Goal: Task Accomplishment & Management: Manage account settings

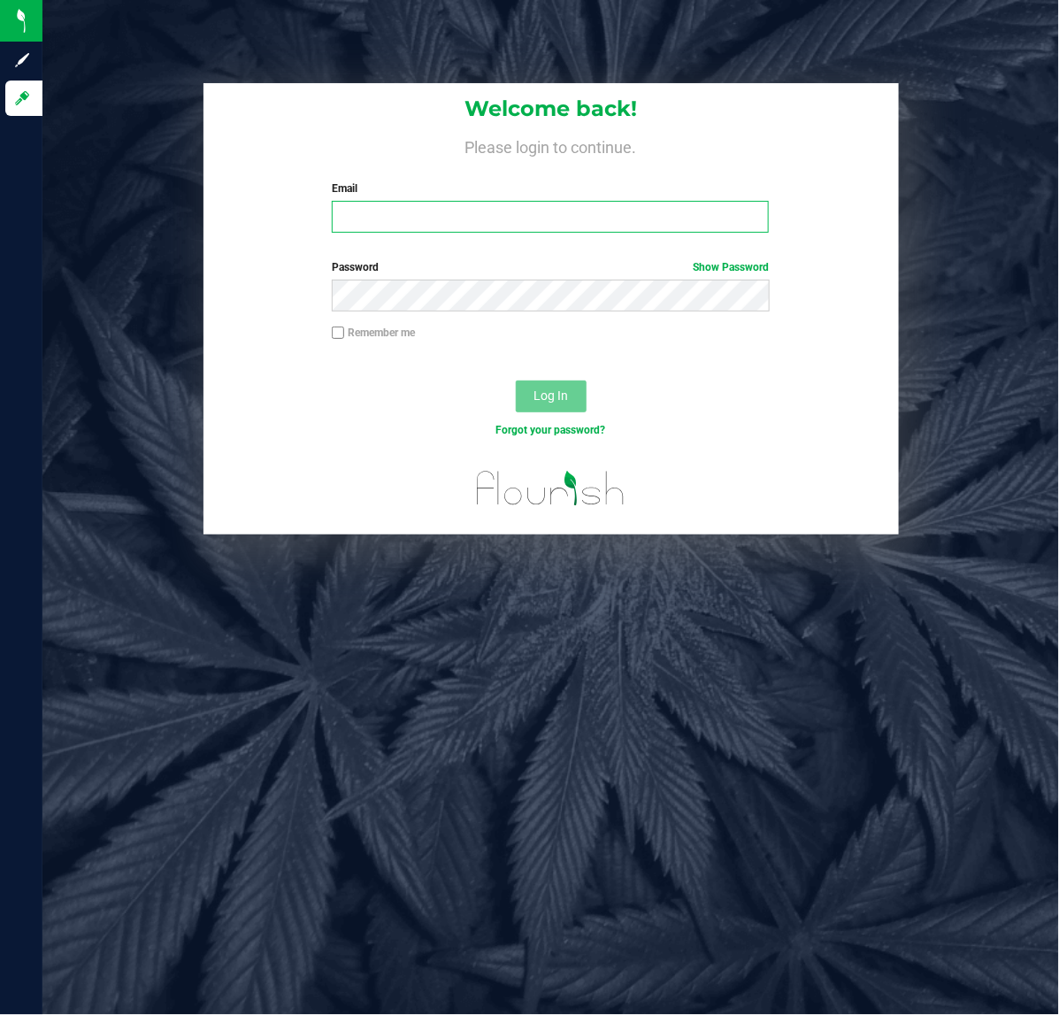
click at [394, 214] on input "Email" at bounding box center [550, 217] width 437 height 32
type input "[EMAIL_ADDRESS][DOMAIN_NAME]"
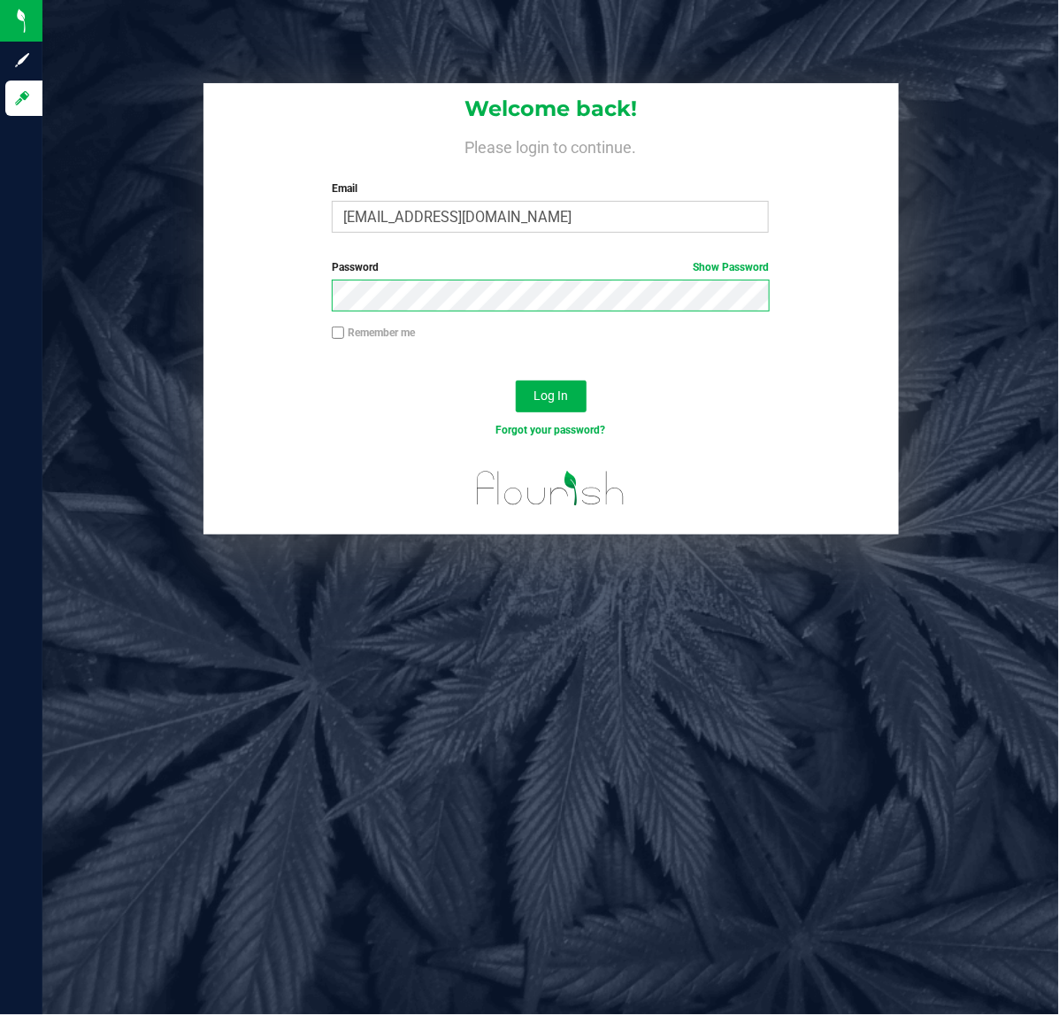
click at [516, 381] on button "Log In" at bounding box center [551, 397] width 71 height 32
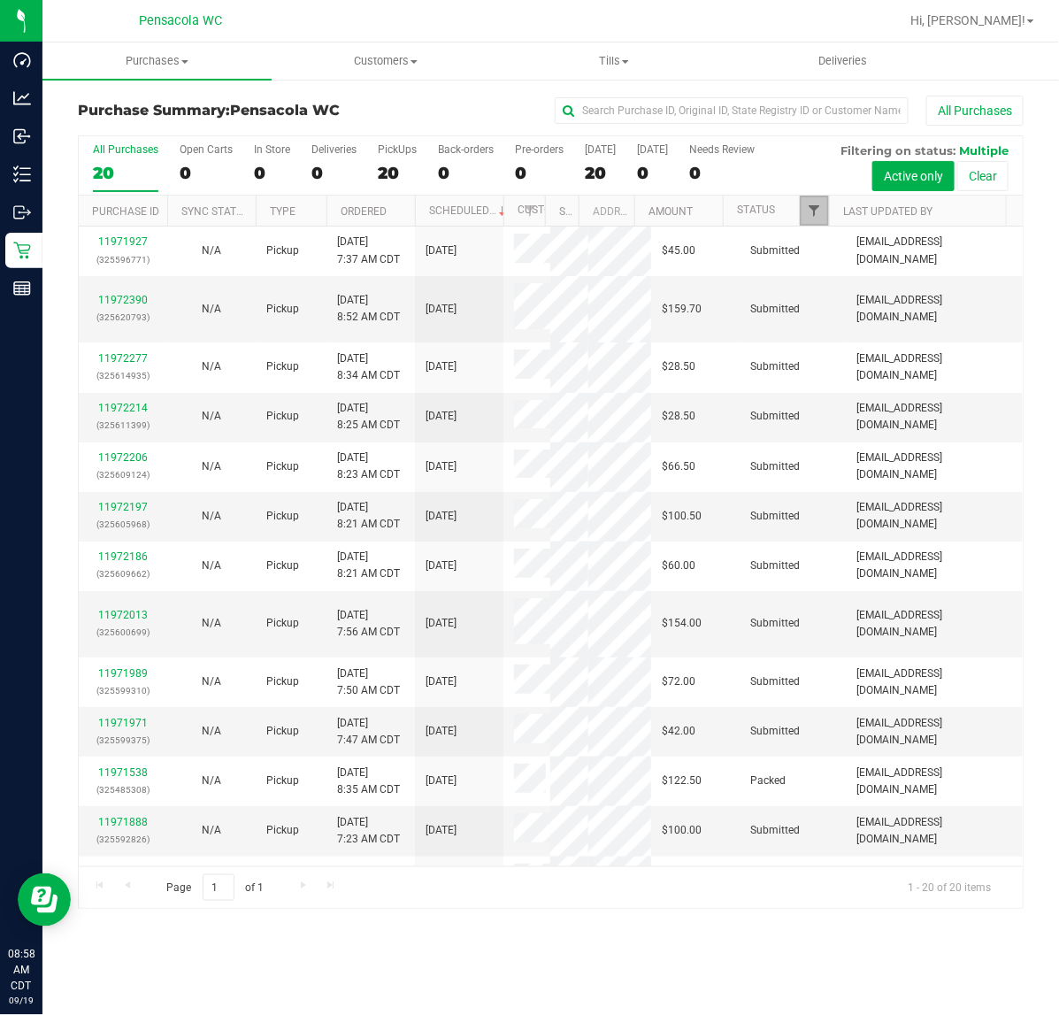
click at [816, 206] on span "Filter" at bounding box center [814, 211] width 14 height 14
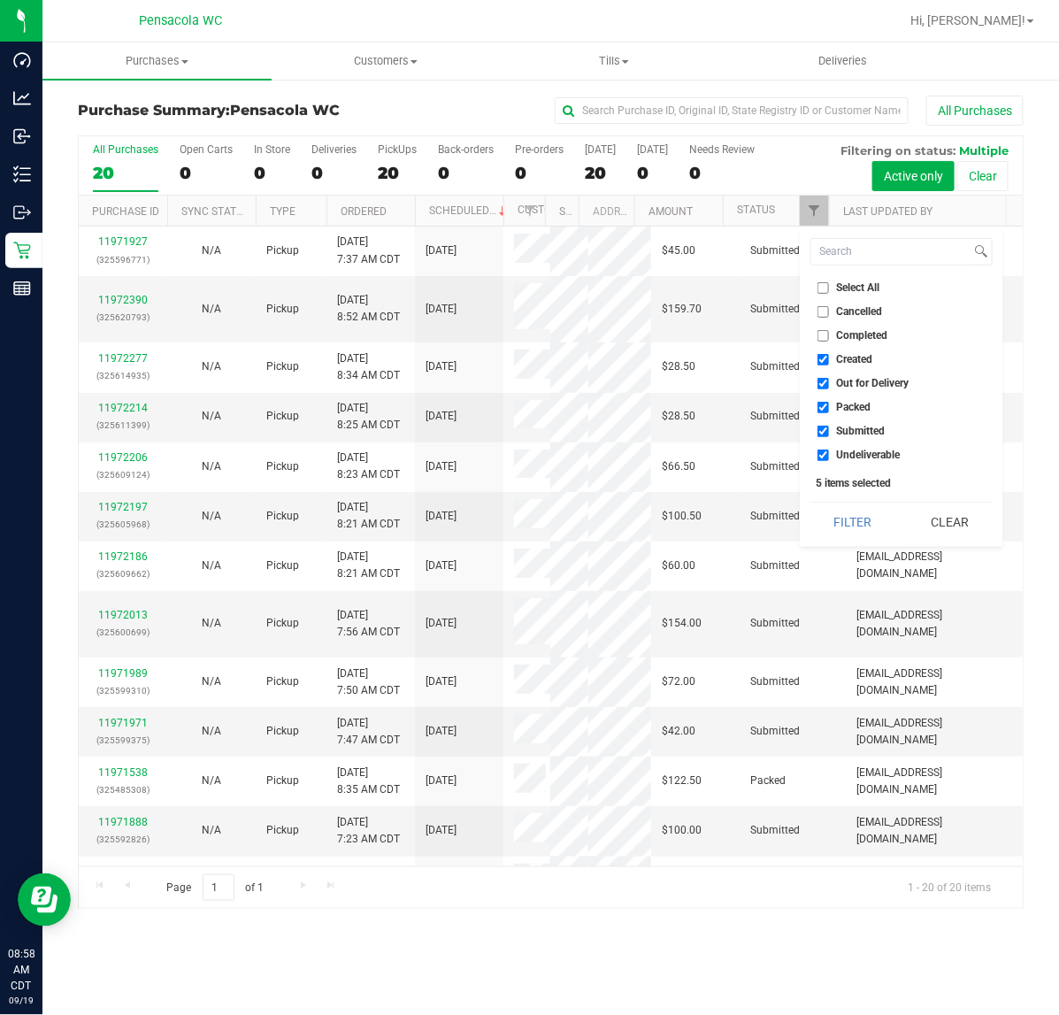
click at [837, 295] on li "Select All" at bounding box center [902, 288] width 182 height 19
click at [836, 293] on li "Select All" at bounding box center [902, 288] width 182 height 19
click at [833, 289] on label "Select All" at bounding box center [849, 288] width 63 height 12
click at [829, 289] on input "Select All" at bounding box center [824, 288] width 12 height 12
checkbox input "true"
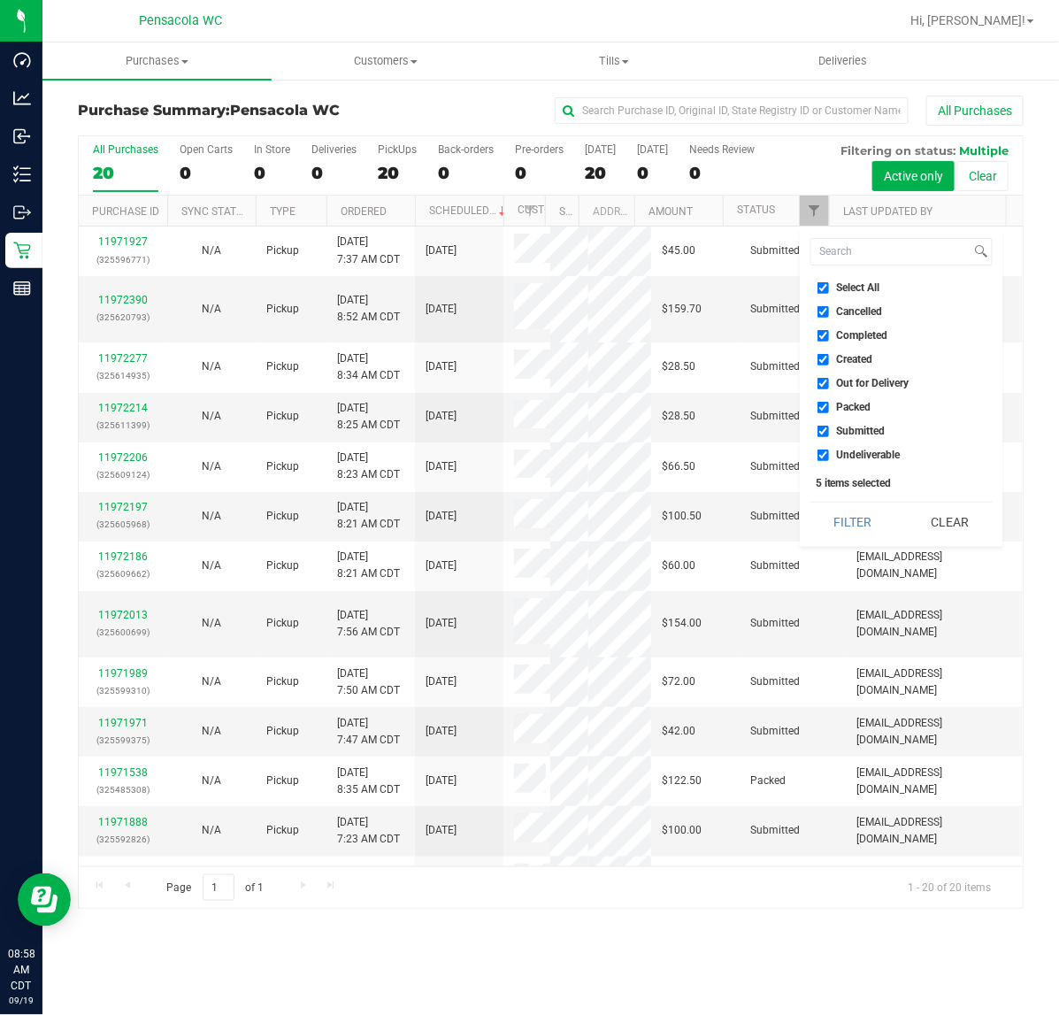
checkbox input "true"
click at [832, 289] on label "Select All" at bounding box center [849, 288] width 63 height 12
click at [829, 289] on input "Select All" at bounding box center [824, 288] width 12 height 12
checkbox input "false"
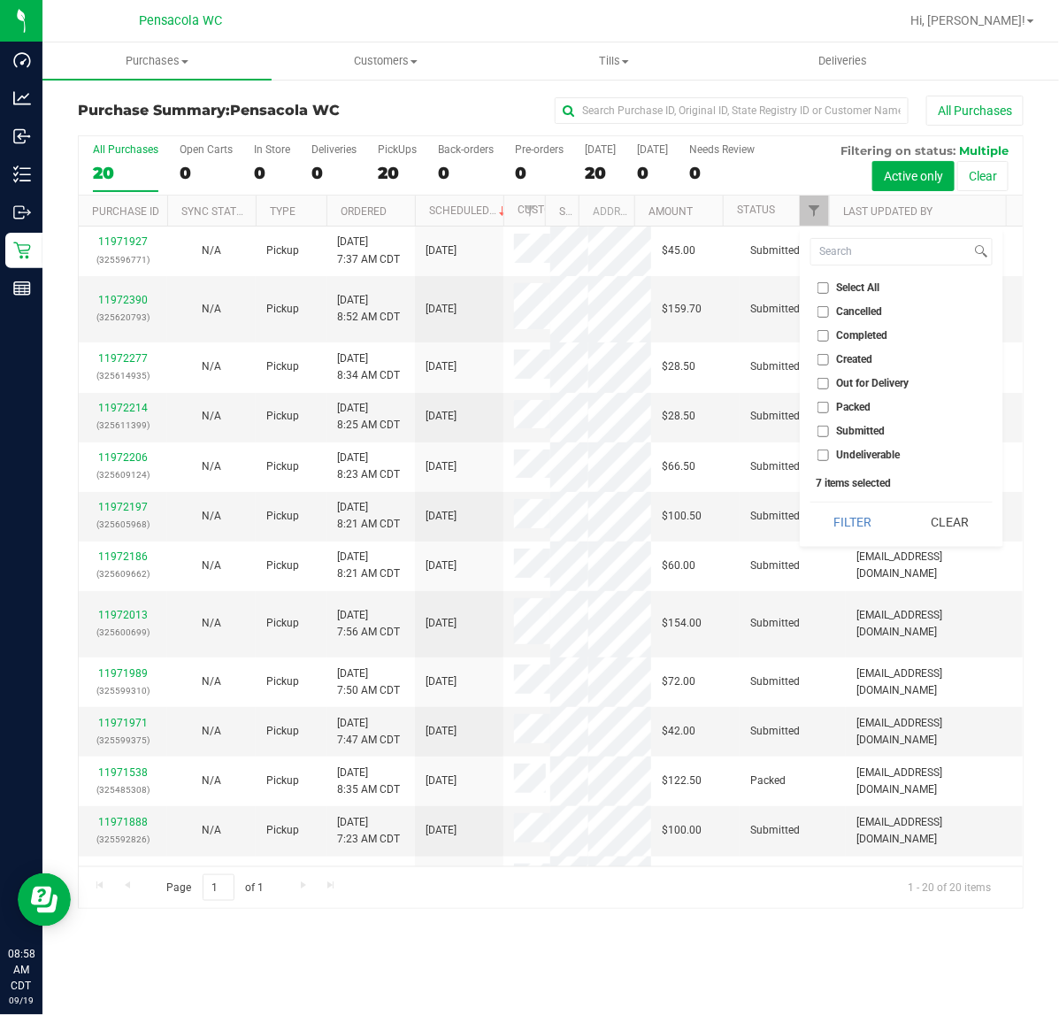
checkbox input "false"
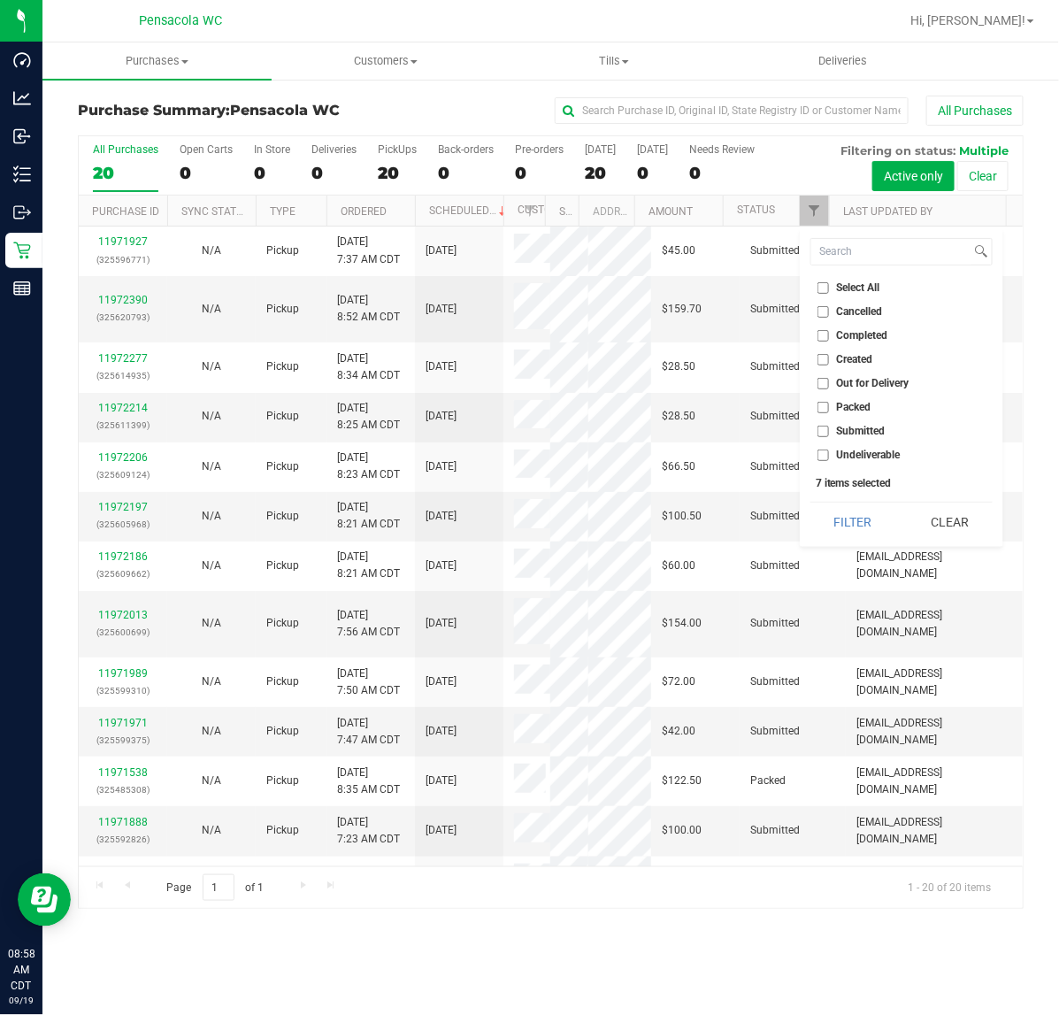
checkbox input "false"
click at [848, 432] on span "Submitted" at bounding box center [861, 431] width 49 height 11
click at [829, 432] on input "Submitted" at bounding box center [824, 432] width 12 height 12
checkbox input "true"
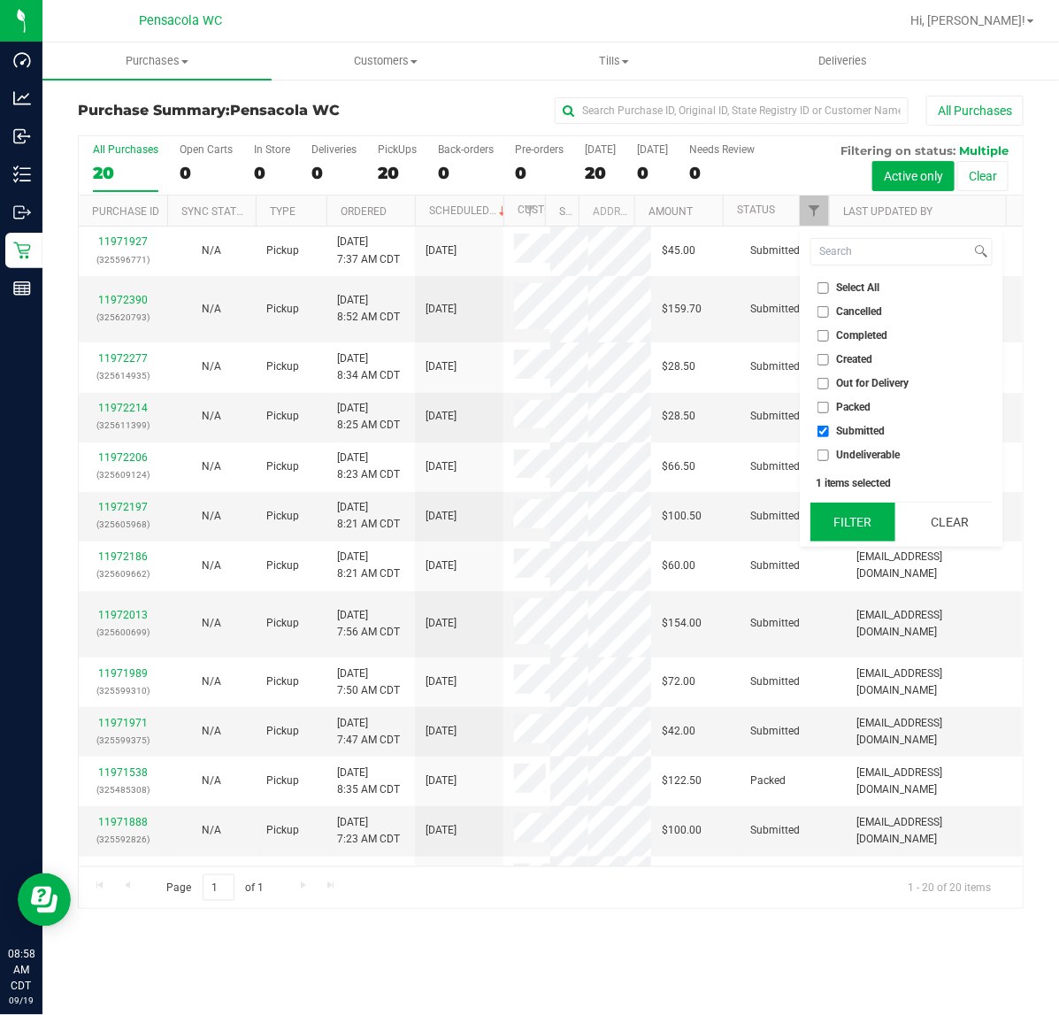
click at [842, 520] on button "Filter" at bounding box center [853, 522] width 85 height 39
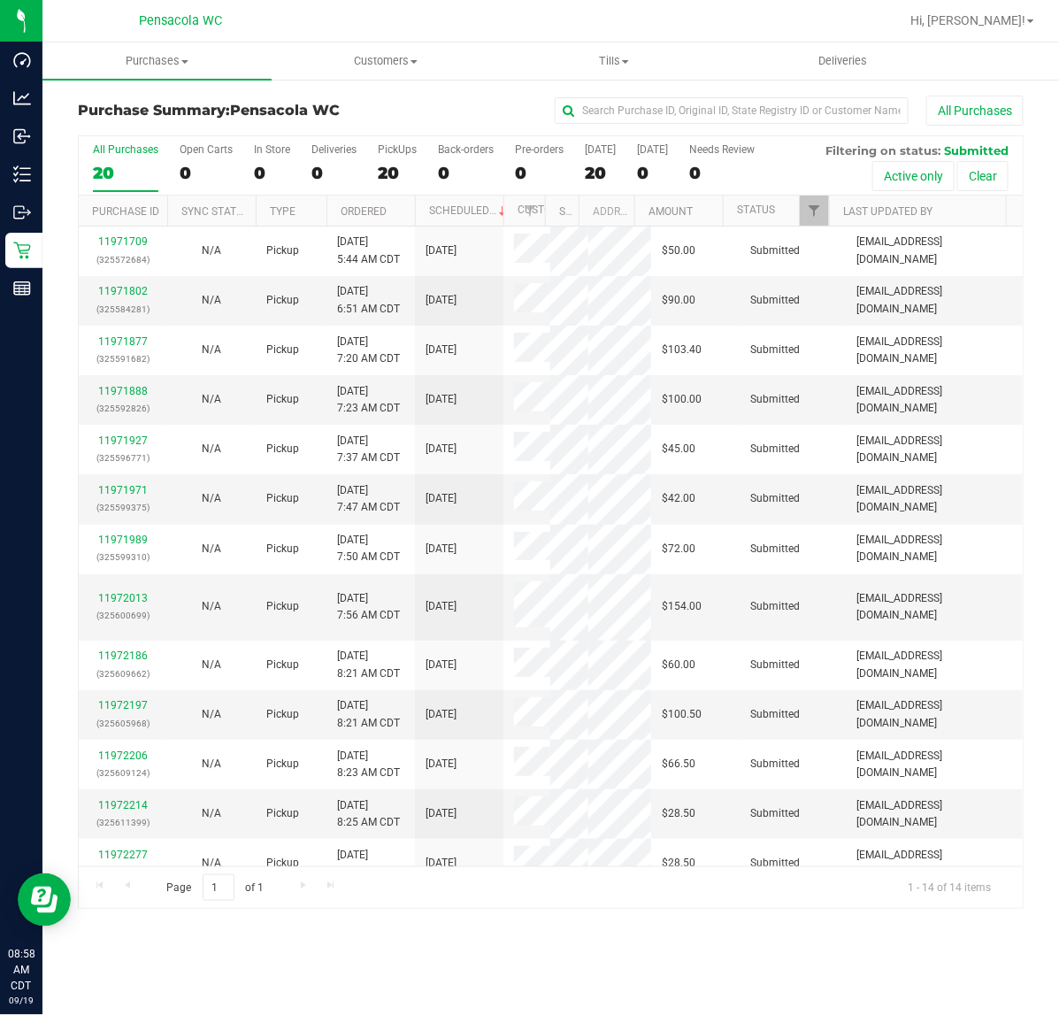
click at [394, 210] on th "Ordered" at bounding box center [371, 211] width 88 height 31
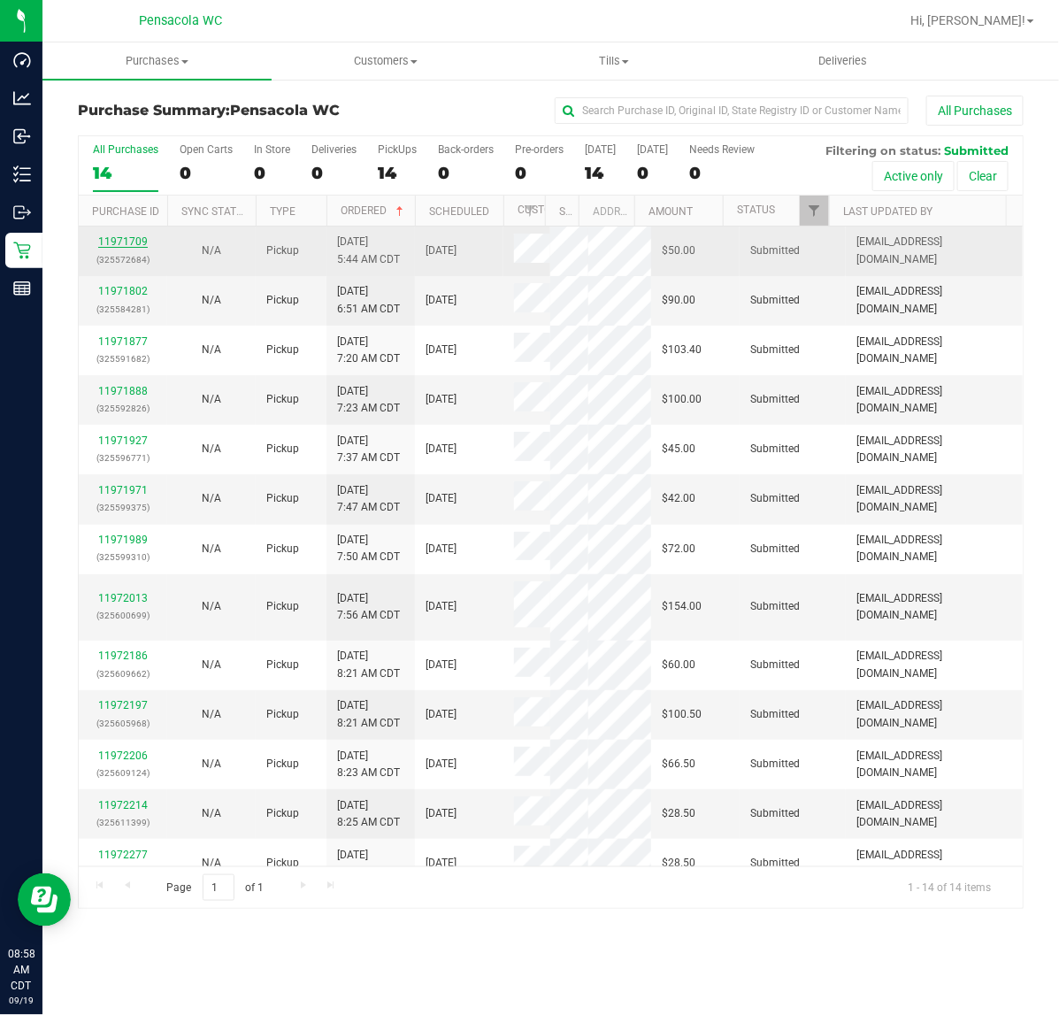
click at [119, 241] on link "11971709" at bounding box center [123, 241] width 50 height 12
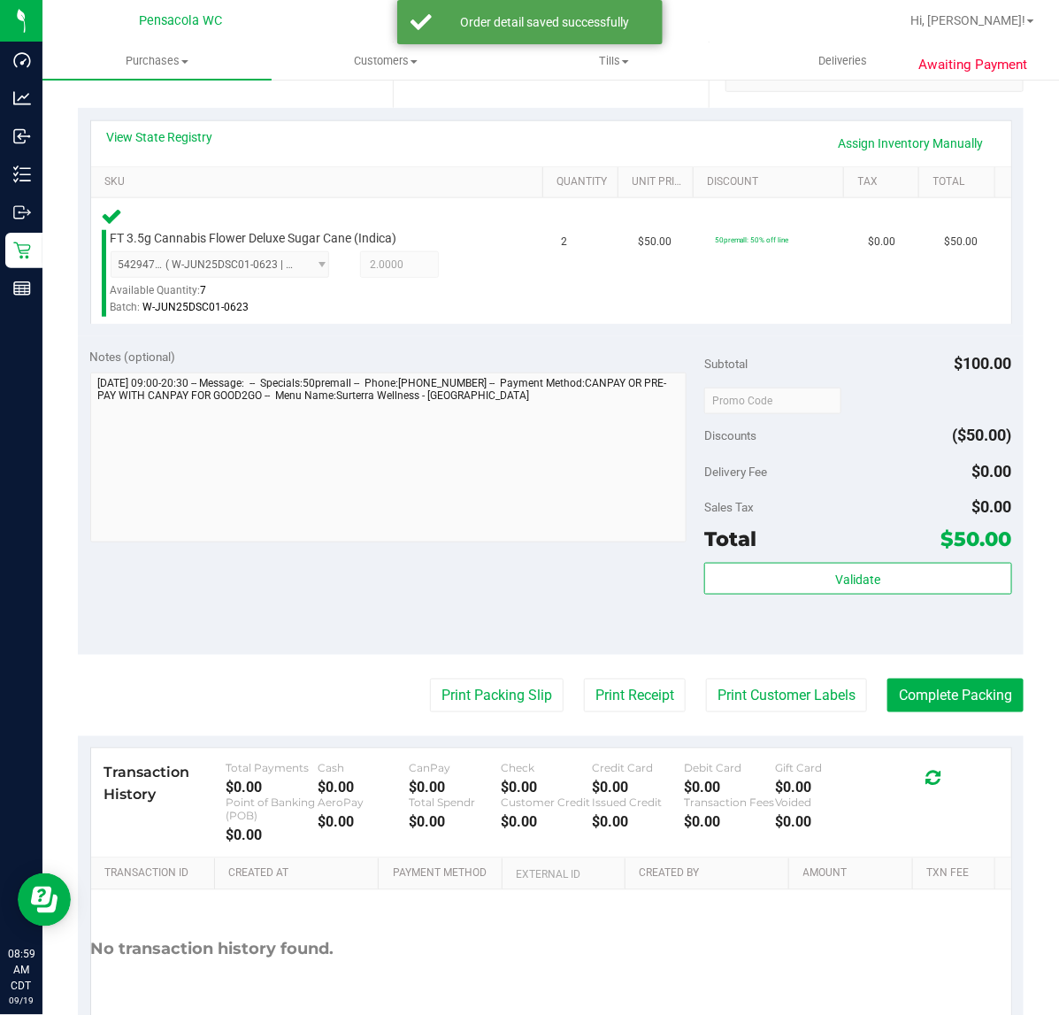
scroll to position [466, 0]
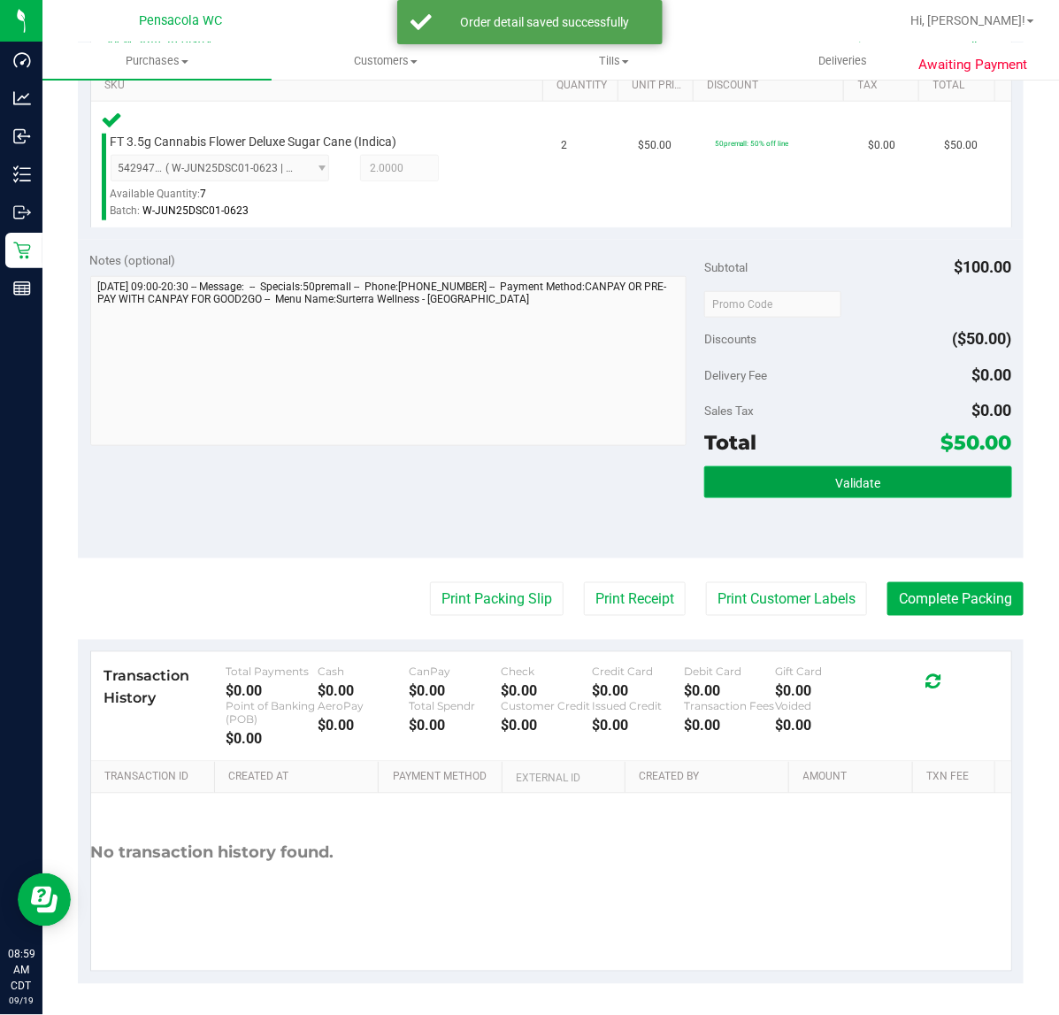
click at [873, 485] on button "Validate" at bounding box center [857, 482] width 307 height 32
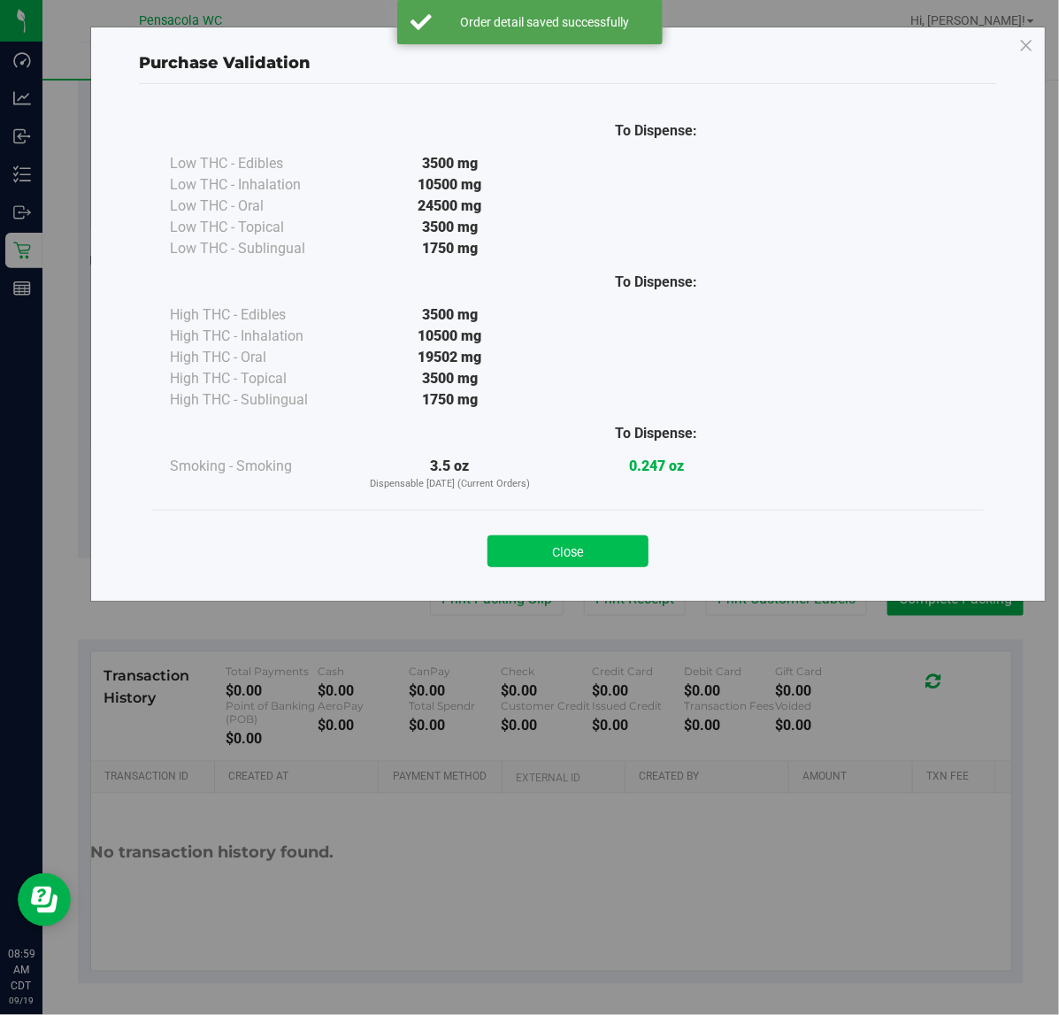
click at [589, 554] on button "Close" at bounding box center [568, 551] width 161 height 32
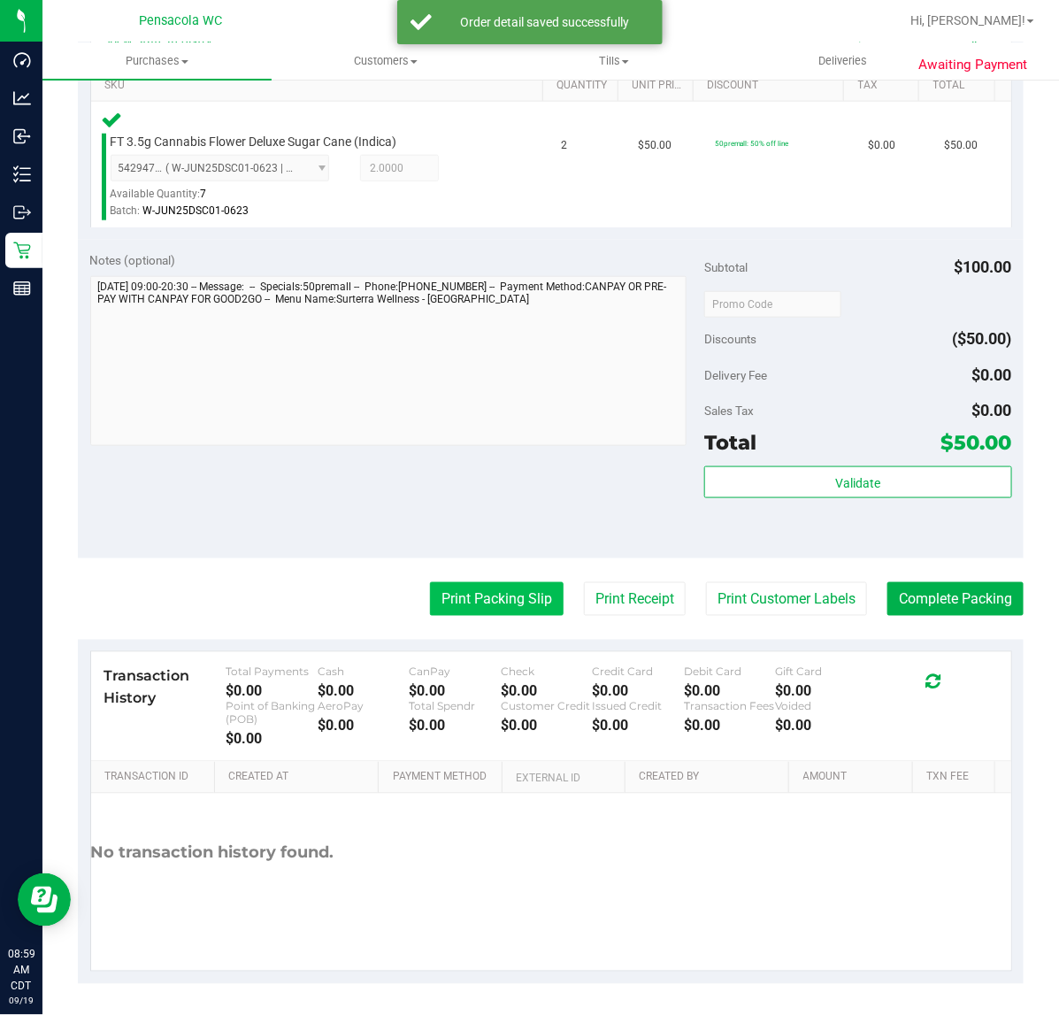
click at [493, 600] on button "Print Packing Slip" at bounding box center [497, 599] width 134 height 34
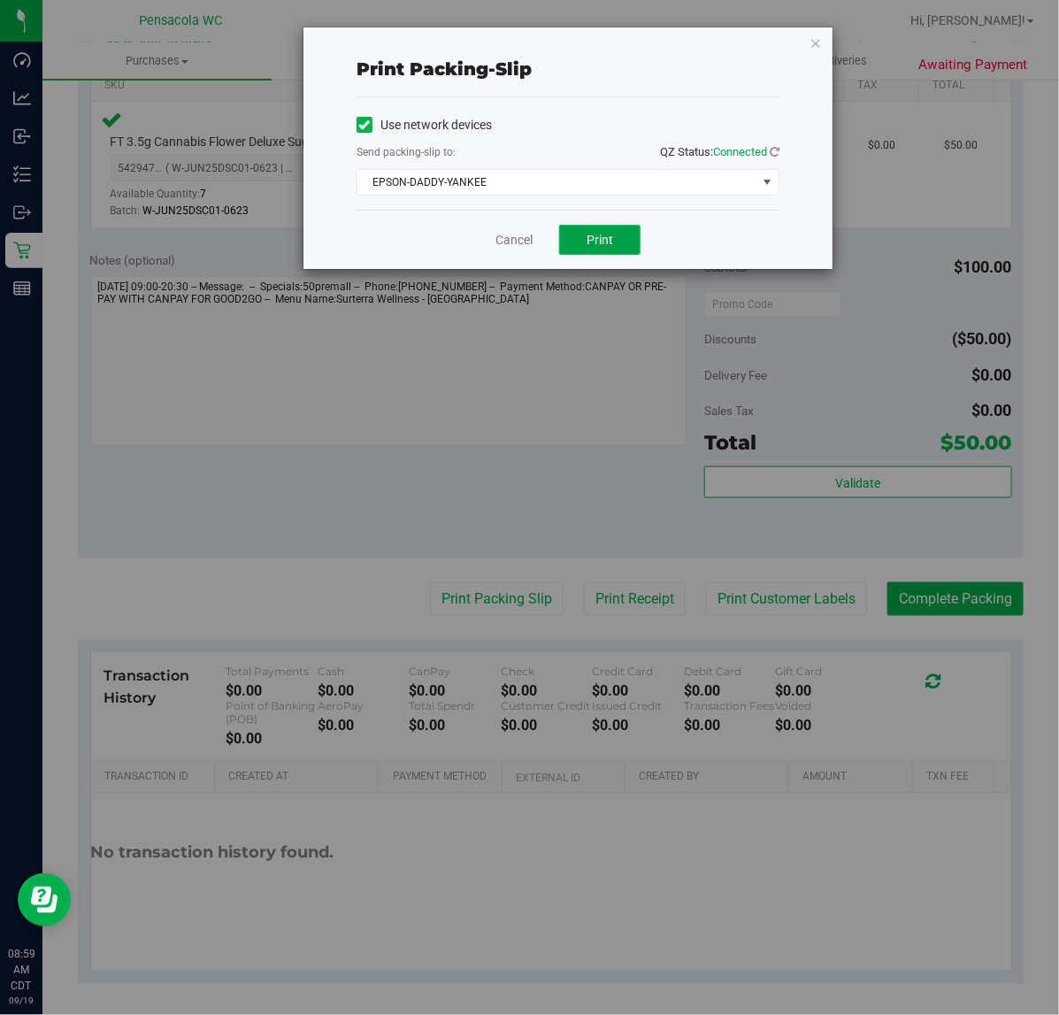
click at [612, 243] on span "Print" at bounding box center [600, 240] width 27 height 14
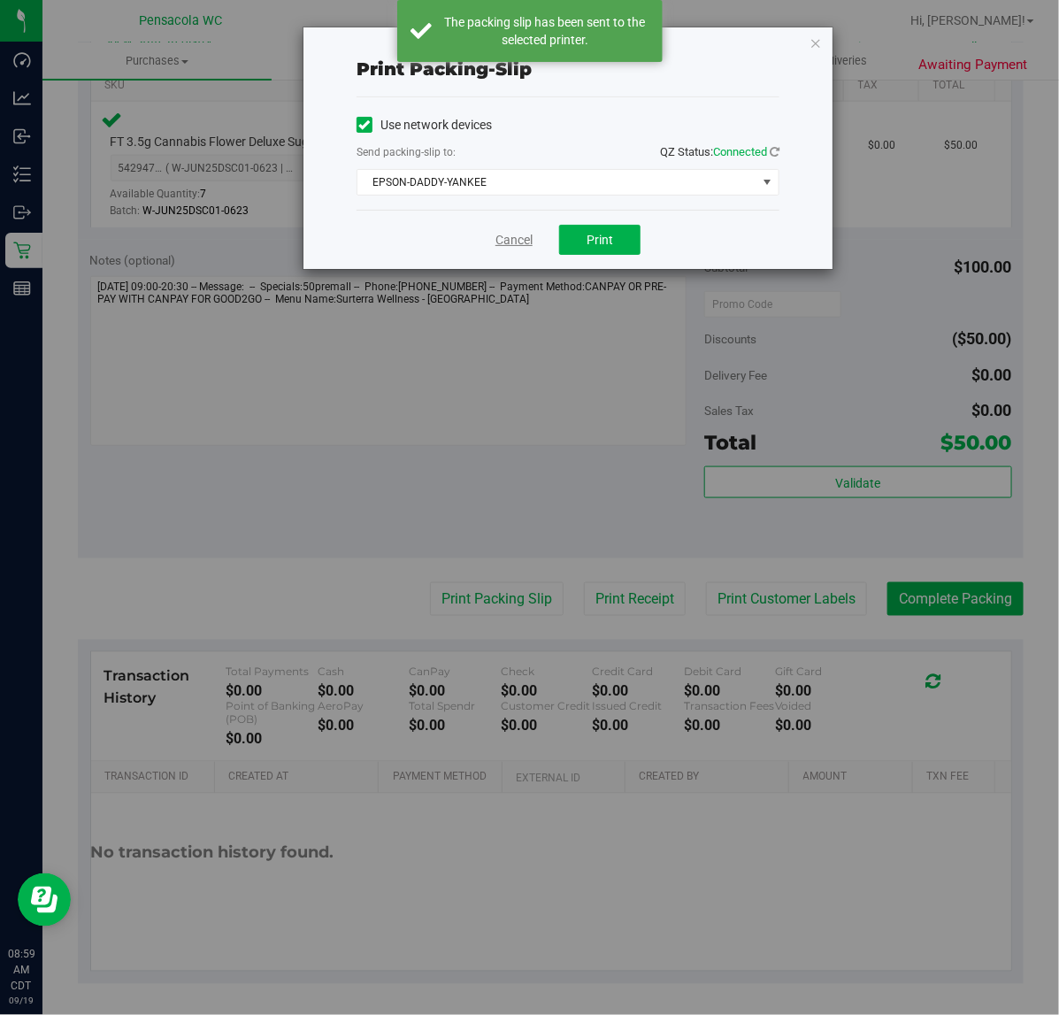
click at [505, 248] on link "Cancel" at bounding box center [514, 240] width 37 height 19
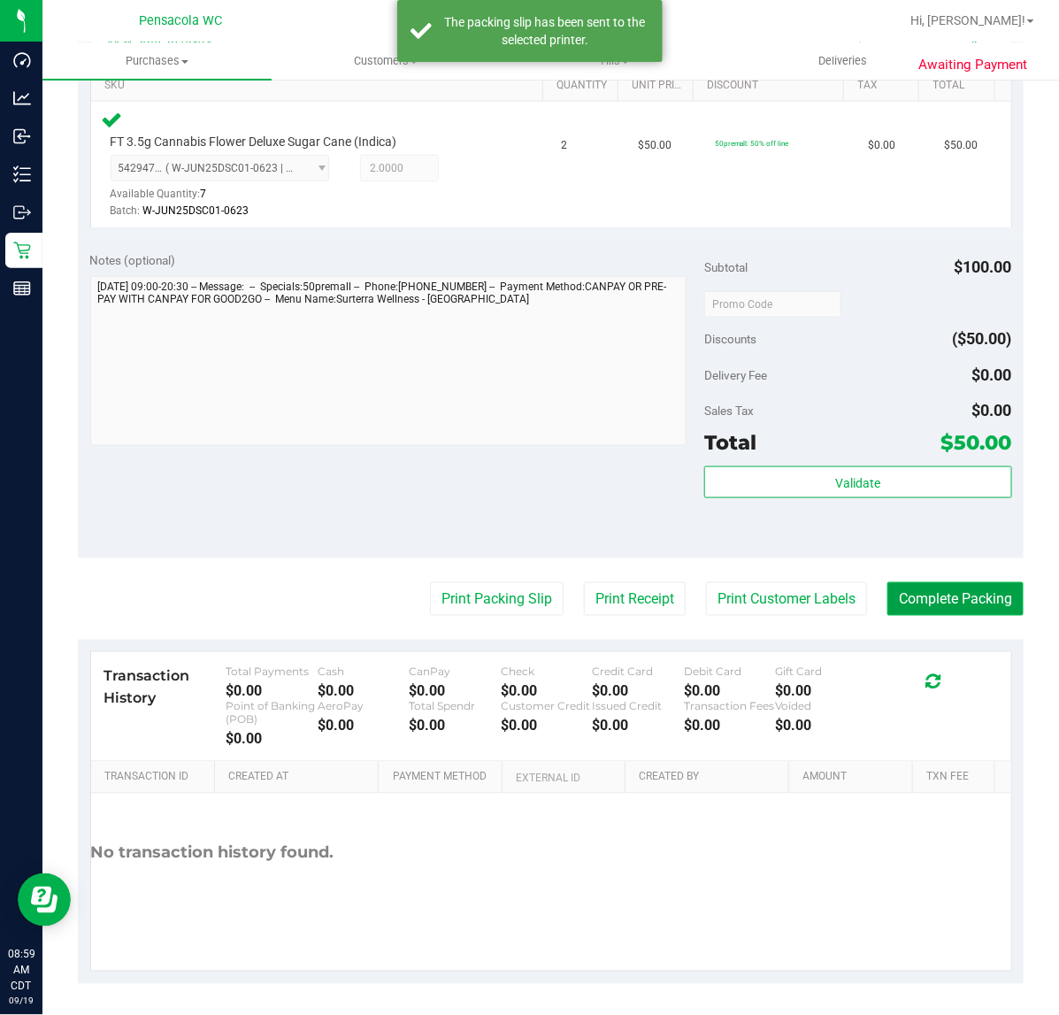
click at [961, 593] on button "Complete Packing" at bounding box center [956, 599] width 136 height 34
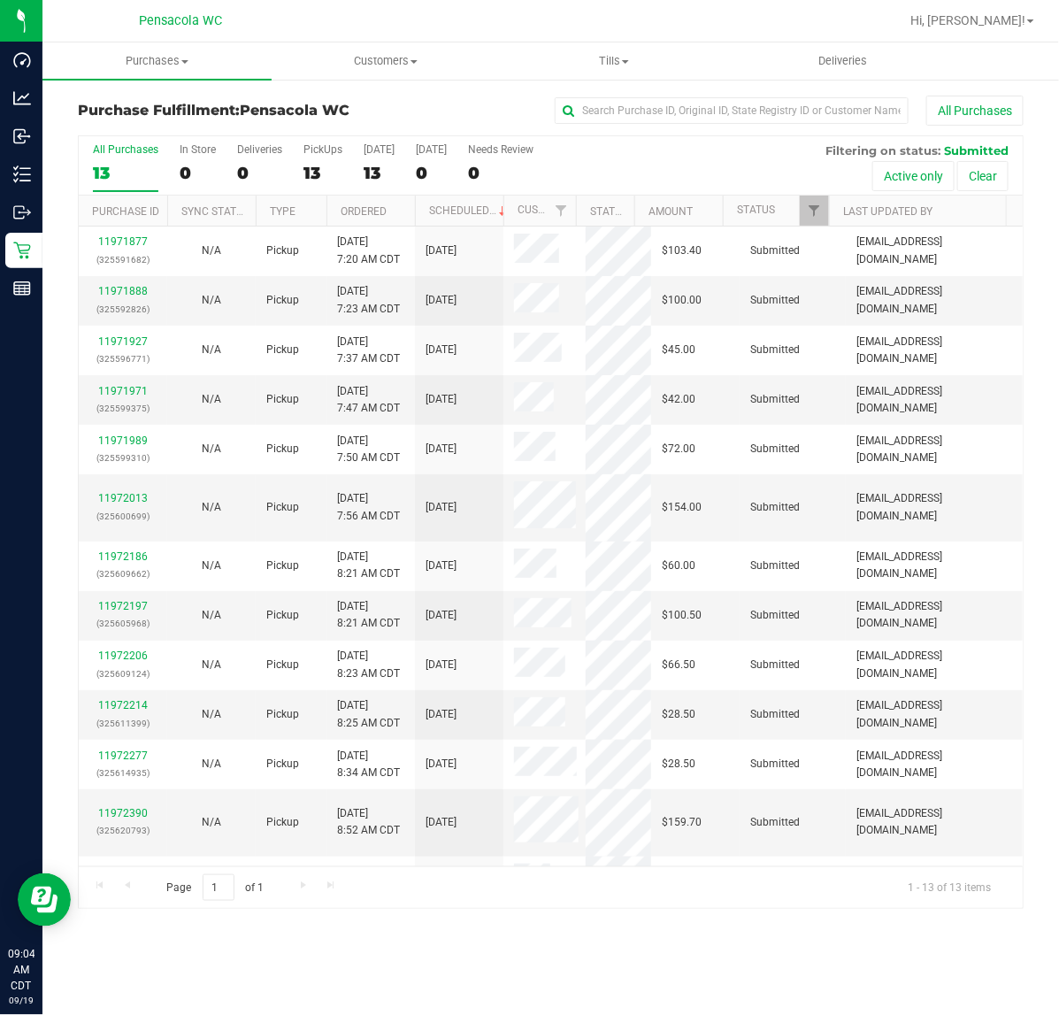
click at [401, 209] on th "Ordered" at bounding box center [371, 211] width 88 height 31
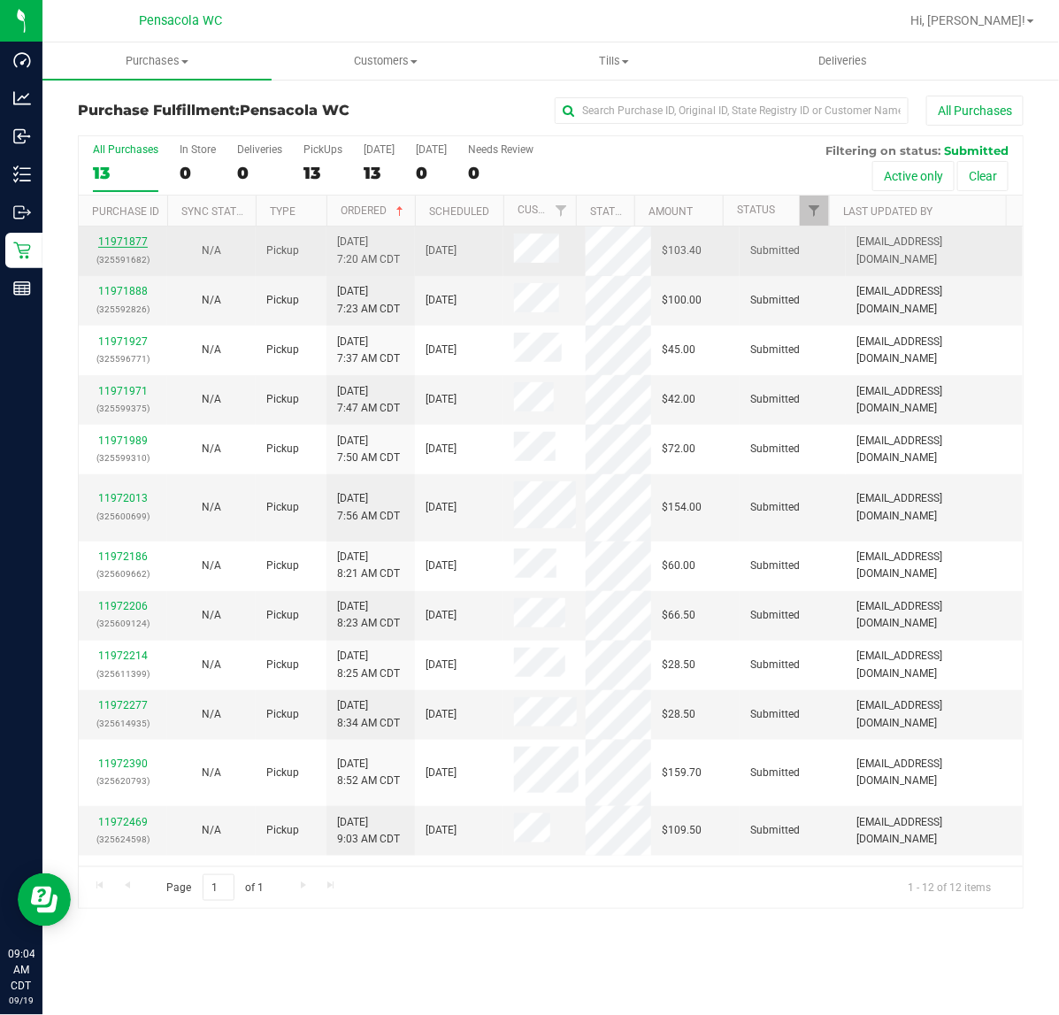
click at [135, 241] on link "11971877" at bounding box center [123, 241] width 50 height 12
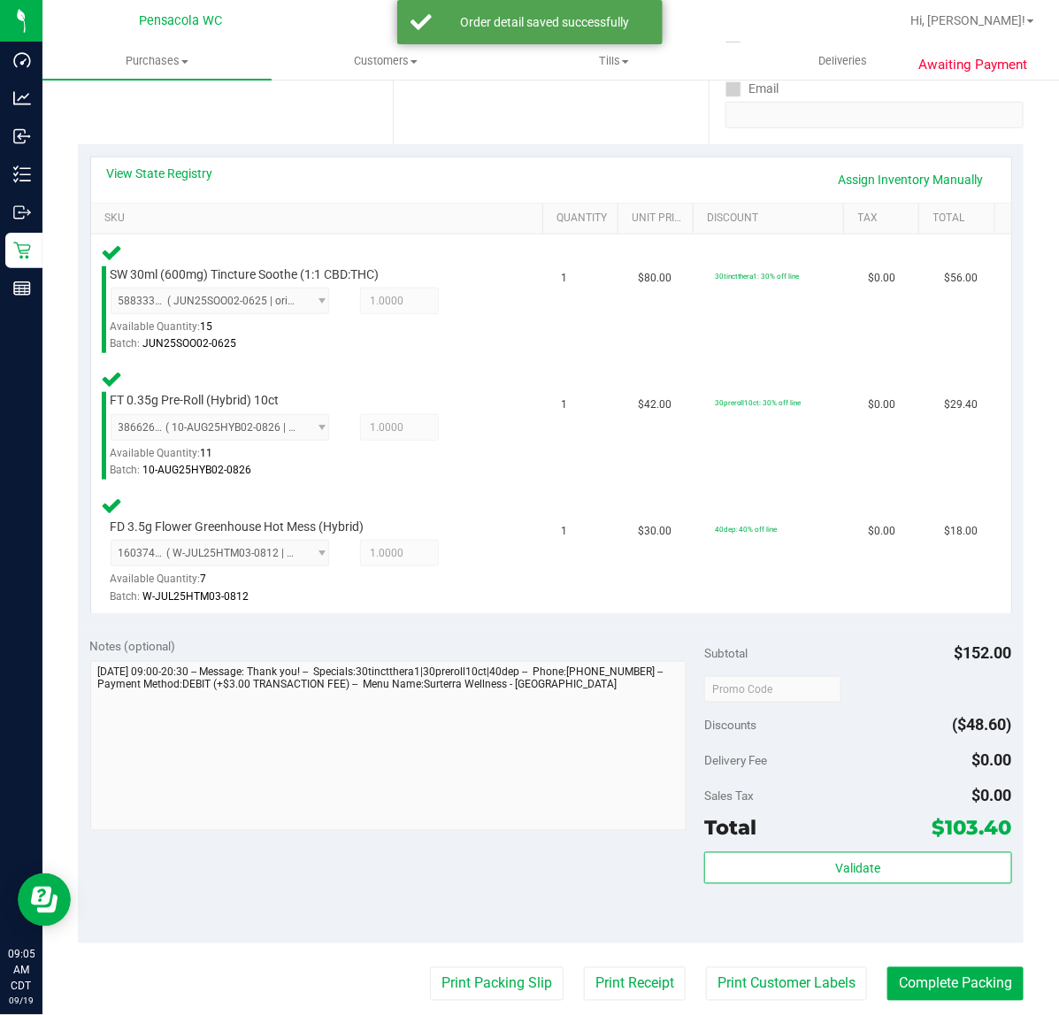
scroll to position [407, 0]
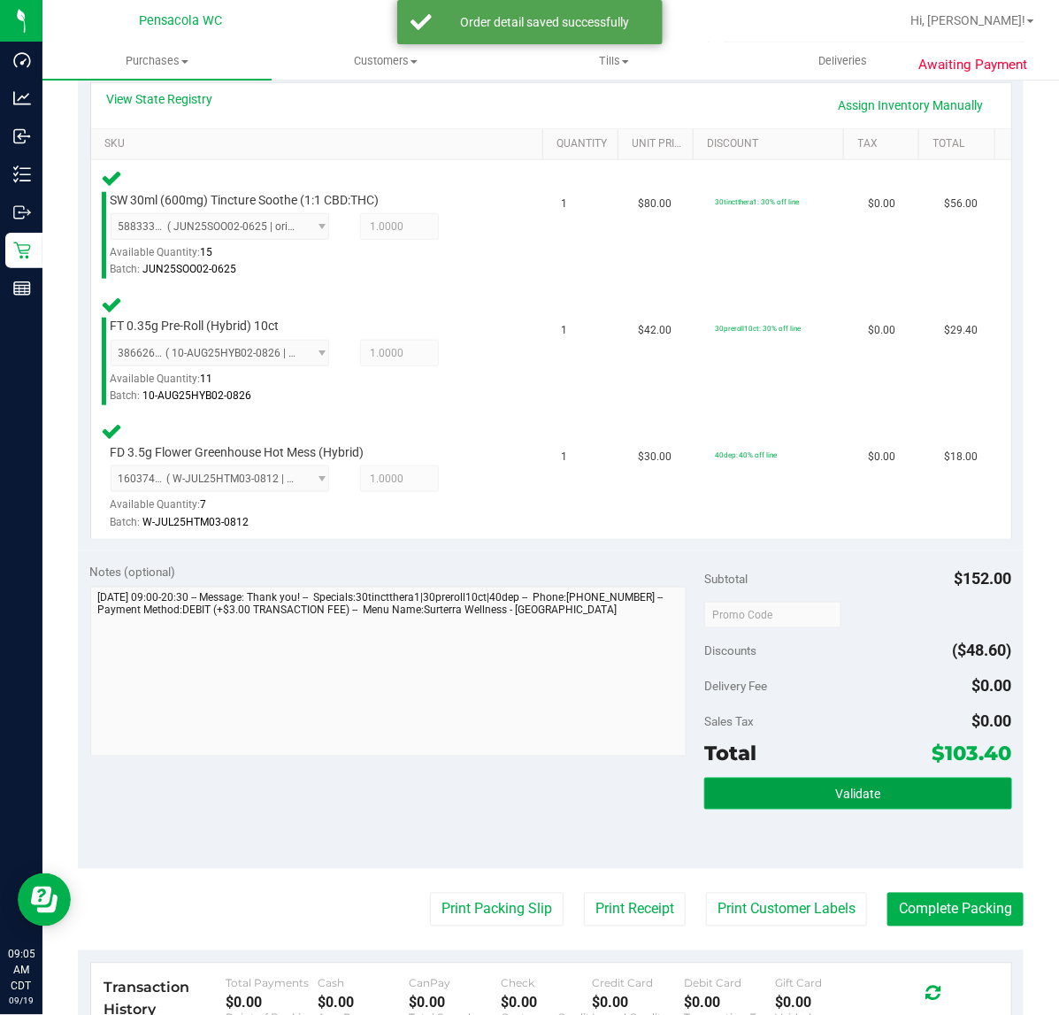
click at [850, 792] on span "Validate" at bounding box center [857, 795] width 45 height 14
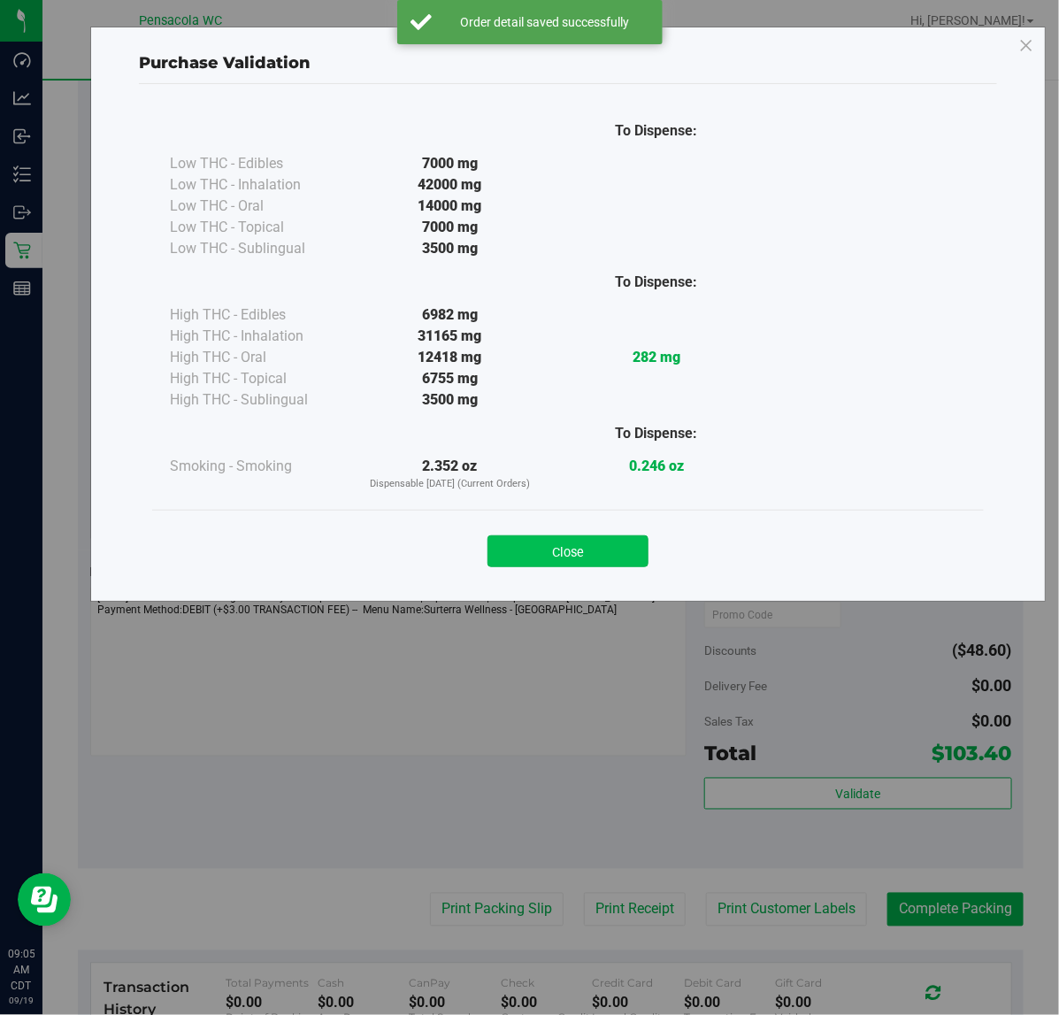
click at [585, 538] on button "Close" at bounding box center [568, 551] width 161 height 32
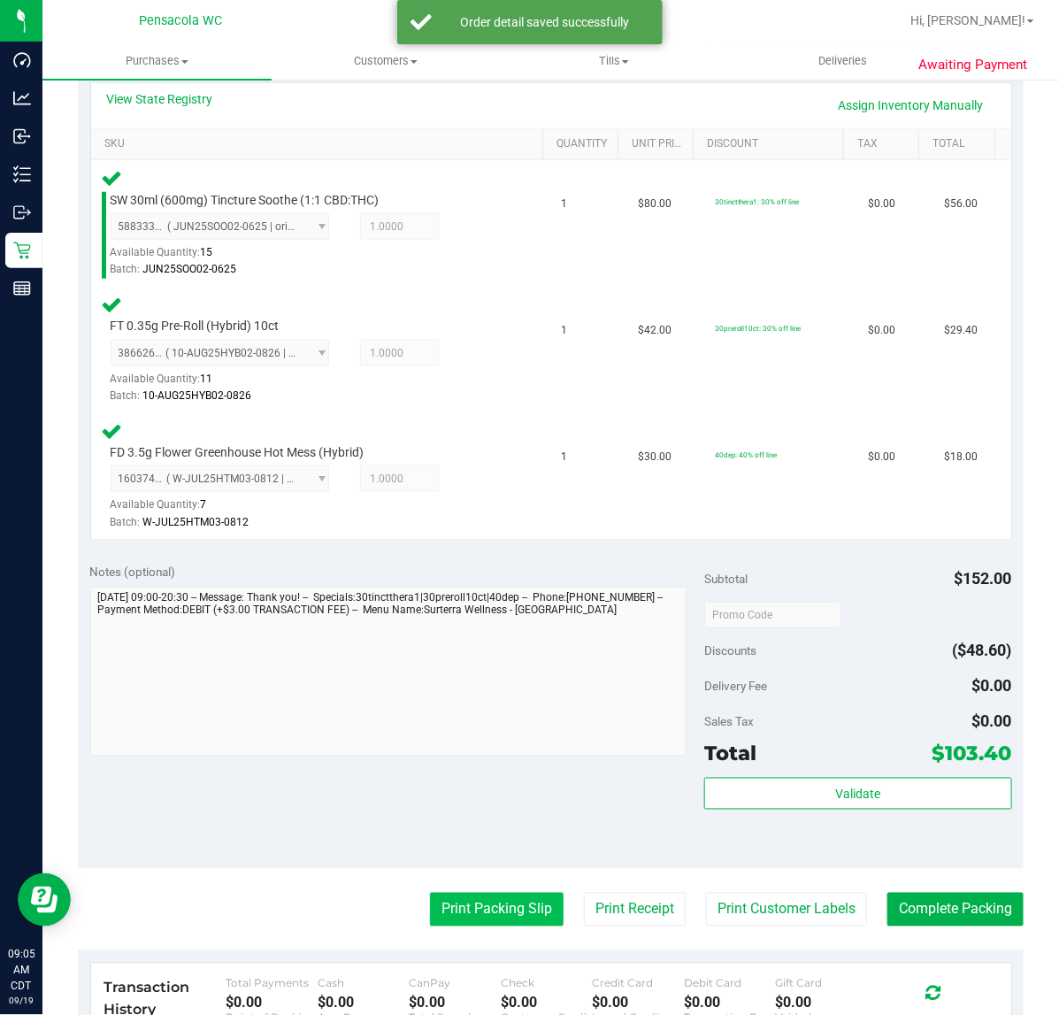
click at [510, 912] on button "Print Packing Slip" at bounding box center [497, 910] width 134 height 34
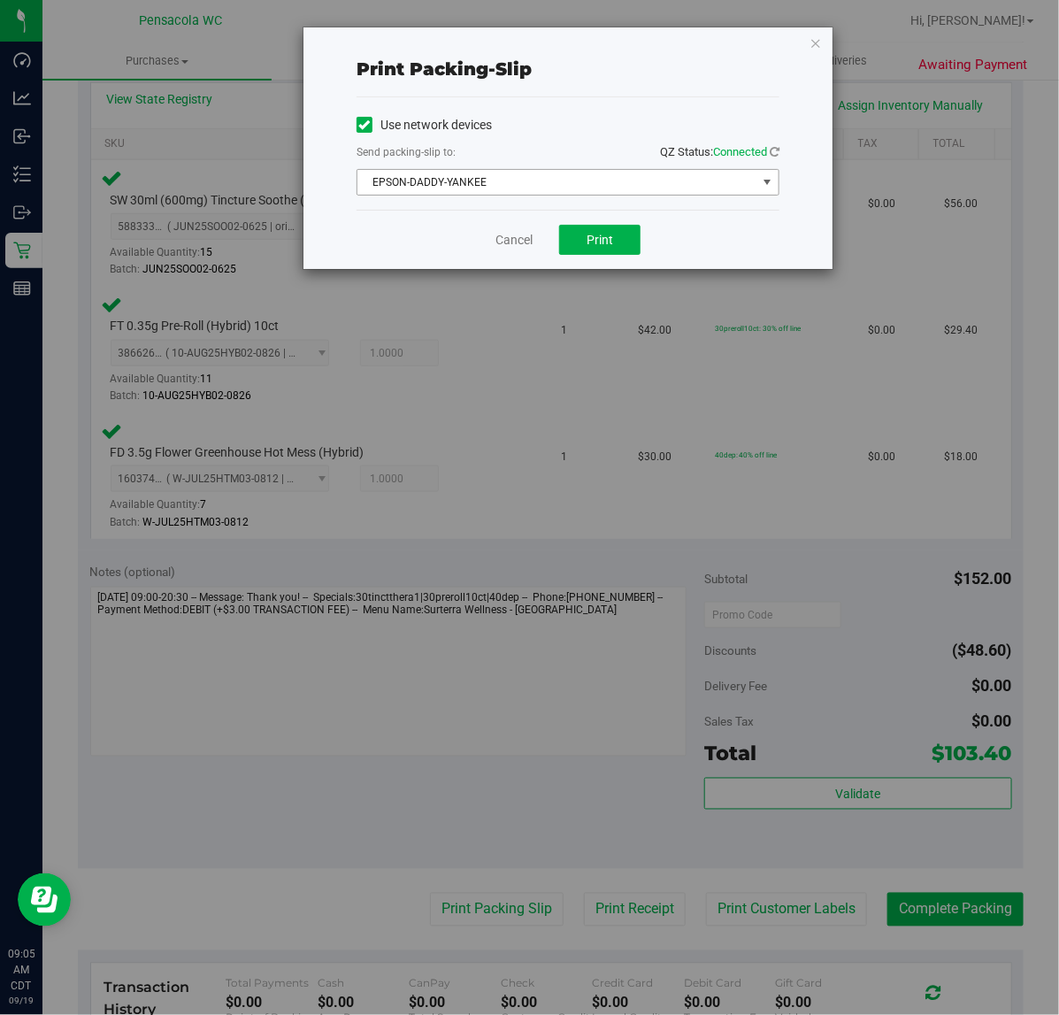
click at [549, 183] on span "EPSON-DADDY-YANKEE" at bounding box center [557, 182] width 399 height 25
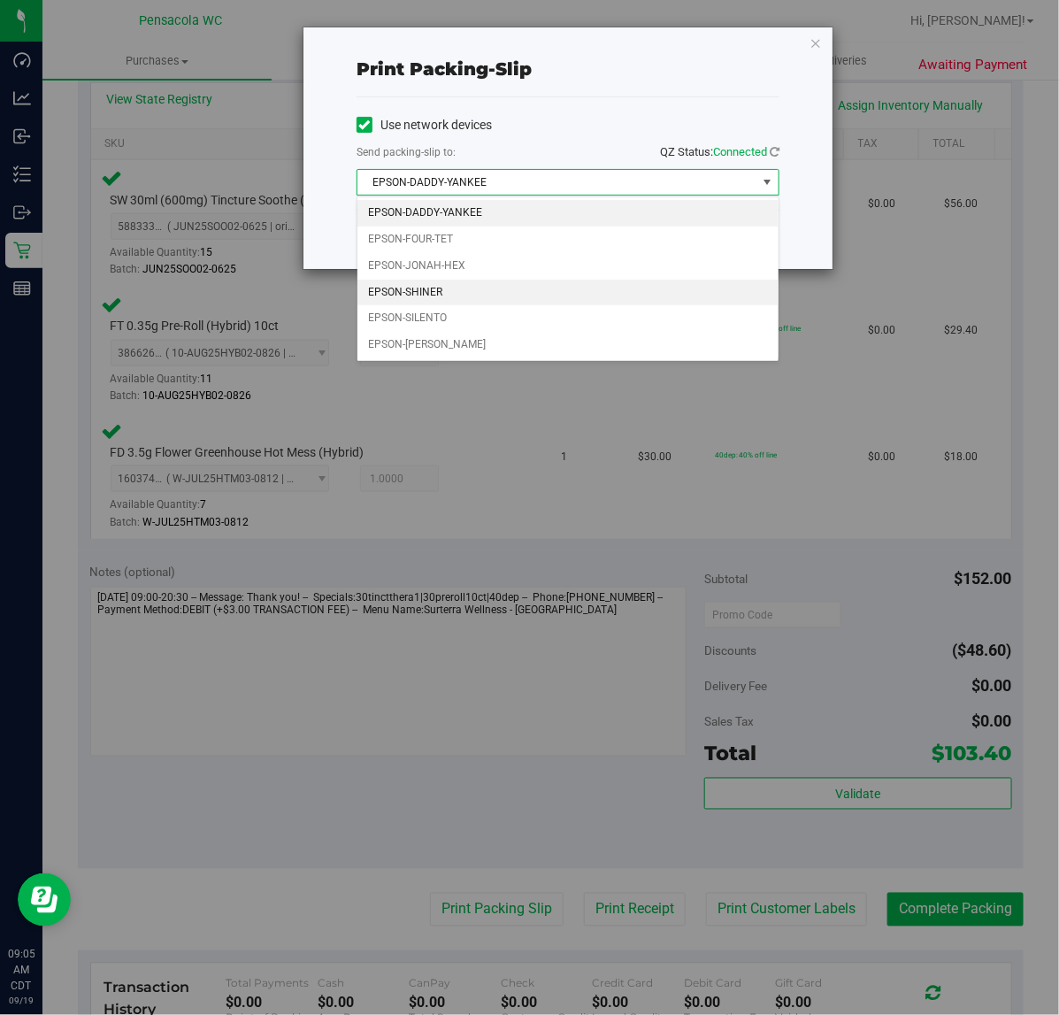
click at [457, 281] on li "EPSON-SHINER" at bounding box center [568, 293] width 421 height 27
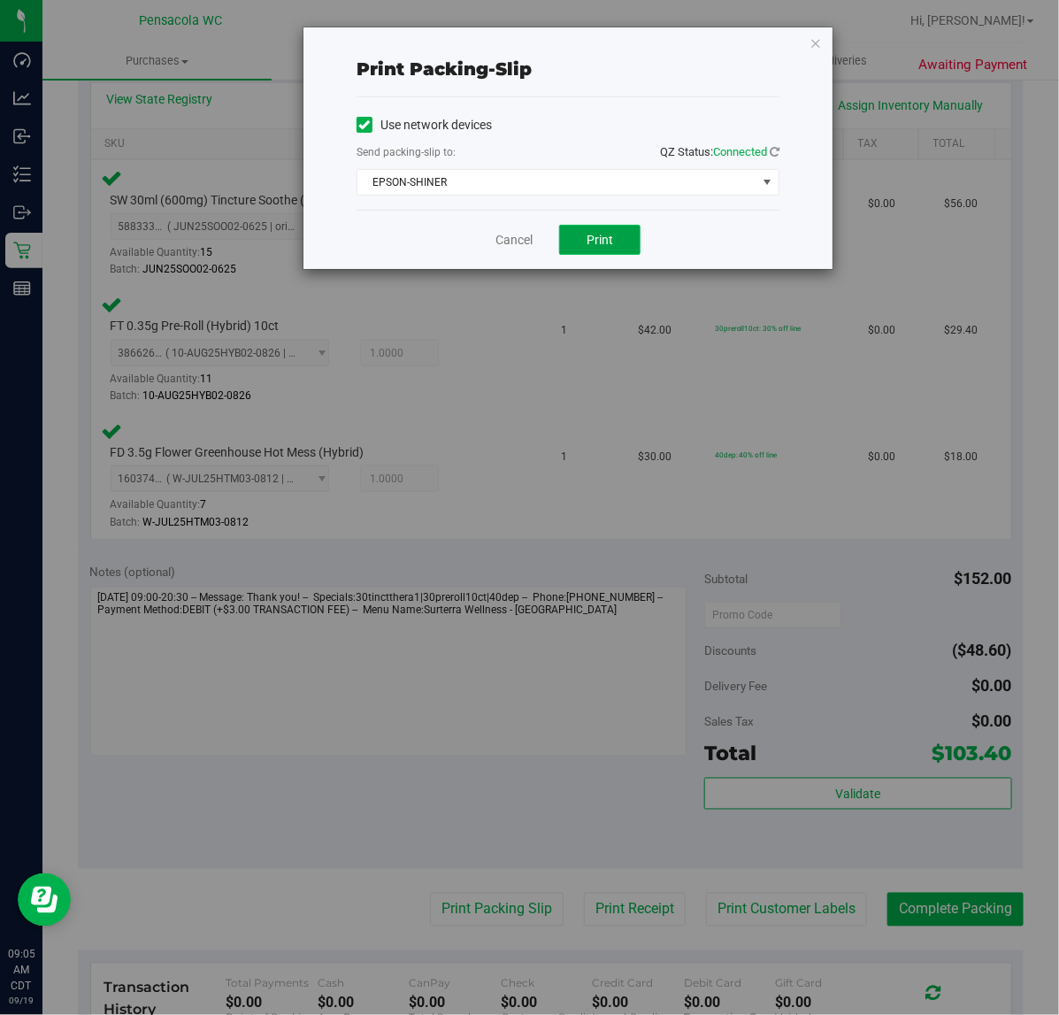
click at [603, 227] on button "Print" at bounding box center [599, 240] width 81 height 30
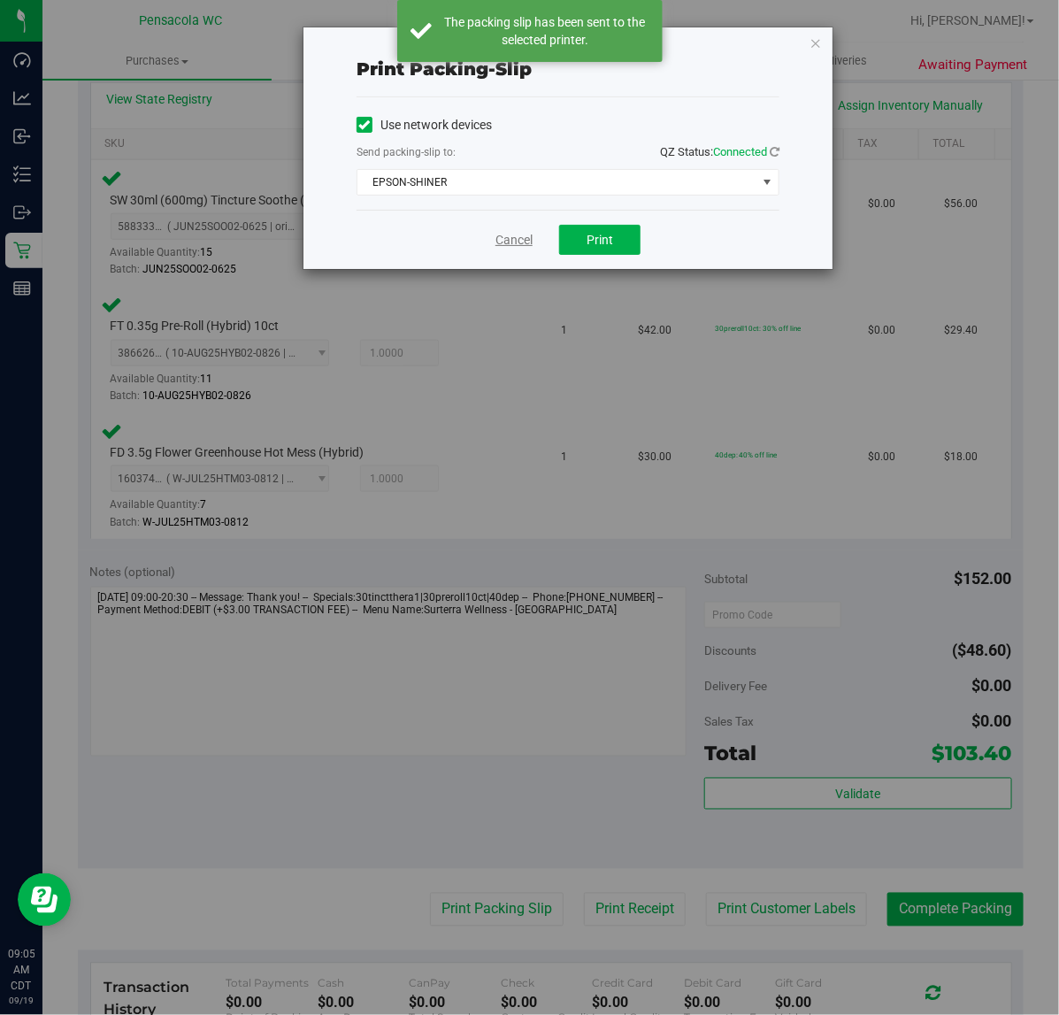
click at [505, 241] on link "Cancel" at bounding box center [514, 240] width 37 height 19
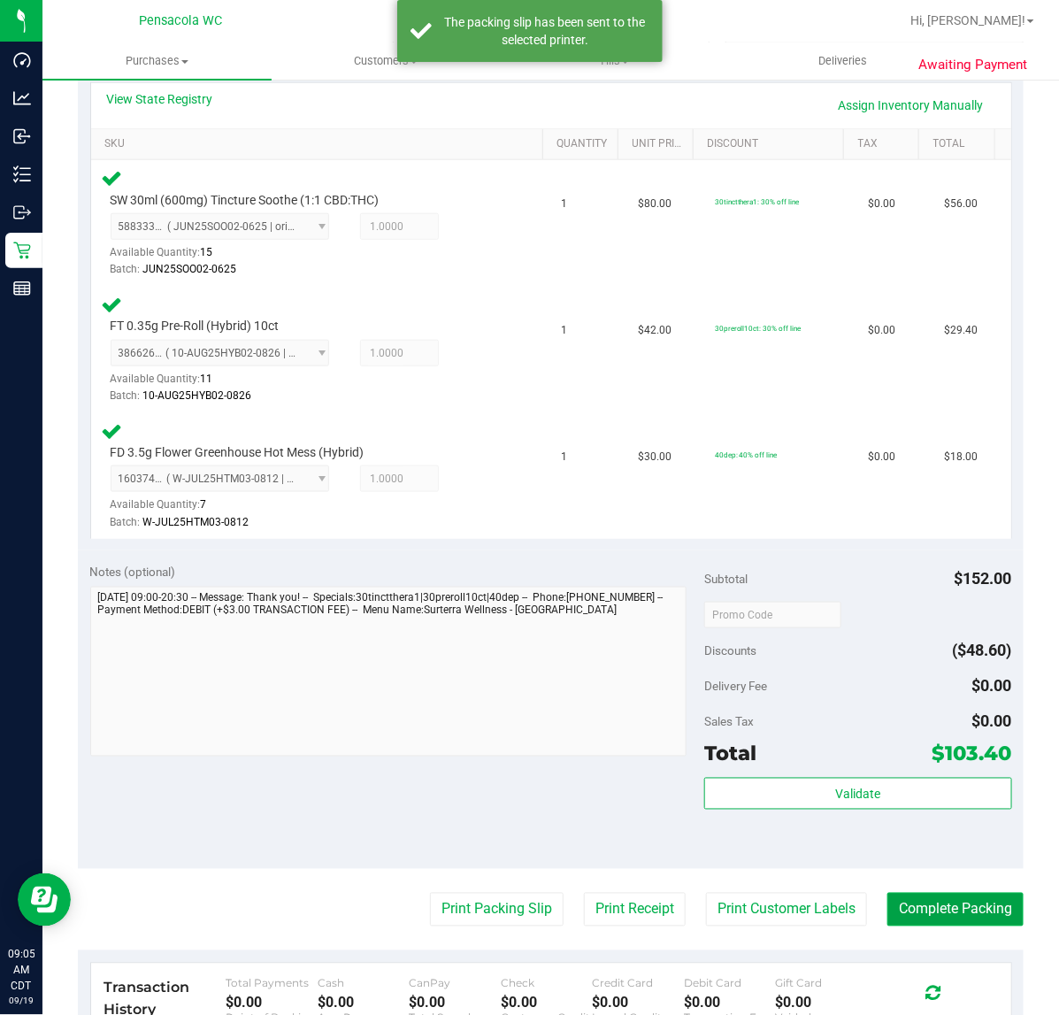
click at [969, 909] on button "Complete Packing" at bounding box center [956, 910] width 136 height 34
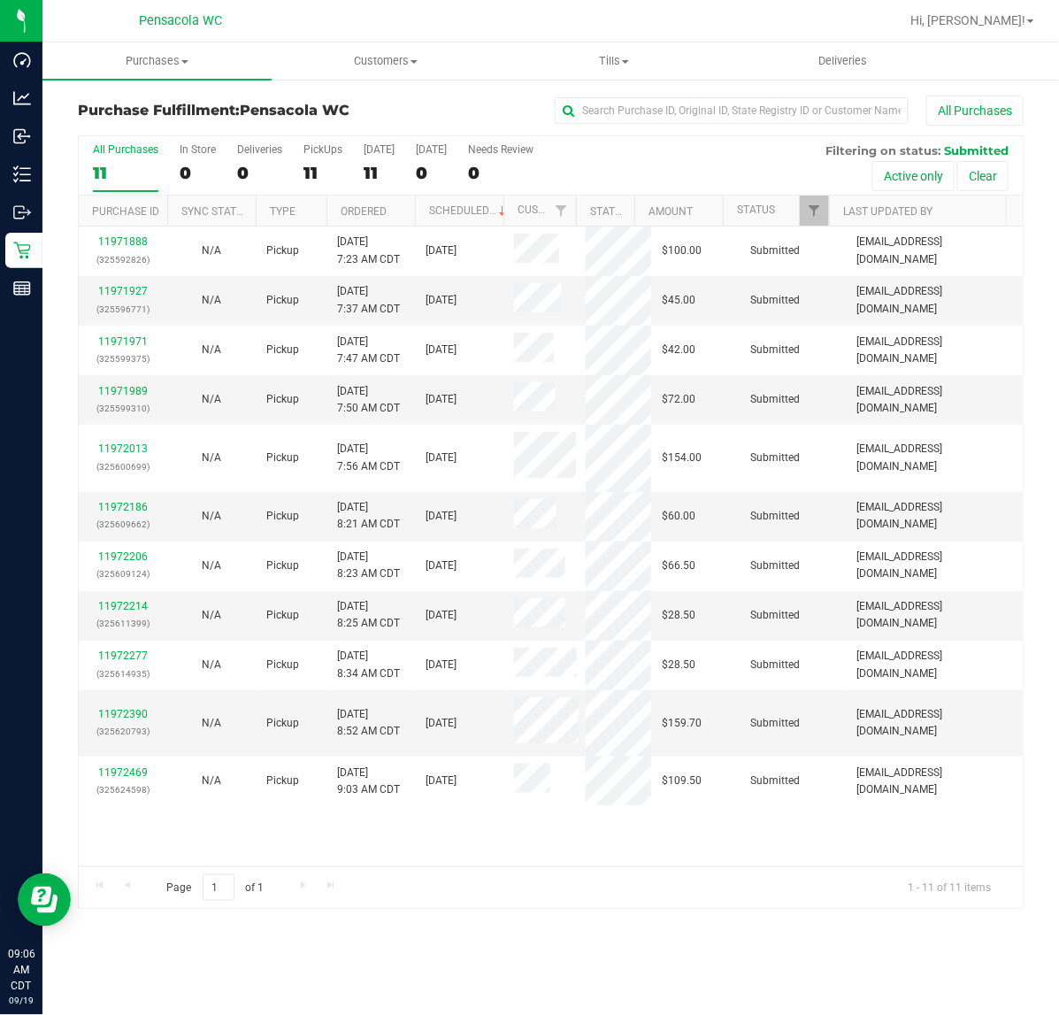
click at [412, 204] on div at bounding box center [416, 211] width 8 height 31
click at [400, 210] on th "Ordered" at bounding box center [371, 211] width 88 height 31
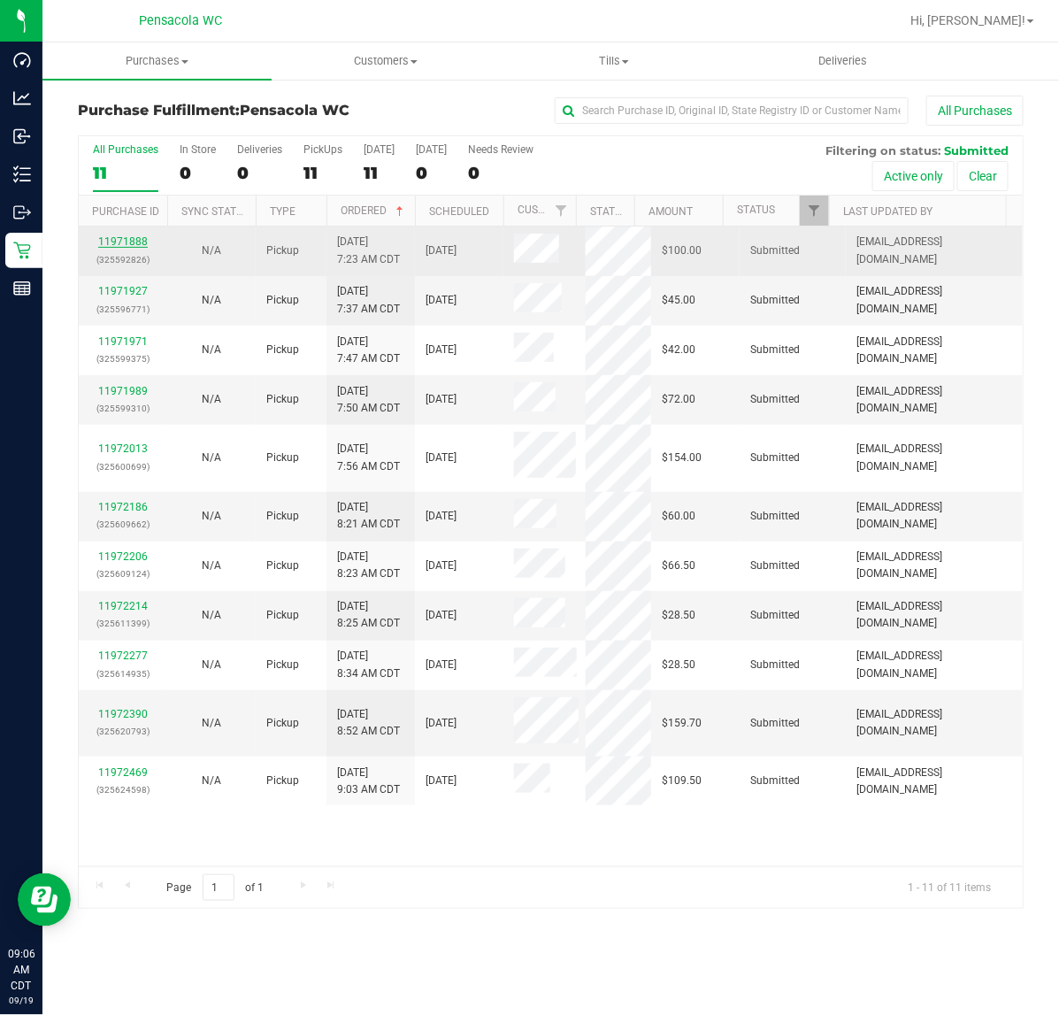
click at [120, 248] on link "11971888" at bounding box center [123, 241] width 50 height 12
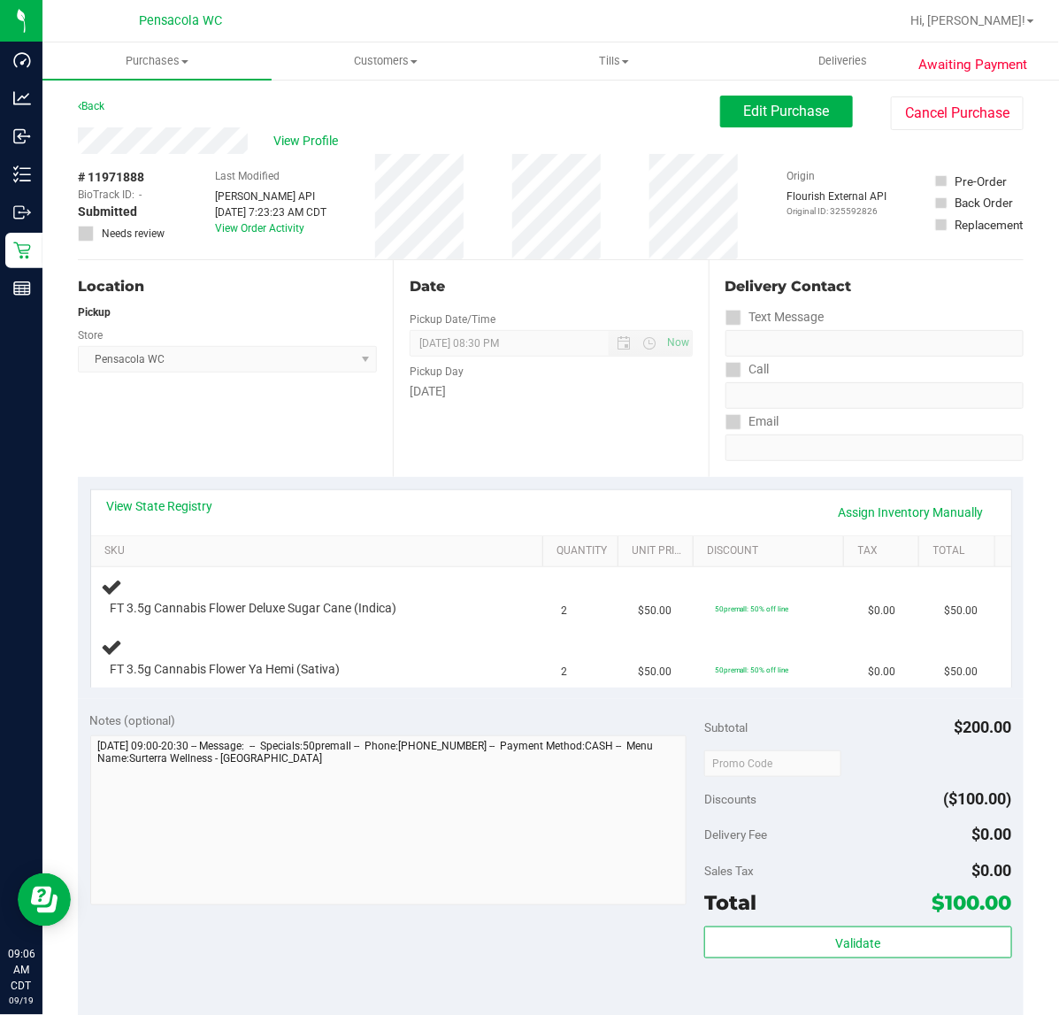
click at [96, 91] on div "Awaiting Payment Back Edit Purchase Cancel Purchase View Profile # 11971888 Bio…" at bounding box center [550, 778] width 1017 height 1401
click at [108, 112] on div "Back Edit Purchase Cancel Purchase" at bounding box center [551, 112] width 946 height 32
click at [103, 107] on link "Back" at bounding box center [91, 106] width 27 height 12
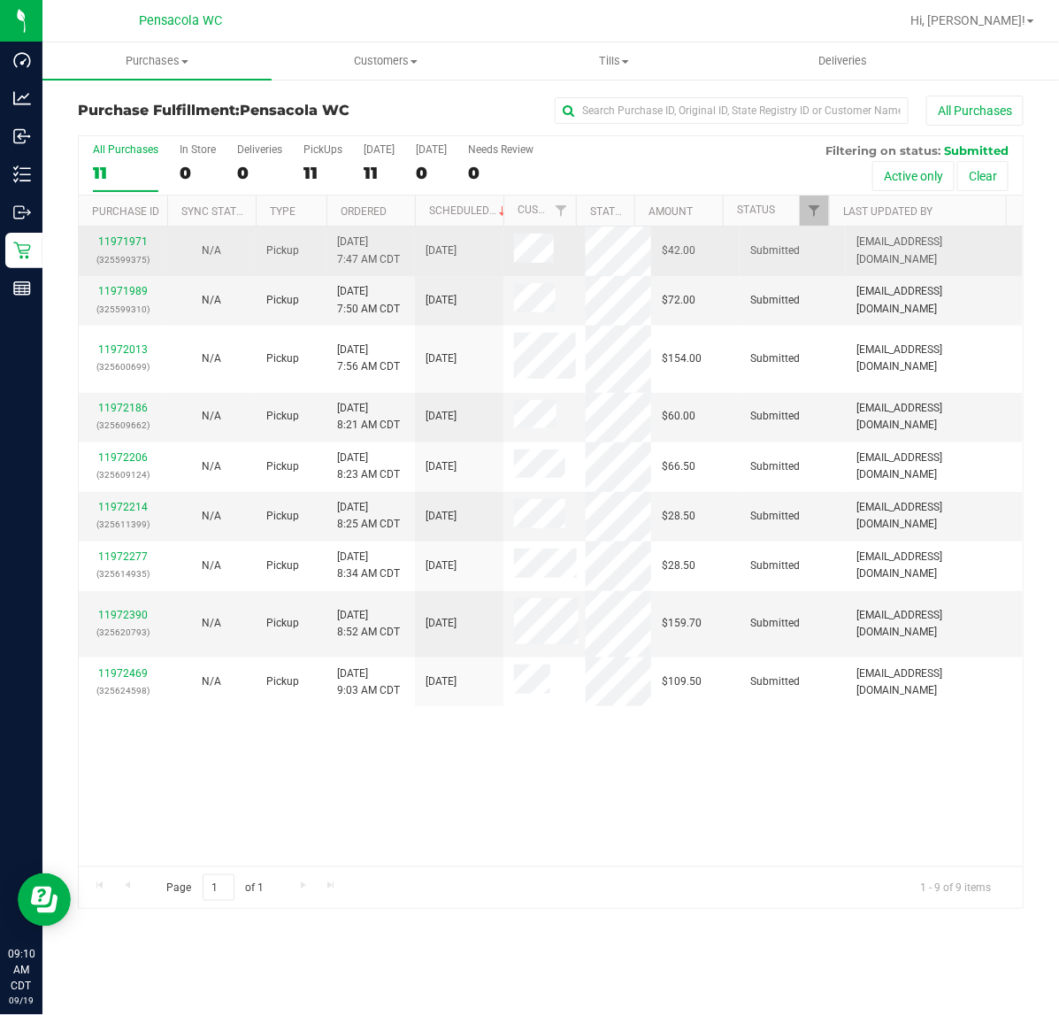
click at [382, 227] on td "[DATE] 7:47 AM CDT" at bounding box center [371, 252] width 88 height 50
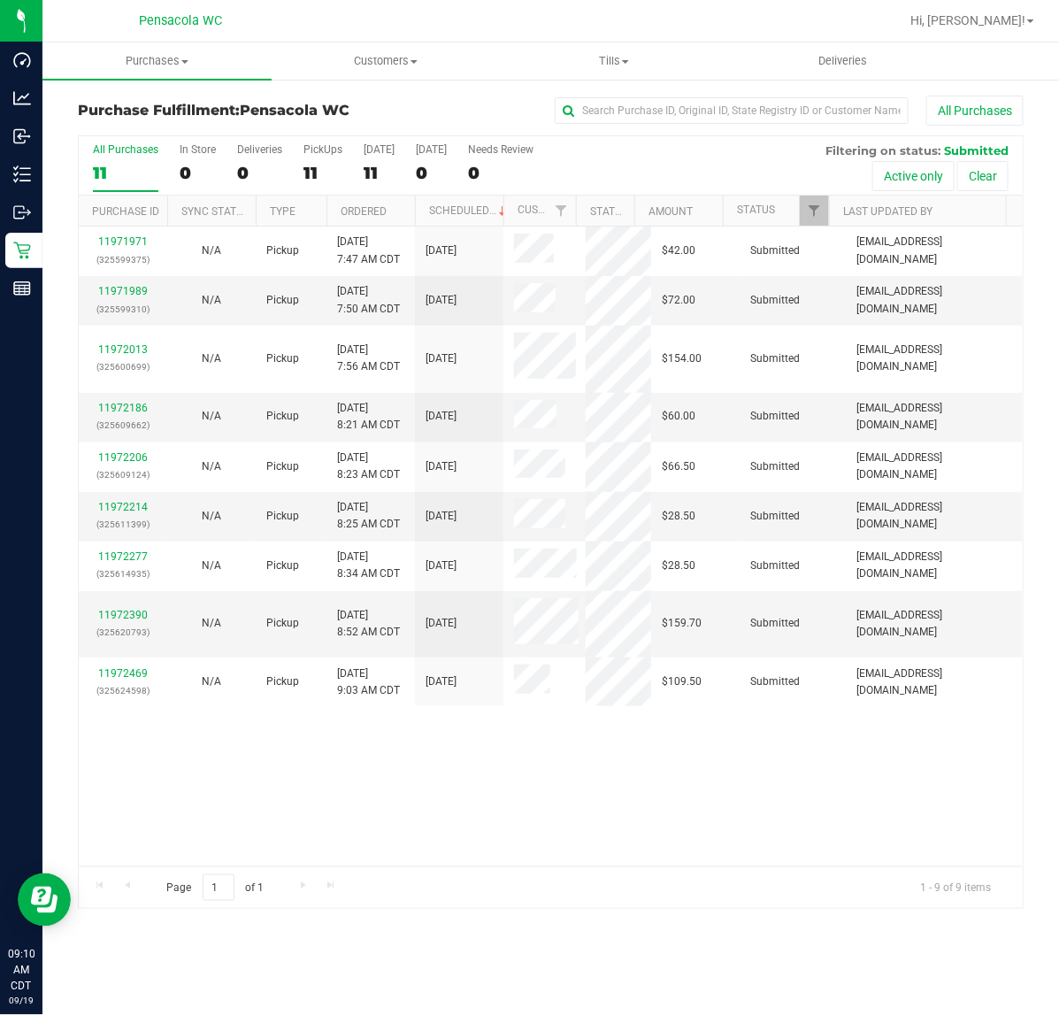
click at [396, 201] on th "Ordered" at bounding box center [371, 211] width 88 height 31
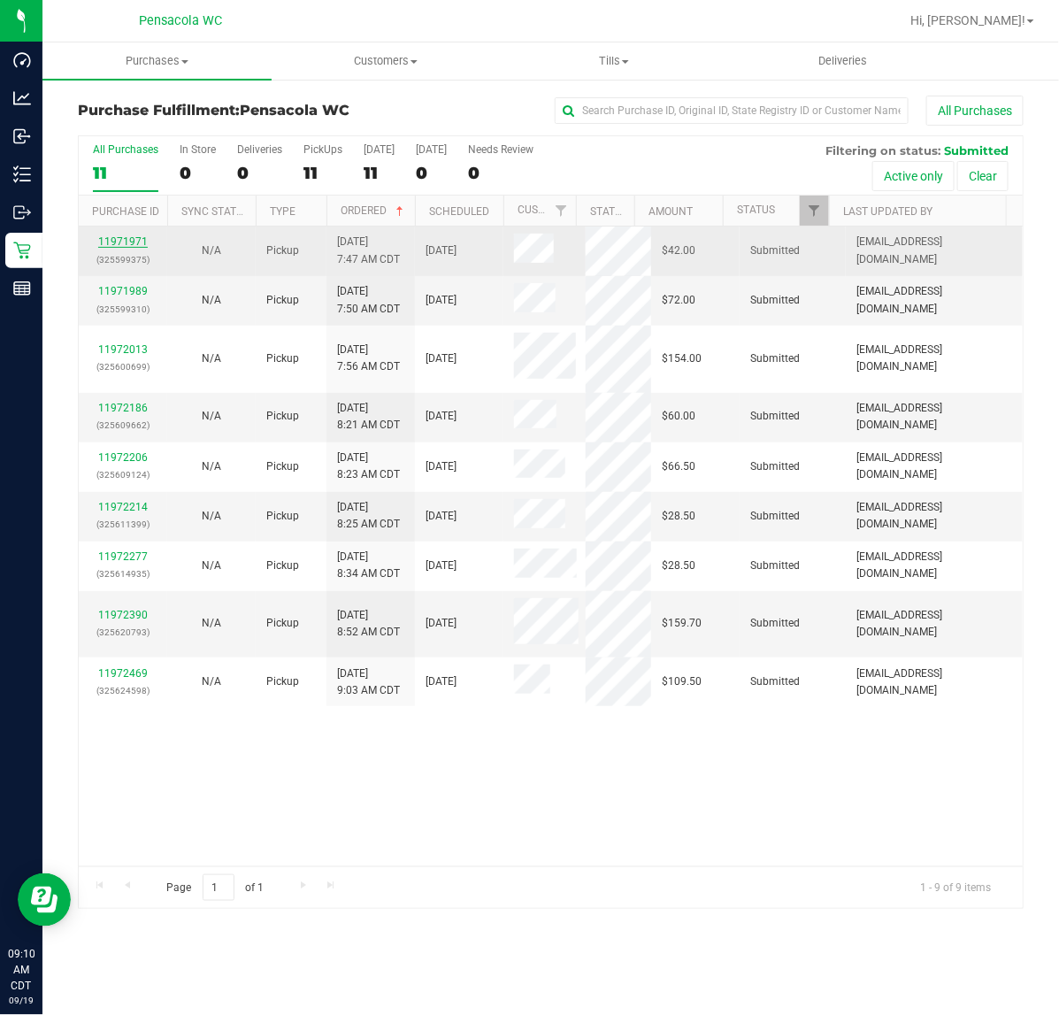
click at [126, 243] on link "11971971" at bounding box center [123, 241] width 50 height 12
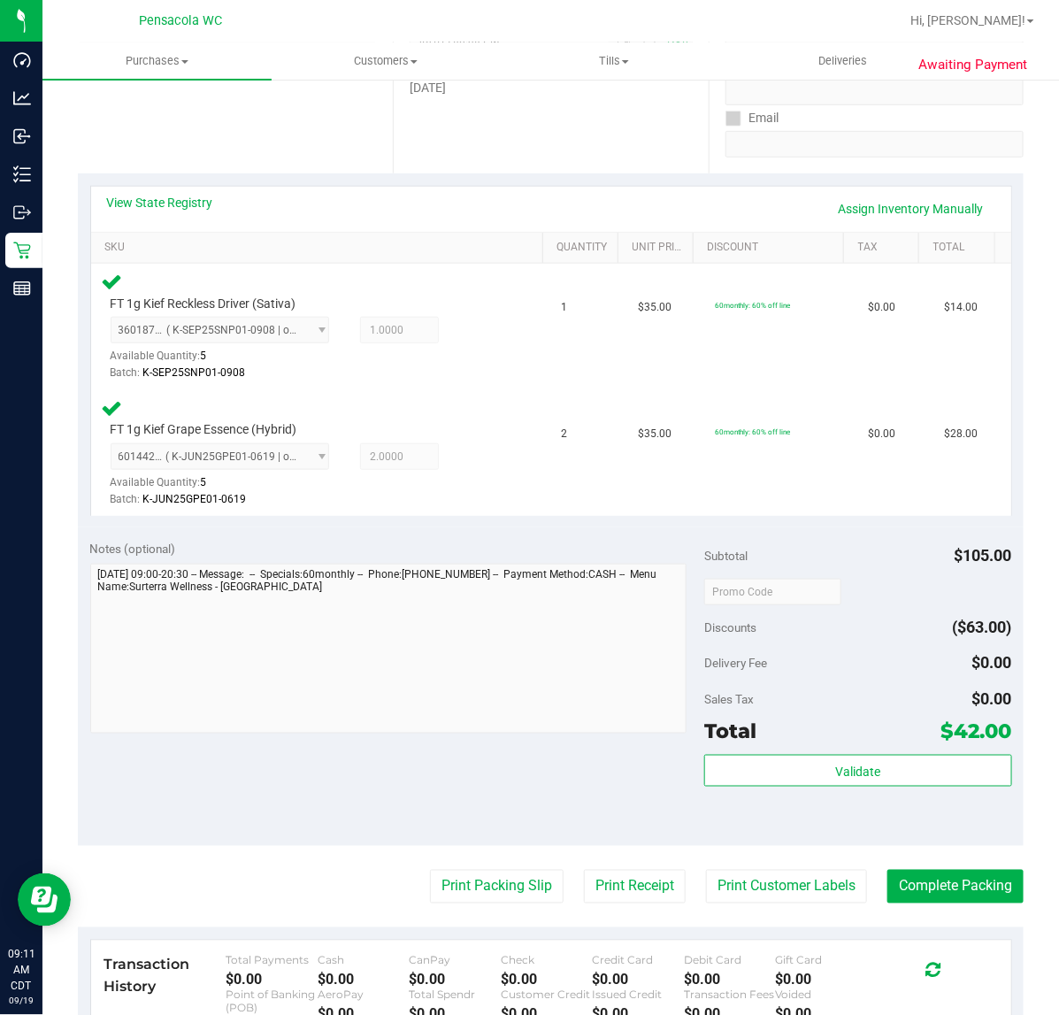
scroll to position [379, 0]
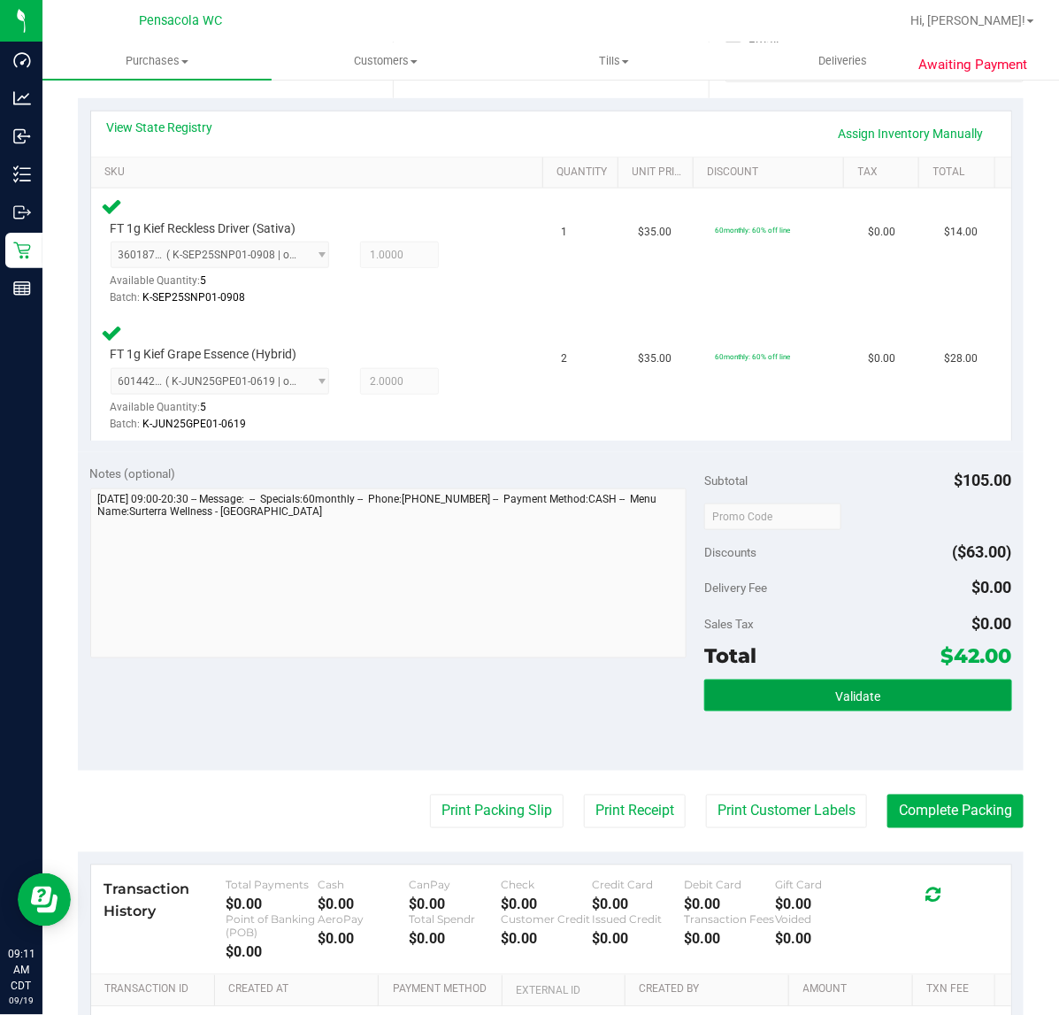
click at [852, 691] on span "Validate" at bounding box center [857, 696] width 45 height 14
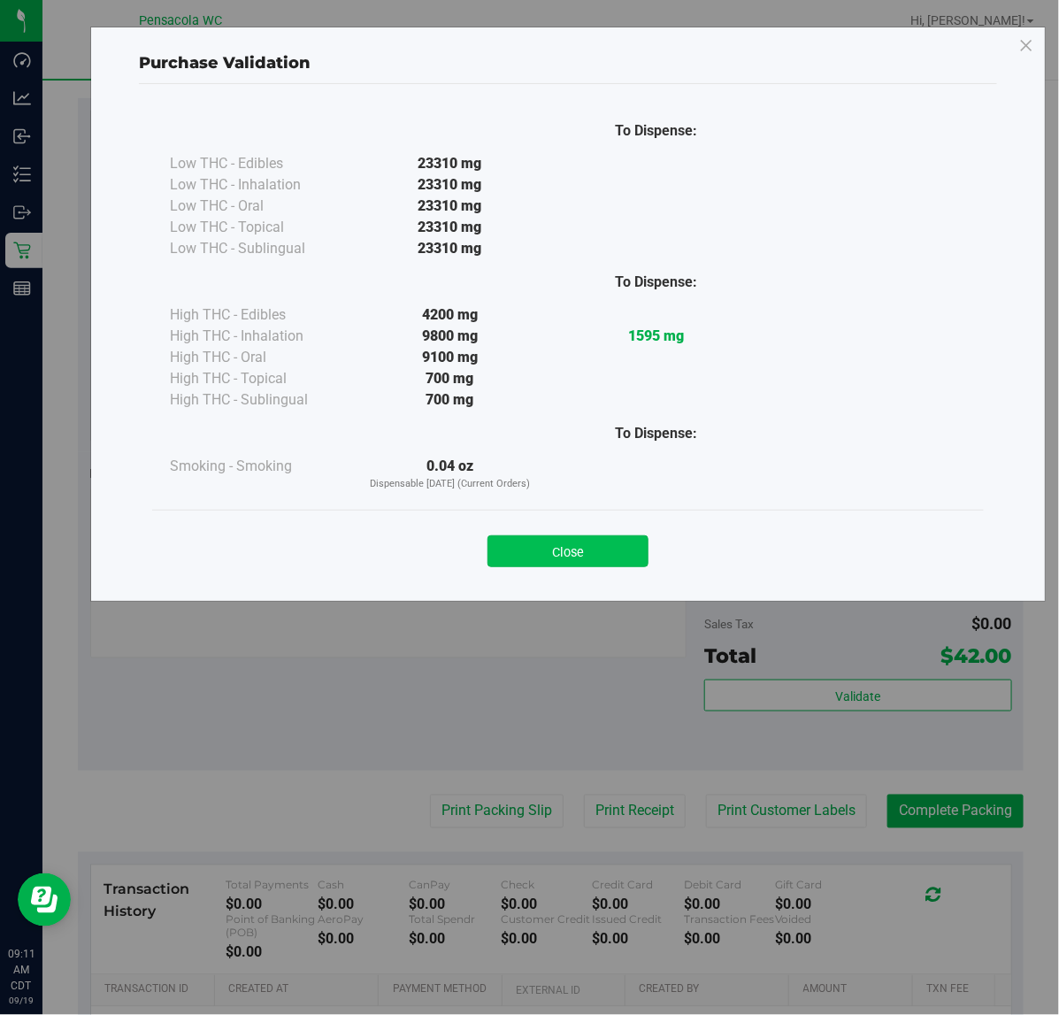
click at [603, 543] on button "Close" at bounding box center [568, 551] width 161 height 32
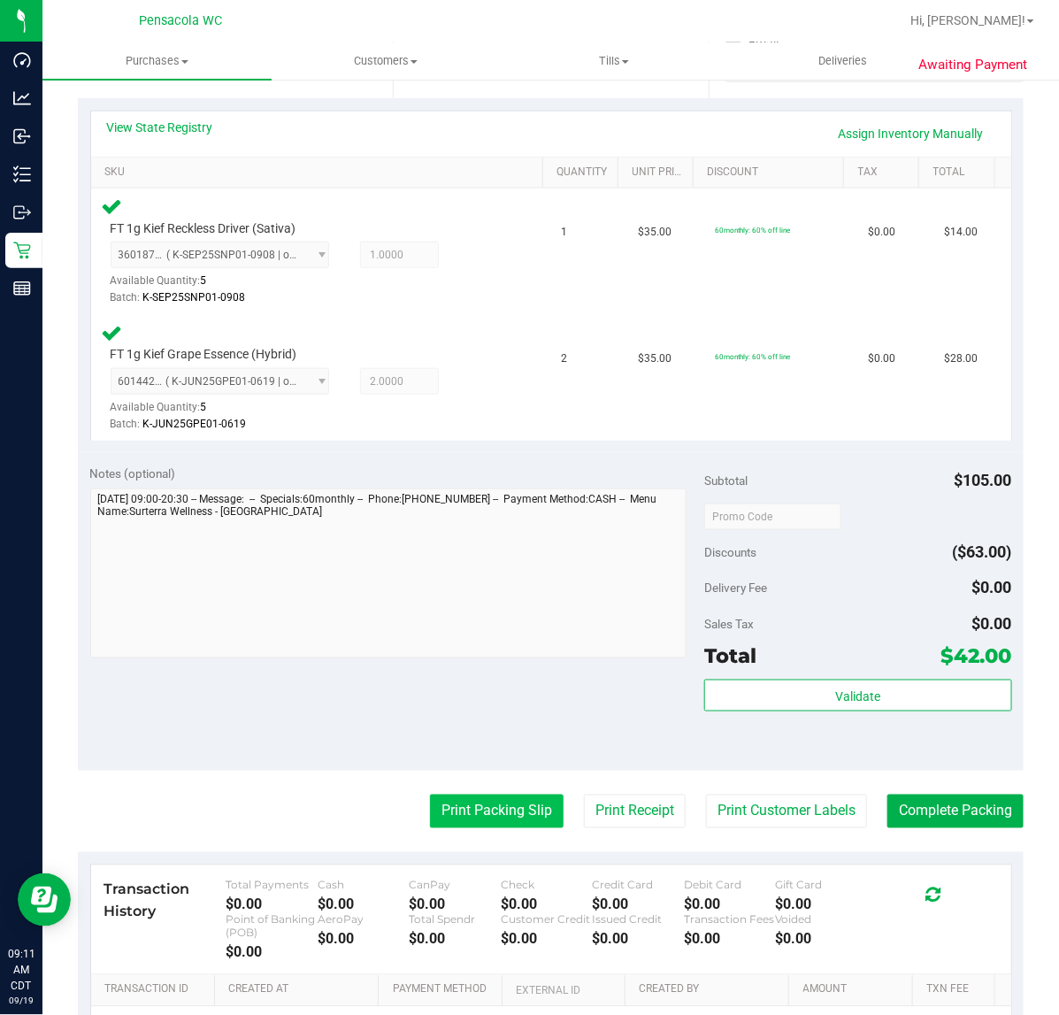
click at [470, 807] on button "Print Packing Slip" at bounding box center [497, 812] width 134 height 34
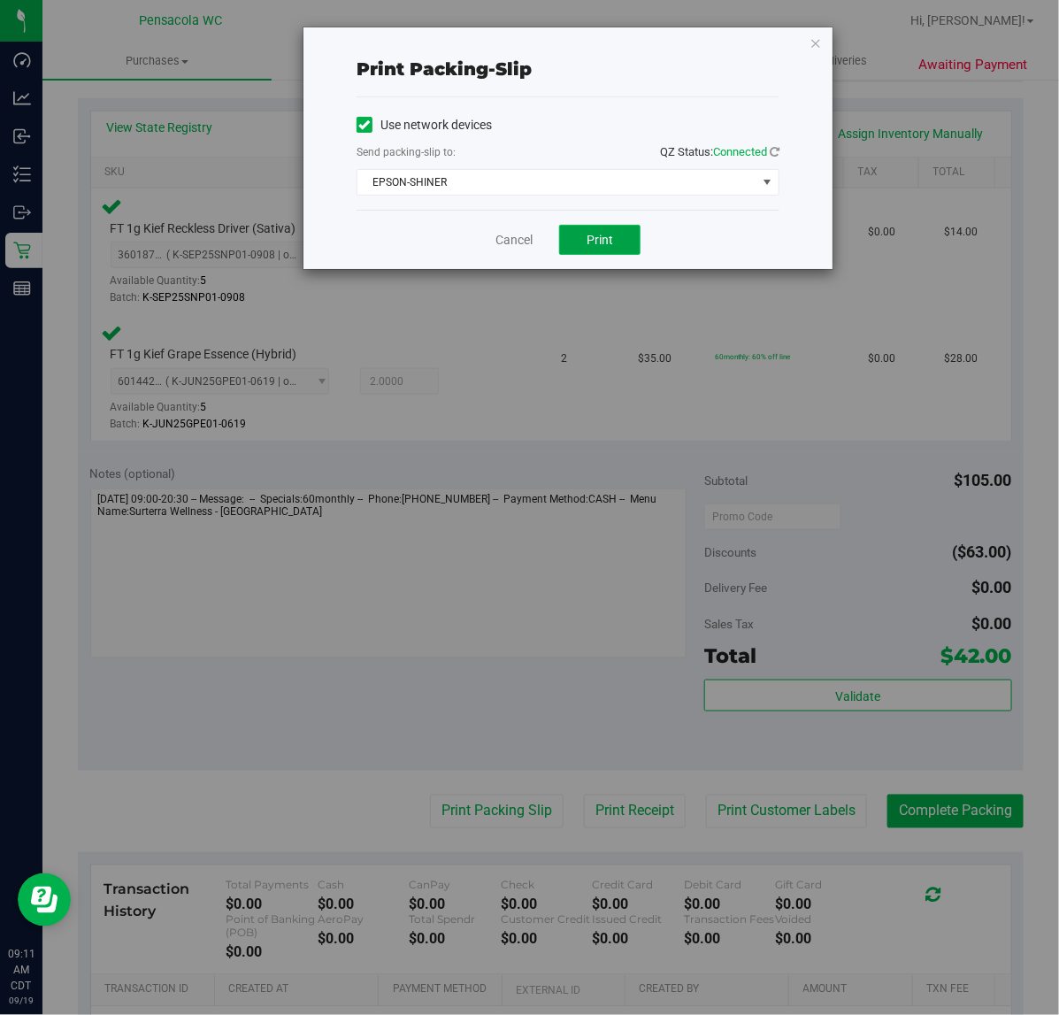
click at [598, 235] on span "Print" at bounding box center [600, 240] width 27 height 14
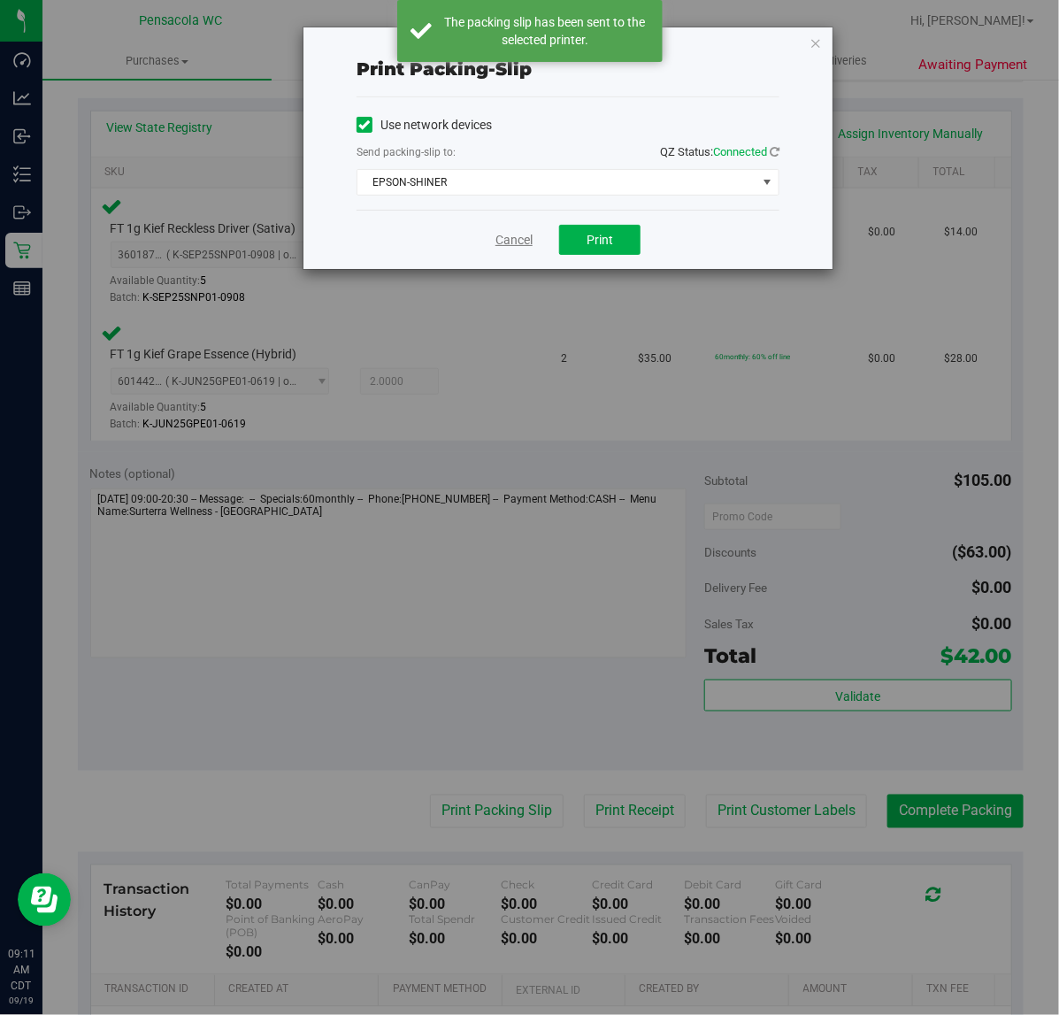
click at [519, 241] on link "Cancel" at bounding box center [514, 240] width 37 height 19
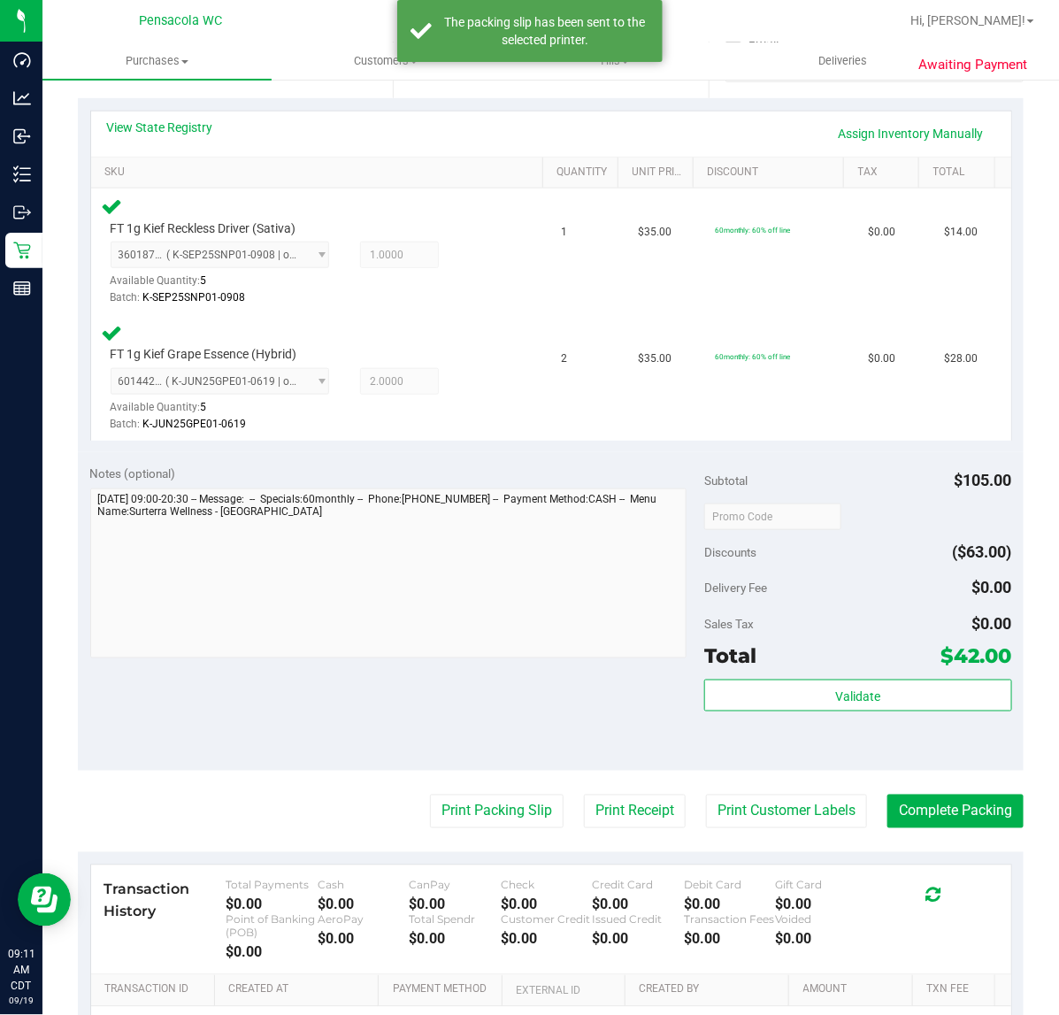
click at [948, 827] on purchase-details "Back Edit Purchase Cancel Purchase View Profile # 11971971 BioTrack ID: - Submi…" at bounding box center [551, 457] width 946 height 1480
drag, startPoint x: 947, startPoint y: 805, endPoint x: 945, endPoint y: 820, distance: 15.1
click at [948, 804] on button "Complete Packing" at bounding box center [956, 812] width 136 height 34
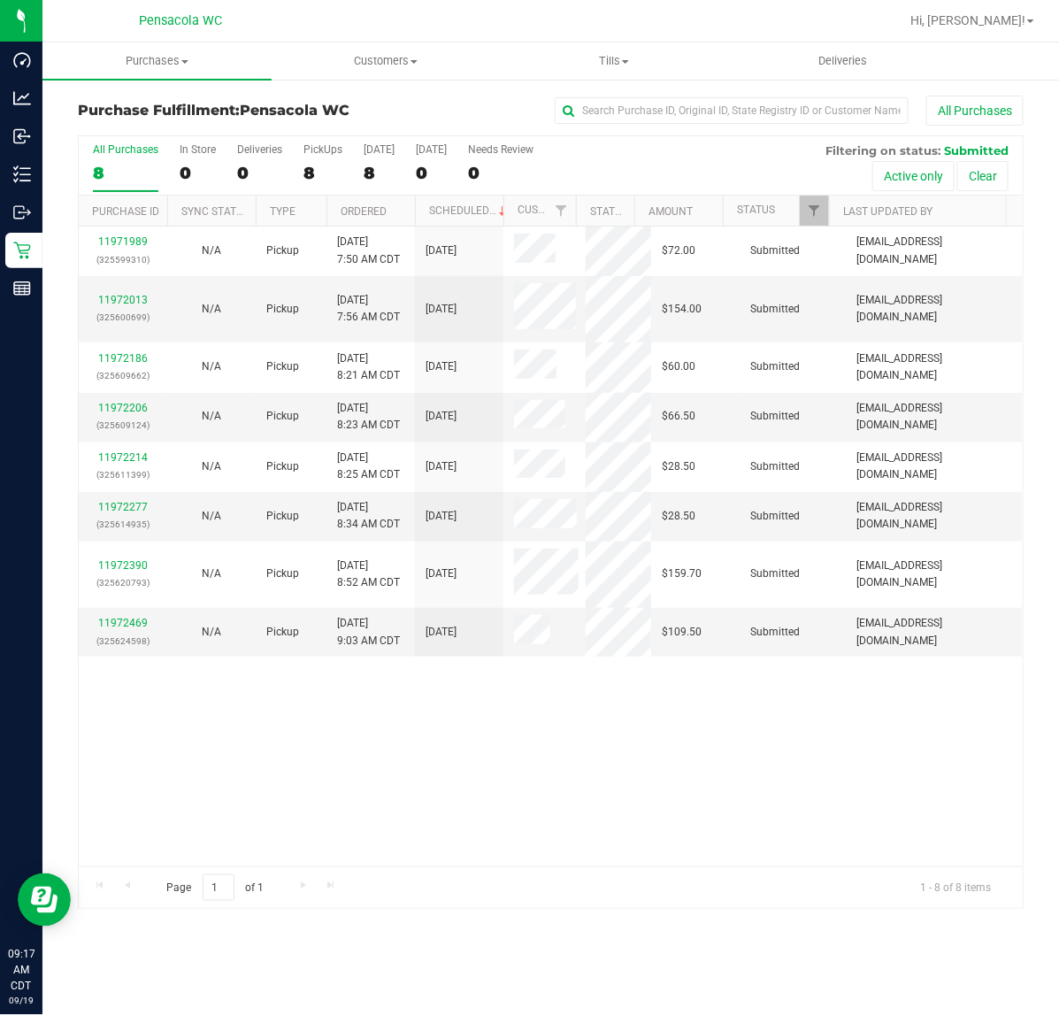
click at [390, 217] on th "Ordered" at bounding box center [371, 211] width 88 height 31
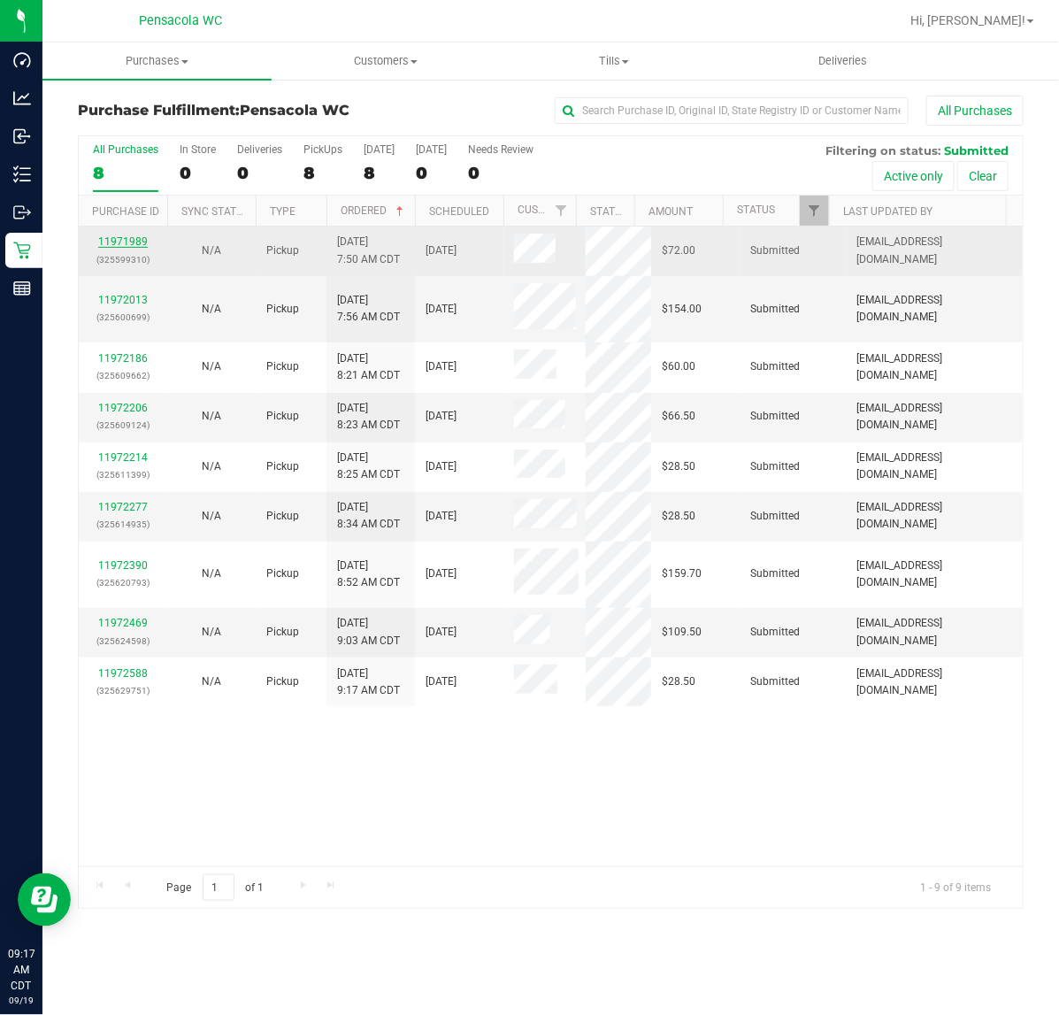
click at [121, 245] on link "11971989" at bounding box center [123, 241] width 50 height 12
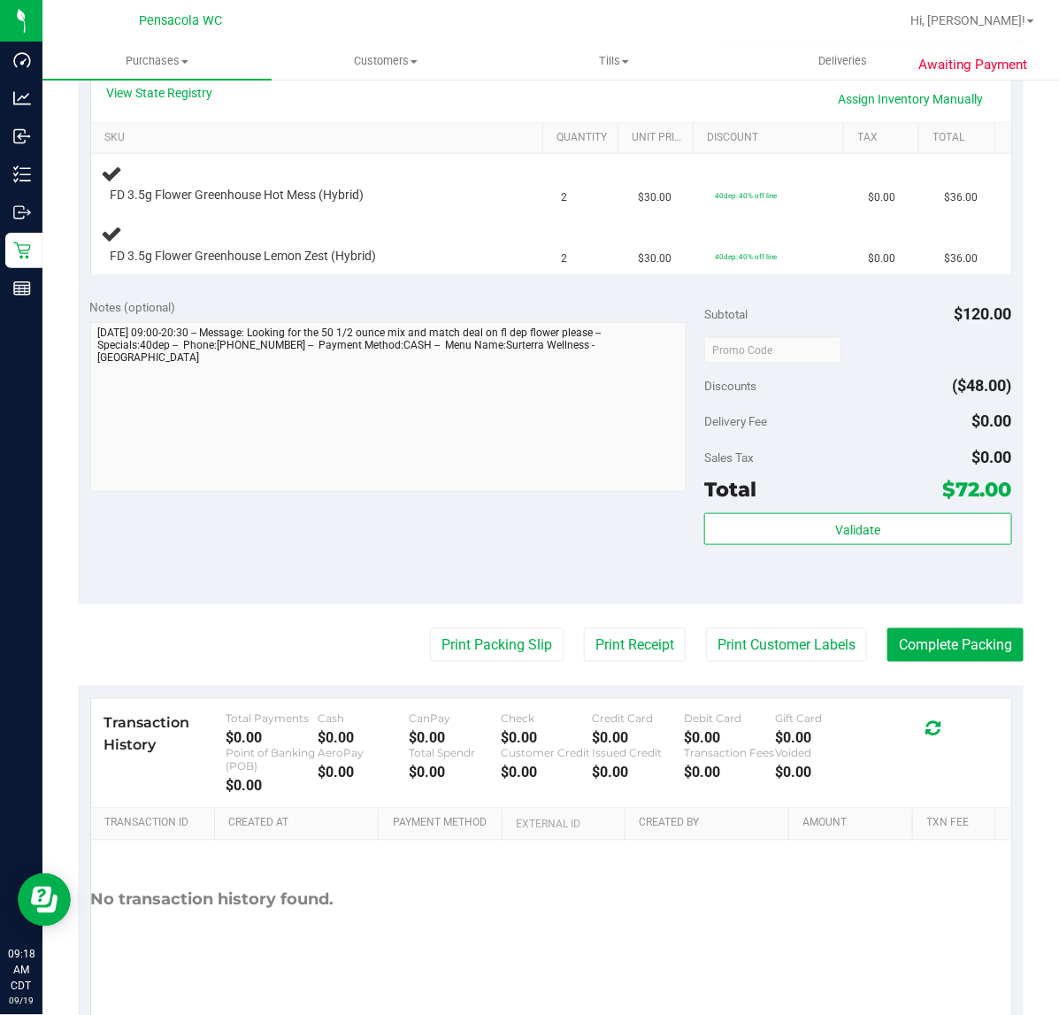
scroll to position [416, 0]
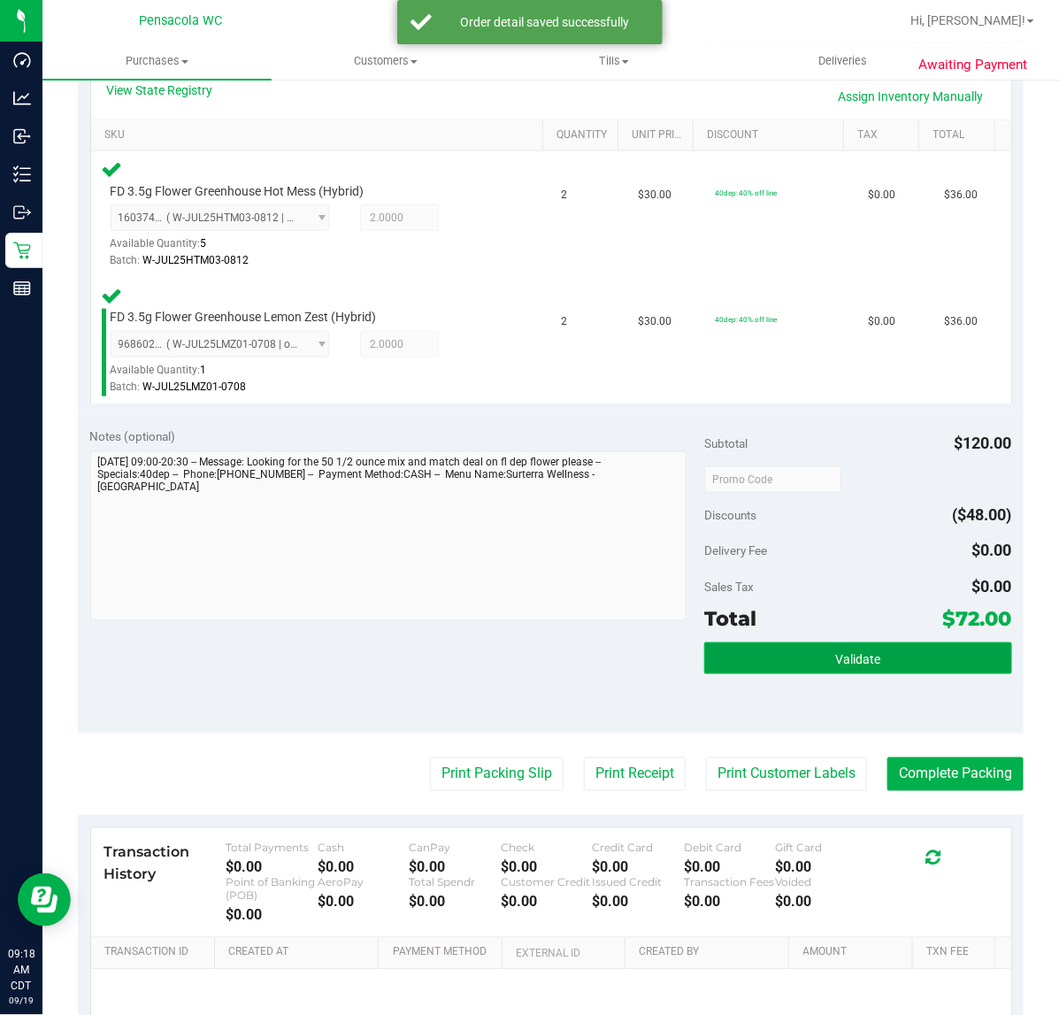
click at [814, 643] on button "Validate" at bounding box center [857, 659] width 307 height 32
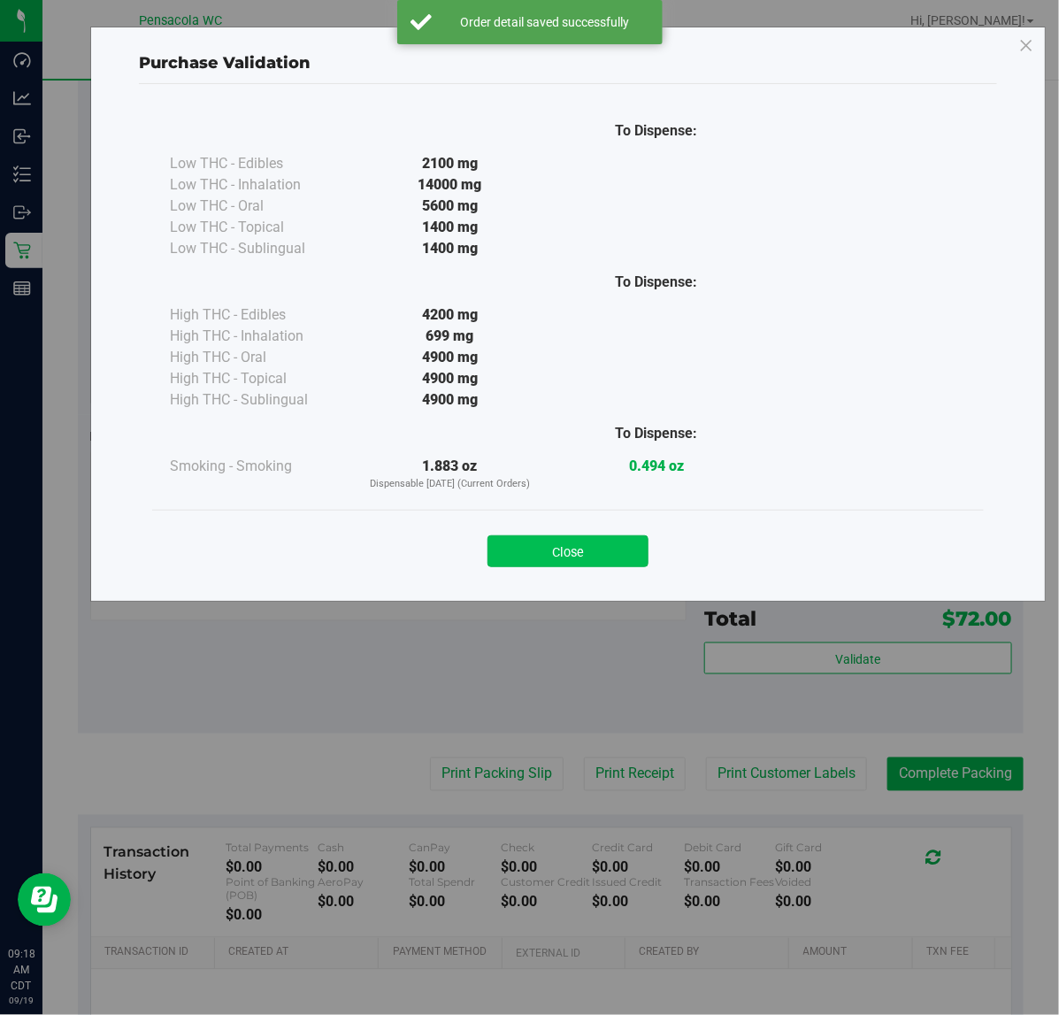
click at [572, 559] on button "Close" at bounding box center [568, 551] width 161 height 32
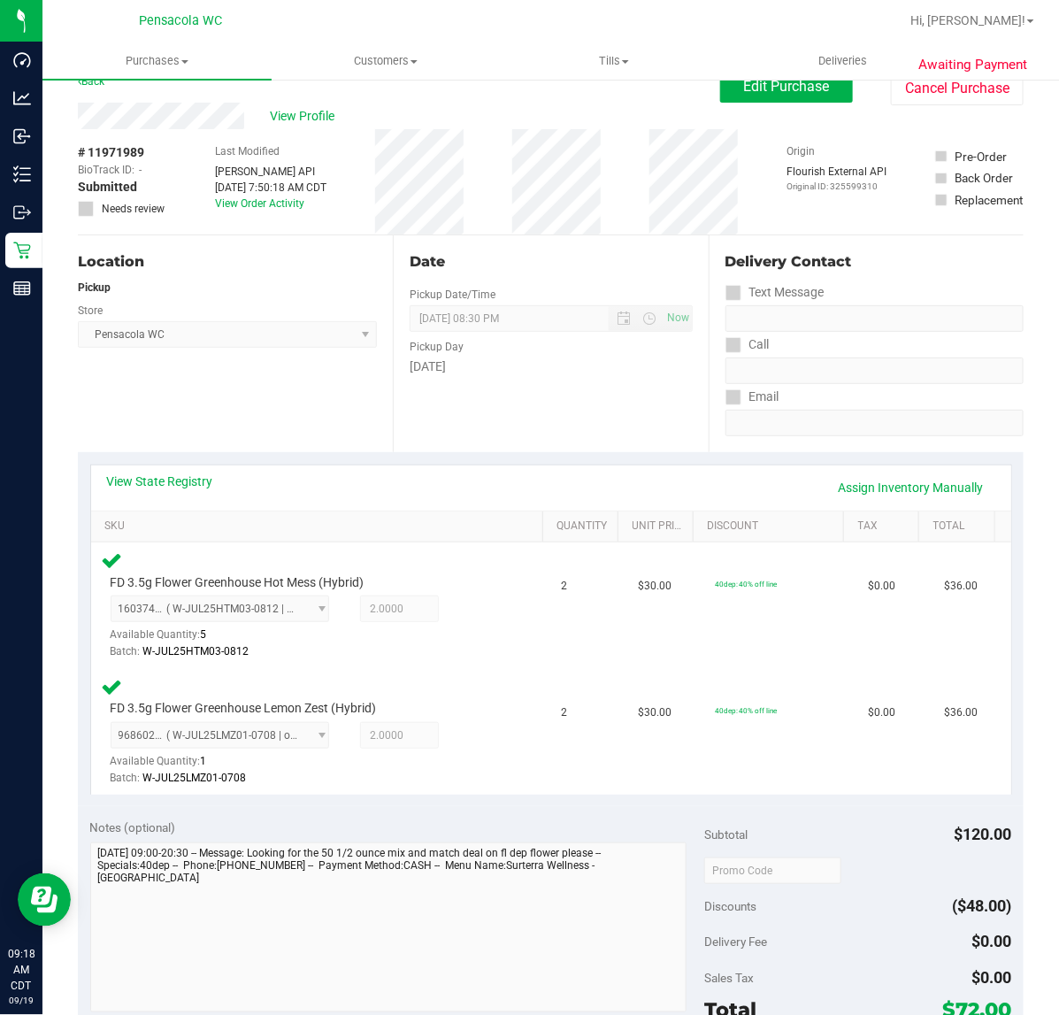
scroll to position [0, 0]
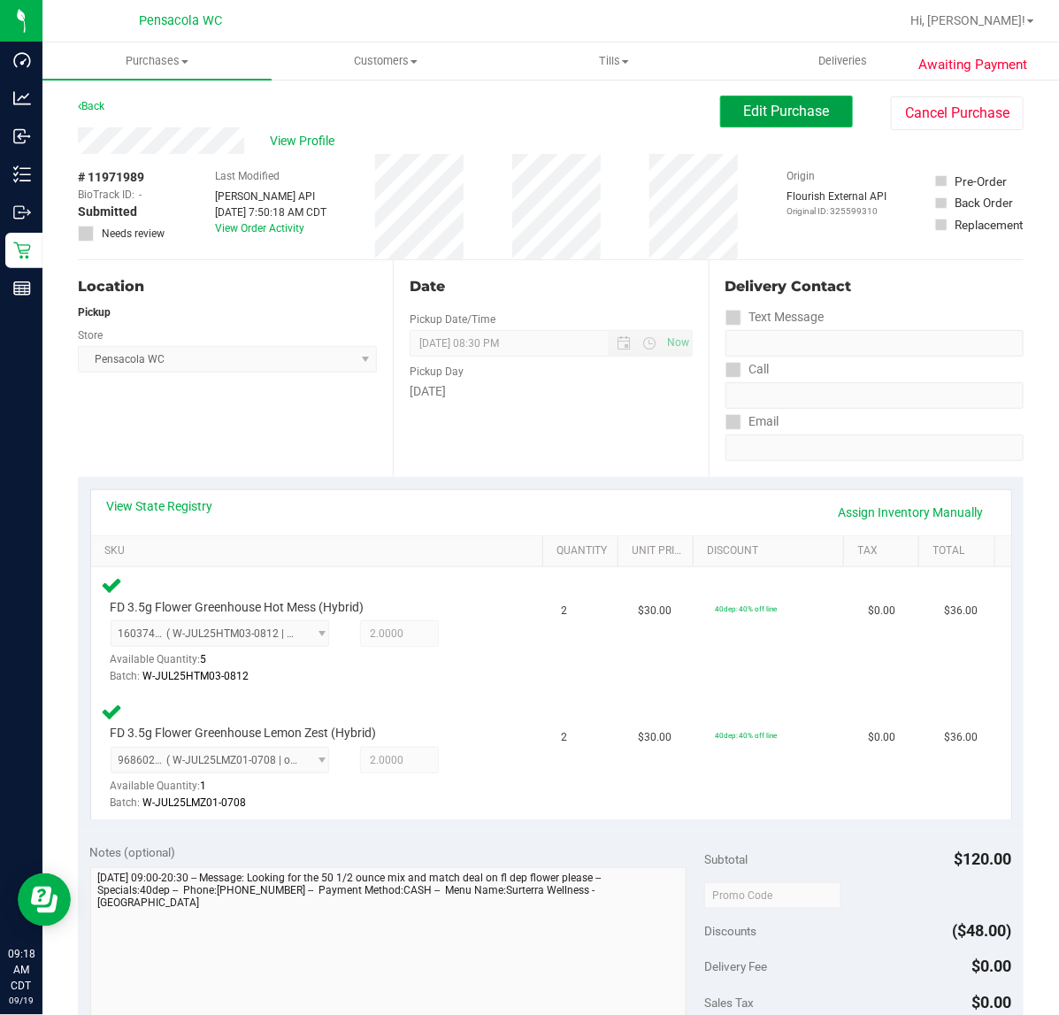
click at [788, 108] on span "Edit Purchase" at bounding box center [787, 111] width 86 height 17
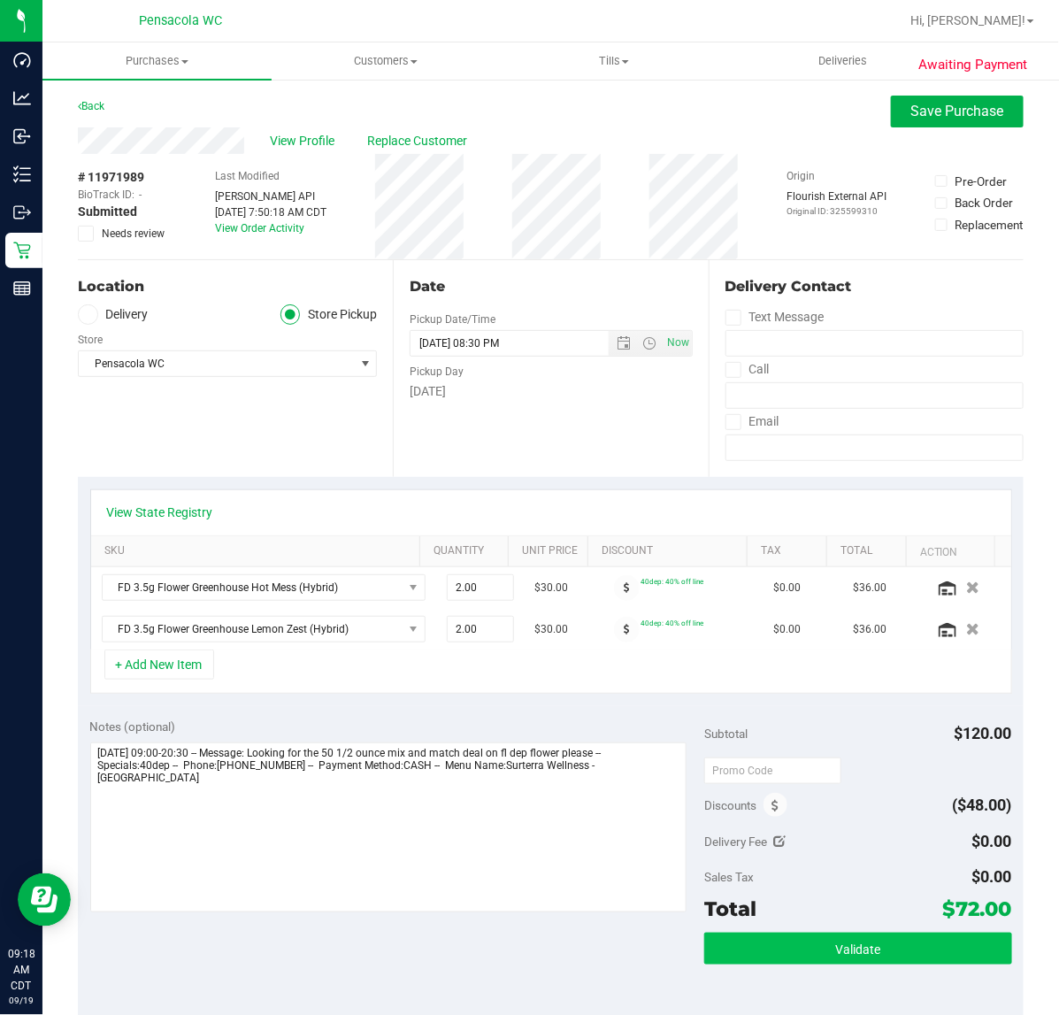
scroll to position [111, 0]
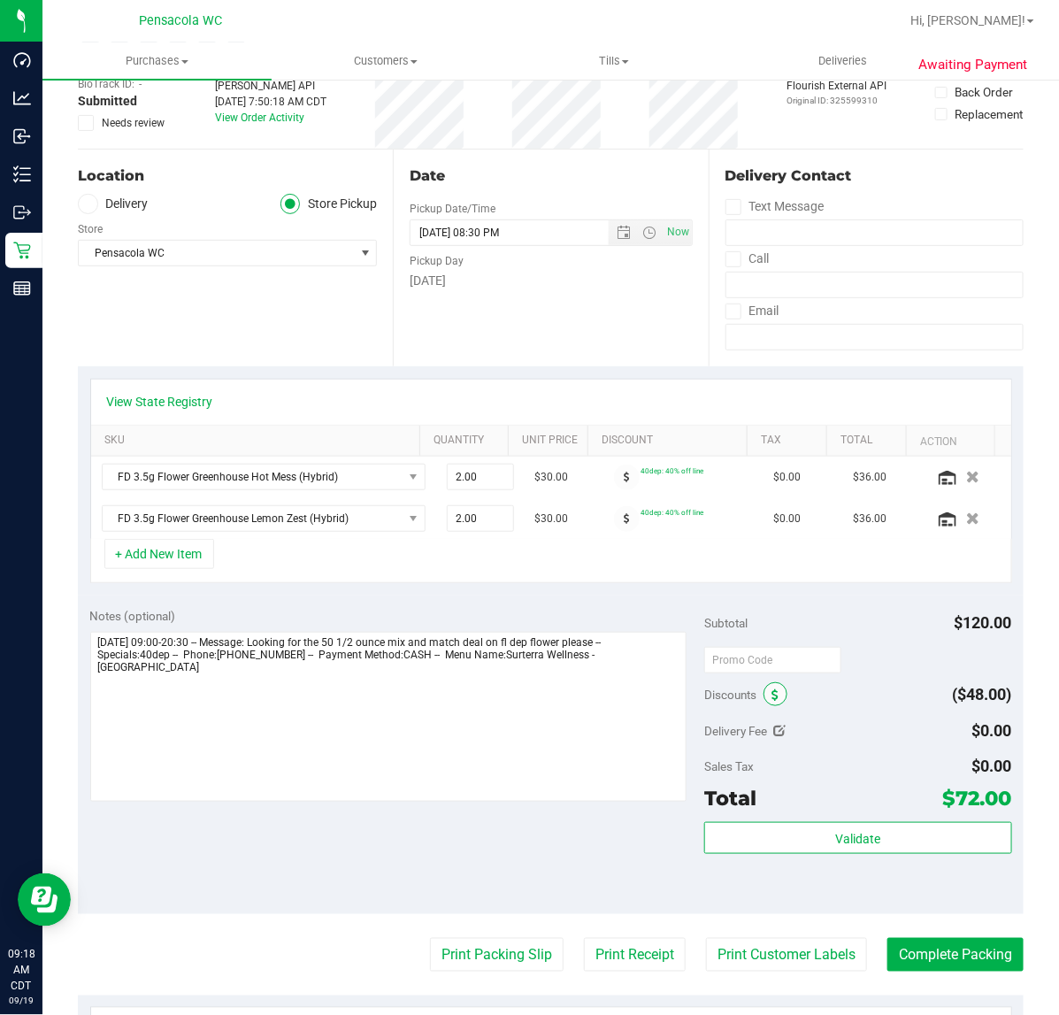
click at [772, 692] on icon at bounding box center [775, 695] width 7 height 12
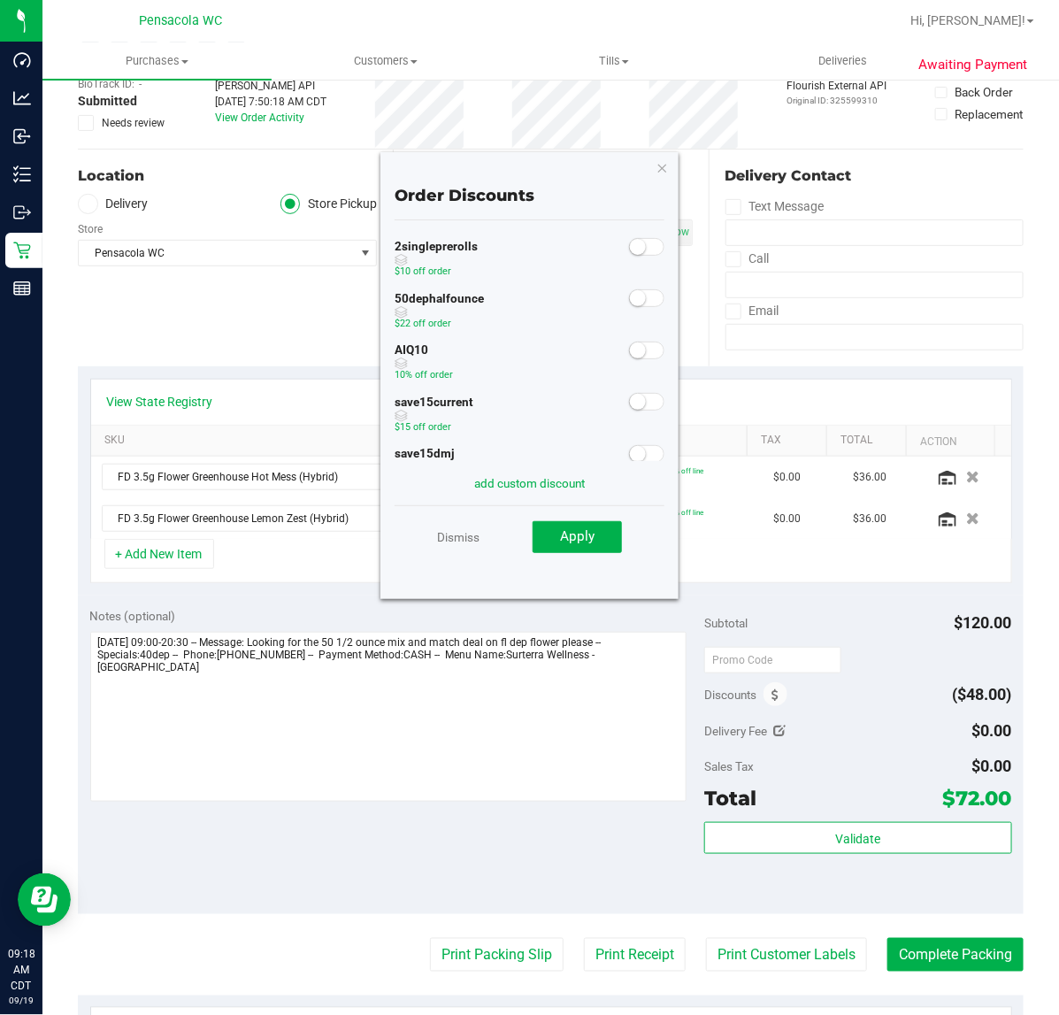
click at [630, 306] on small at bounding box center [638, 298] width 16 height 16
click at [568, 537] on span "Apply" at bounding box center [577, 536] width 35 height 16
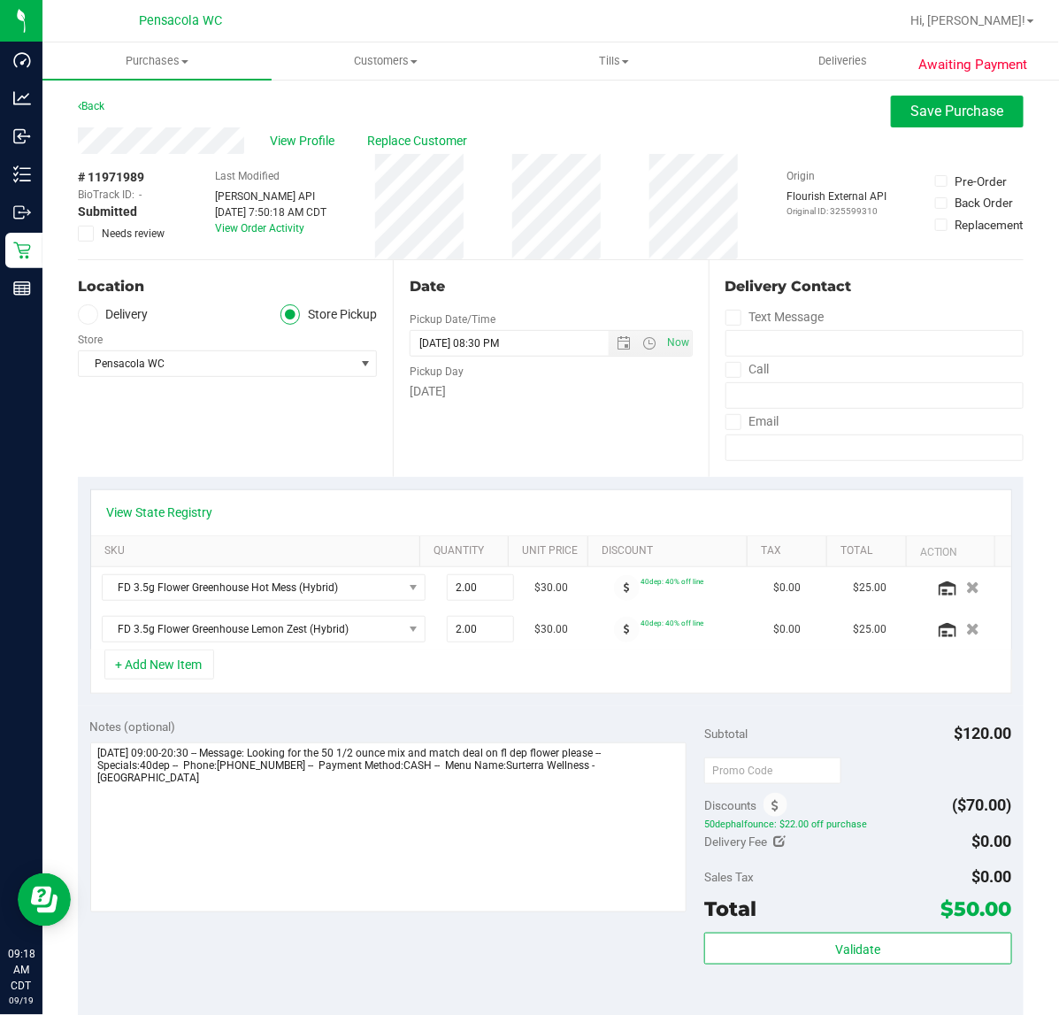
scroll to position [1, 0]
click at [919, 119] on button "Save Purchase" at bounding box center [957, 111] width 133 height 32
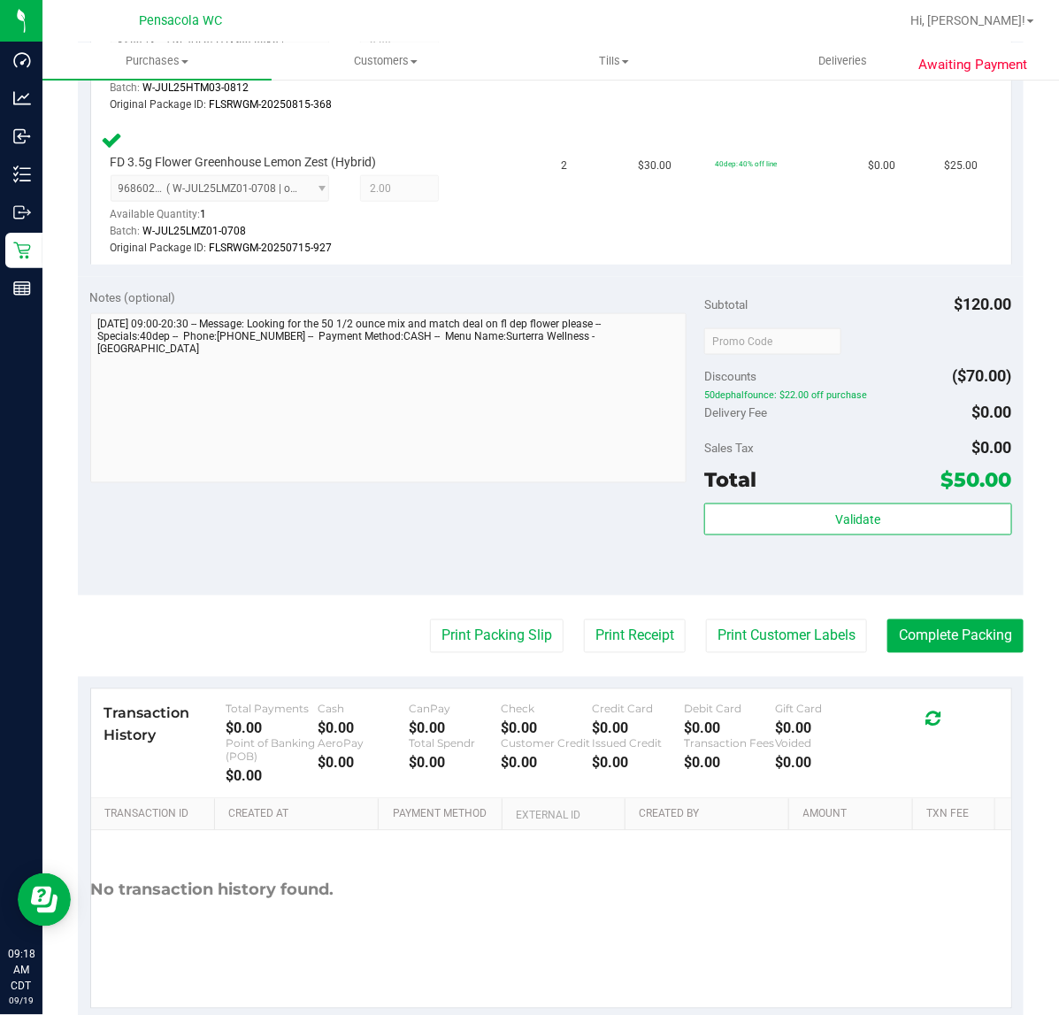
scroll to position [625, 0]
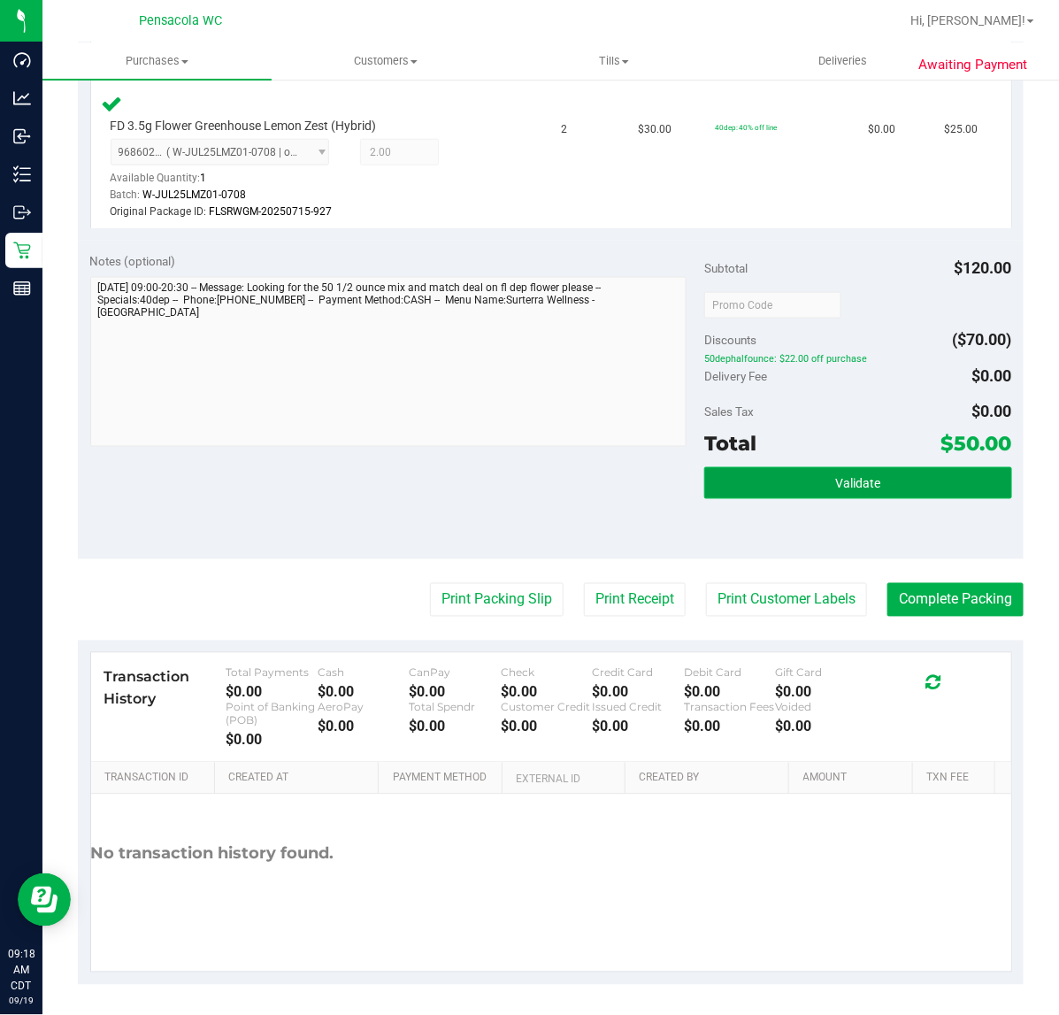
click at [901, 480] on button "Validate" at bounding box center [857, 483] width 307 height 32
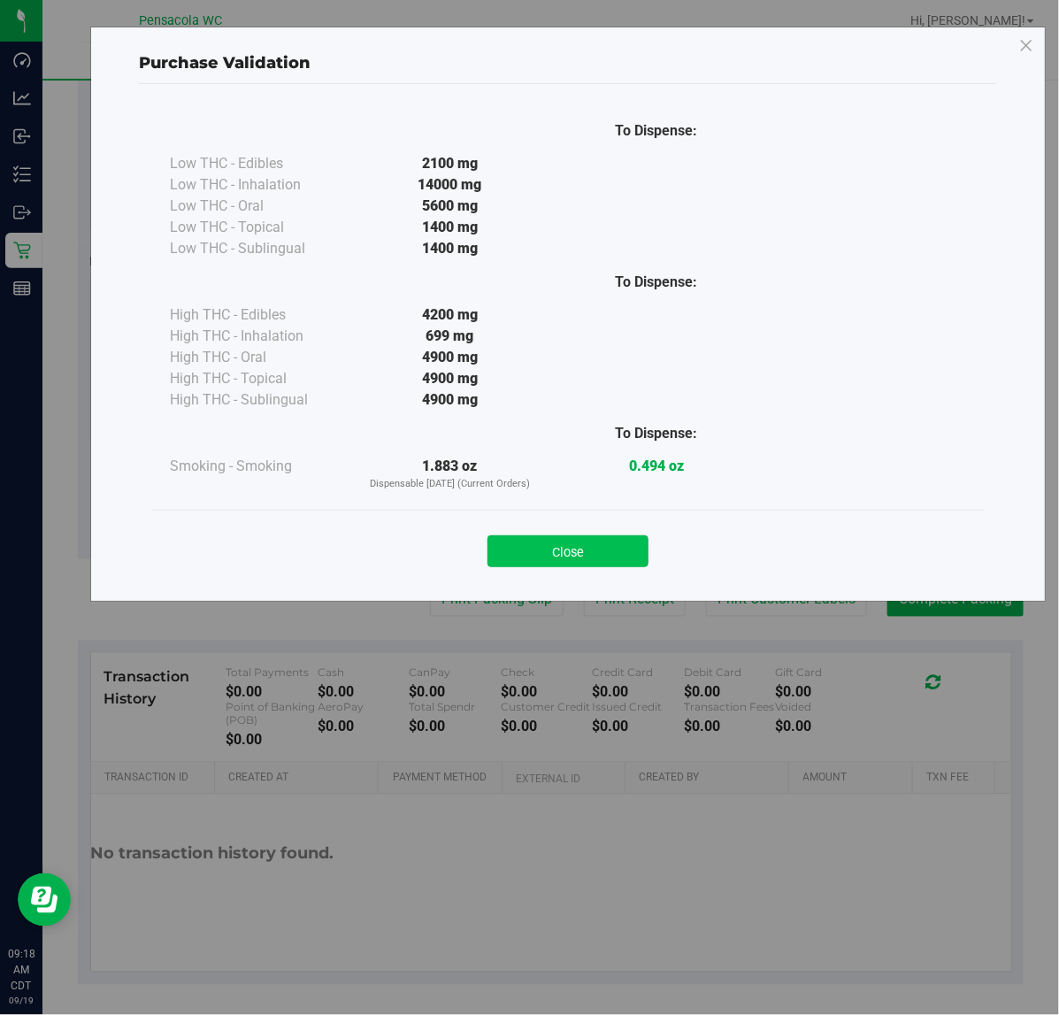
click at [630, 538] on button "Close" at bounding box center [568, 551] width 161 height 32
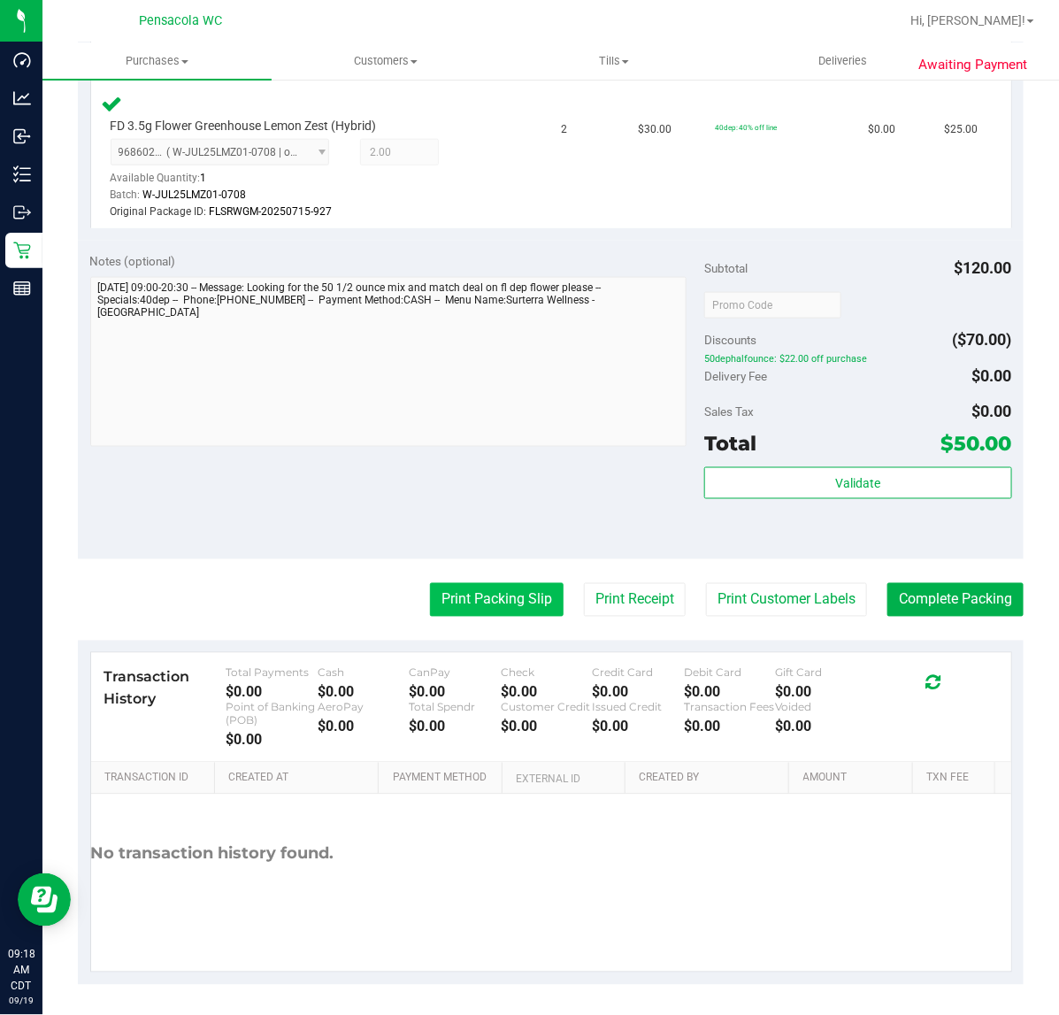
click at [510, 613] on button "Print Packing Slip" at bounding box center [497, 600] width 134 height 34
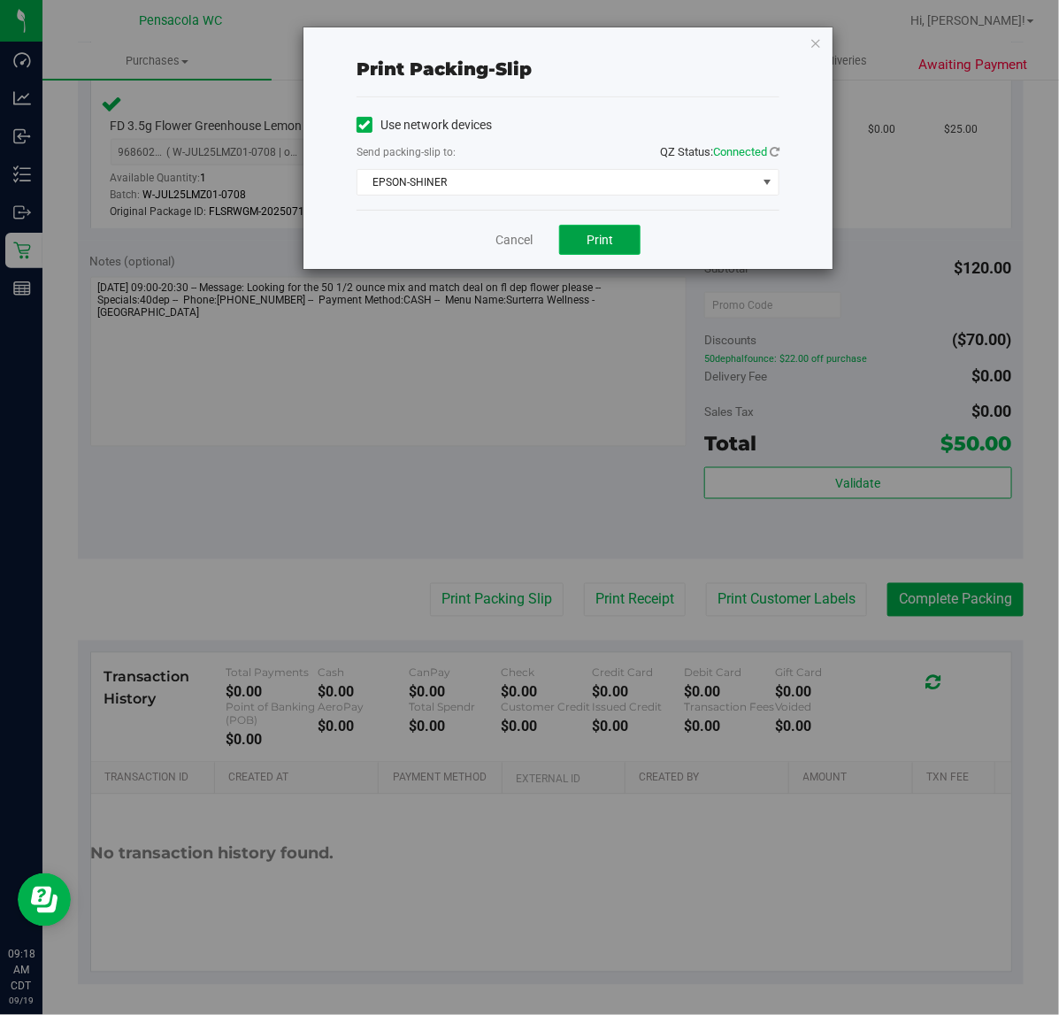
click at [625, 240] on button "Print" at bounding box center [599, 240] width 81 height 30
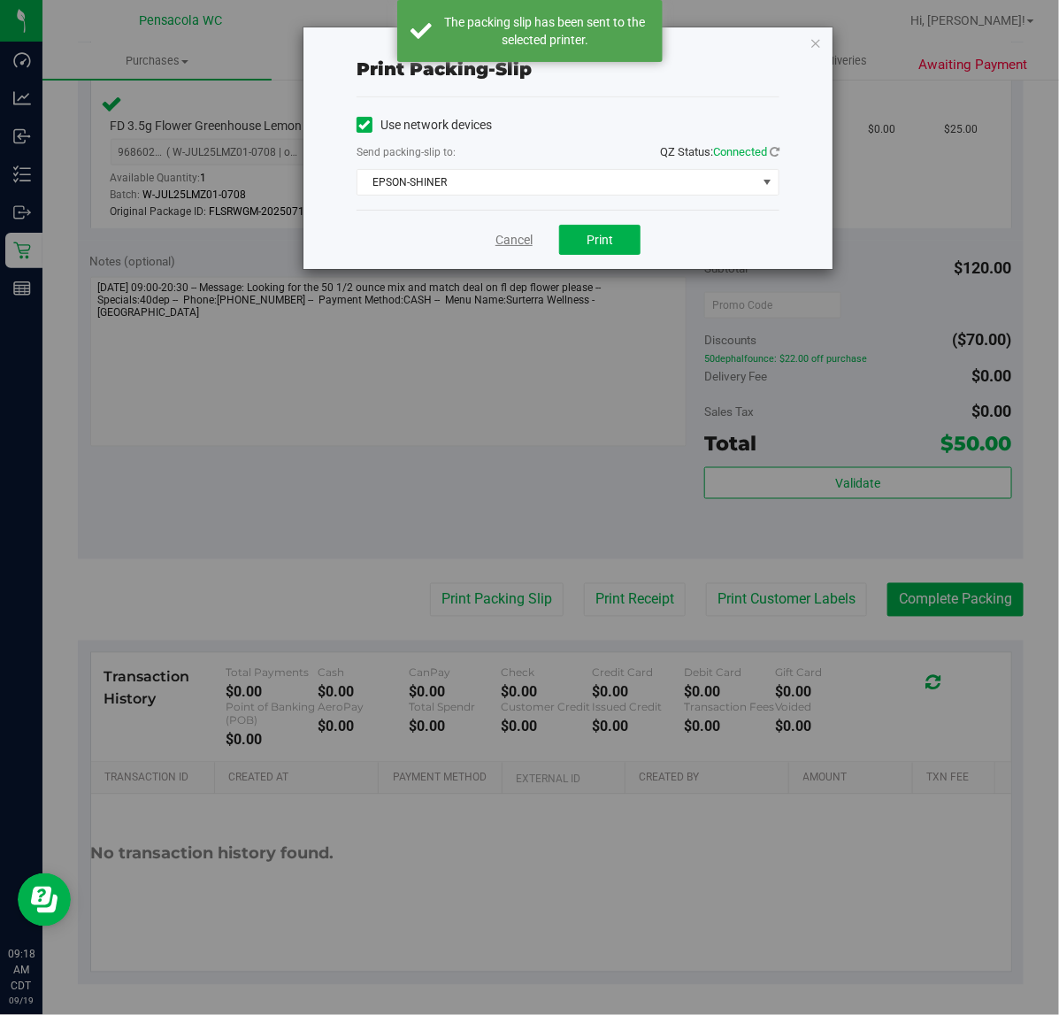
click at [520, 246] on link "Cancel" at bounding box center [514, 240] width 37 height 19
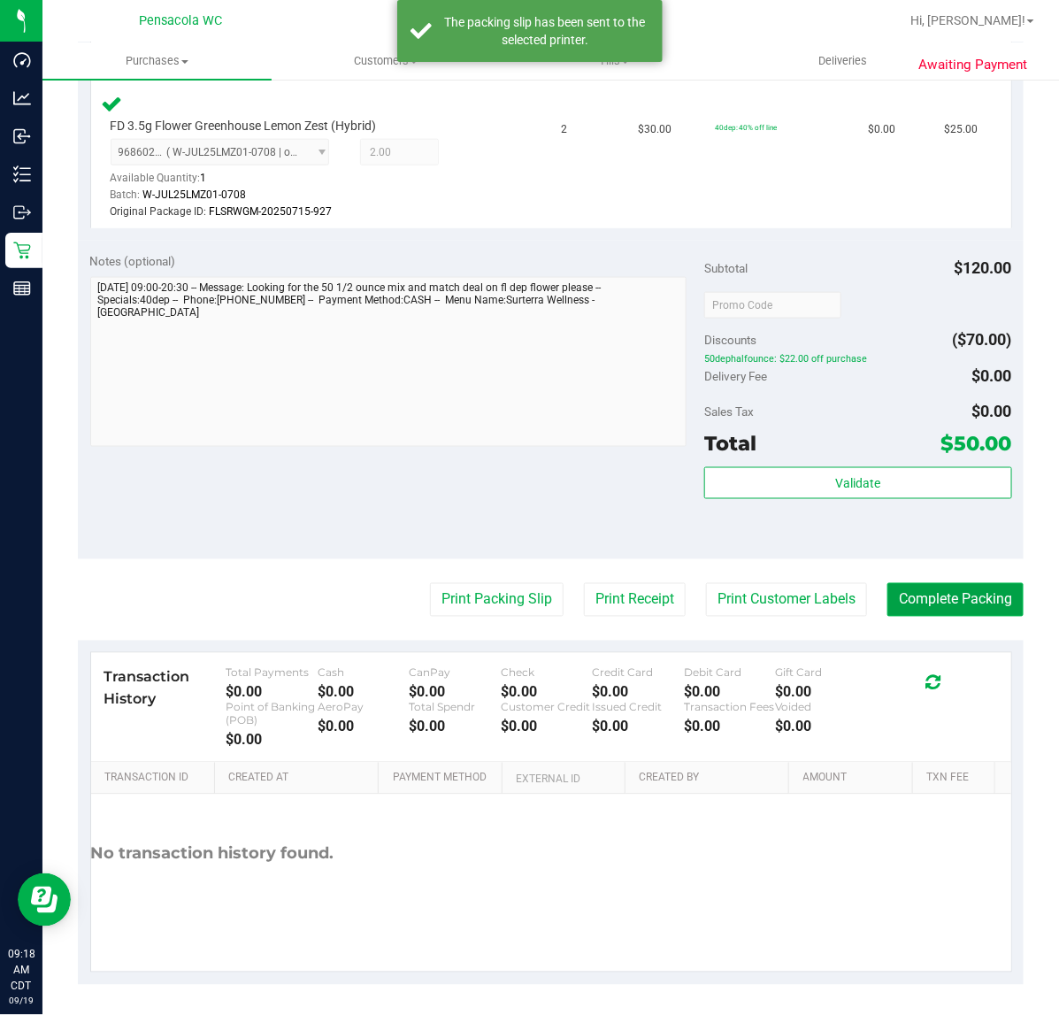
click at [936, 604] on button "Complete Packing" at bounding box center [956, 600] width 136 height 34
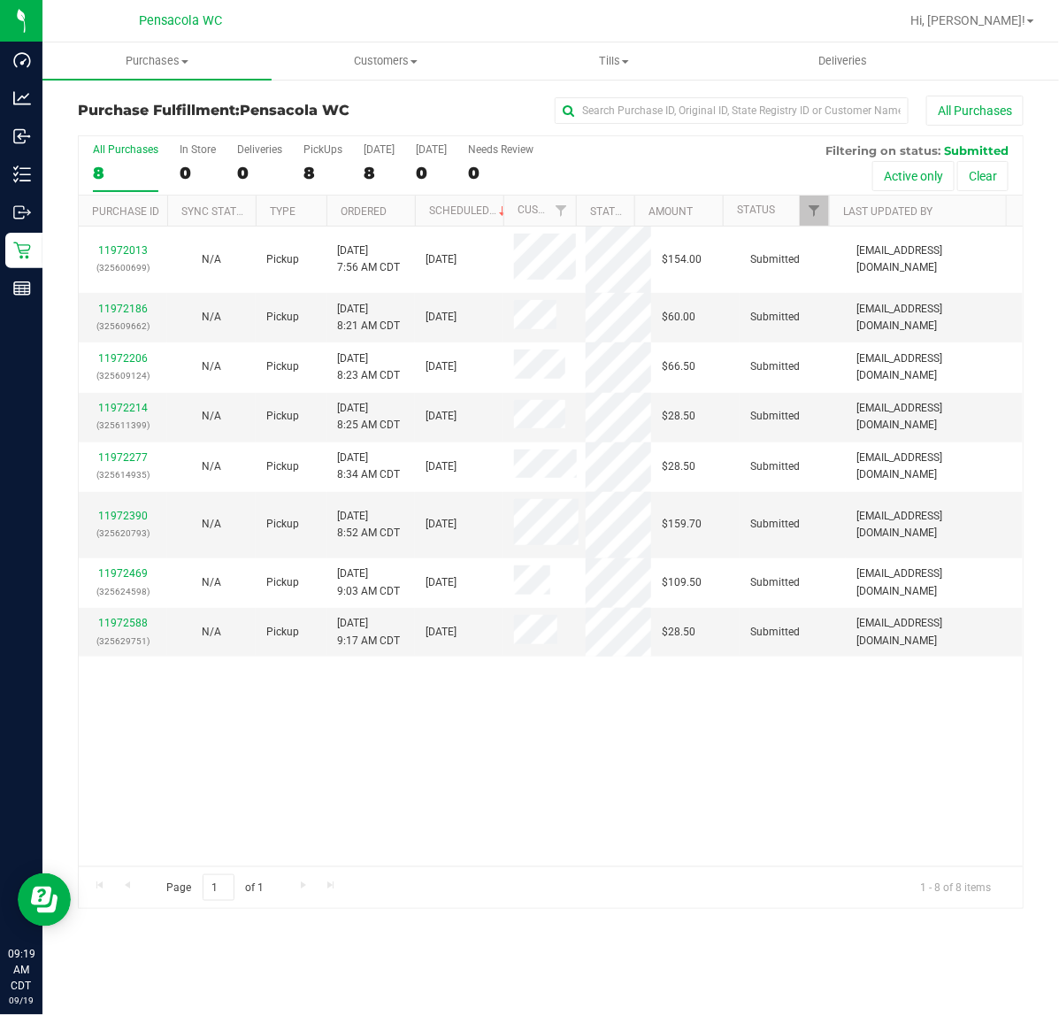
click at [403, 205] on th "Ordered" at bounding box center [371, 211] width 88 height 31
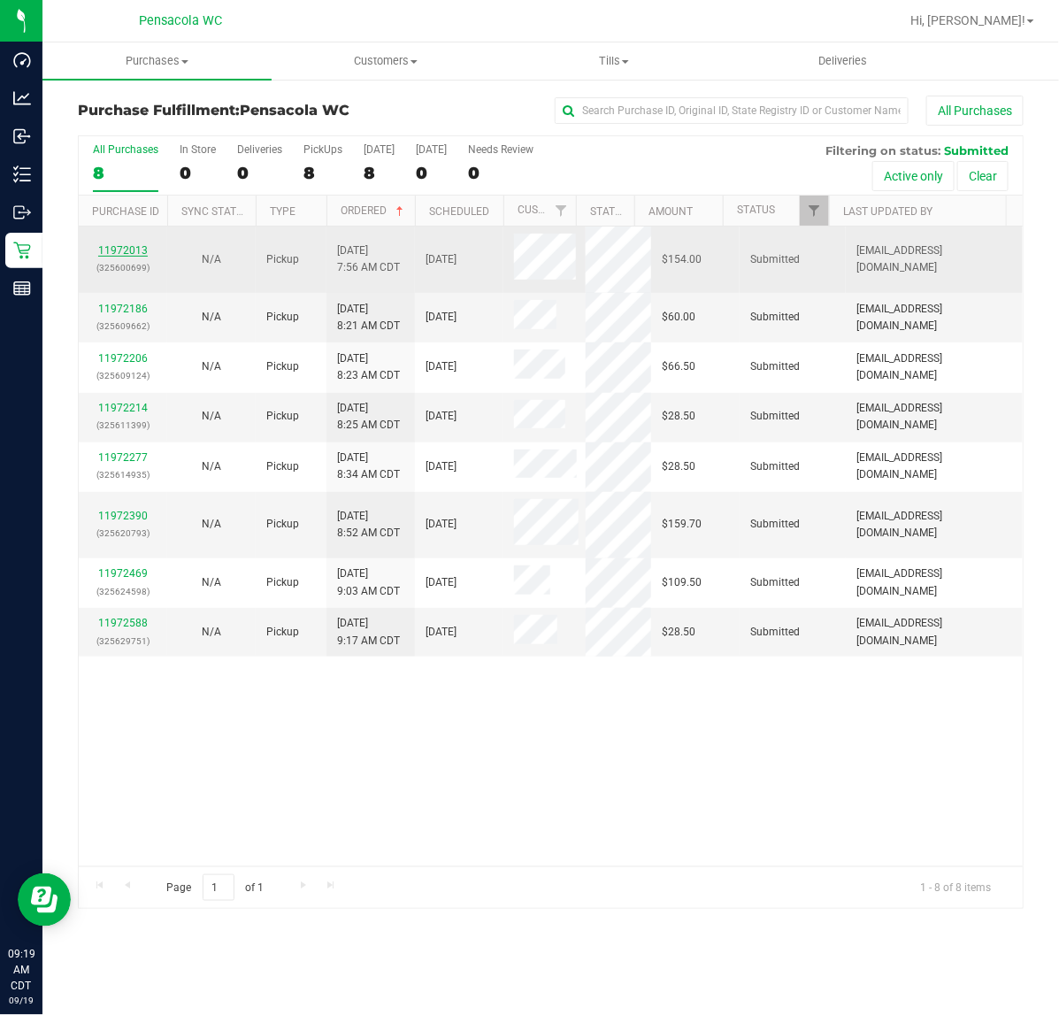
click at [120, 248] on link "11972013" at bounding box center [123, 250] width 50 height 12
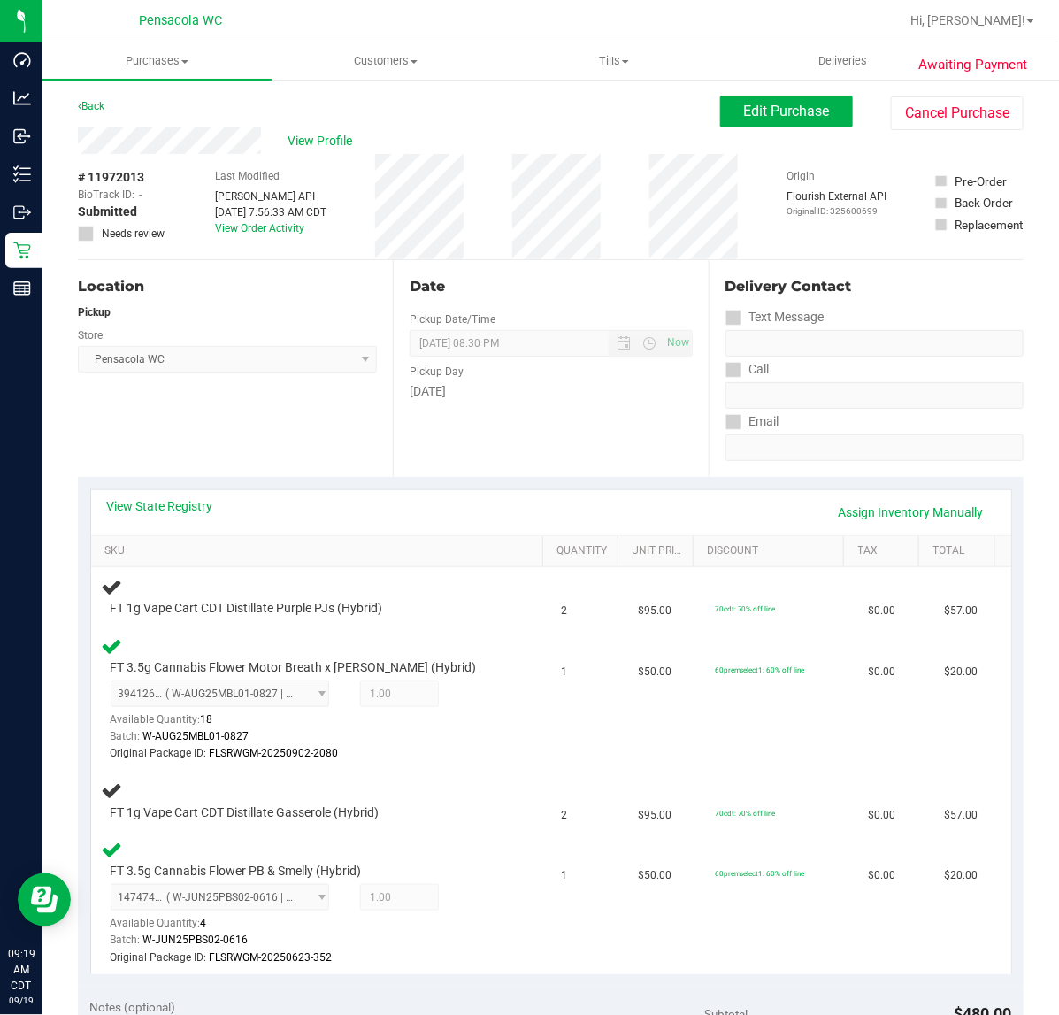
click at [111, 103] on div "Back Edit Purchase Cancel Purchase" at bounding box center [551, 112] width 946 height 32
drag, startPoint x: 111, startPoint y: 103, endPoint x: 72, endPoint y: 73, distance: 49.2
click at [72, 73] on retail "Purchases Summary of purchases Fulfillment All purchases Customers All customer…" at bounding box center [550, 903] width 1017 height 1723
click at [86, 109] on link "Back" at bounding box center [91, 106] width 27 height 12
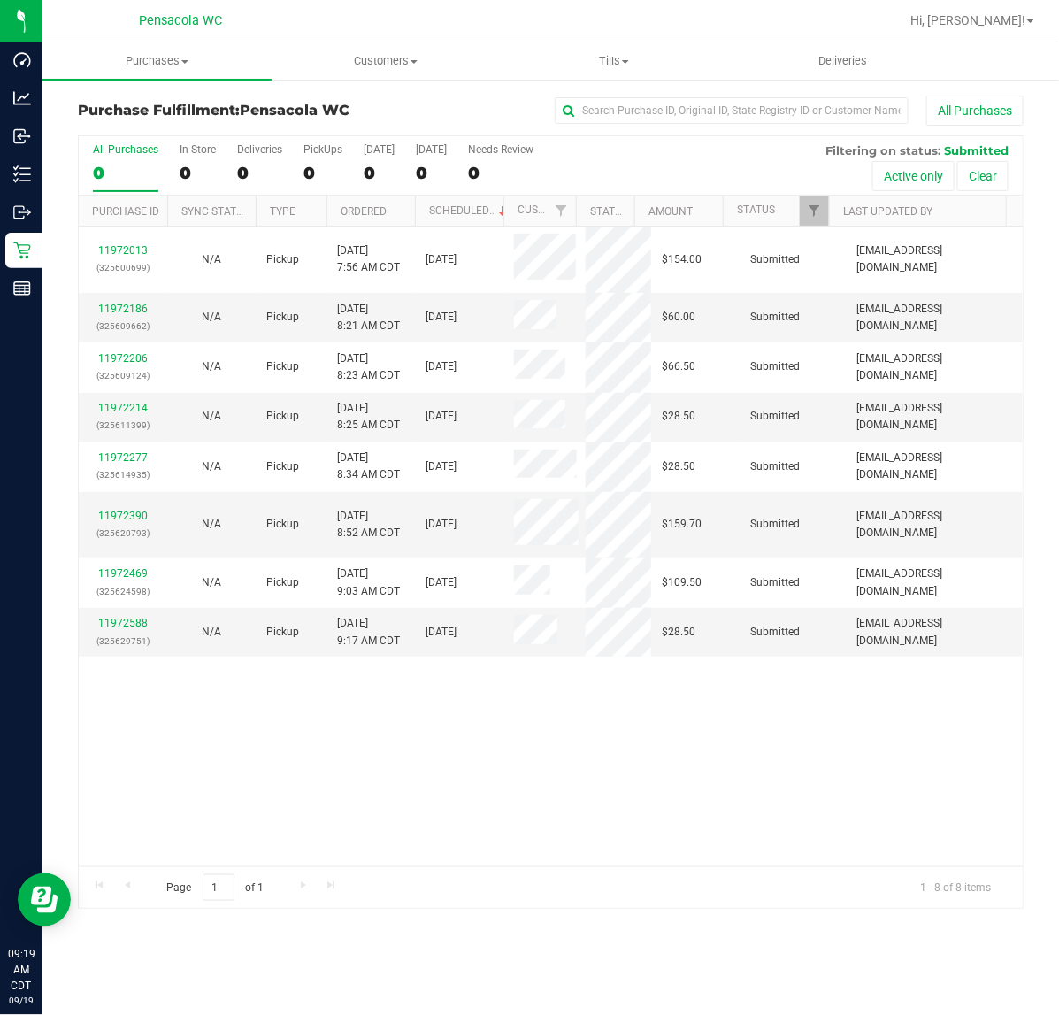
click at [395, 219] on th "Ordered" at bounding box center [371, 211] width 88 height 31
click at [111, 305] on link "11972186" at bounding box center [123, 309] width 50 height 12
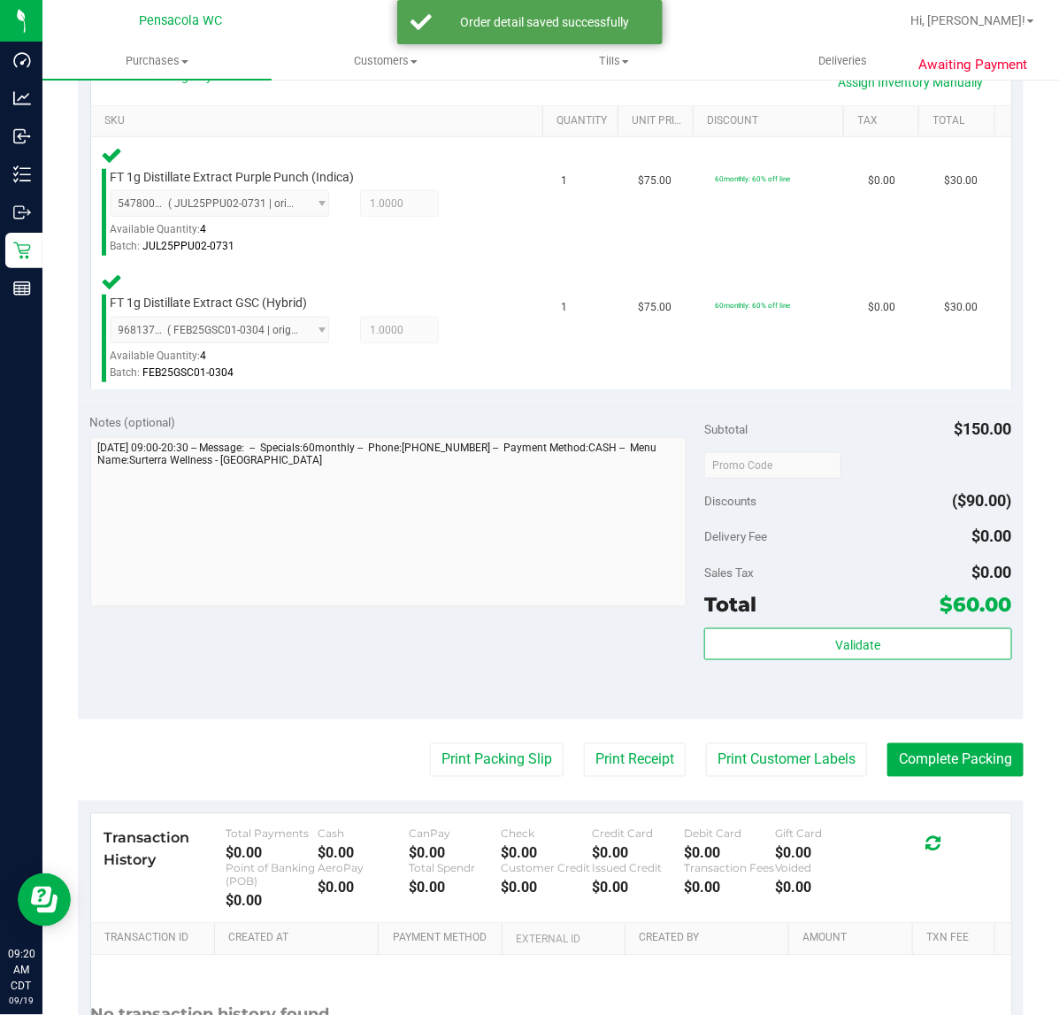
scroll to position [434, 0]
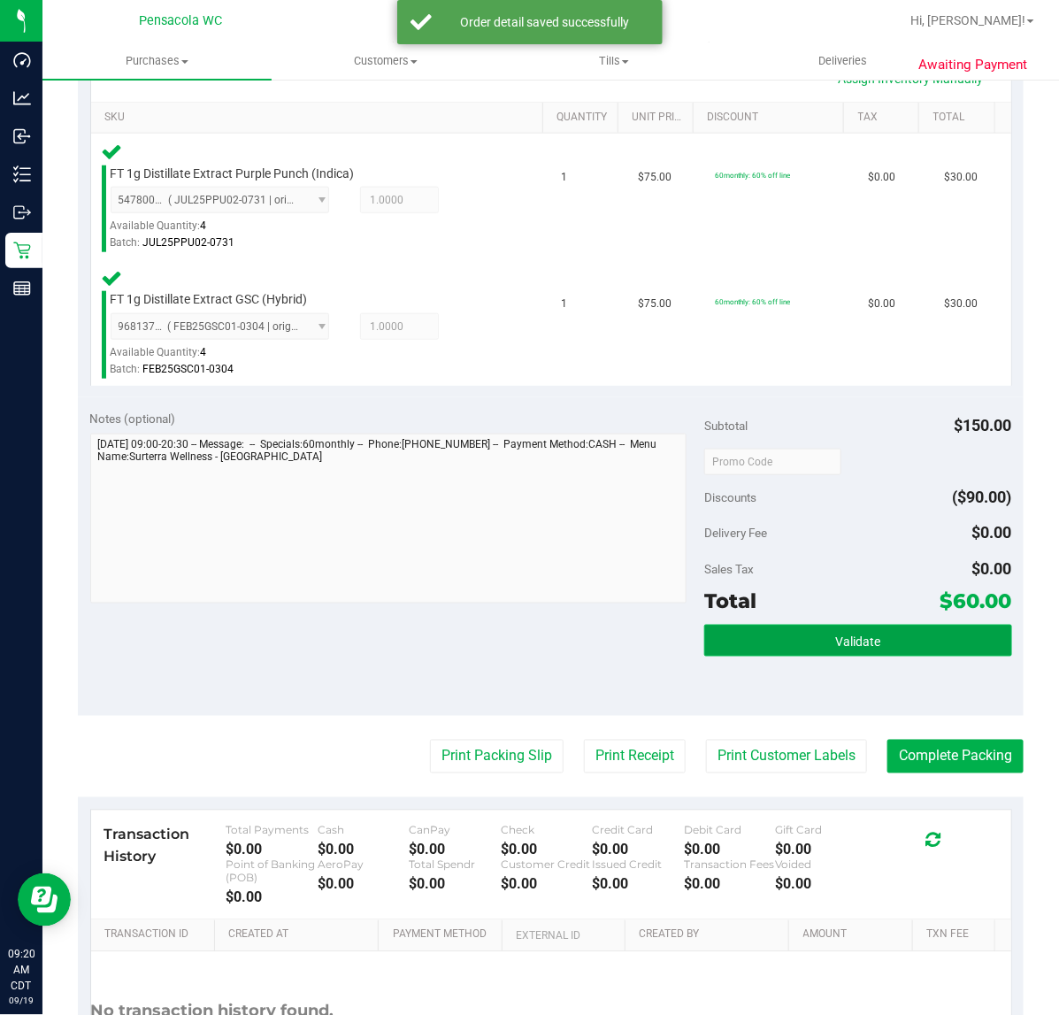
click at [835, 639] on span "Validate" at bounding box center [857, 642] width 45 height 14
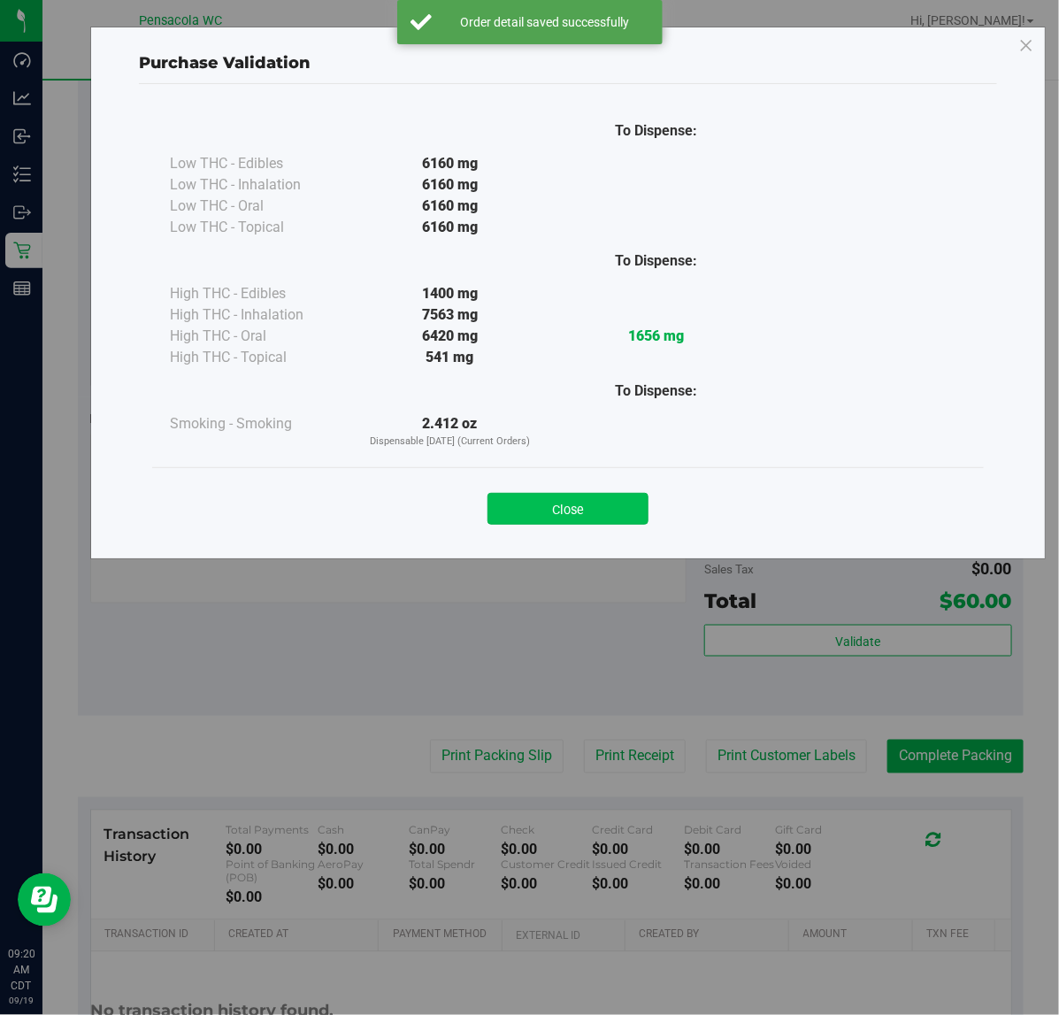
click at [617, 516] on button "Close" at bounding box center [568, 509] width 161 height 32
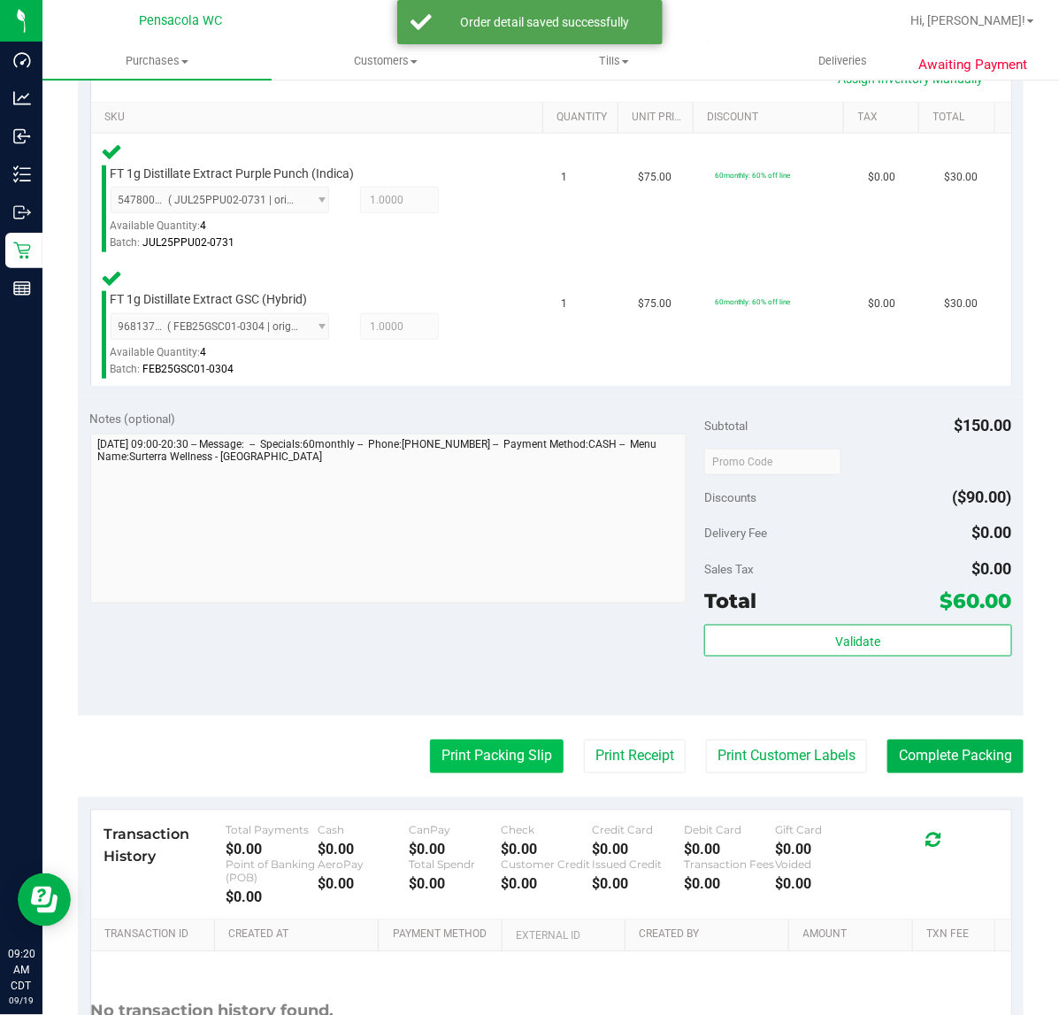
click at [466, 761] on button "Print Packing Slip" at bounding box center [497, 757] width 134 height 34
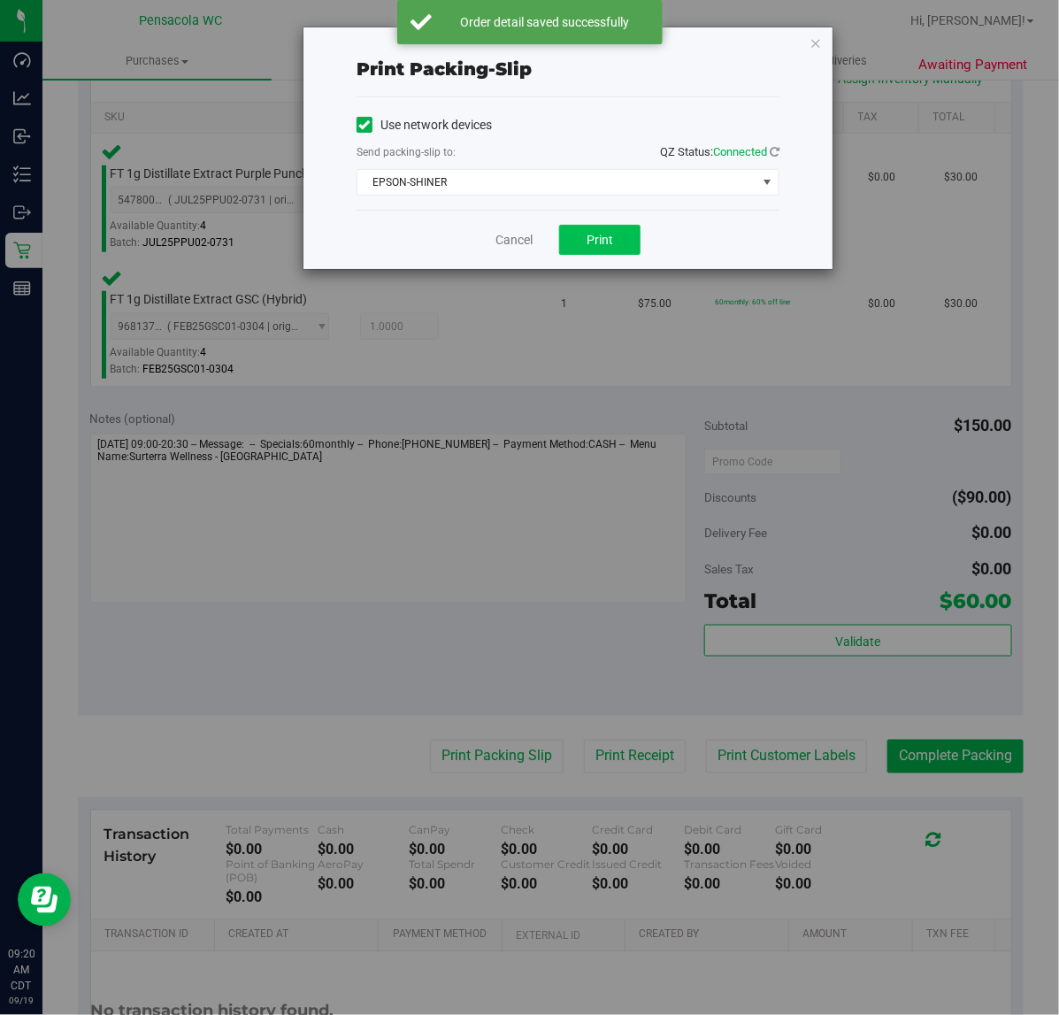
click at [635, 249] on button "Print" at bounding box center [599, 240] width 81 height 30
click at [497, 240] on link "Cancel" at bounding box center [514, 240] width 37 height 19
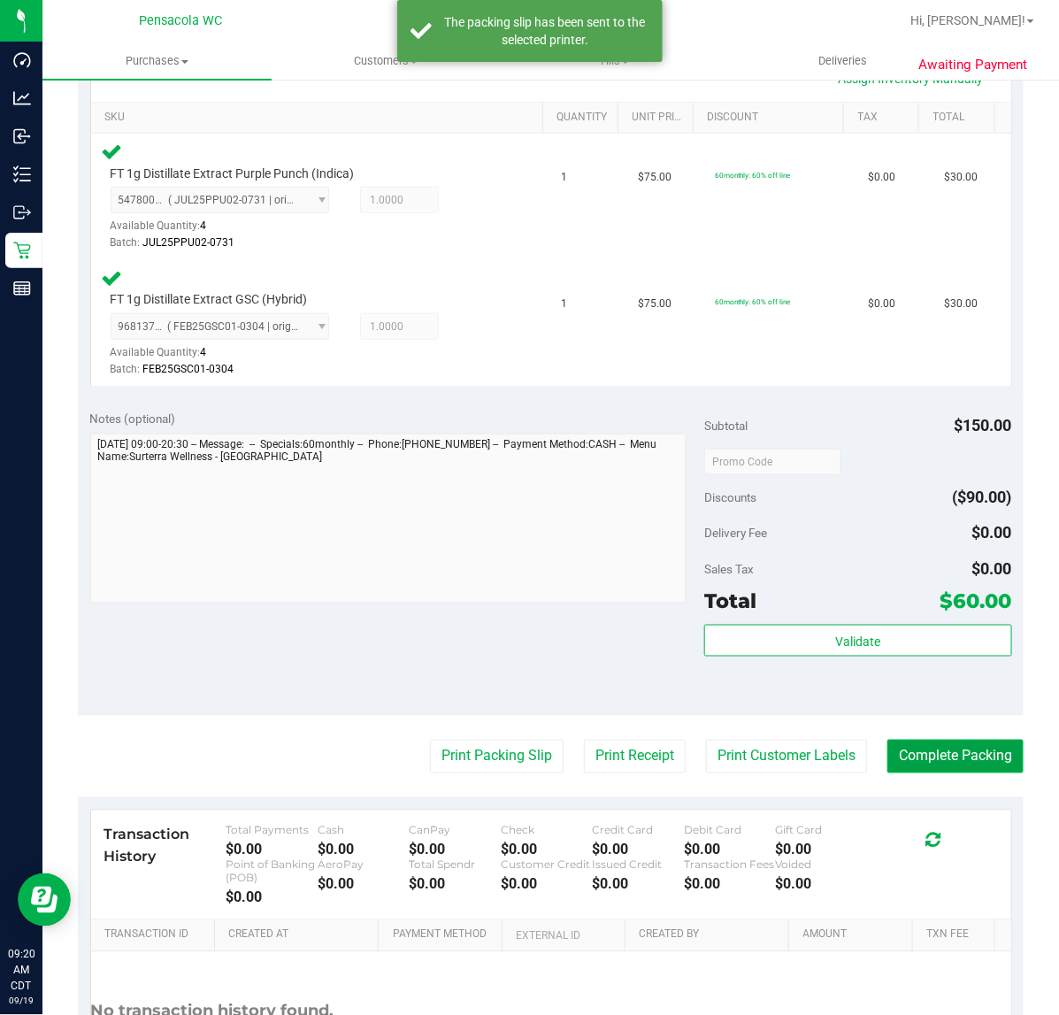
click at [972, 752] on button "Complete Packing" at bounding box center [956, 757] width 136 height 34
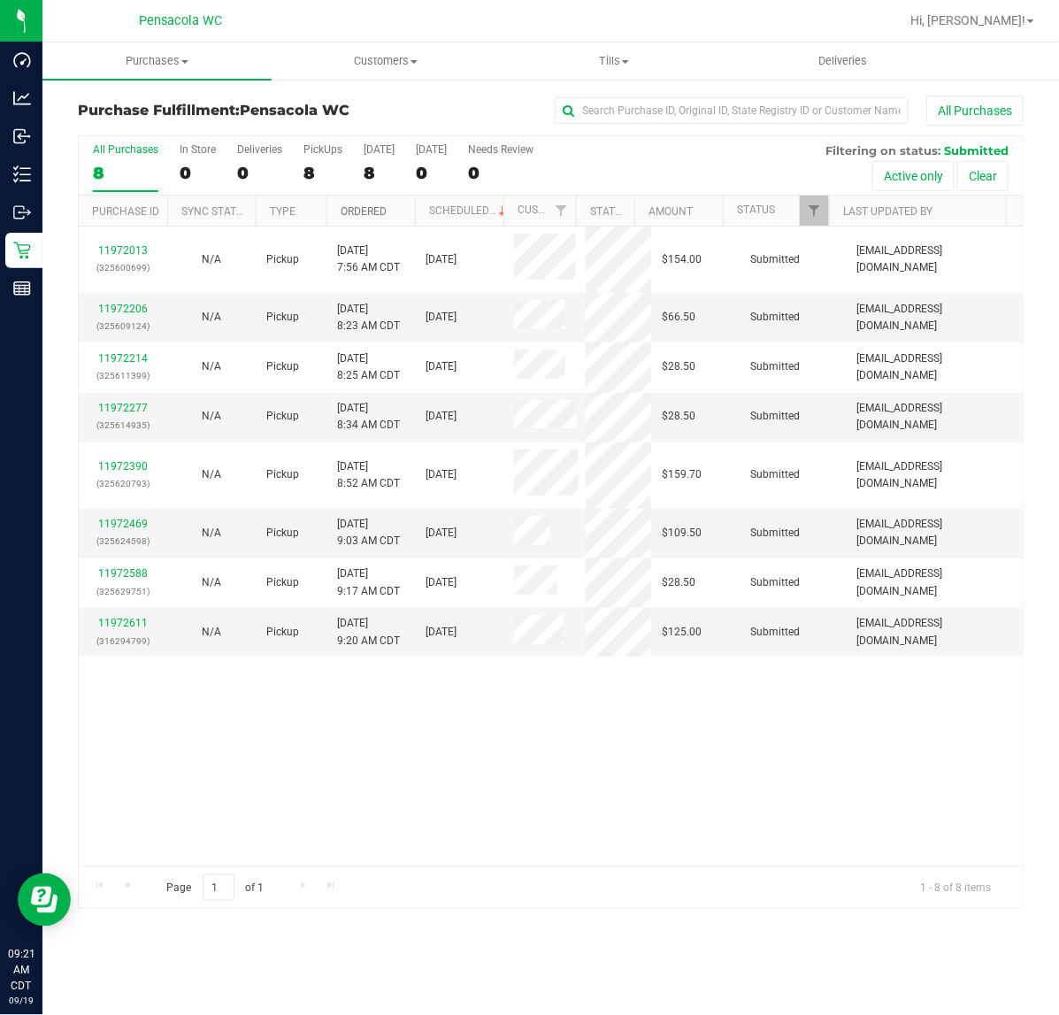
click at [388, 212] on th "Ordered" at bounding box center [371, 211] width 88 height 31
click at [121, 314] on link "11972206" at bounding box center [123, 309] width 50 height 12
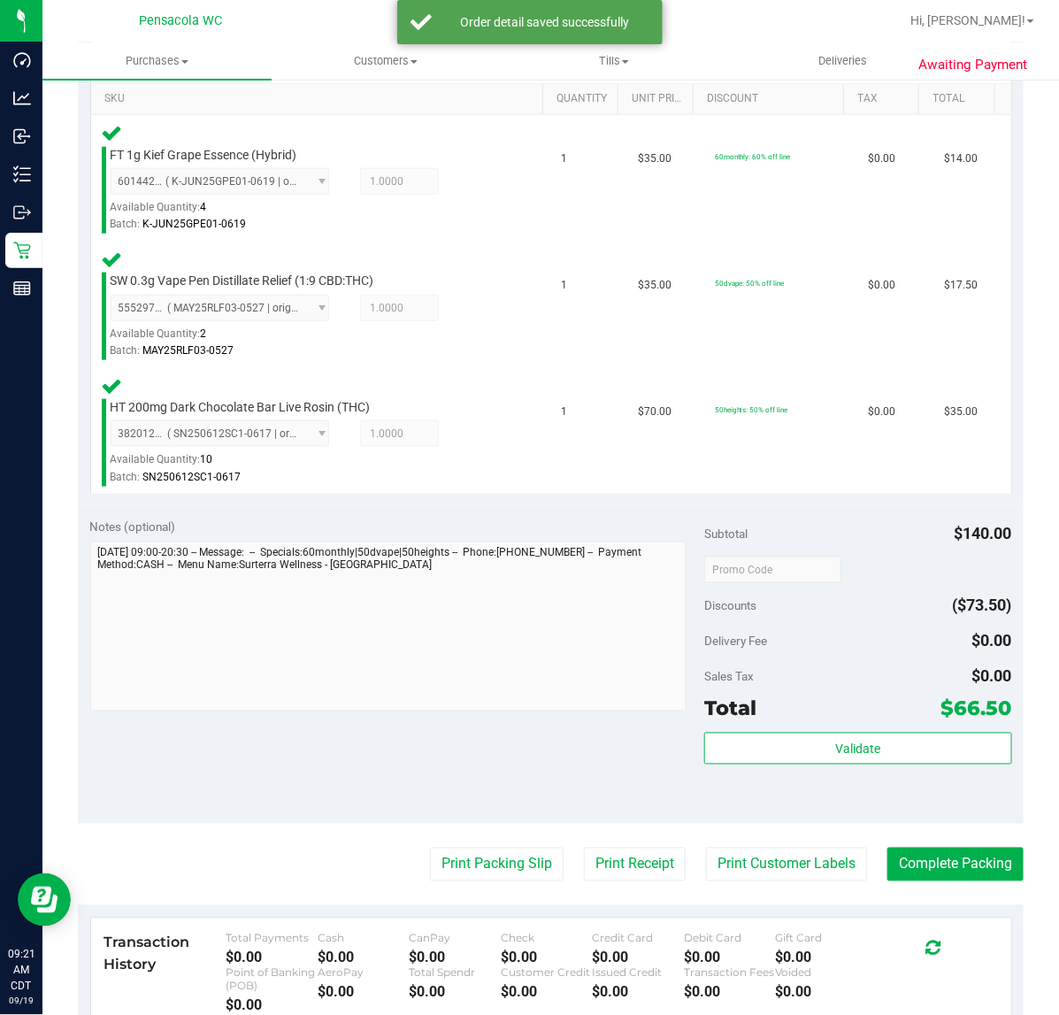
scroll to position [717, 0]
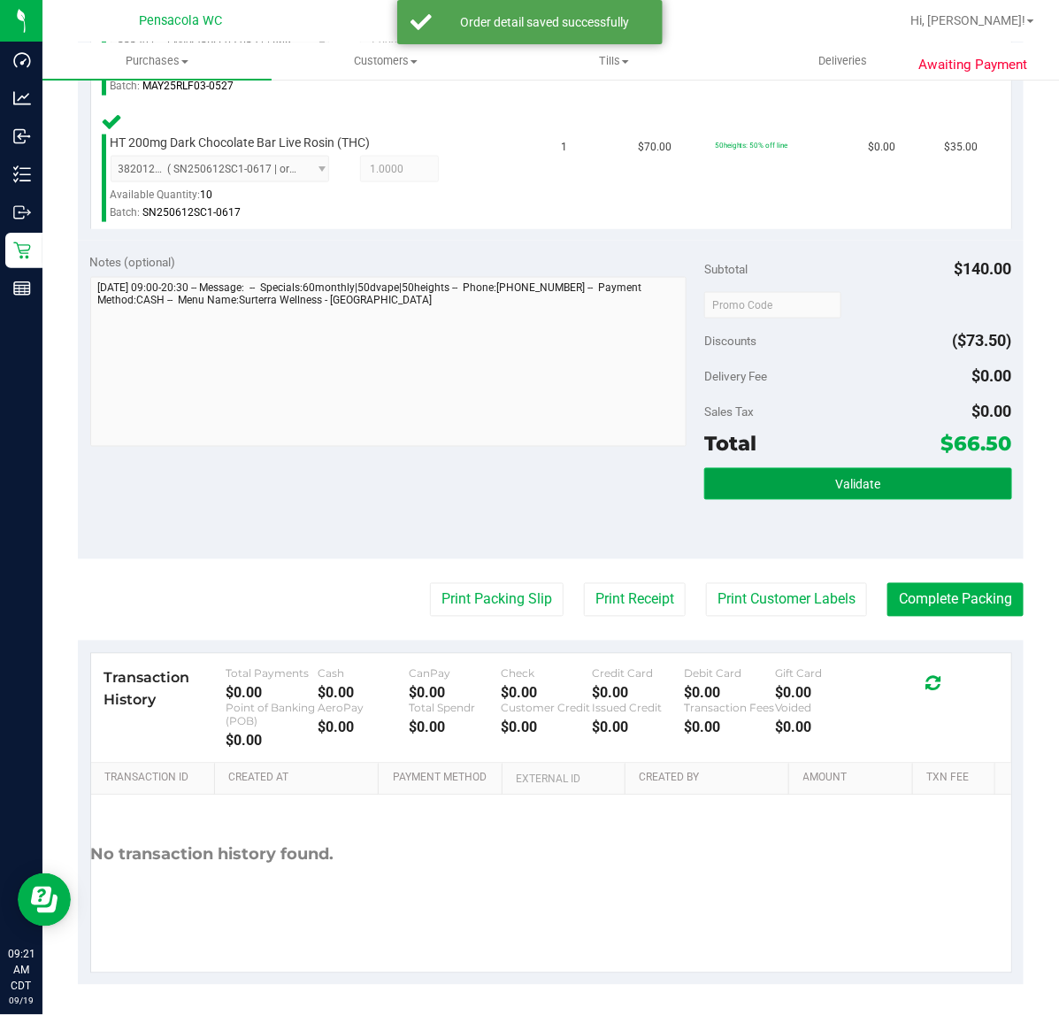
click at [795, 469] on button "Validate" at bounding box center [857, 484] width 307 height 32
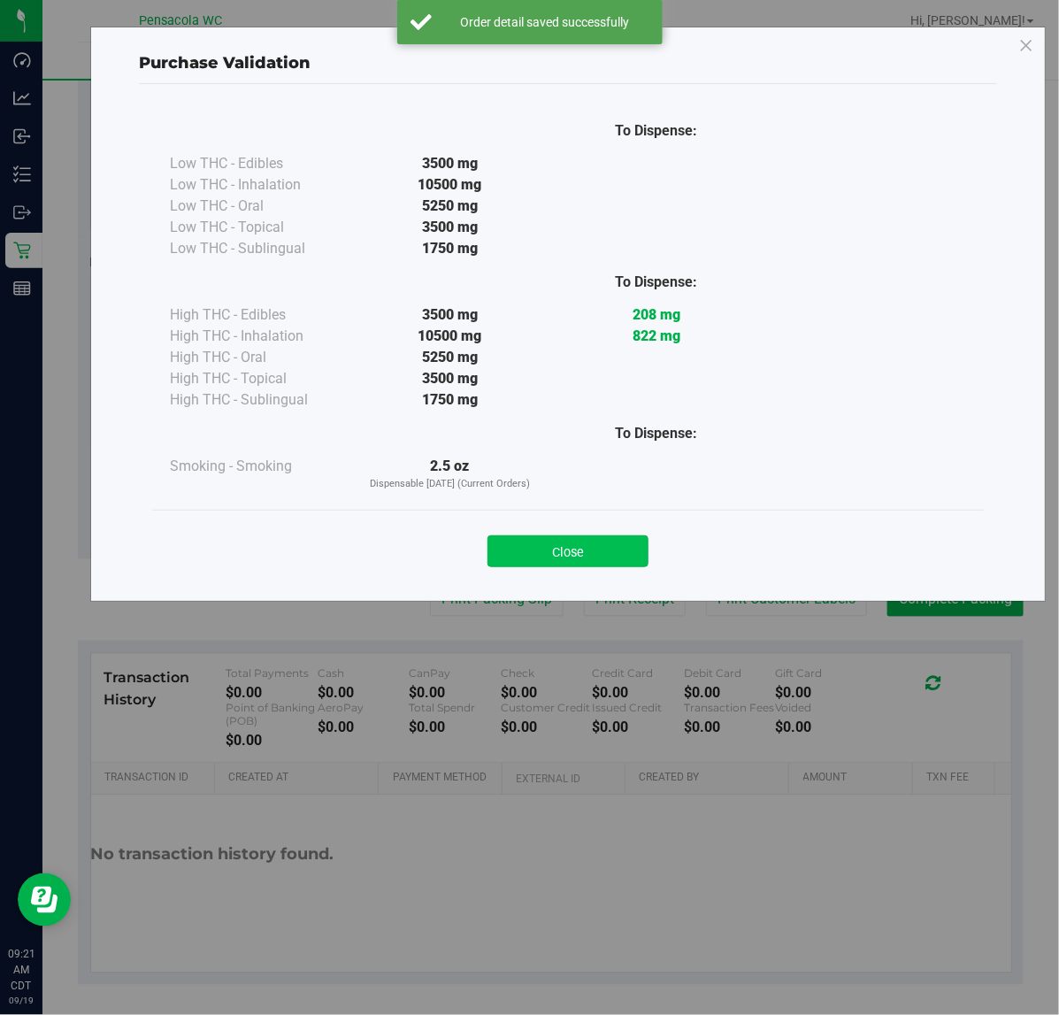
click at [580, 567] on button "Close" at bounding box center [568, 551] width 161 height 32
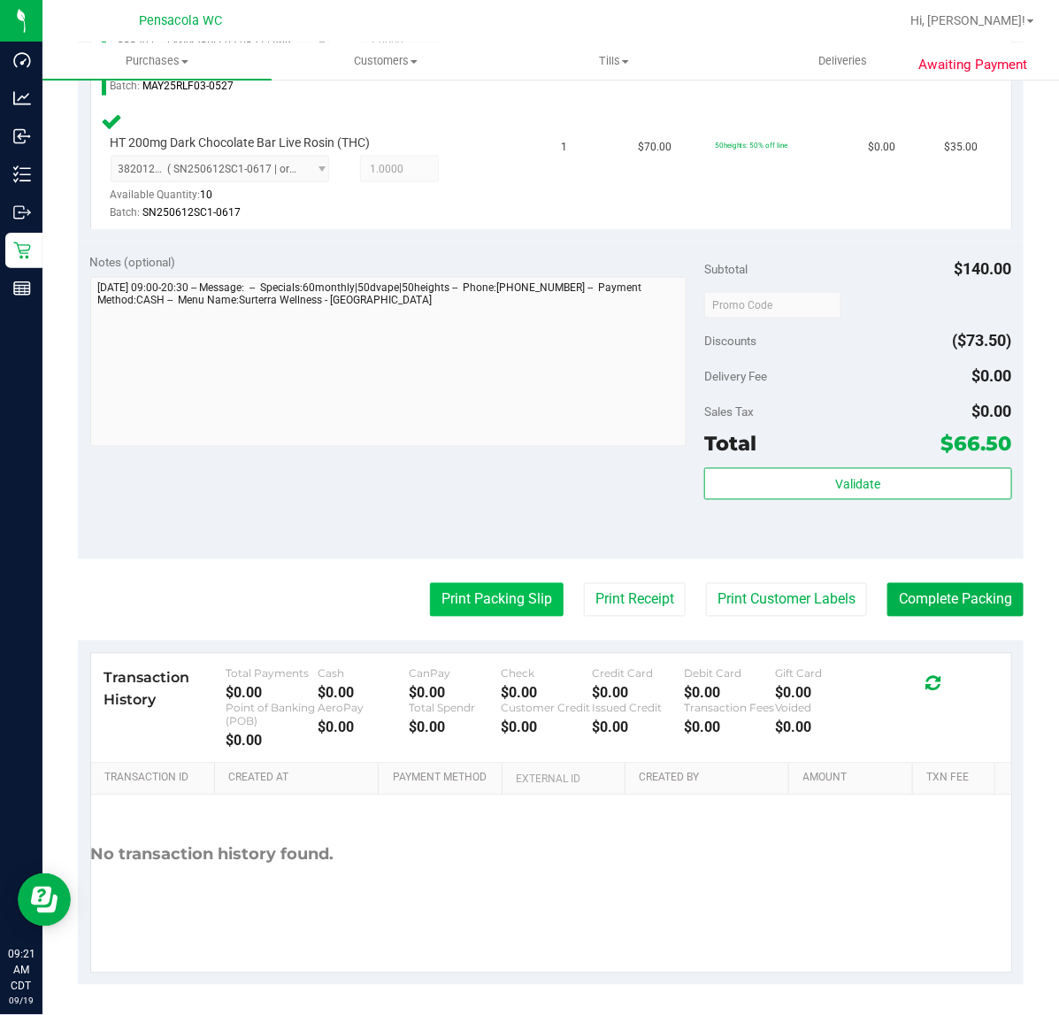
click at [481, 608] on button "Print Packing Slip" at bounding box center [497, 600] width 134 height 34
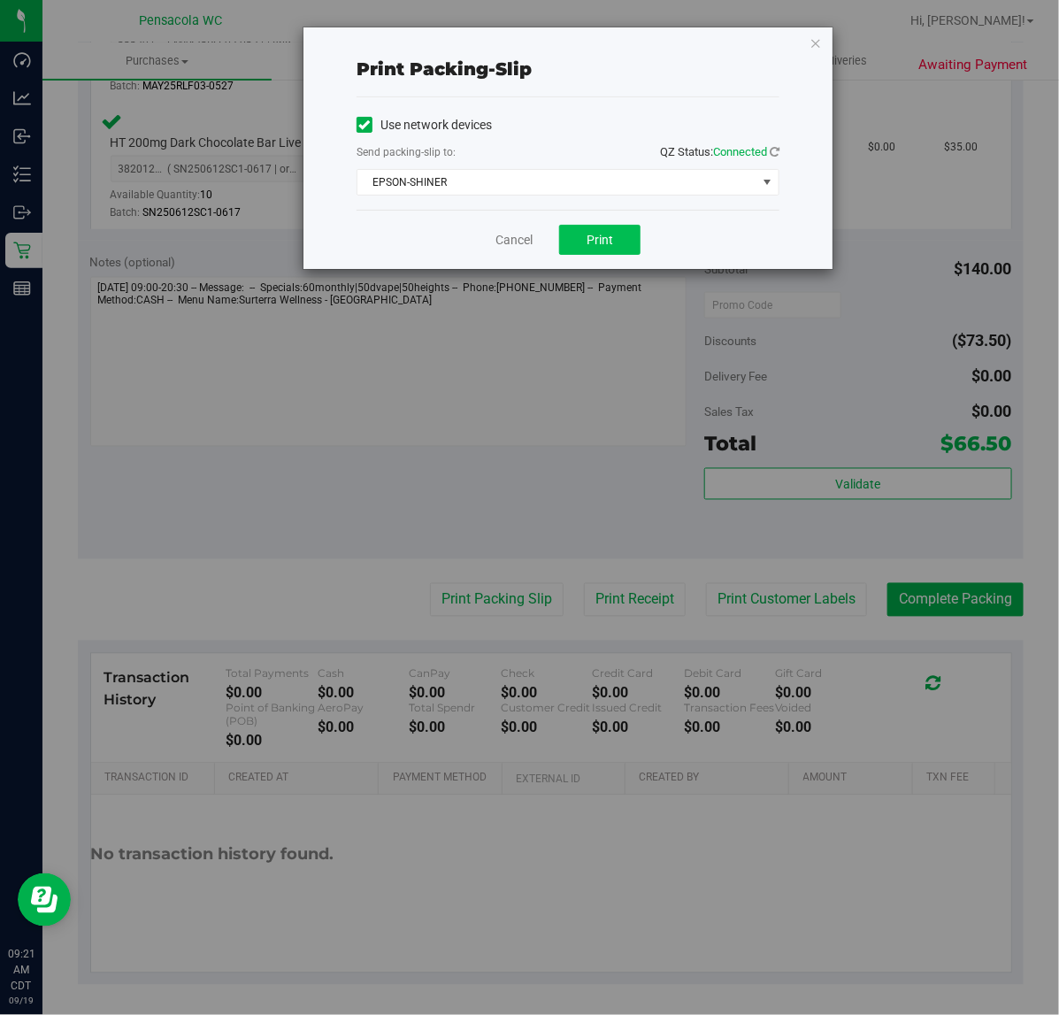
click at [600, 241] on span "Print" at bounding box center [600, 240] width 27 height 14
click at [498, 236] on link "Cancel" at bounding box center [514, 240] width 37 height 19
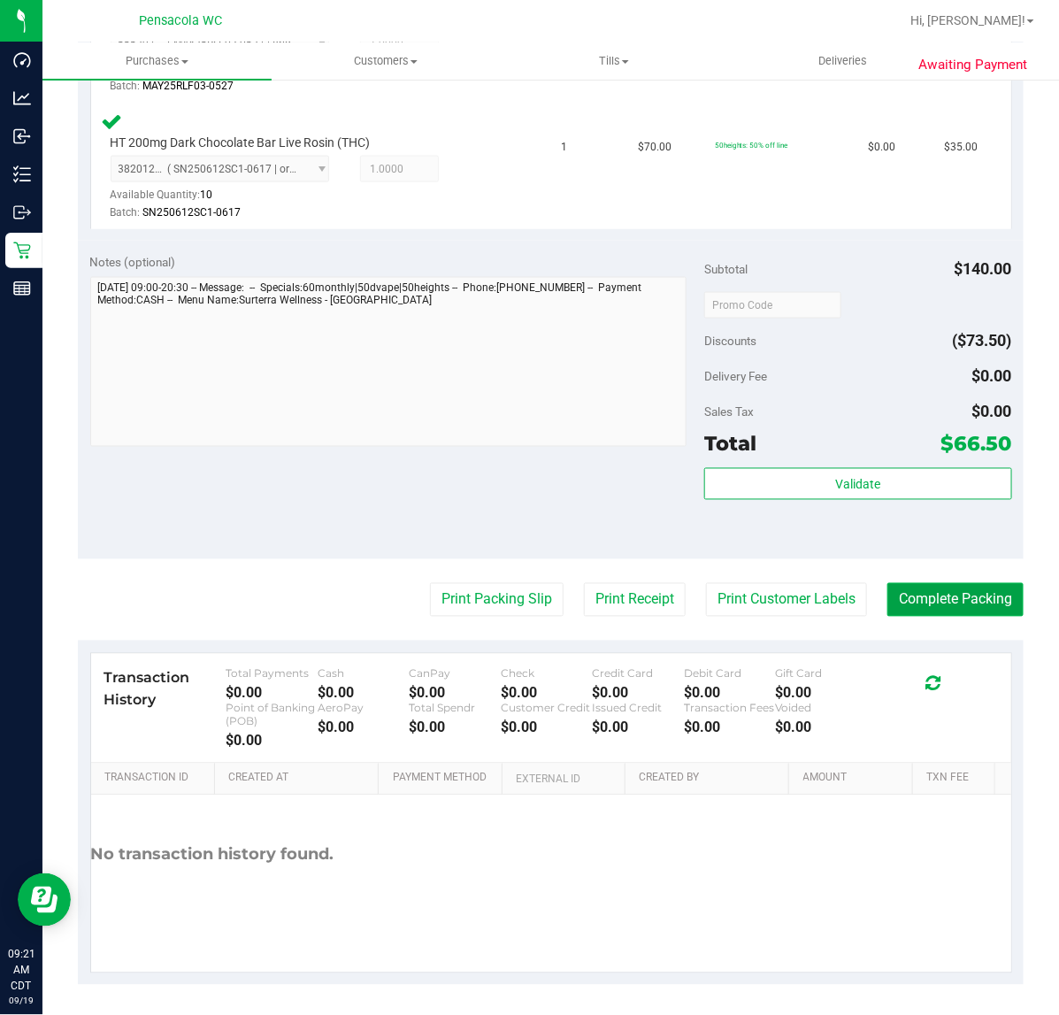
click at [970, 599] on button "Complete Packing" at bounding box center [956, 600] width 136 height 34
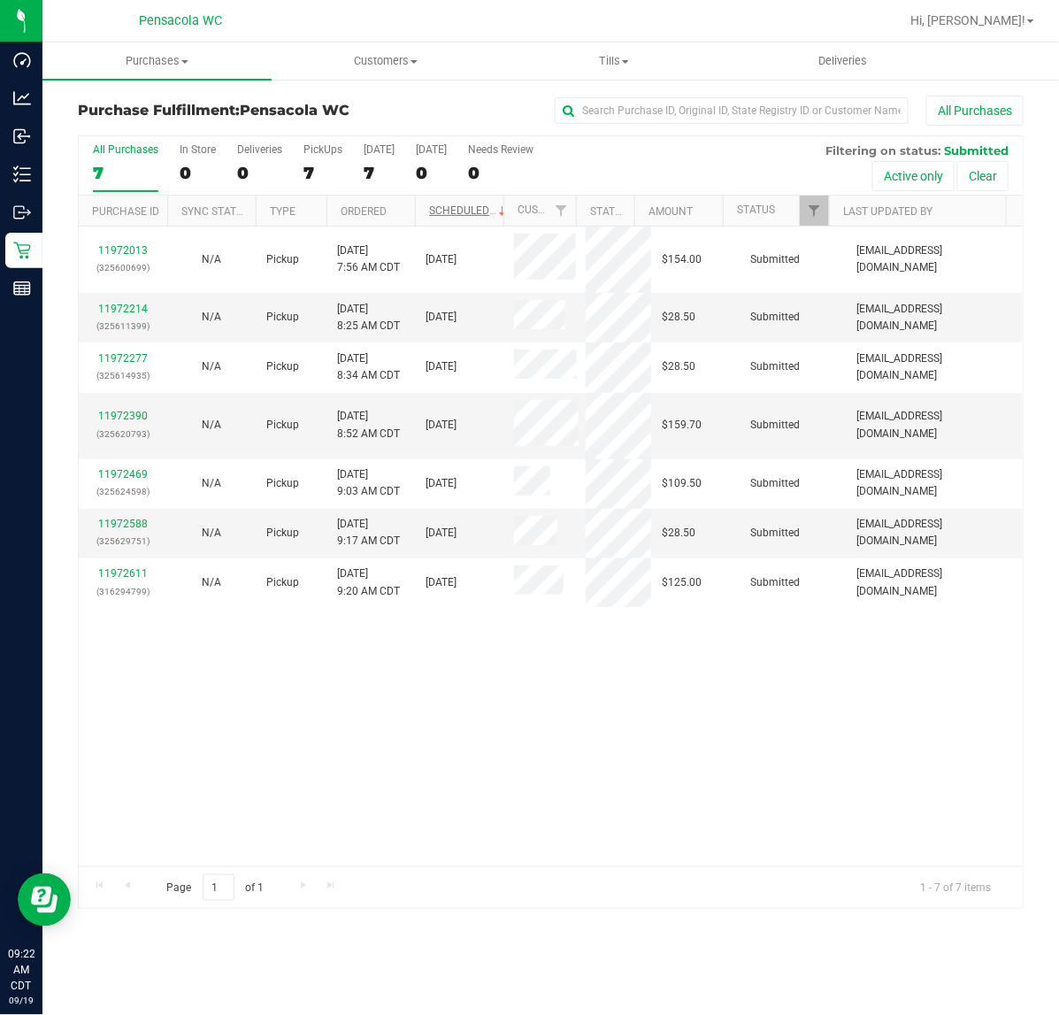
click at [435, 211] on link "Scheduled" at bounding box center [469, 210] width 81 height 12
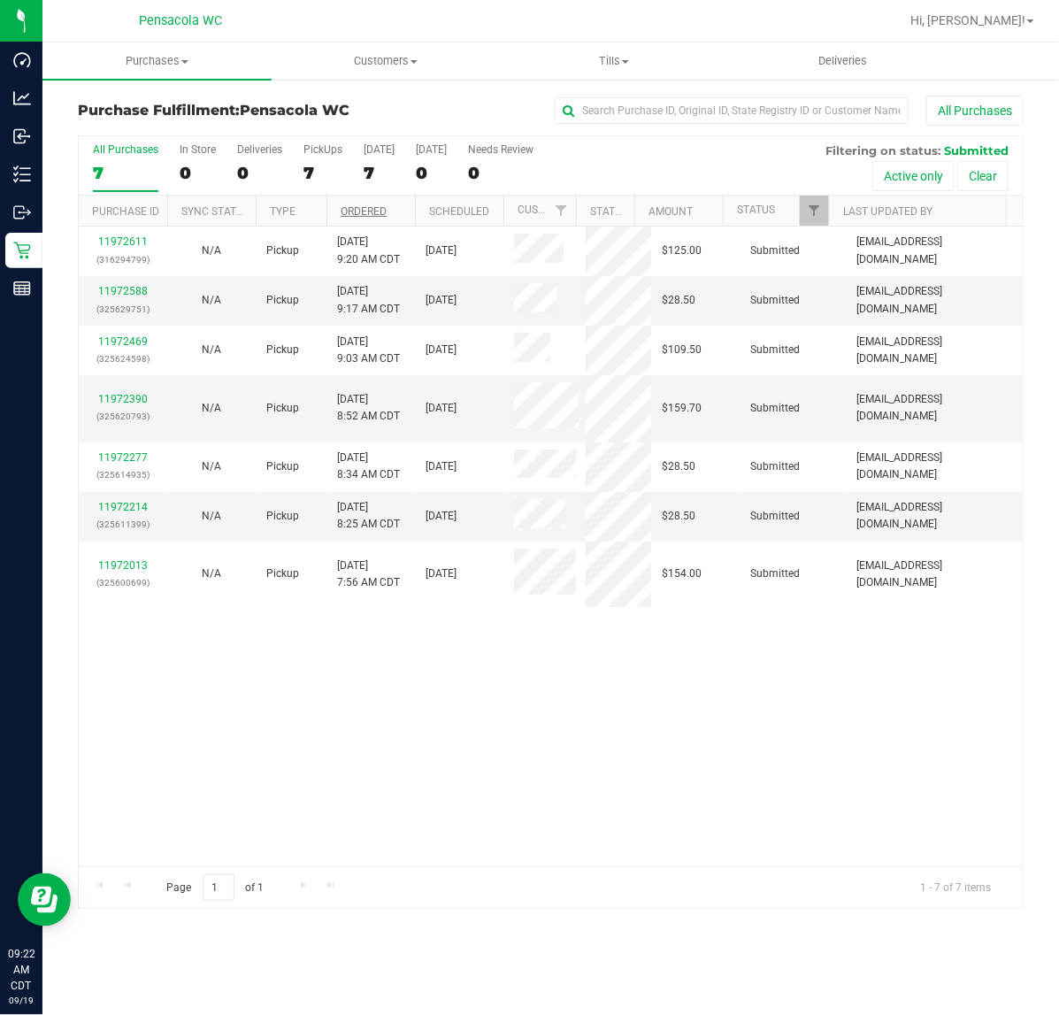
click at [383, 212] on link "Ordered" at bounding box center [364, 211] width 46 height 12
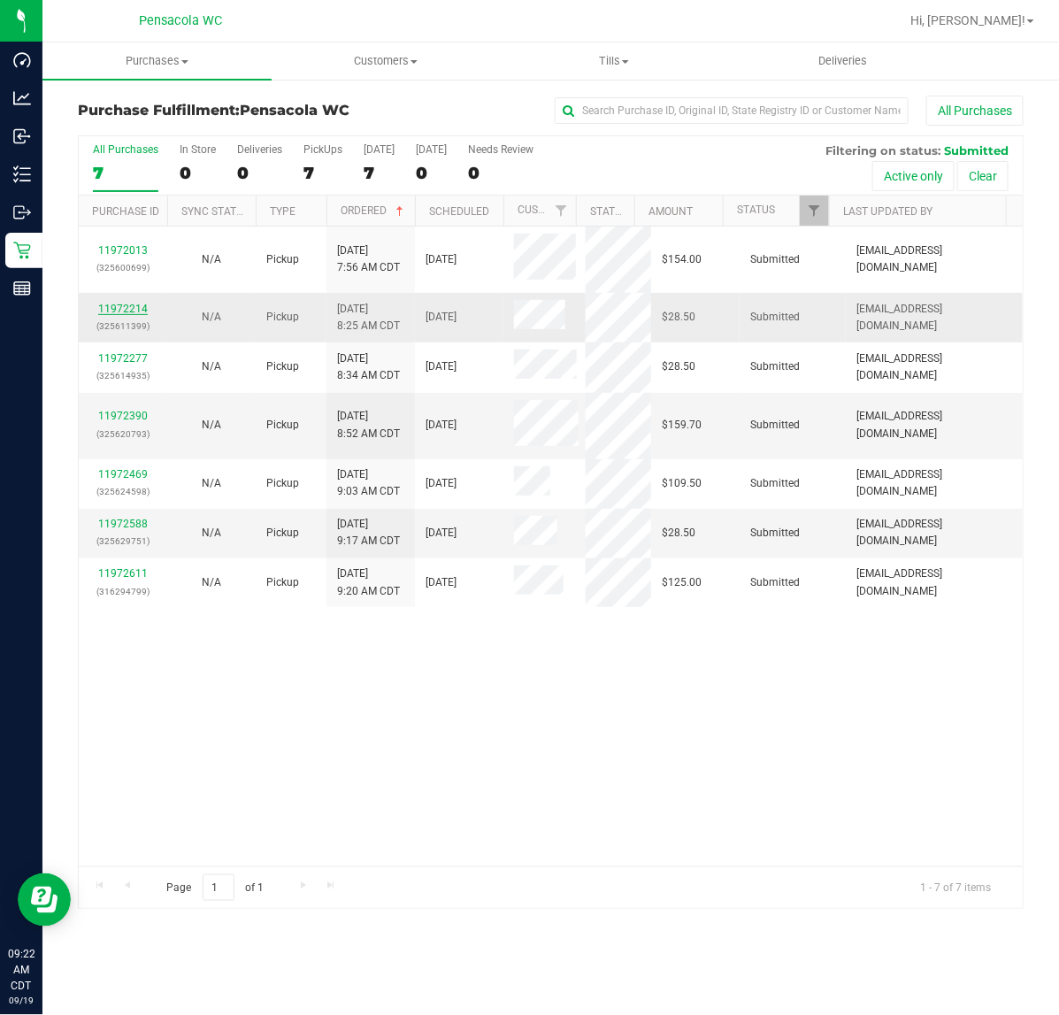
click at [119, 307] on link "11972214" at bounding box center [123, 309] width 50 height 12
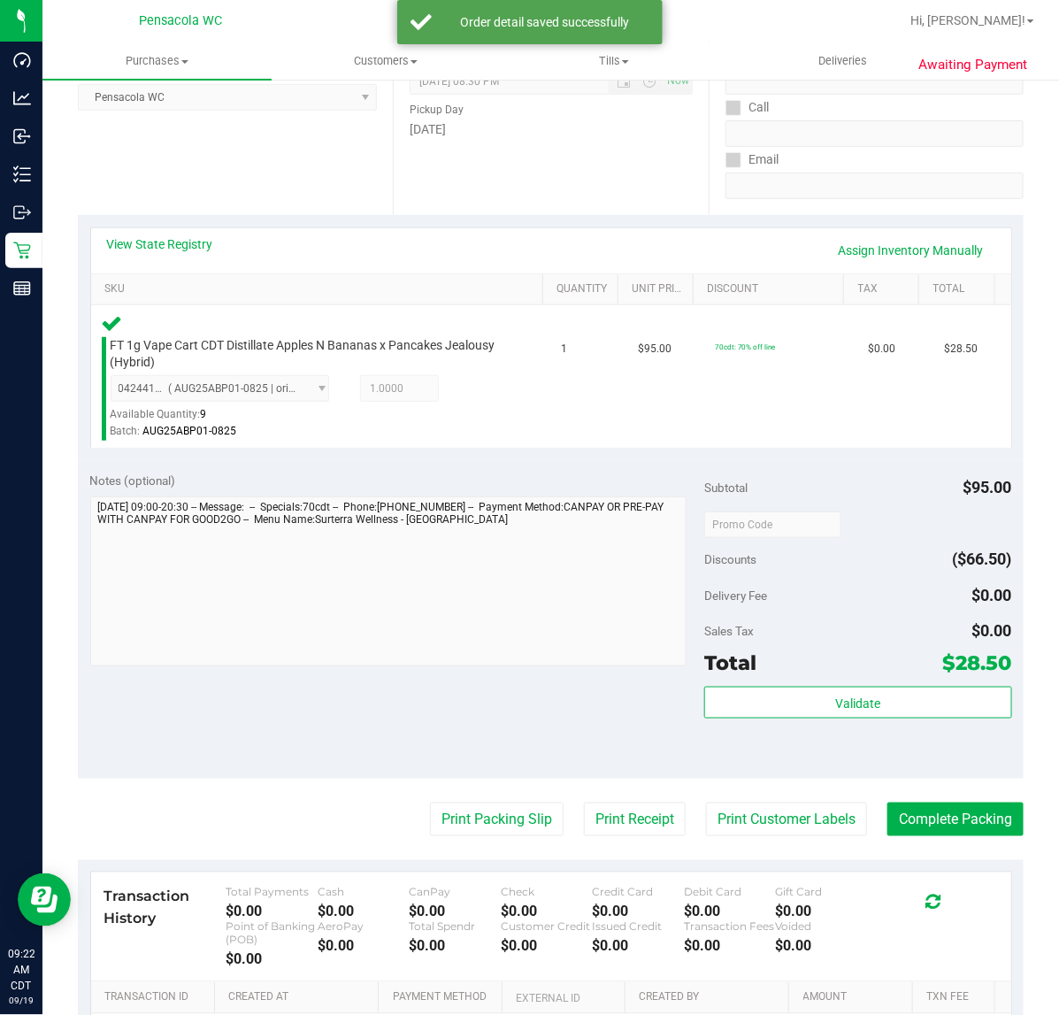
scroll to position [261, 0]
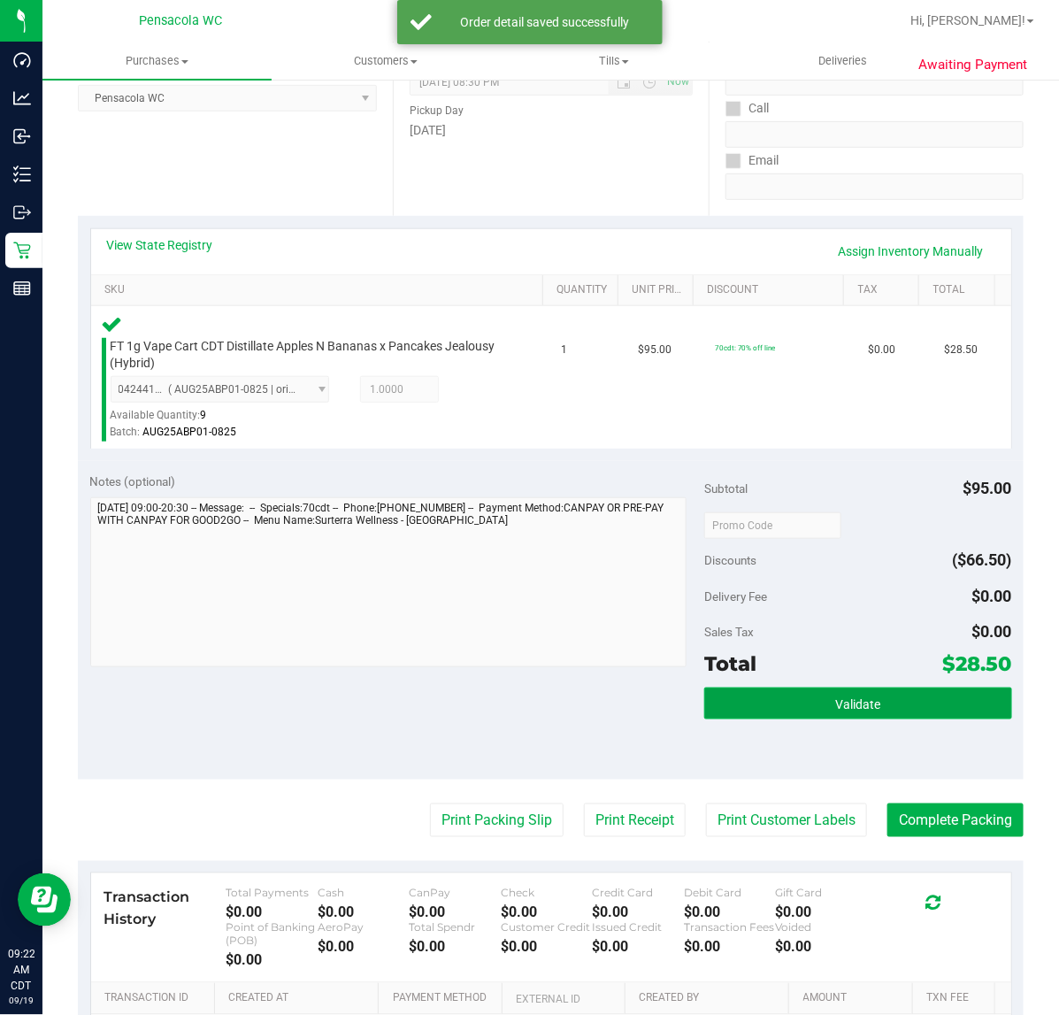
click at [823, 713] on button "Validate" at bounding box center [857, 704] width 307 height 32
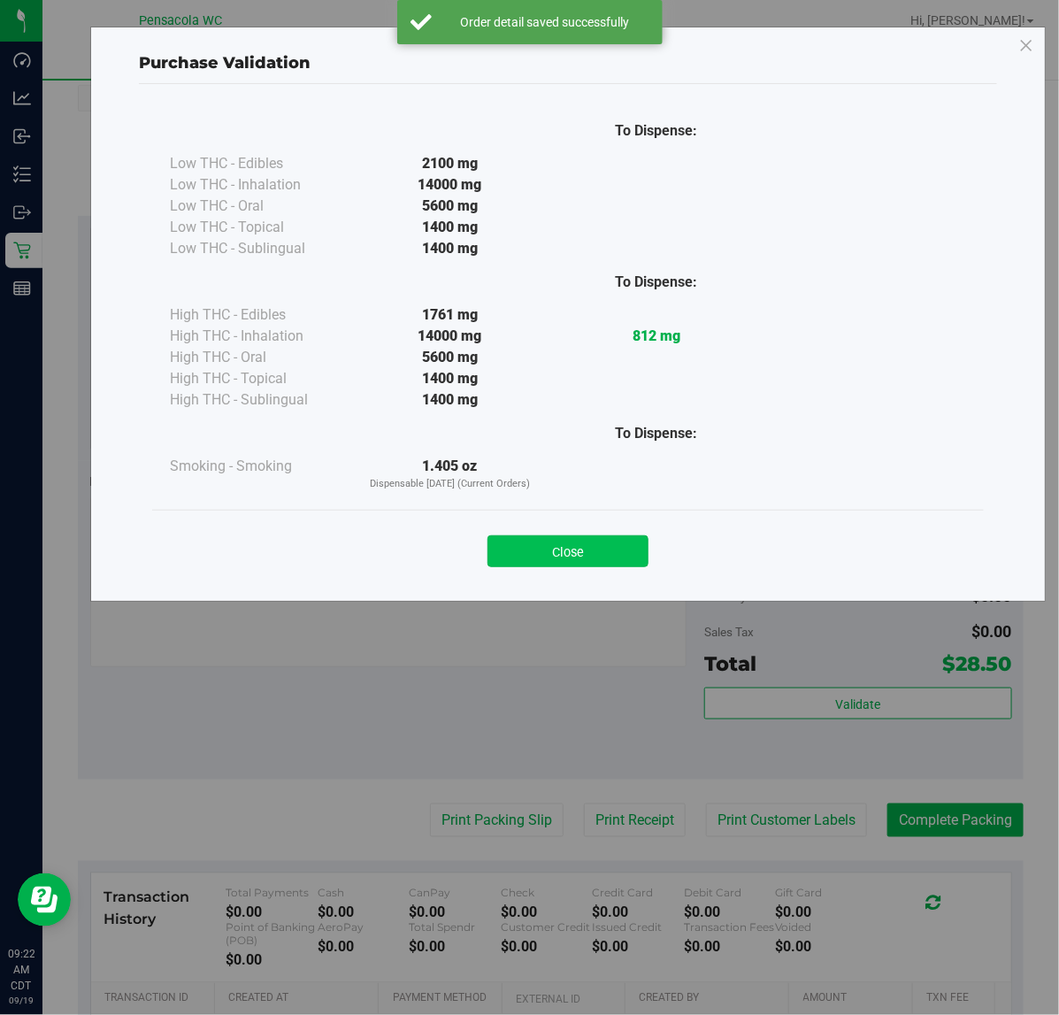
click at [584, 558] on button "Close" at bounding box center [568, 551] width 161 height 32
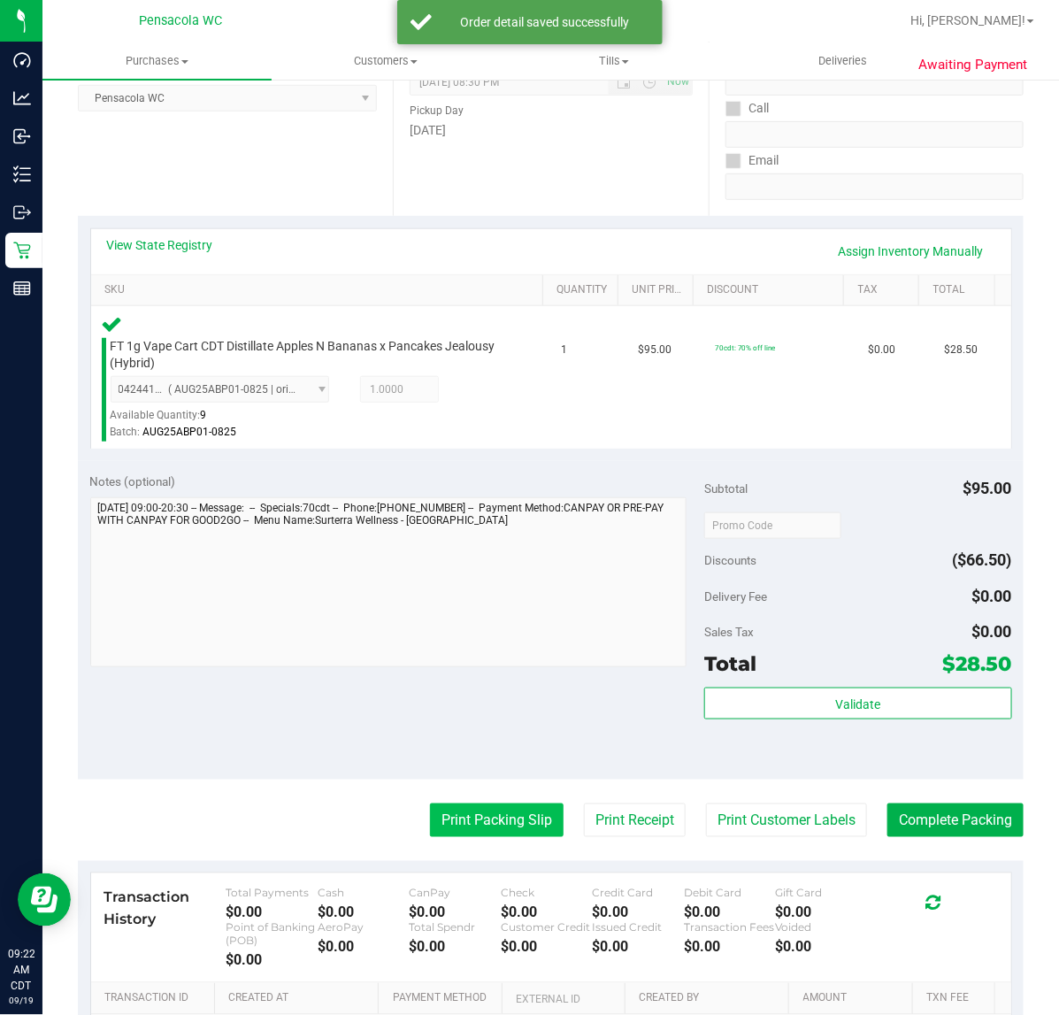
click at [465, 832] on button "Print Packing Slip" at bounding box center [497, 821] width 134 height 34
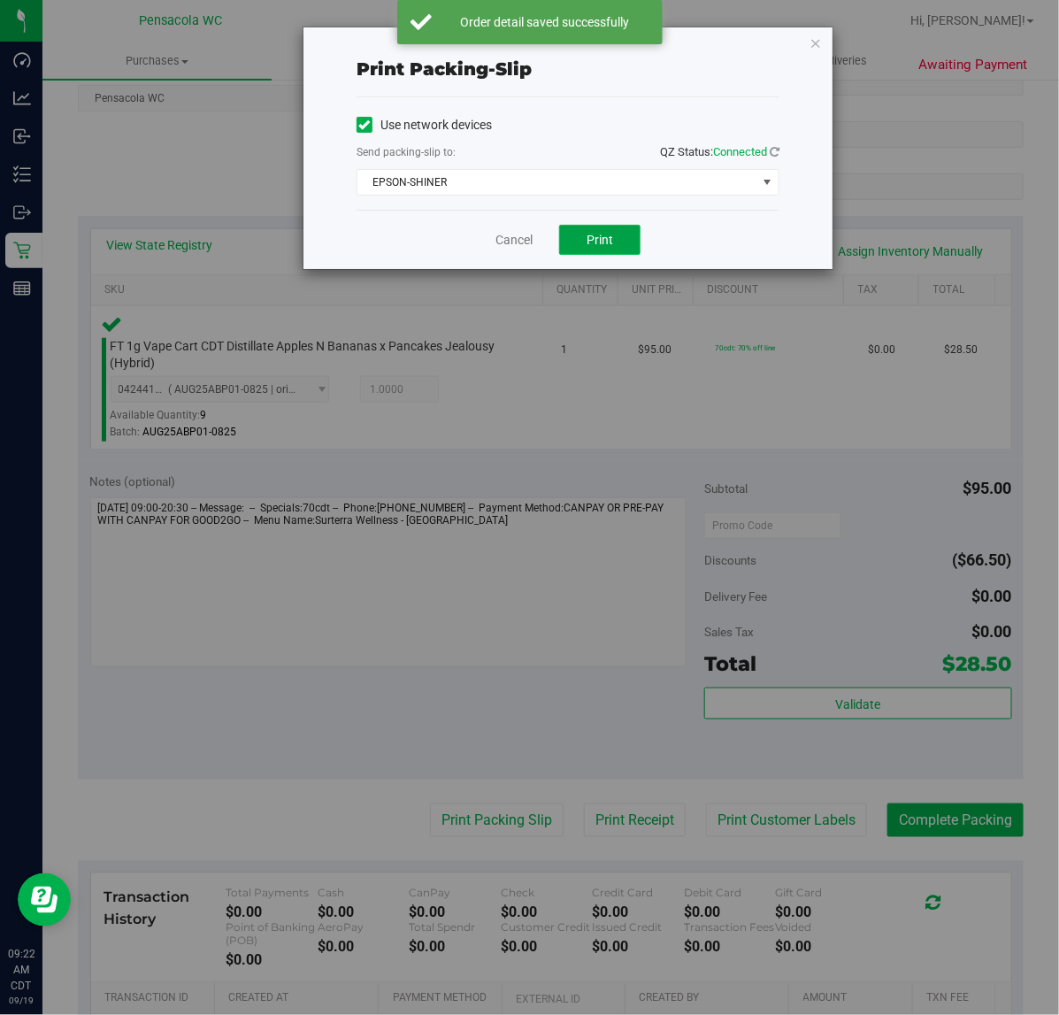
click at [598, 250] on button "Print" at bounding box center [599, 240] width 81 height 30
click at [513, 239] on link "Cancel" at bounding box center [514, 240] width 37 height 19
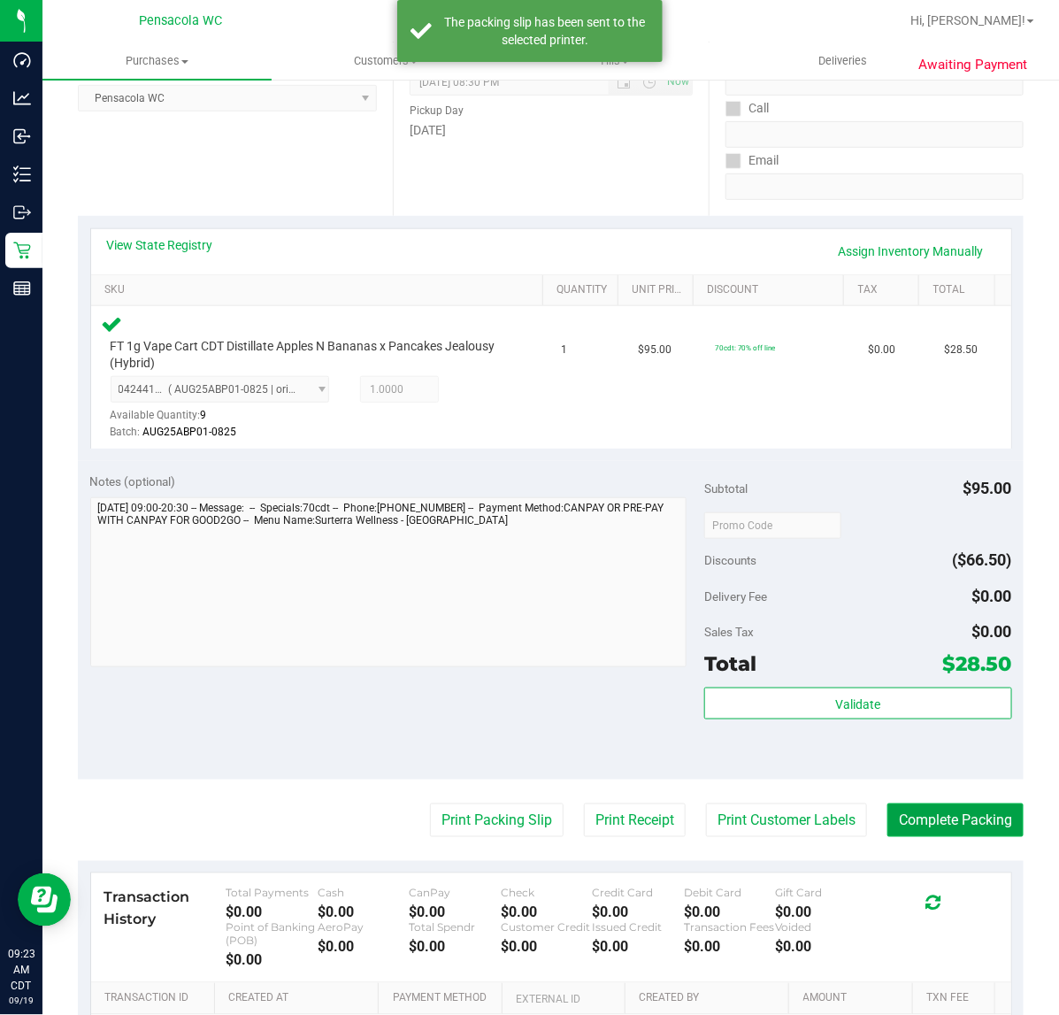
click at [988, 834] on button "Complete Packing" at bounding box center [956, 821] width 136 height 34
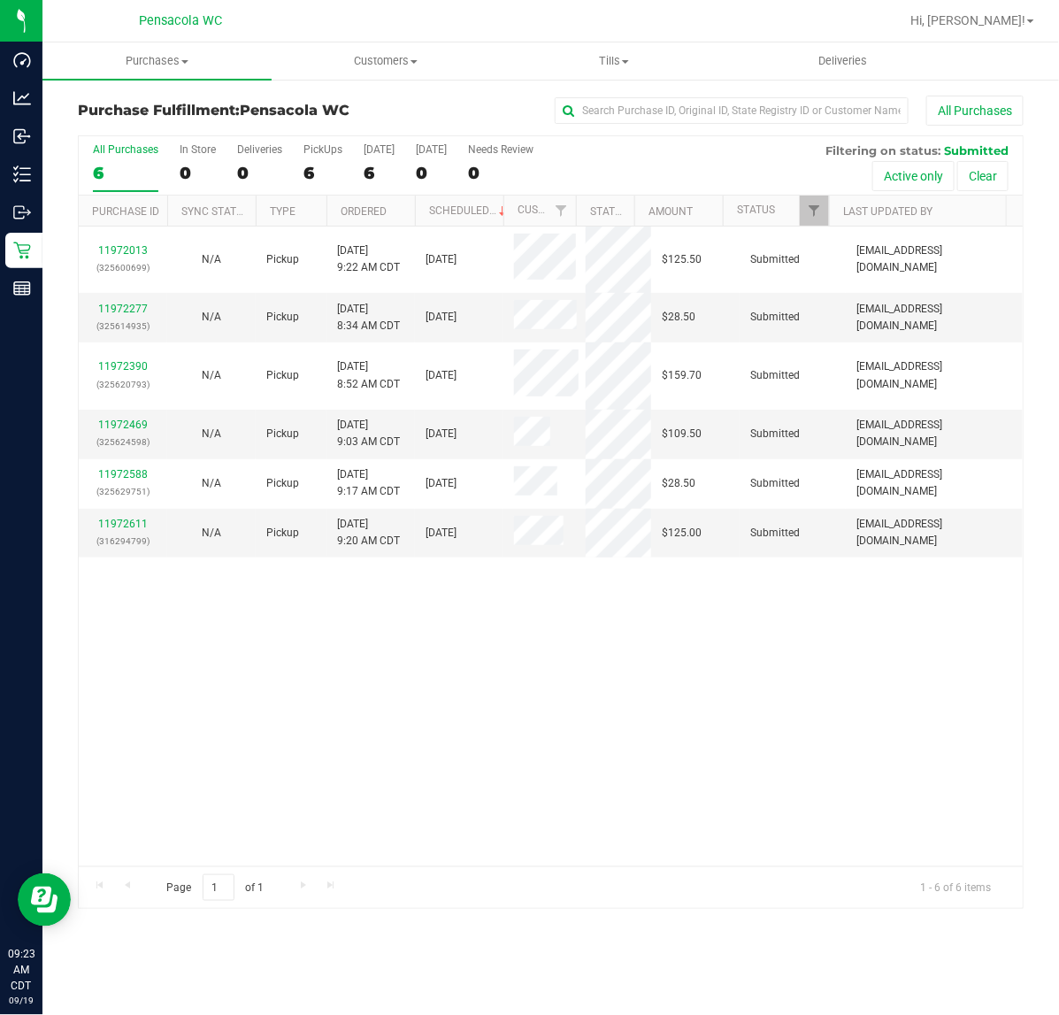
click at [391, 204] on th "Ordered" at bounding box center [371, 211] width 88 height 31
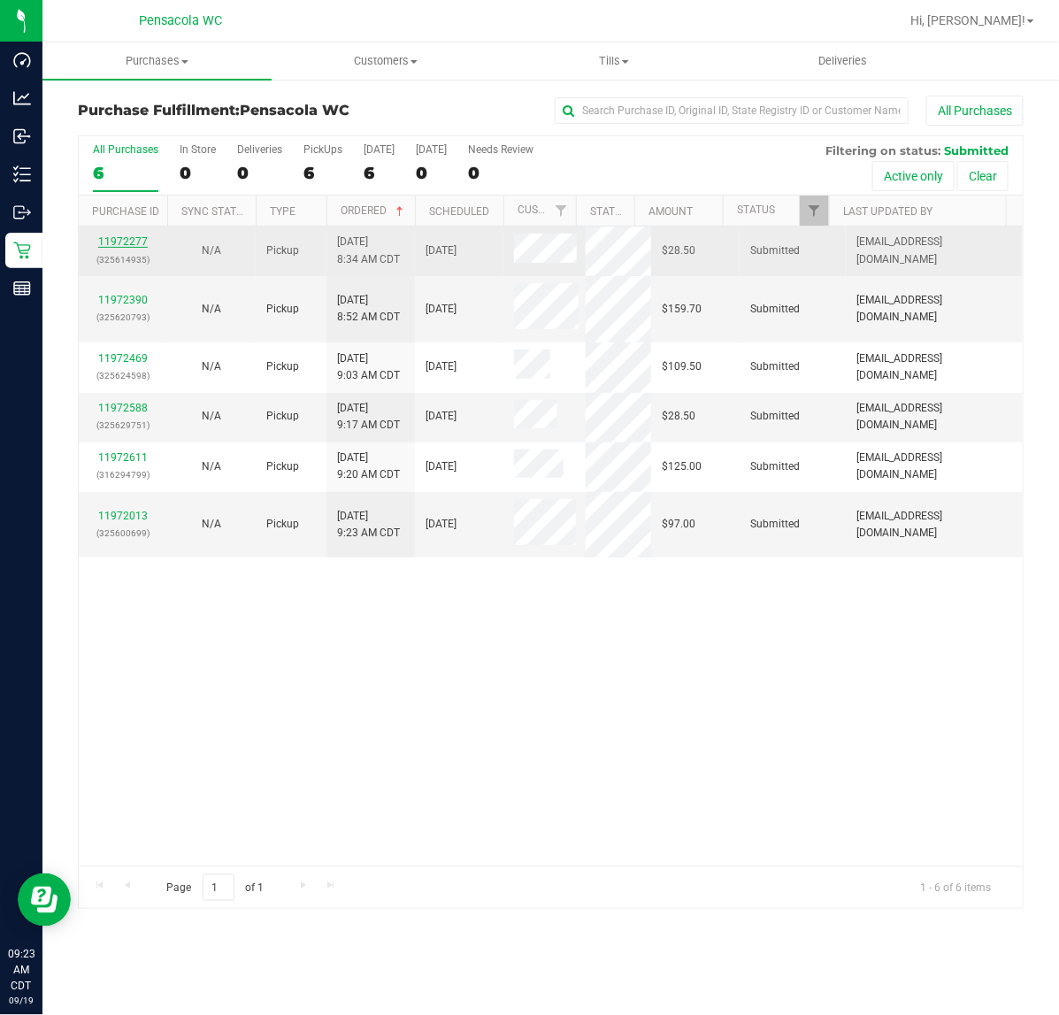
click at [135, 239] on link "11972277" at bounding box center [123, 241] width 50 height 12
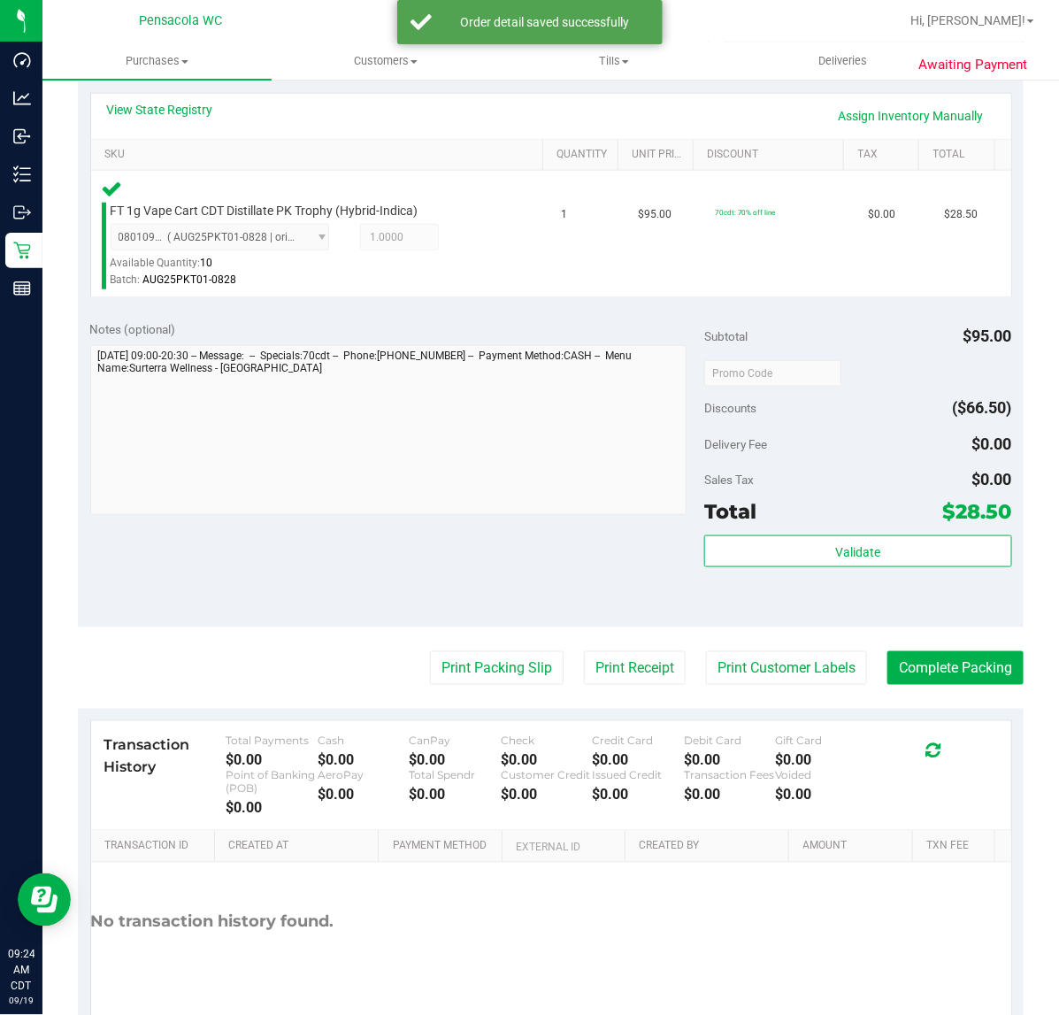
scroll to position [466, 0]
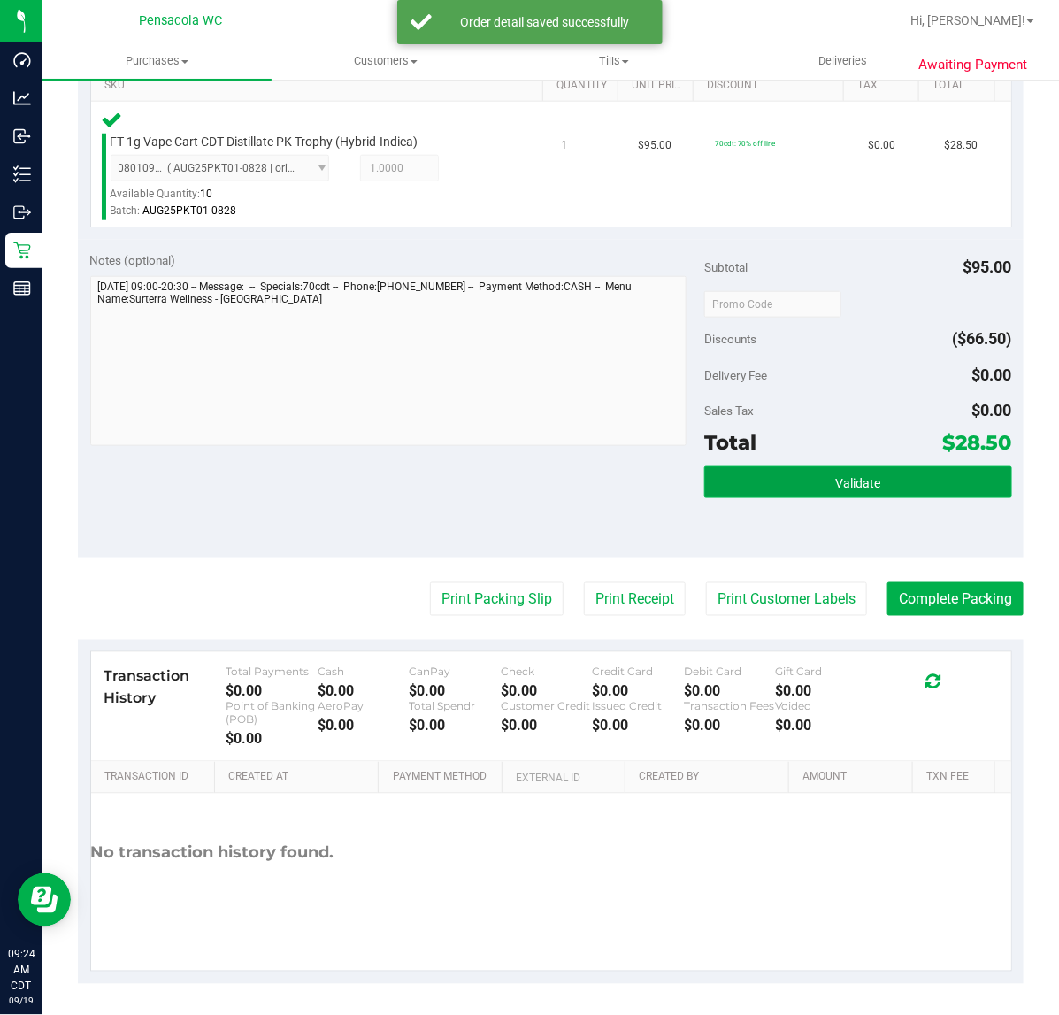
click at [808, 466] on button "Validate" at bounding box center [857, 482] width 307 height 32
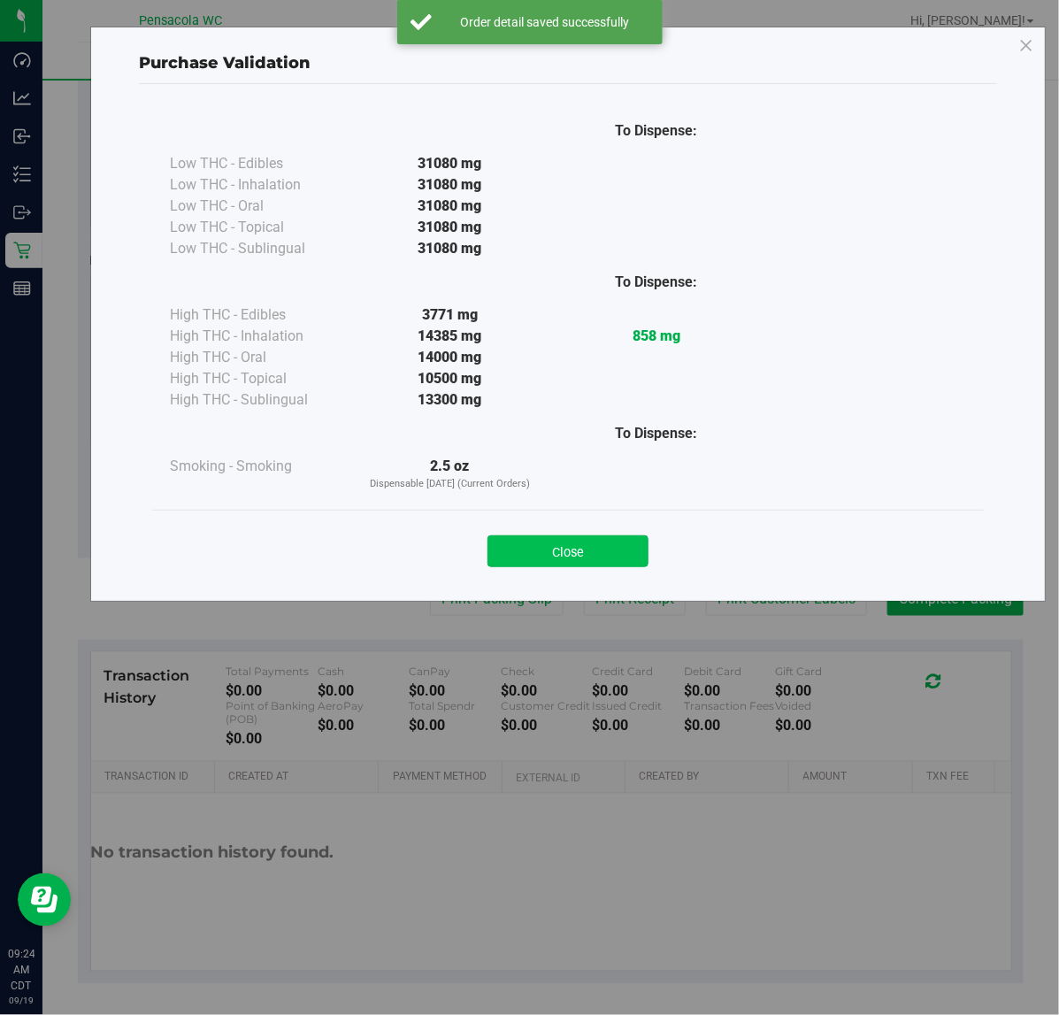
click at [566, 541] on button "Close" at bounding box center [568, 551] width 161 height 32
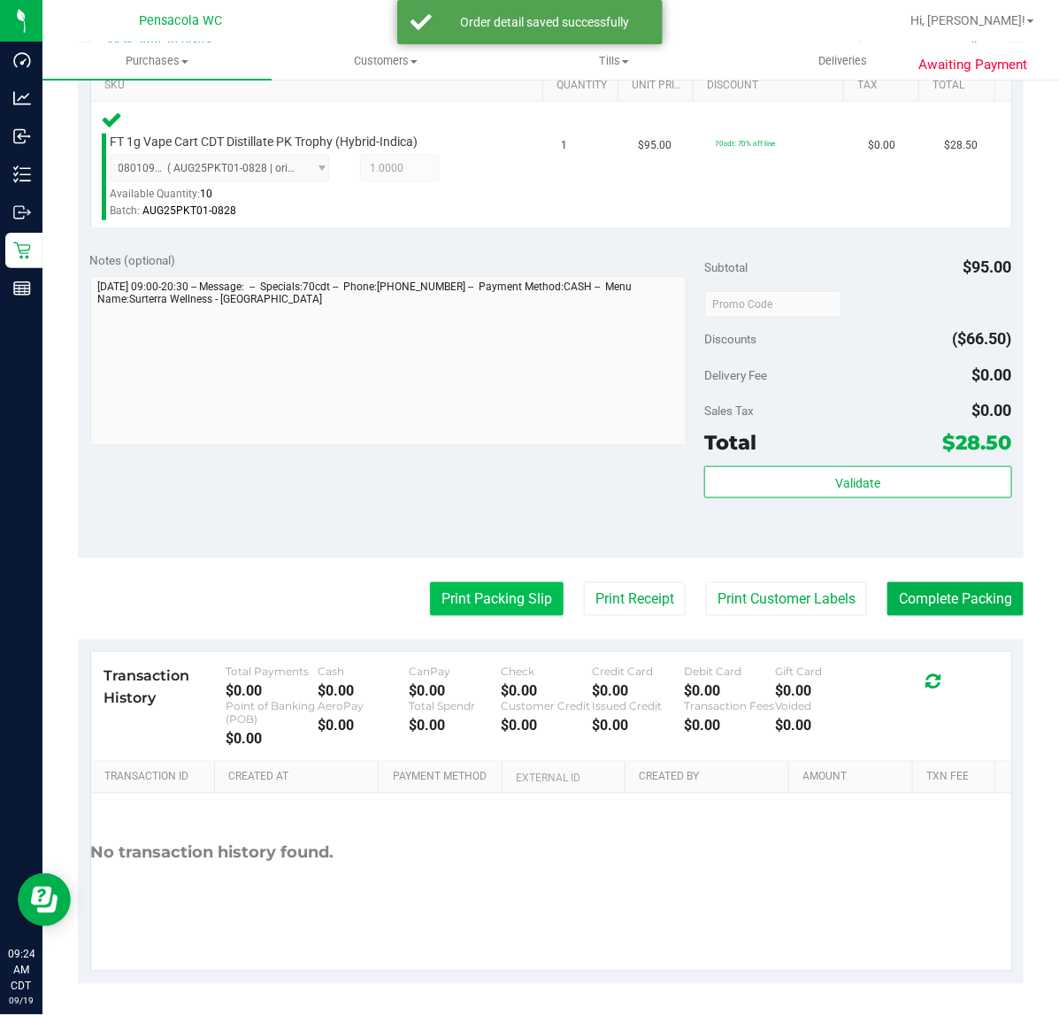
click at [480, 604] on button "Print Packing Slip" at bounding box center [497, 599] width 134 height 34
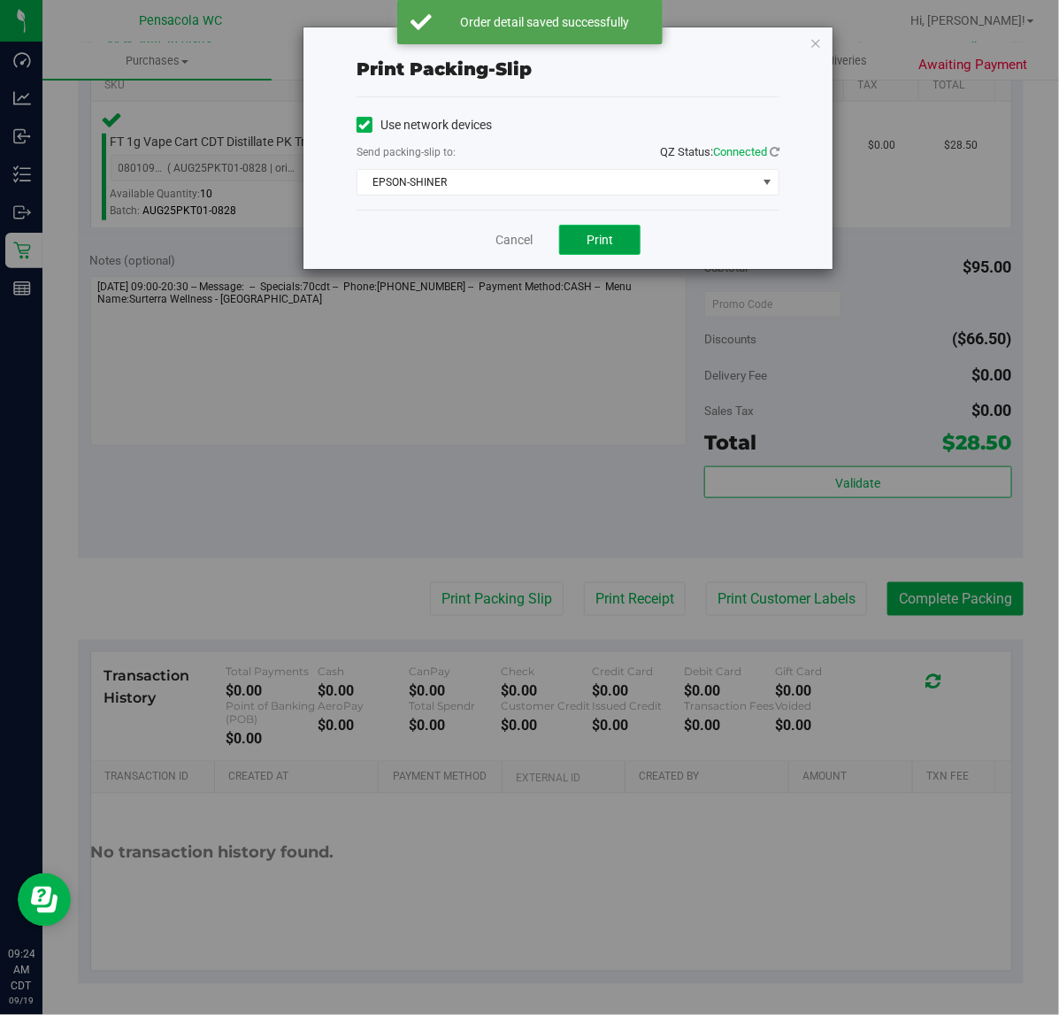
click at [587, 233] on span "Print" at bounding box center [600, 240] width 27 height 14
click at [474, 235] on div "Cancel Print" at bounding box center [568, 239] width 423 height 59
click at [976, 576] on div "Print packing-slip Use network devices Send packing-slip to: QZ Status: Connect…" at bounding box center [536, 507] width 1073 height 1015
click at [498, 246] on link "Cancel" at bounding box center [514, 240] width 37 height 19
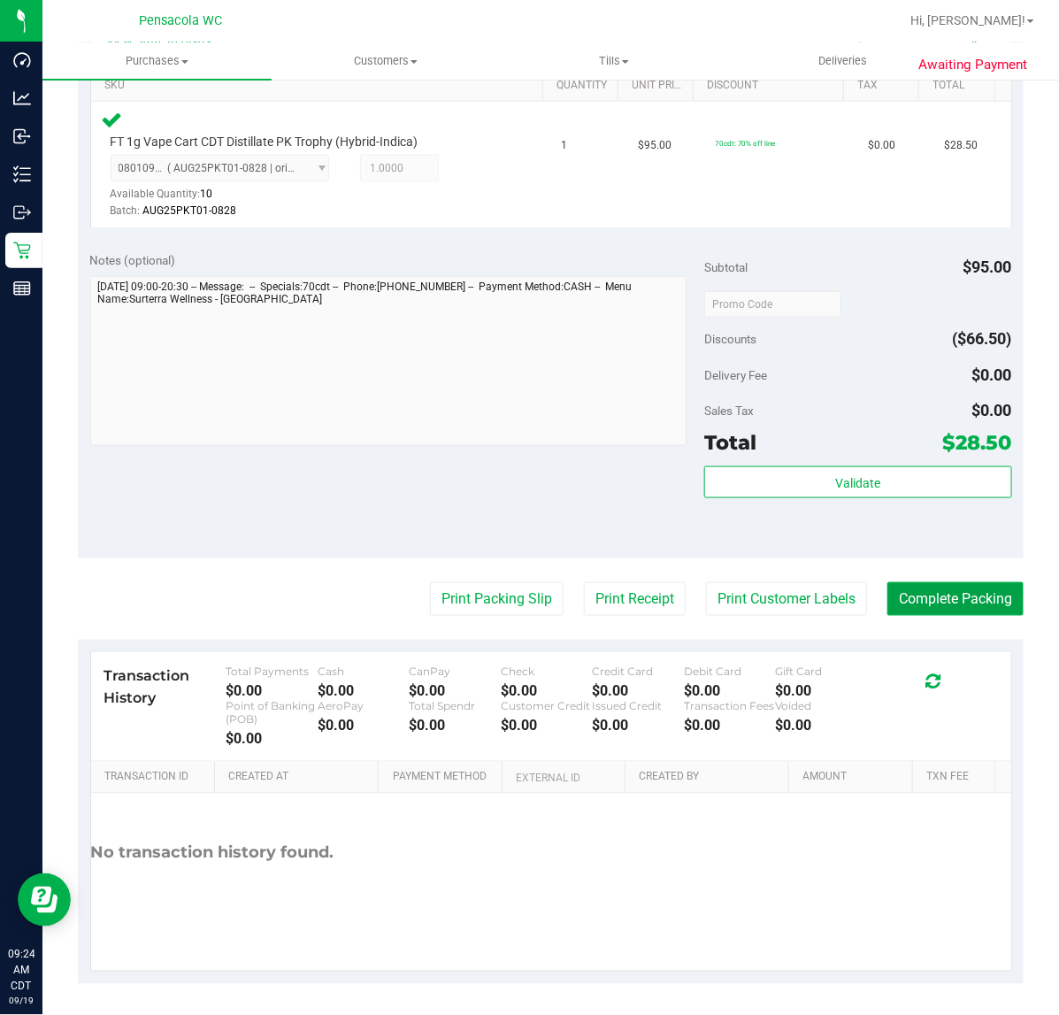
click at [912, 598] on button "Complete Packing" at bounding box center [956, 599] width 136 height 34
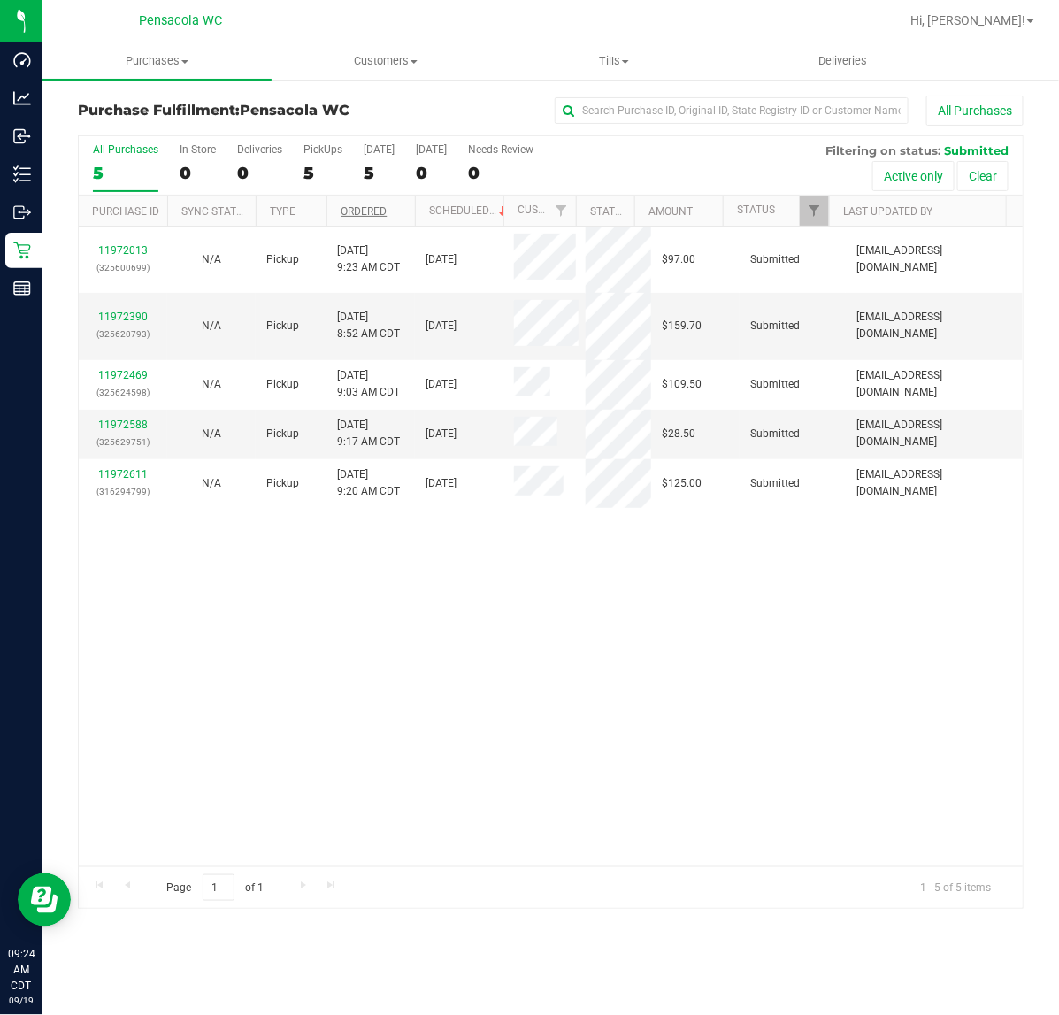
click at [383, 217] on link "Ordered" at bounding box center [364, 211] width 46 height 12
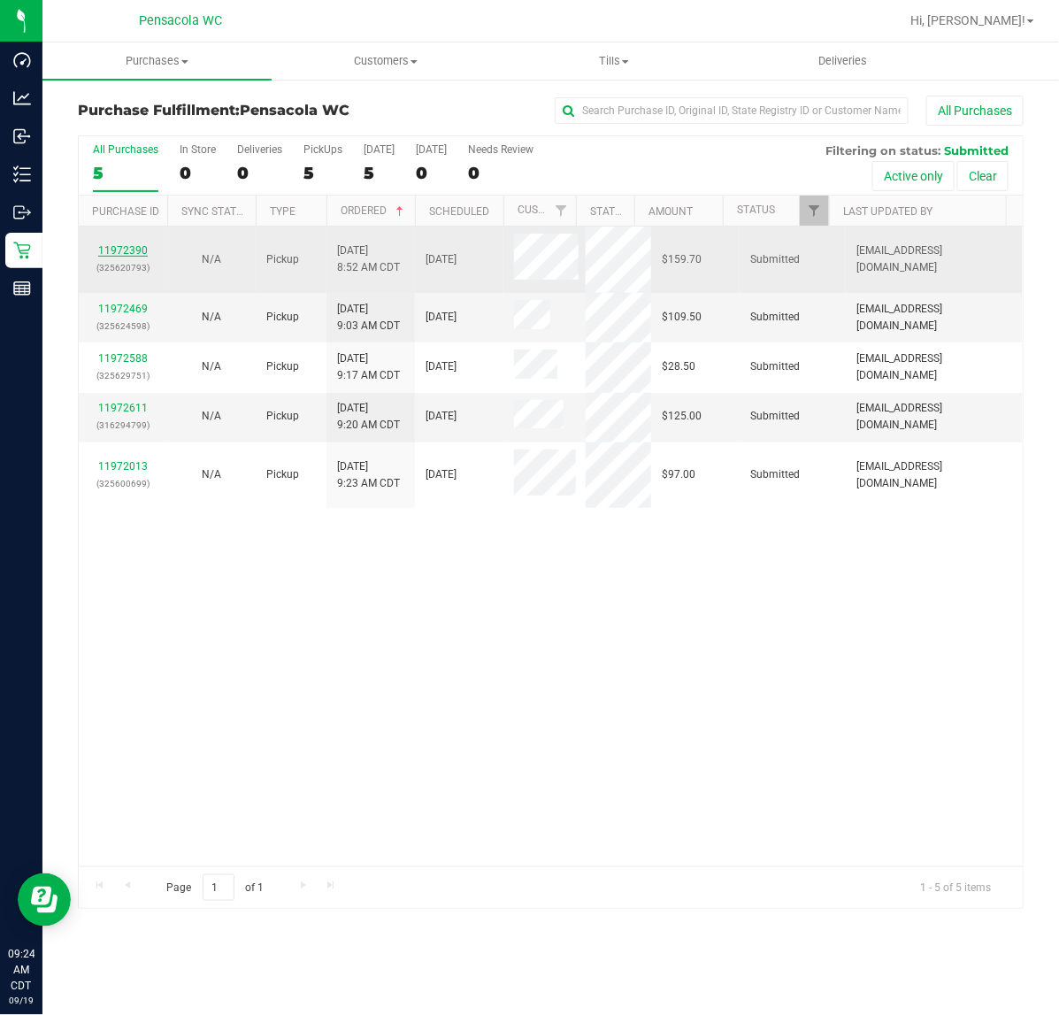
click at [102, 250] on link "11972390" at bounding box center [123, 250] width 50 height 12
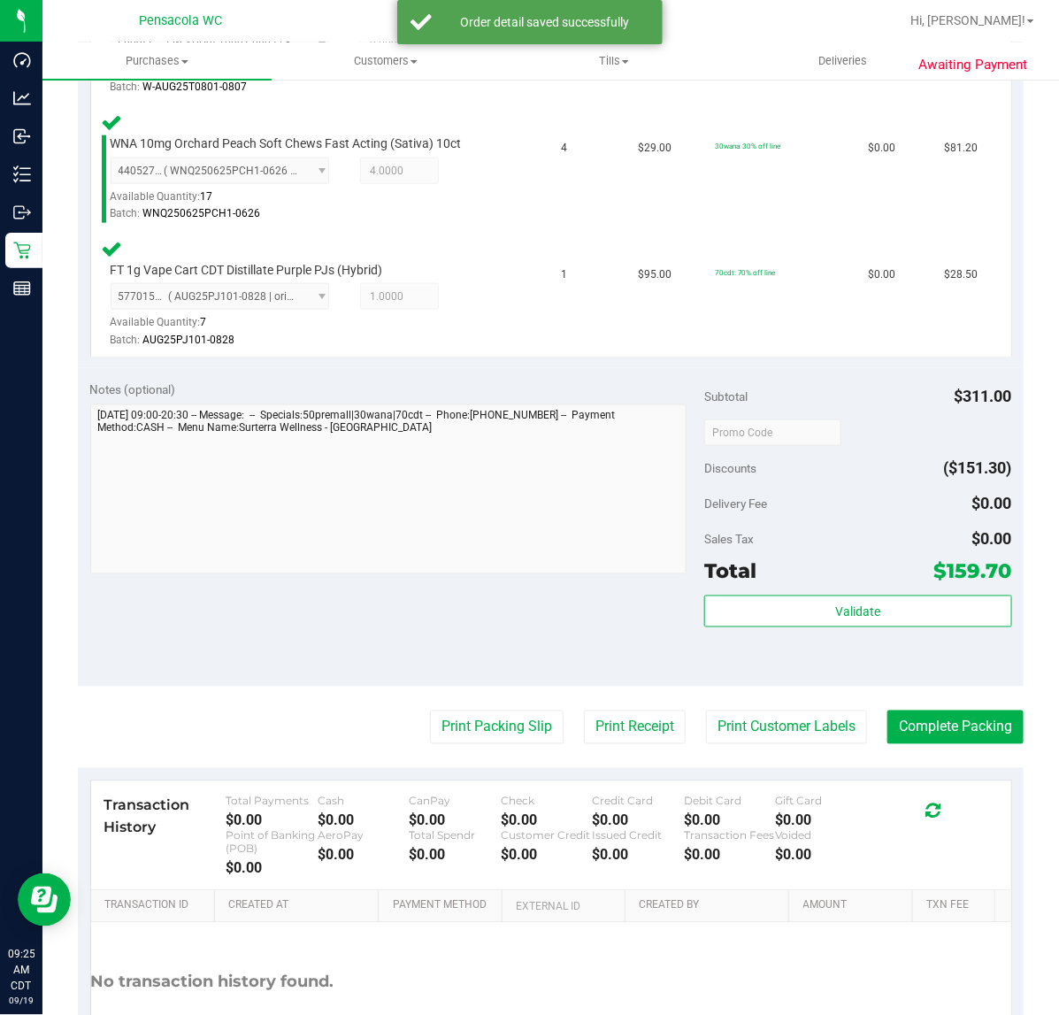
scroll to position [717, 0]
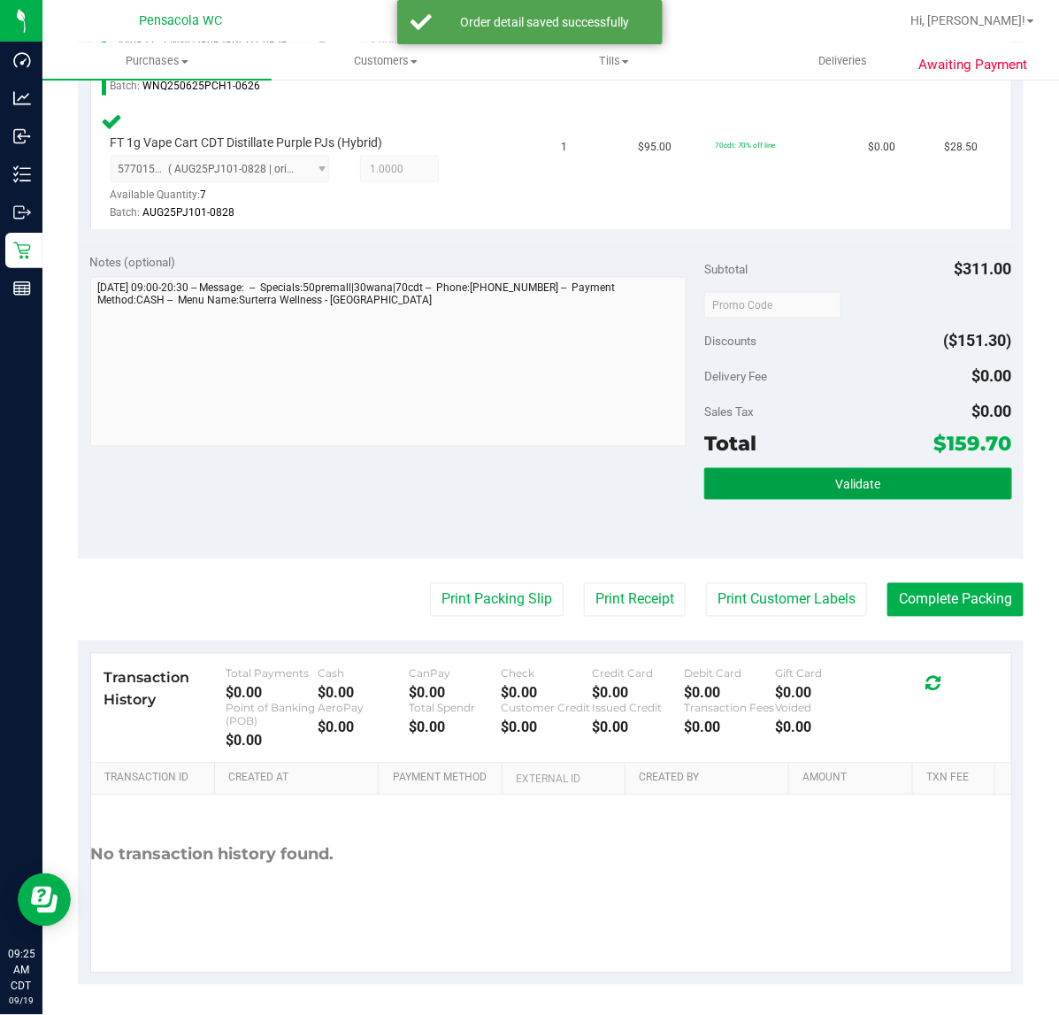
click at [820, 472] on button "Validate" at bounding box center [857, 484] width 307 height 32
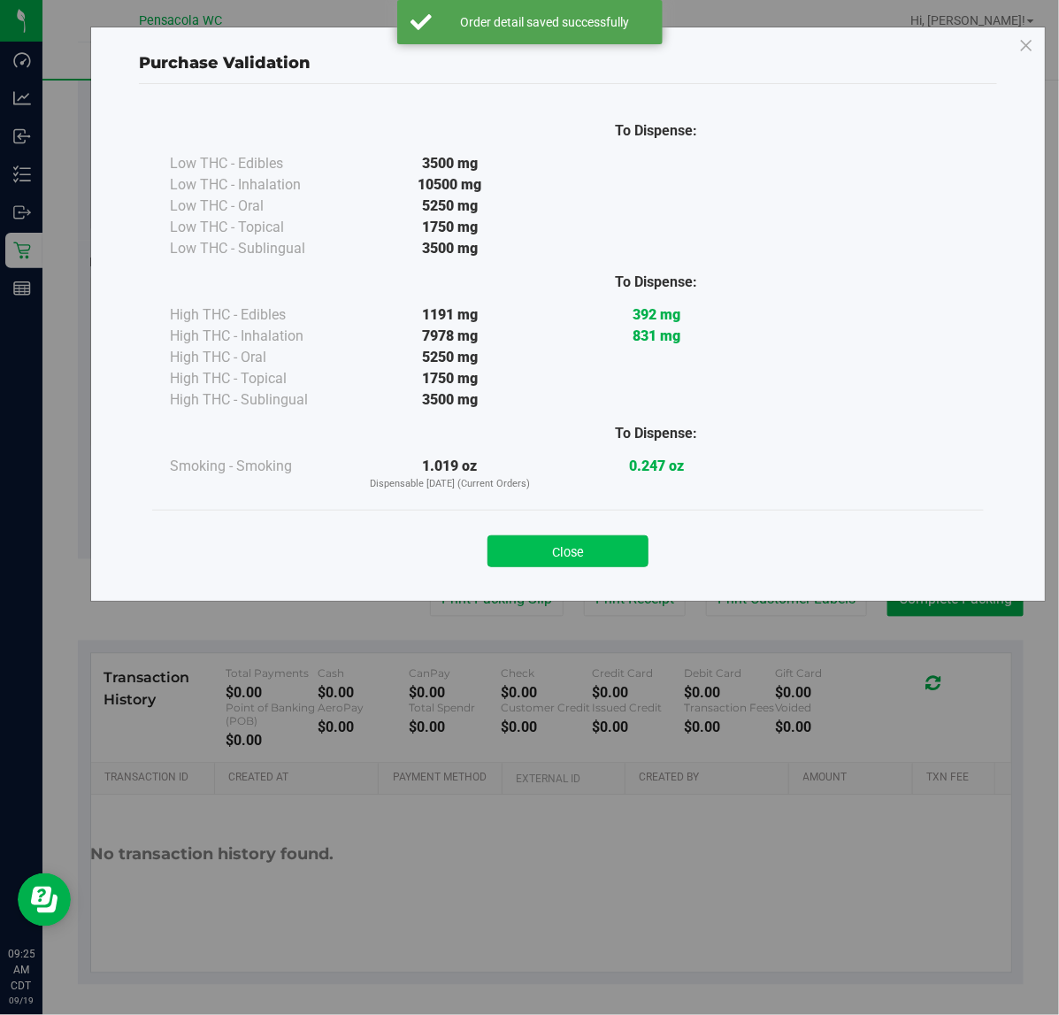
click at [502, 542] on button "Close" at bounding box center [568, 551] width 161 height 32
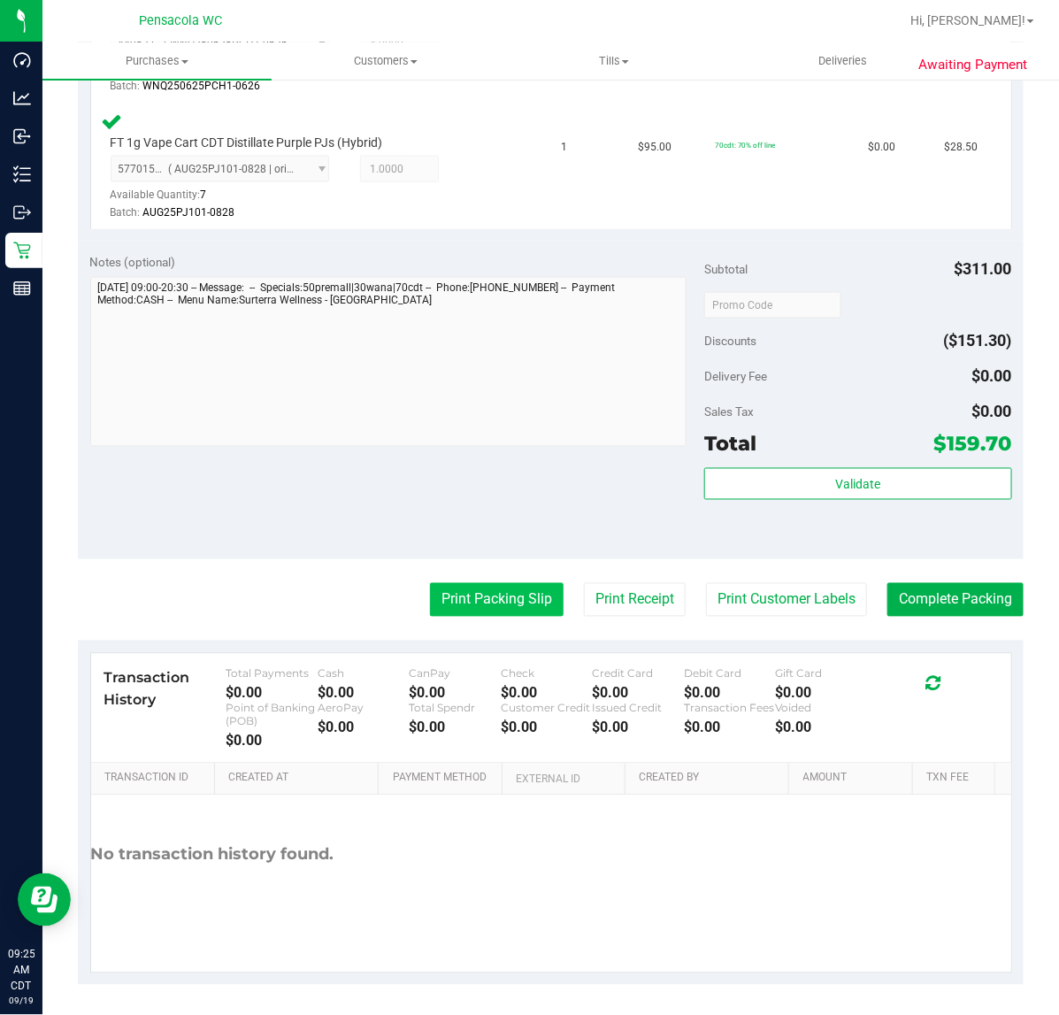
click at [465, 606] on button "Print Packing Slip" at bounding box center [497, 600] width 134 height 34
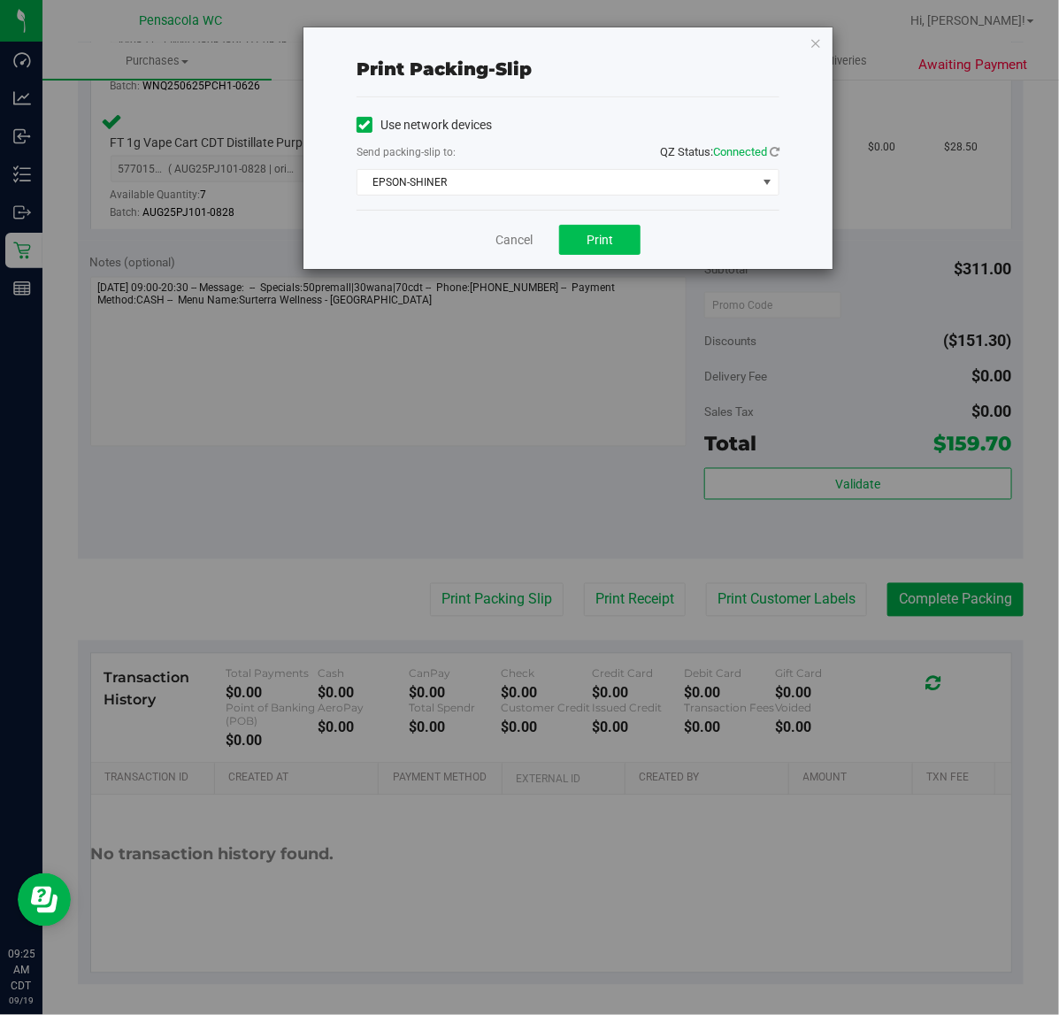
click at [598, 252] on button "Print" at bounding box center [599, 240] width 81 height 30
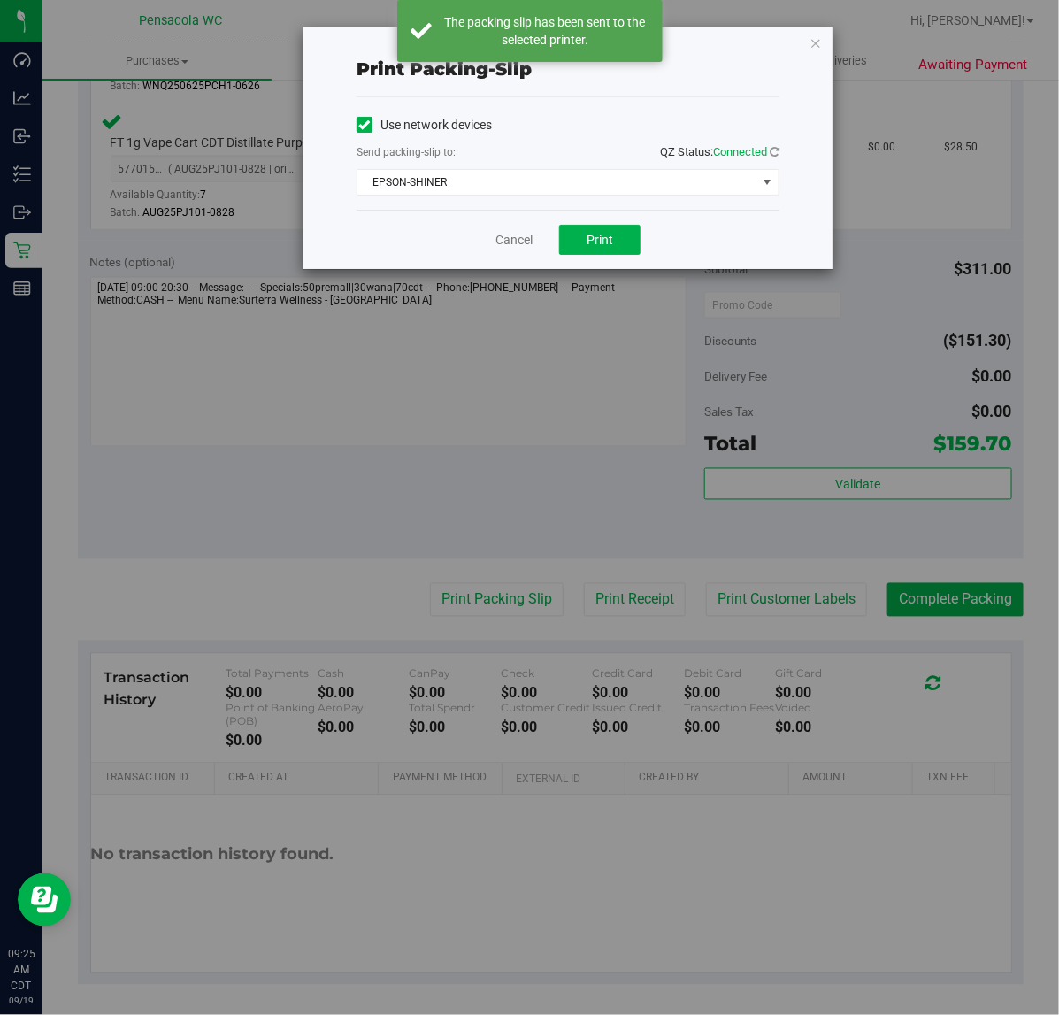
click at [494, 273] on div "Print packing-slip Use network devices Send packing-slip to: QZ Status: Connect…" at bounding box center [536, 507] width 1073 height 1015
click at [512, 241] on link "Cancel" at bounding box center [514, 240] width 37 height 19
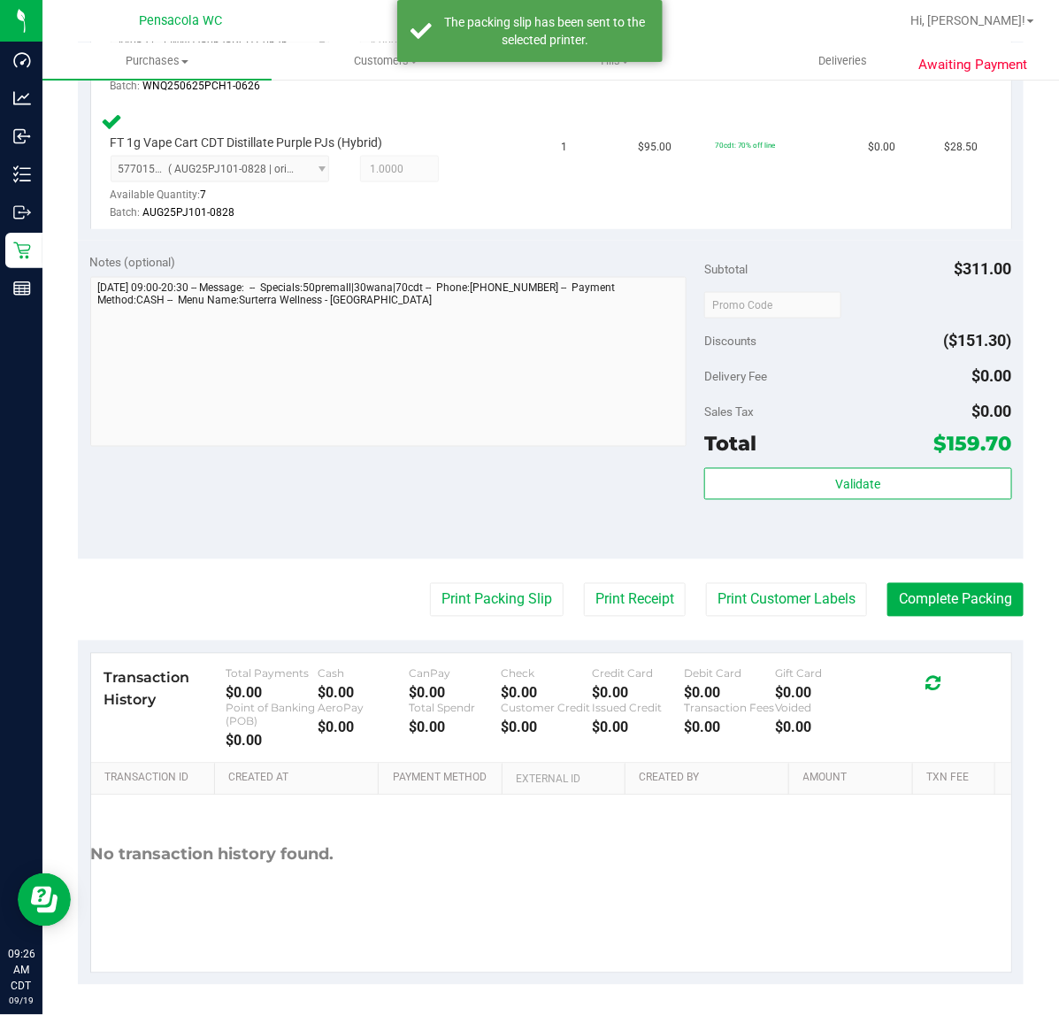
click at [922, 656] on div "Transaction History Total Payments $0.00 Cash $0.00 CanPay $0.00 Check $0.00 Cr…" at bounding box center [551, 709] width 920 height 110
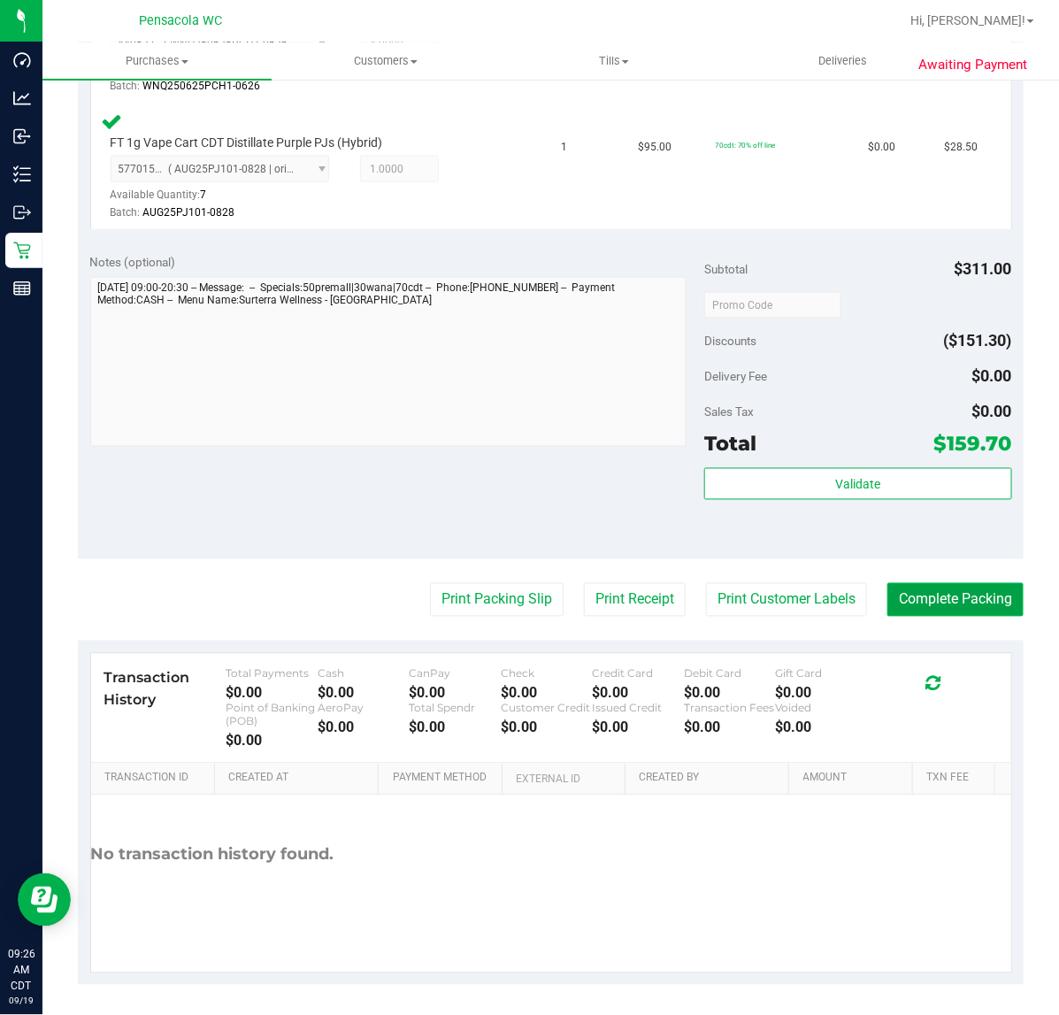
click at [913, 613] on button "Complete Packing" at bounding box center [956, 600] width 136 height 34
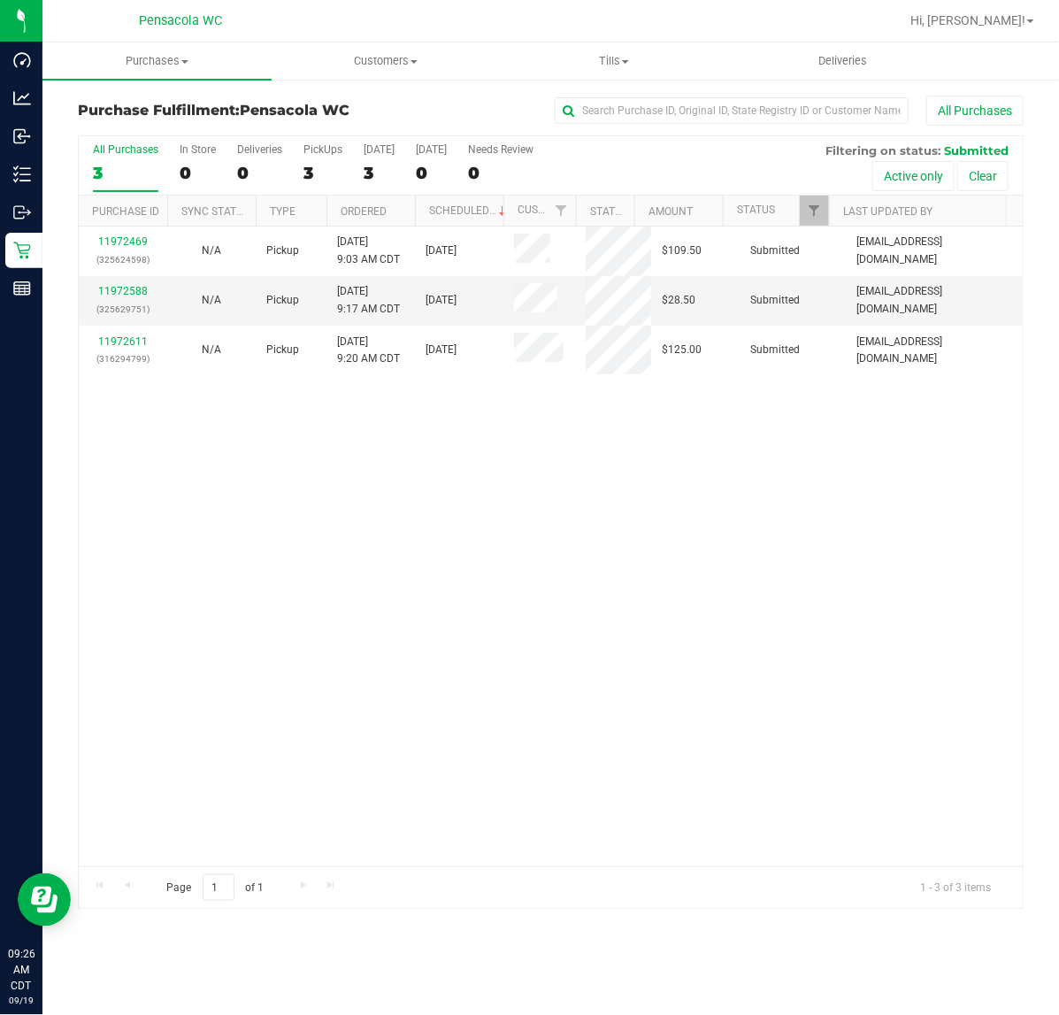
click at [400, 204] on th "Ordered" at bounding box center [371, 211] width 88 height 31
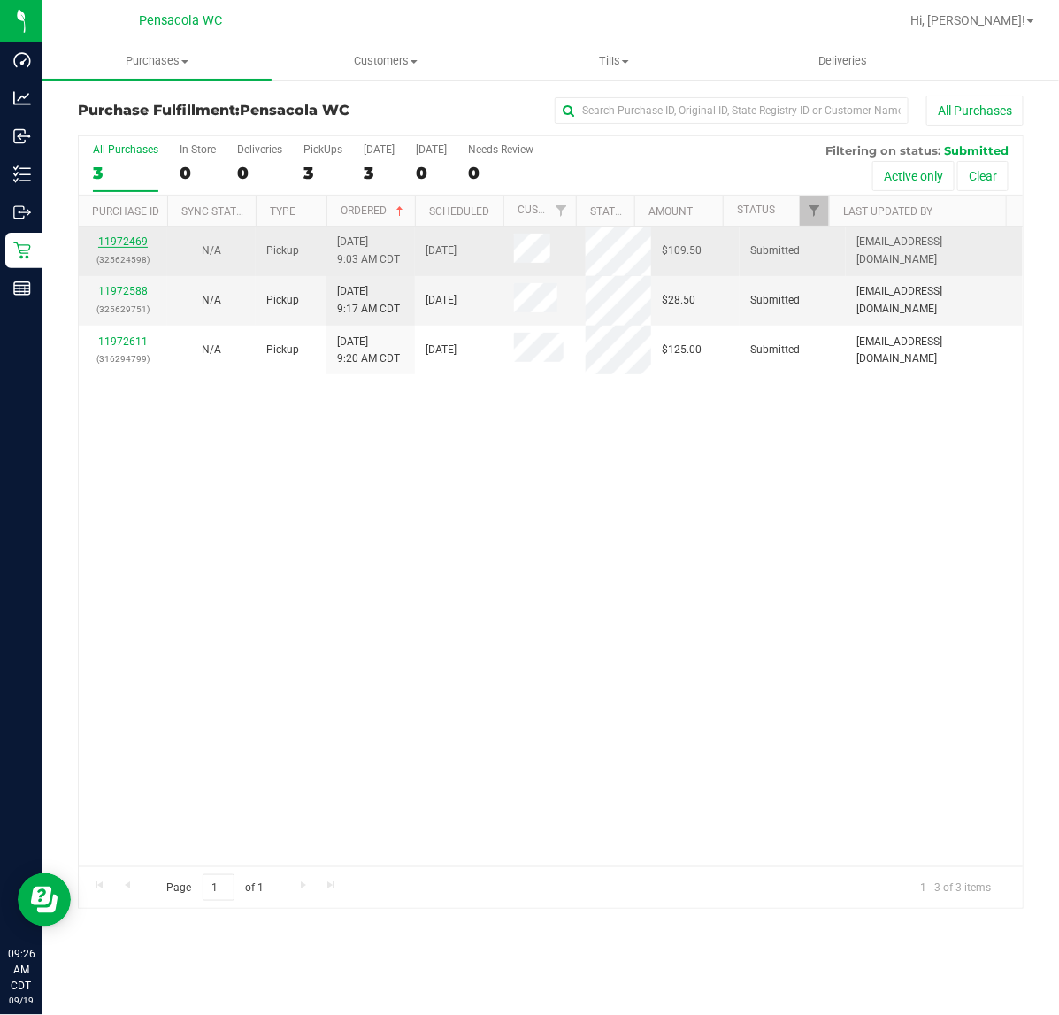
click at [100, 244] on link "11972469" at bounding box center [123, 241] width 50 height 12
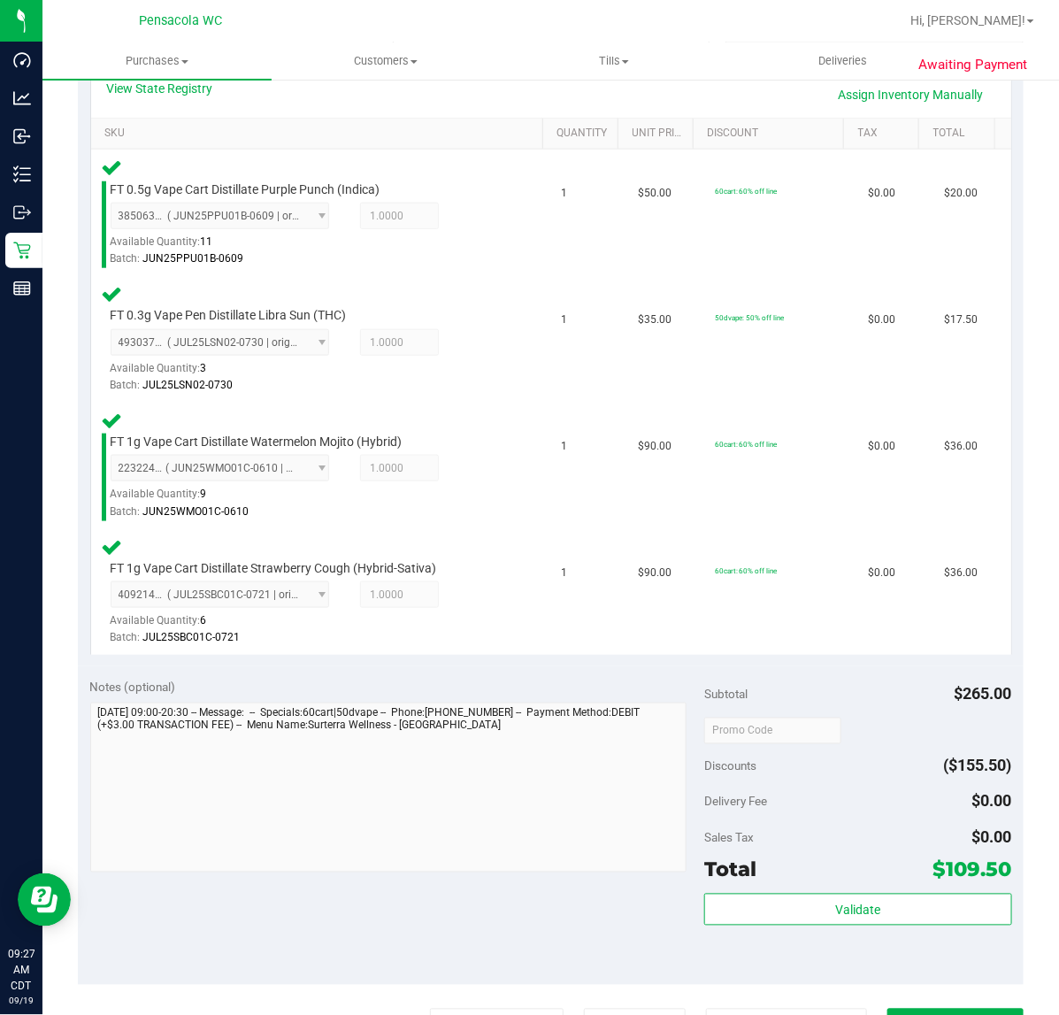
scroll to position [431, 0]
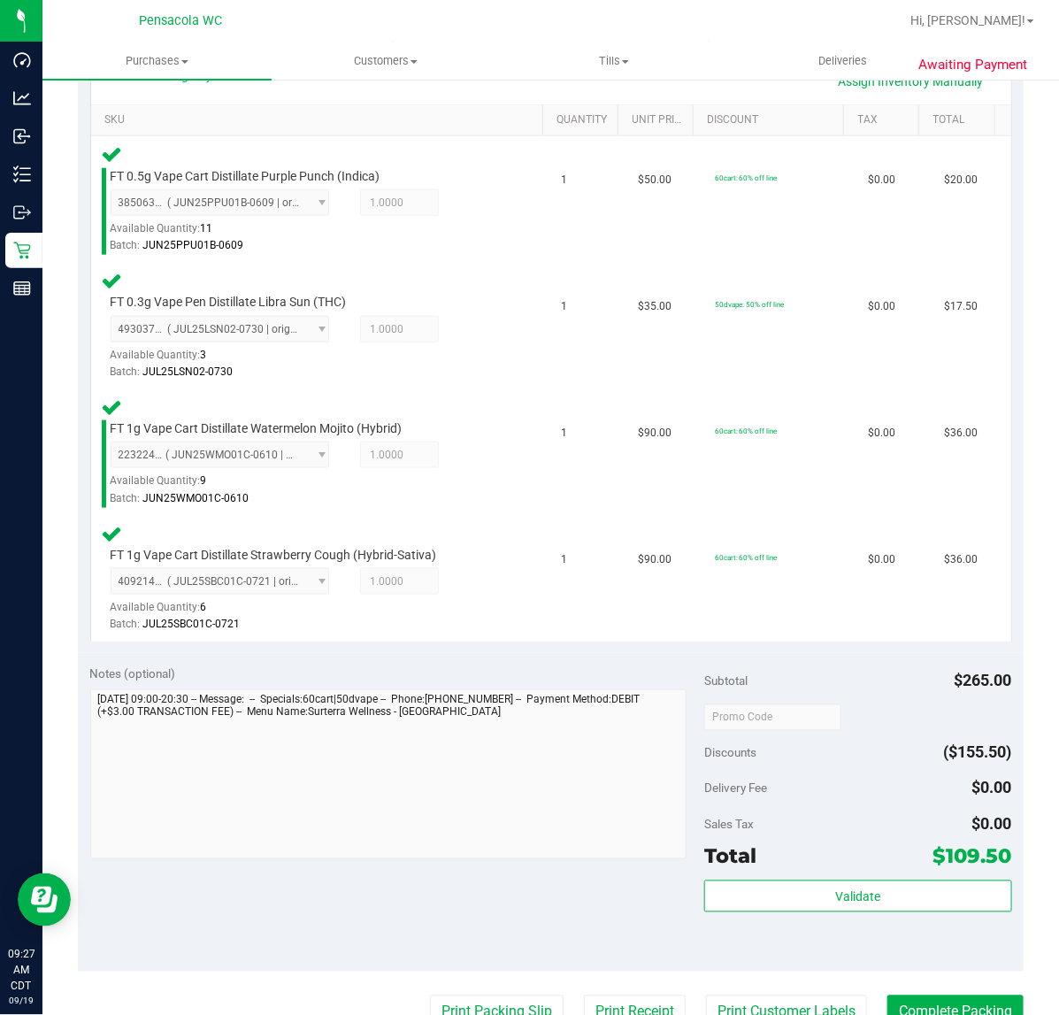
click at [789, 816] on div "Sales Tax $0.00" at bounding box center [857, 825] width 307 height 32
click at [779, 900] on button "Validate" at bounding box center [857, 897] width 307 height 32
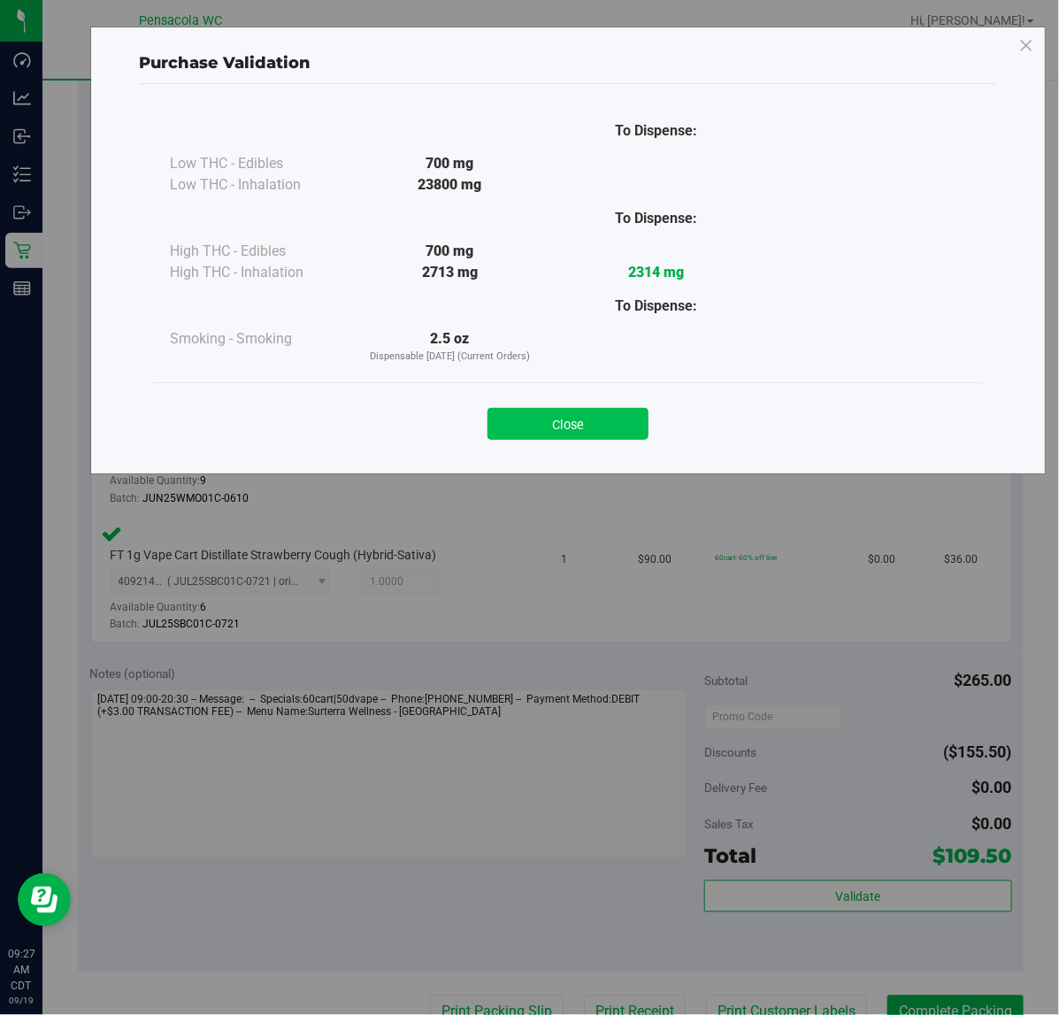
click at [578, 414] on button "Close" at bounding box center [568, 424] width 161 height 32
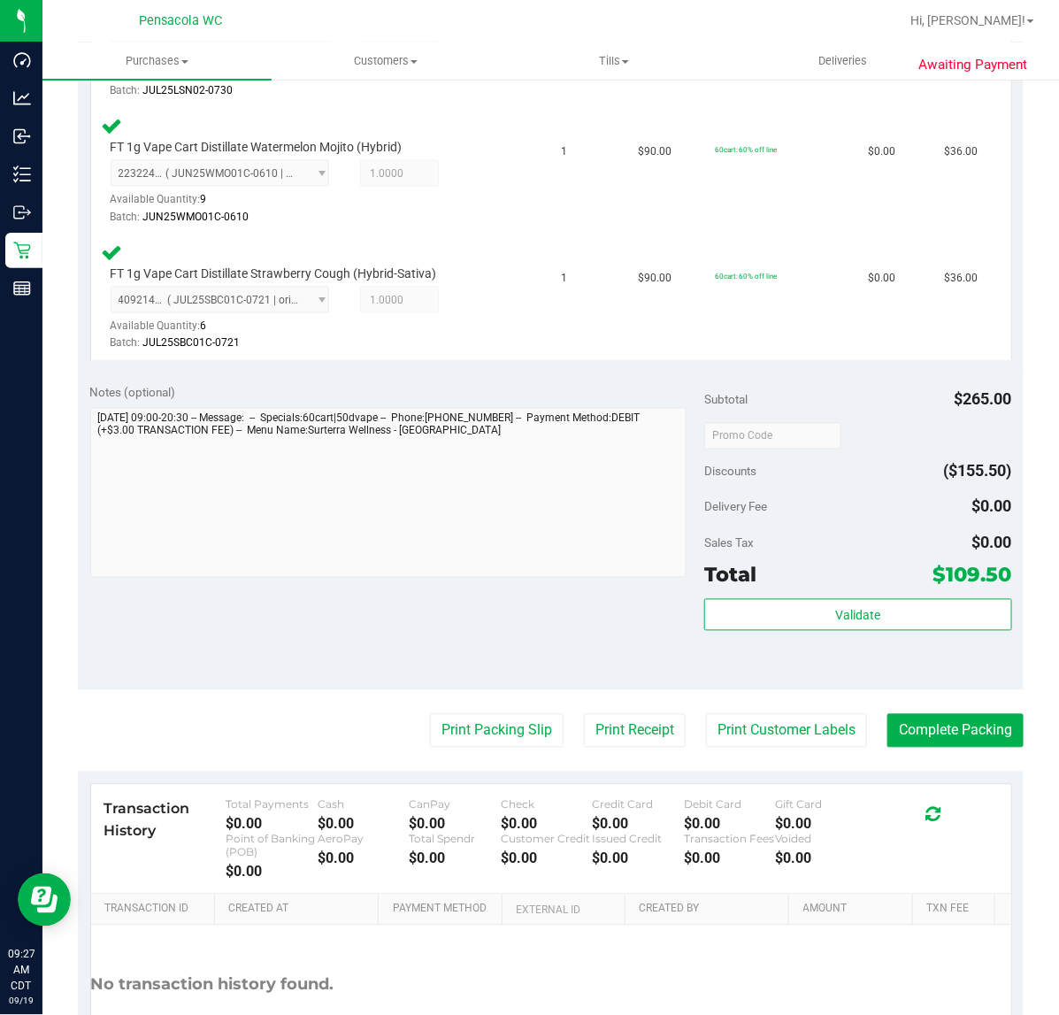
scroll to position [714, 0]
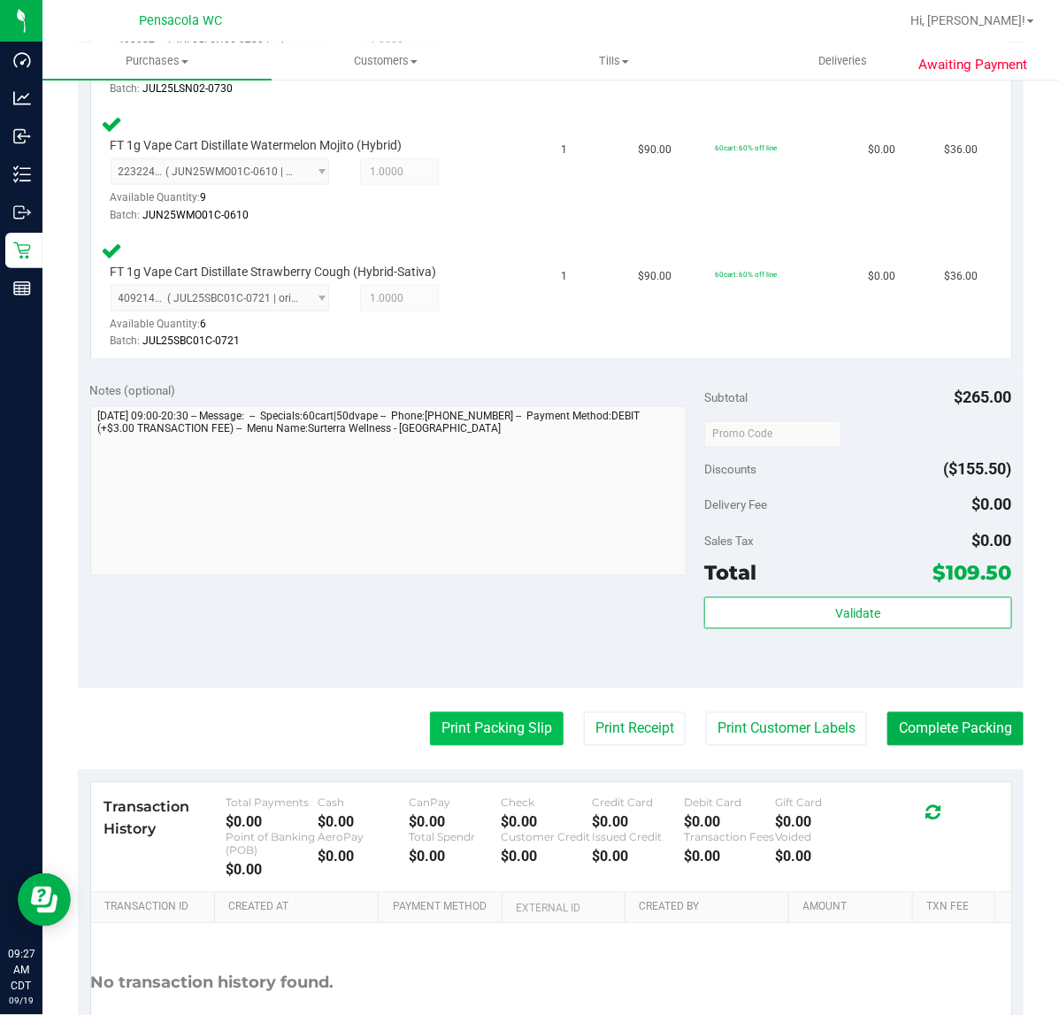
click at [481, 735] on button "Print Packing Slip" at bounding box center [497, 729] width 134 height 34
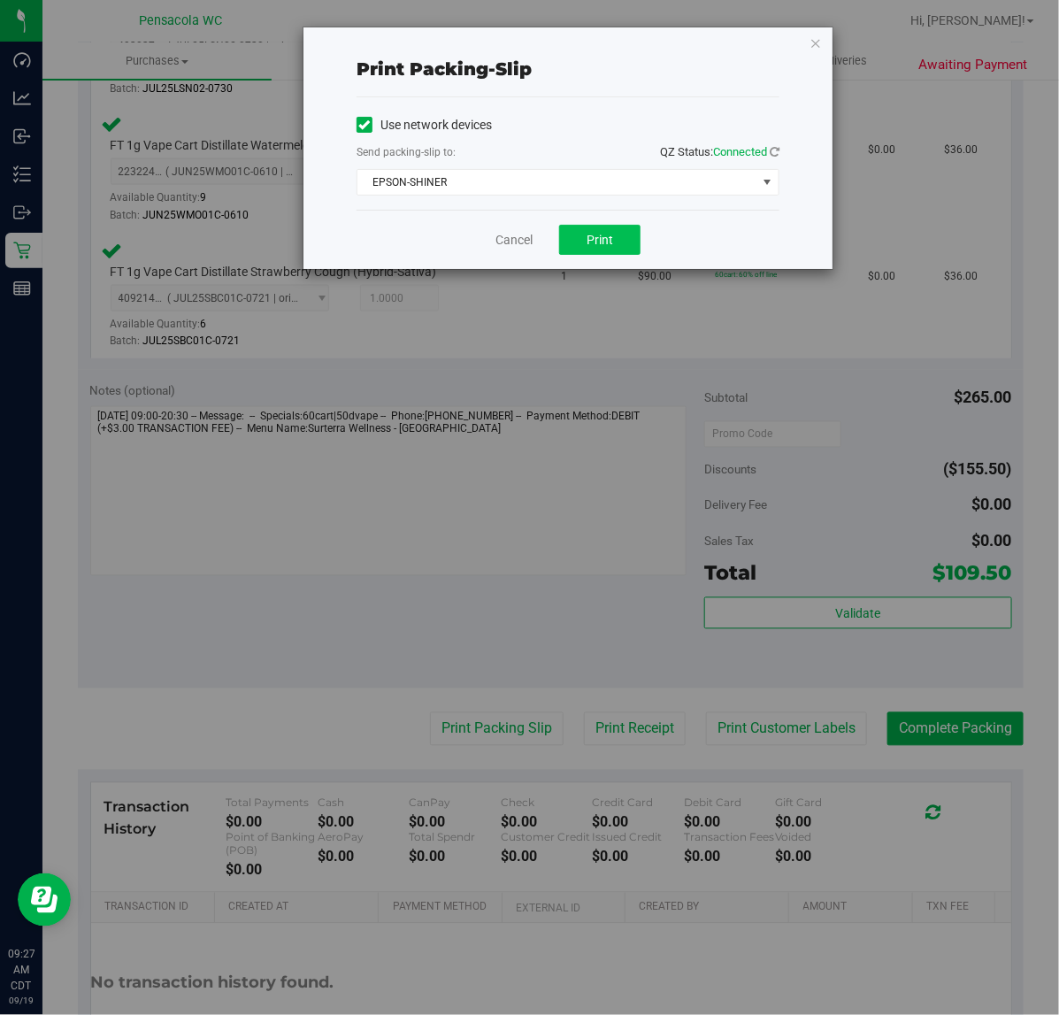
click at [589, 235] on span "Print" at bounding box center [600, 240] width 27 height 14
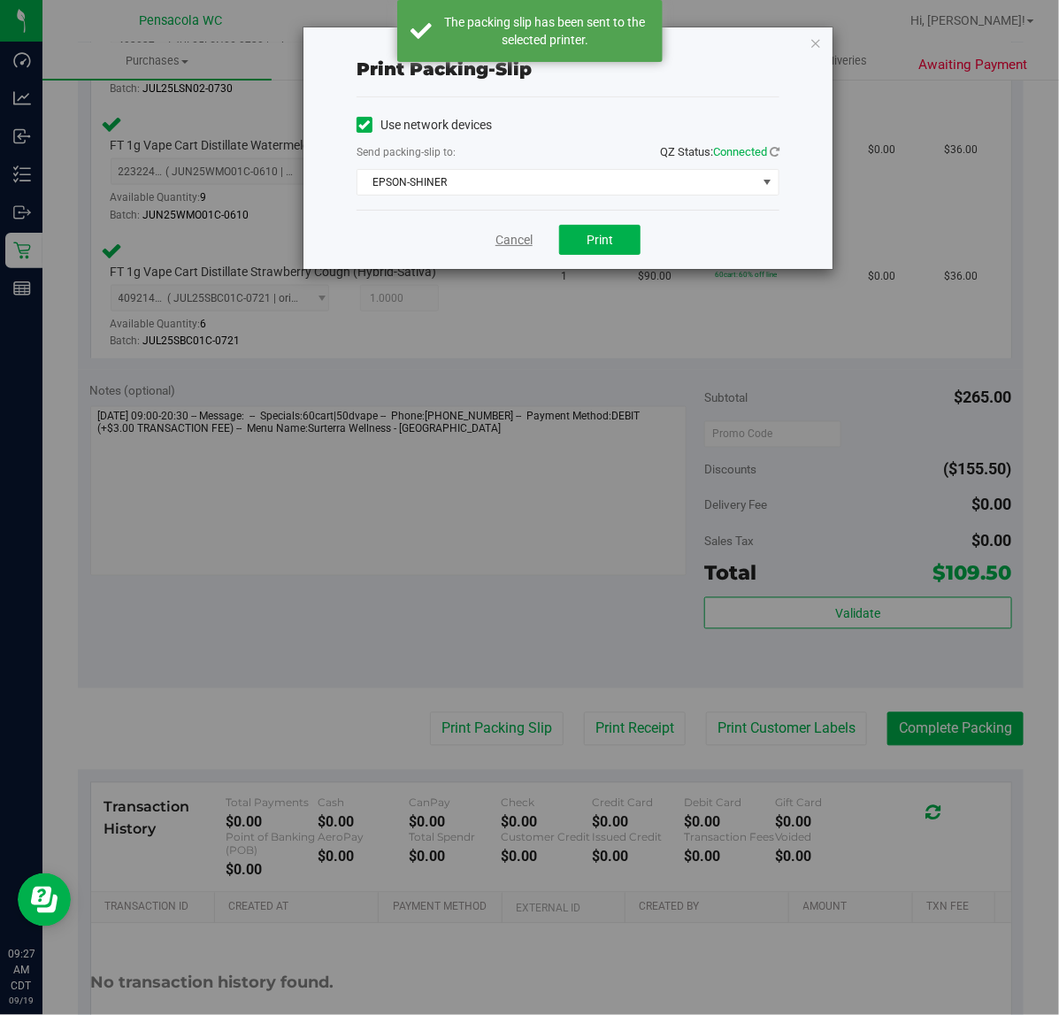
click at [500, 240] on link "Cancel" at bounding box center [514, 240] width 37 height 19
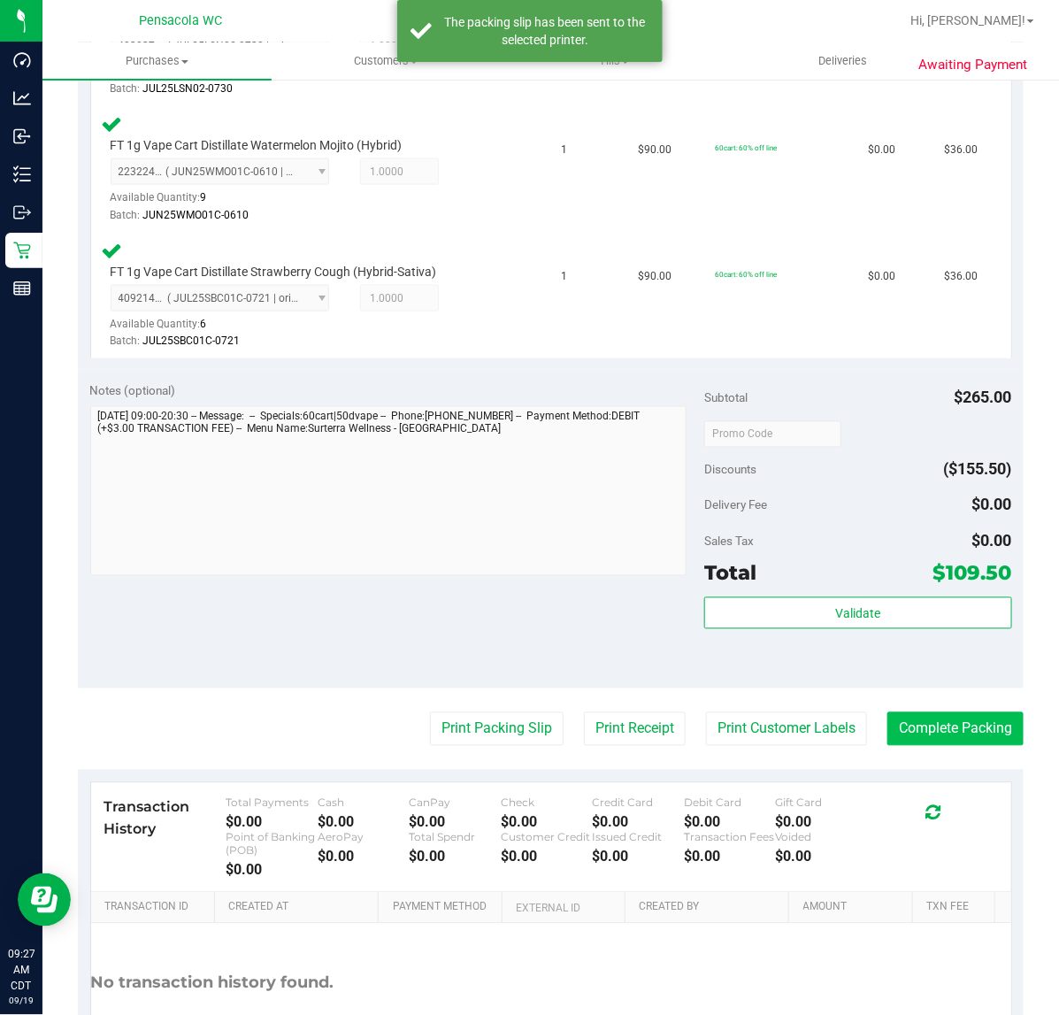
click at [974, 731] on button "Complete Packing" at bounding box center [956, 729] width 136 height 34
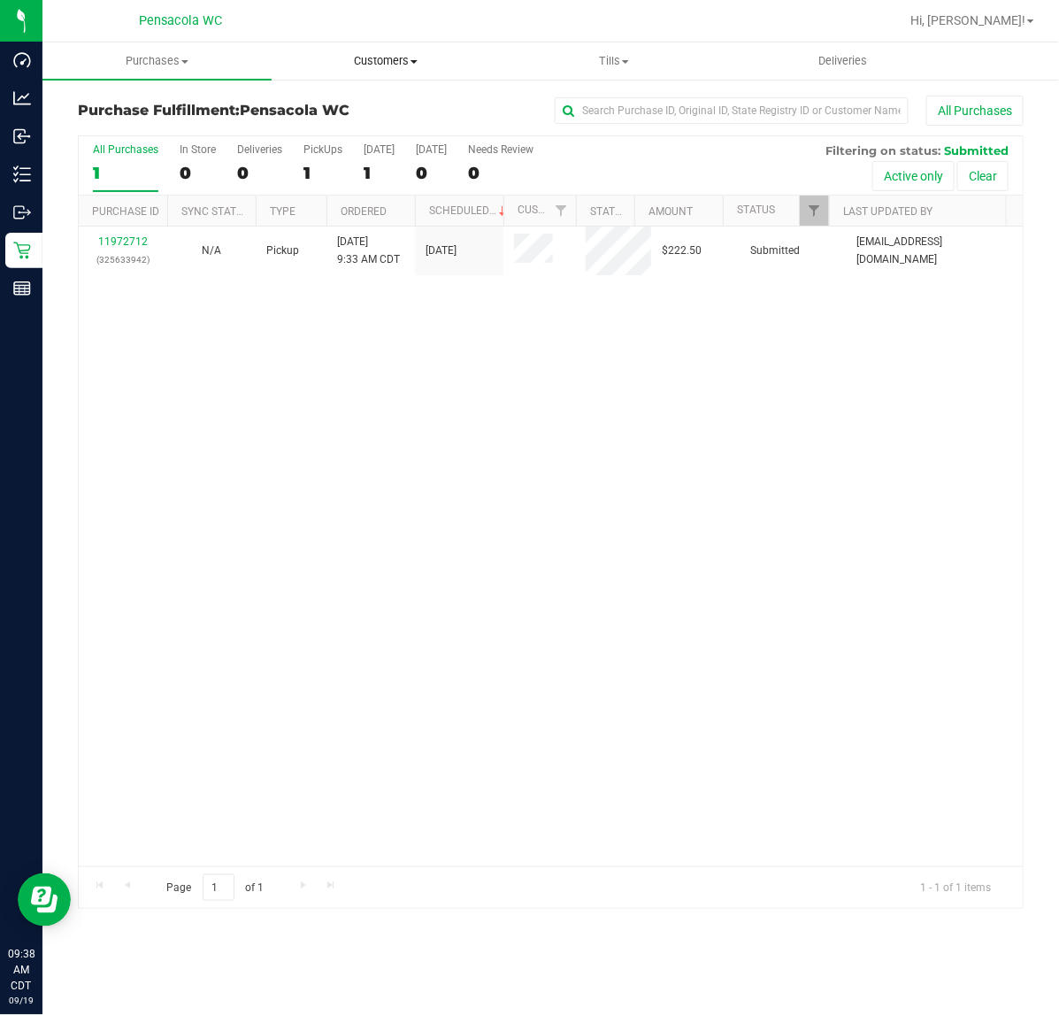
click at [418, 63] on span "Customers" at bounding box center [386, 61] width 227 height 16
click at [388, 112] on span "All customers" at bounding box center [335, 106] width 127 height 15
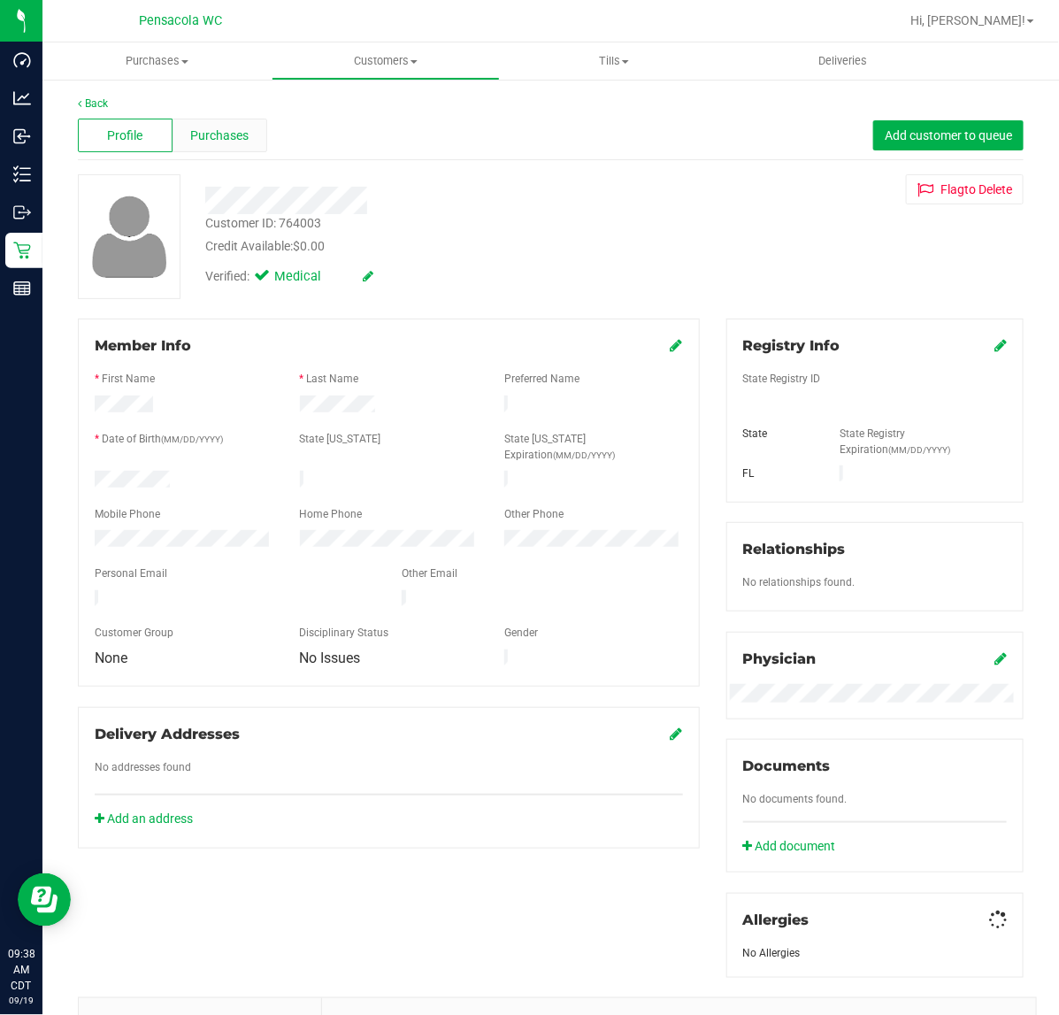
click at [222, 127] on span "Purchases" at bounding box center [219, 136] width 58 height 19
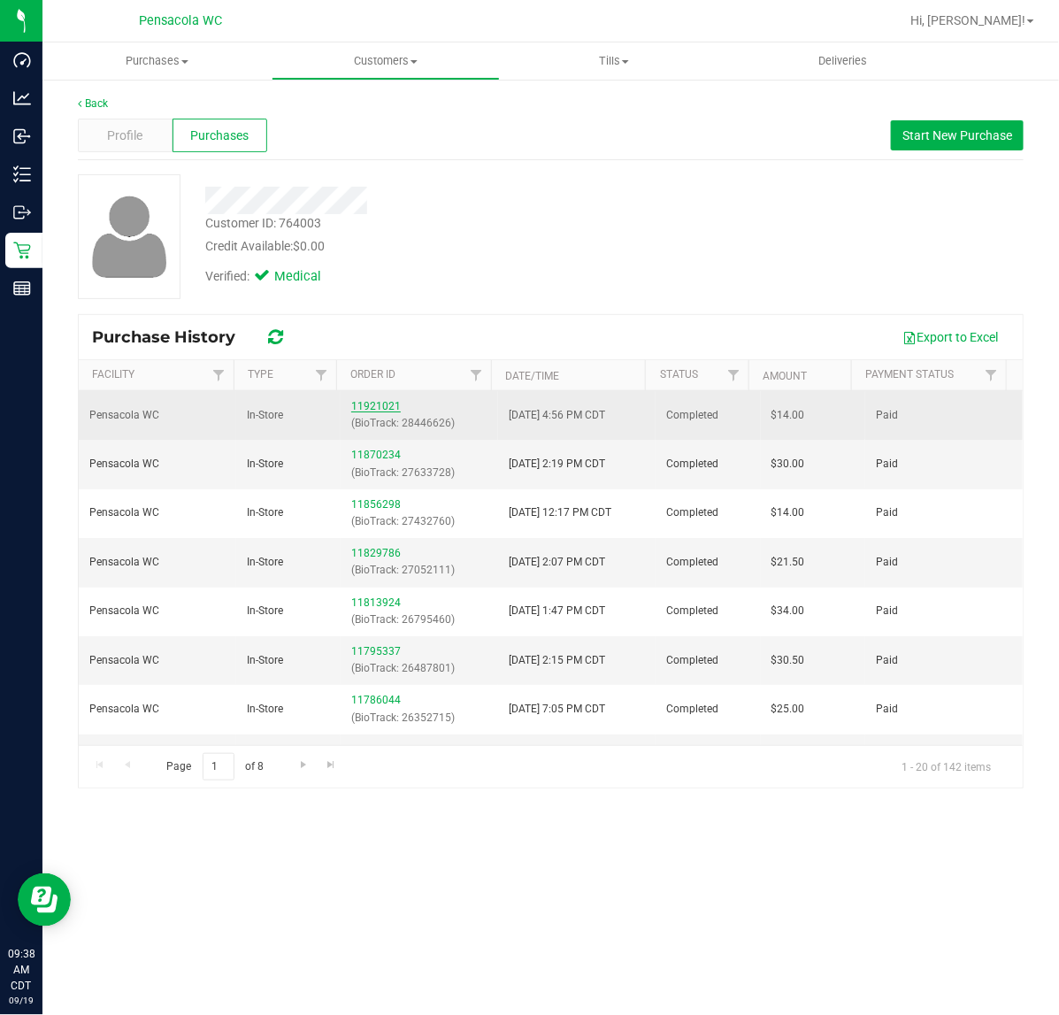
click at [359, 404] on link "11921021" at bounding box center [376, 406] width 50 height 12
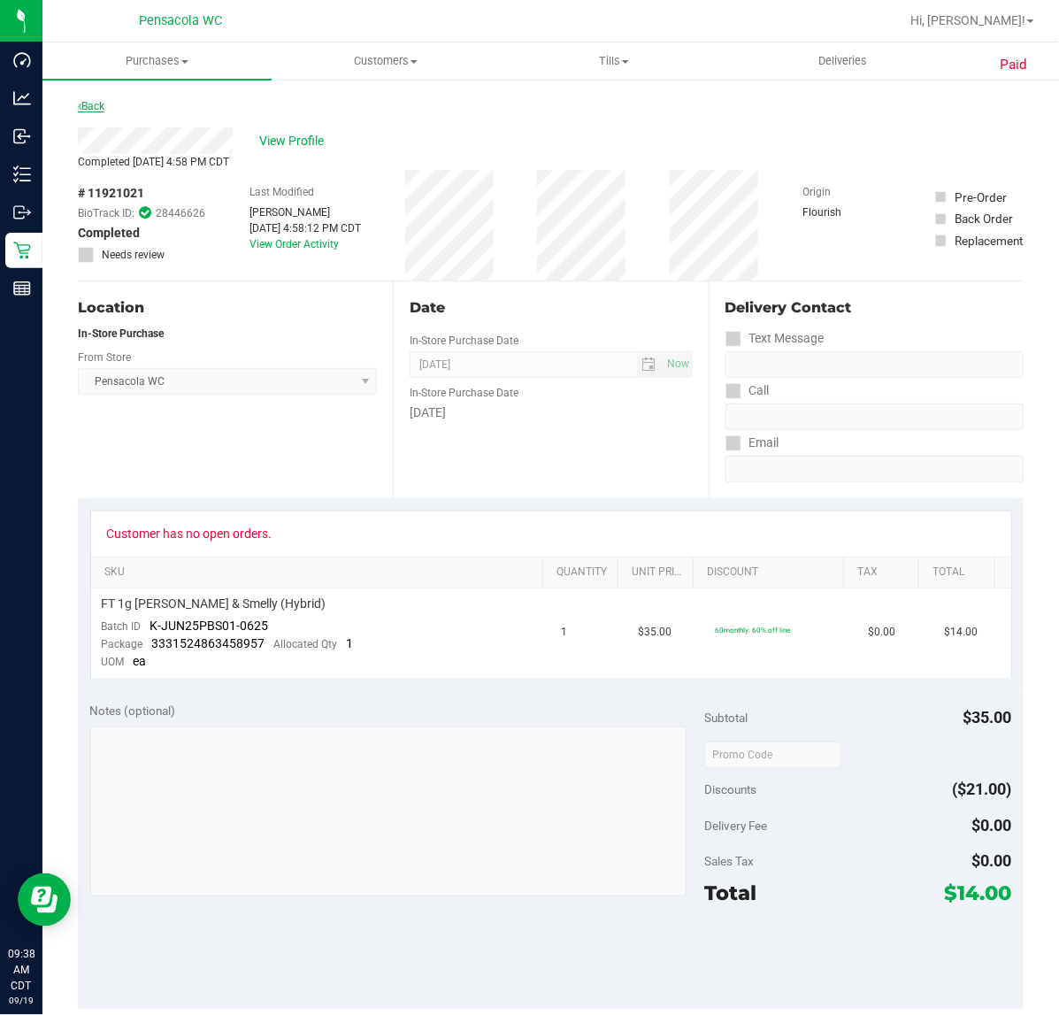
click at [94, 108] on link "Back" at bounding box center [91, 106] width 27 height 12
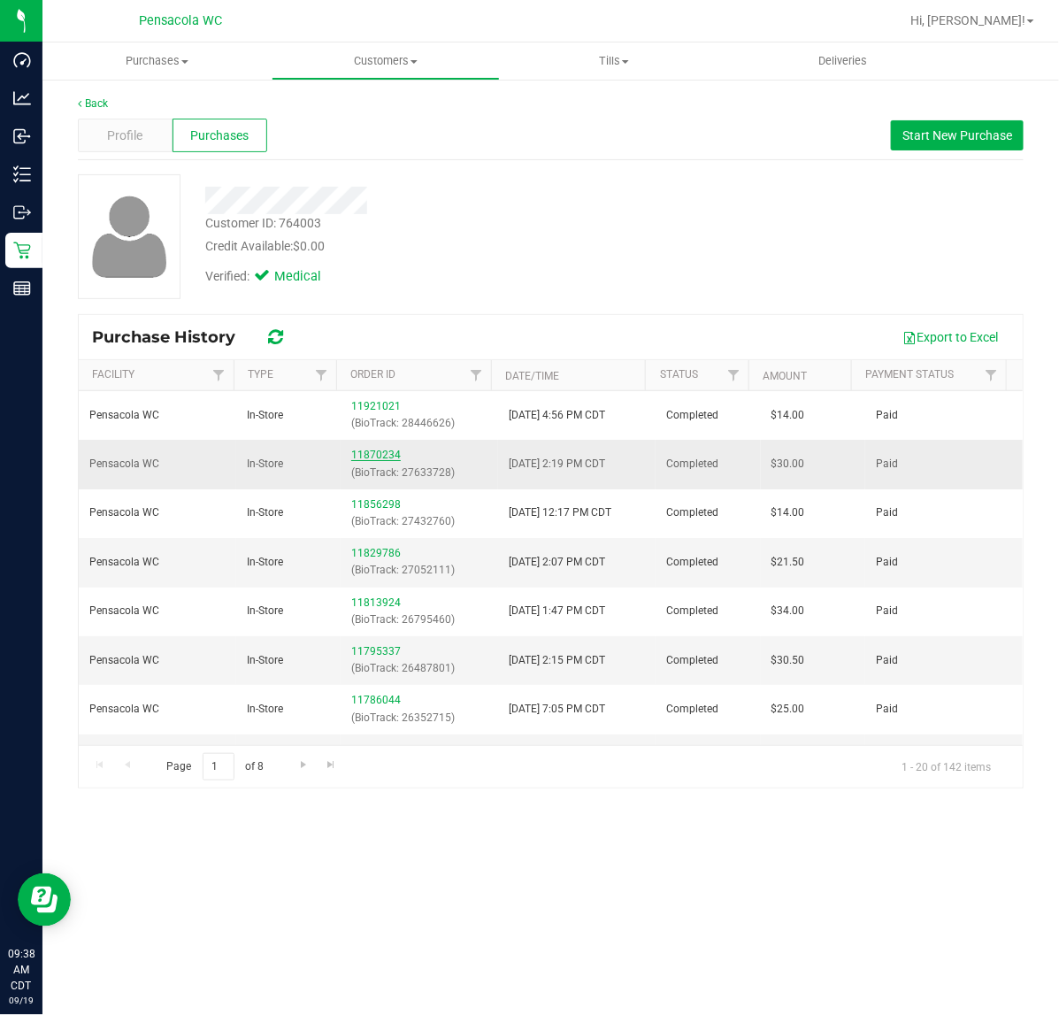
click at [364, 457] on link "11870234" at bounding box center [376, 455] width 50 height 12
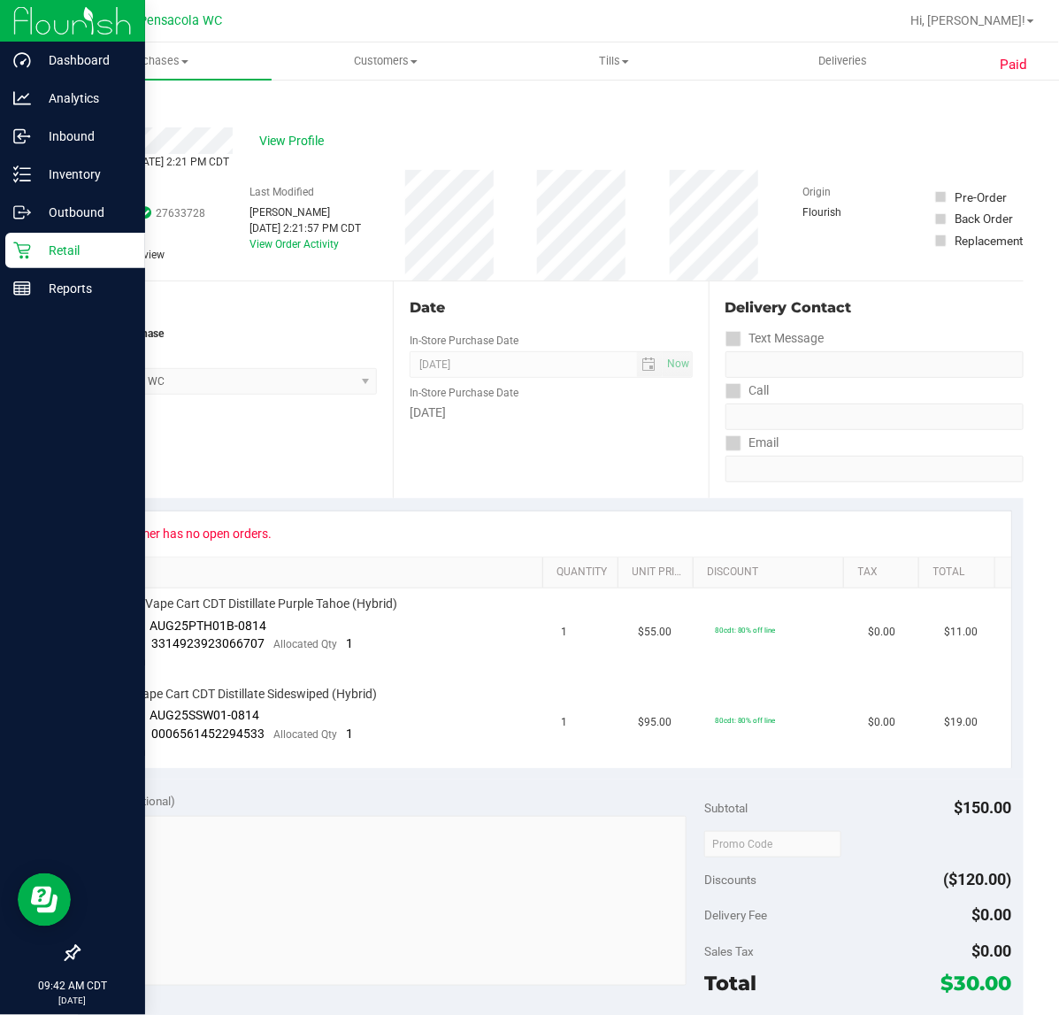
click at [19, 250] on icon at bounding box center [21, 250] width 17 height 17
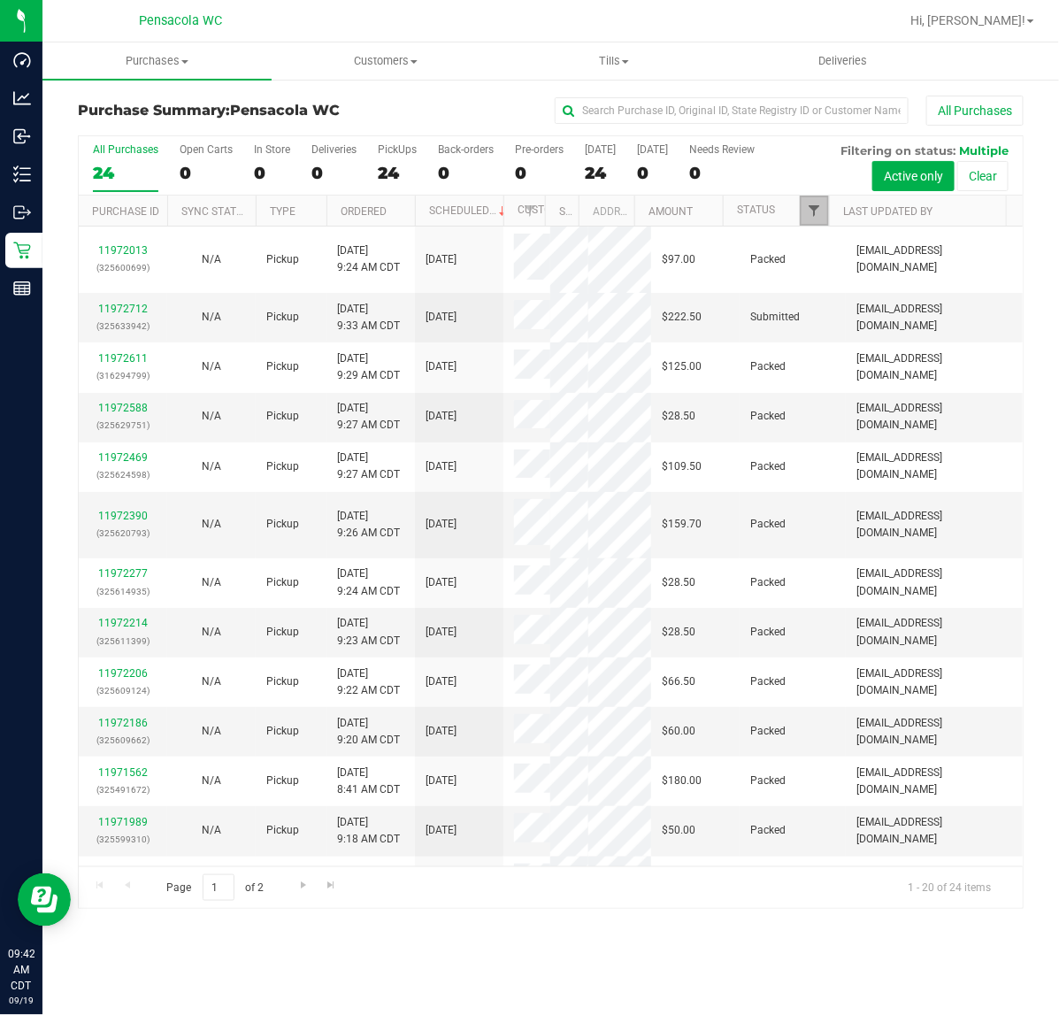
click at [812, 212] on span "Filter" at bounding box center [814, 211] width 14 height 14
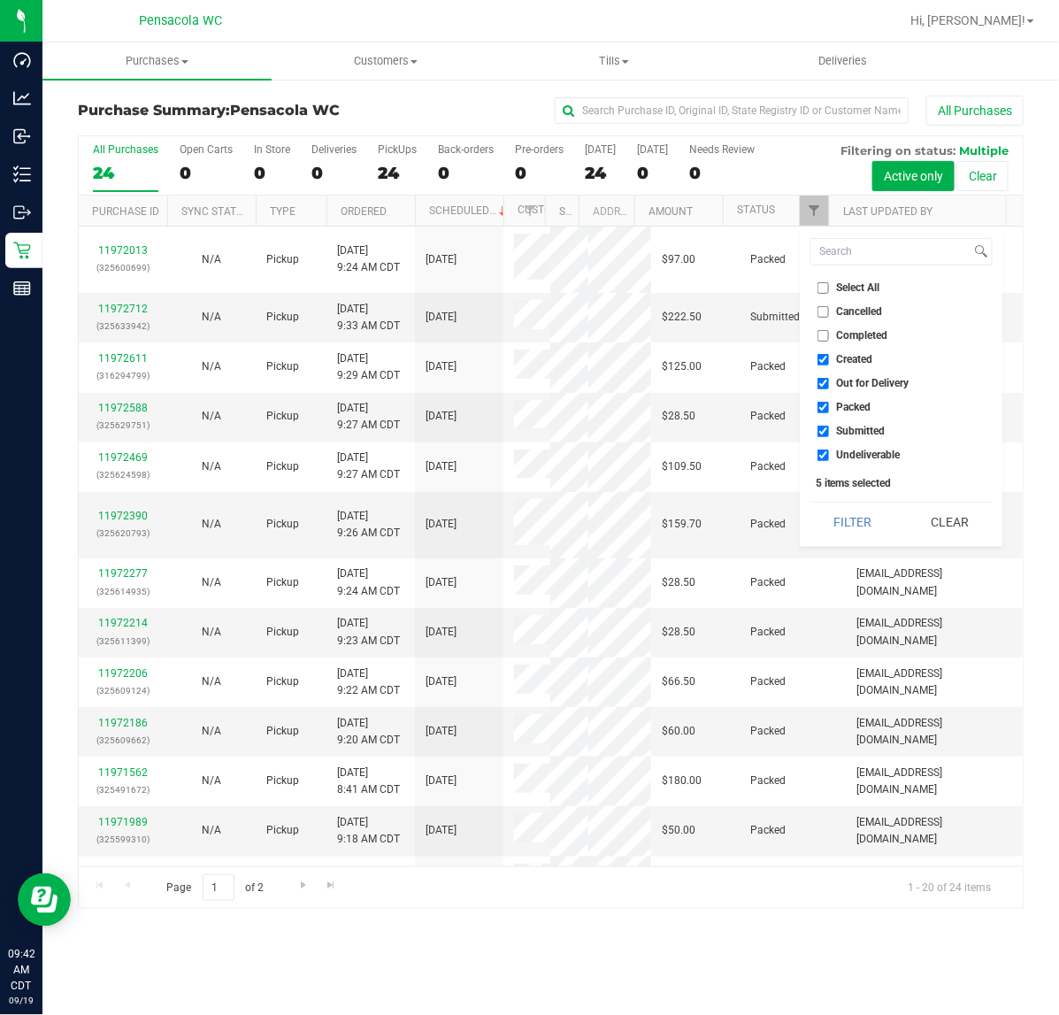
click at [824, 312] on input "Cancelled" at bounding box center [824, 312] width 12 height 12
checkbox input "true"
click at [823, 288] on input "Select All" at bounding box center [824, 288] width 12 height 12
checkbox input "true"
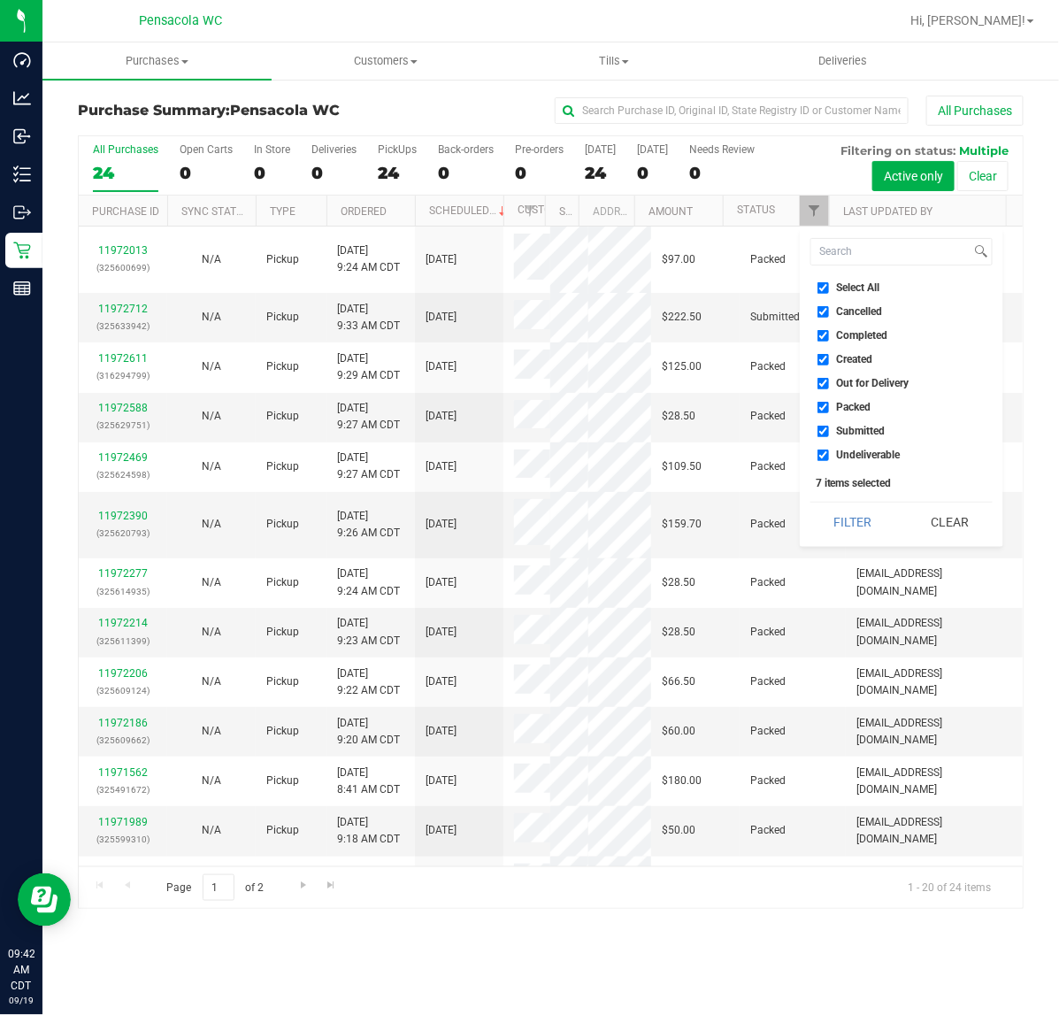
click at [821, 285] on input "Select All" at bounding box center [824, 288] width 12 height 12
checkbox input "false"
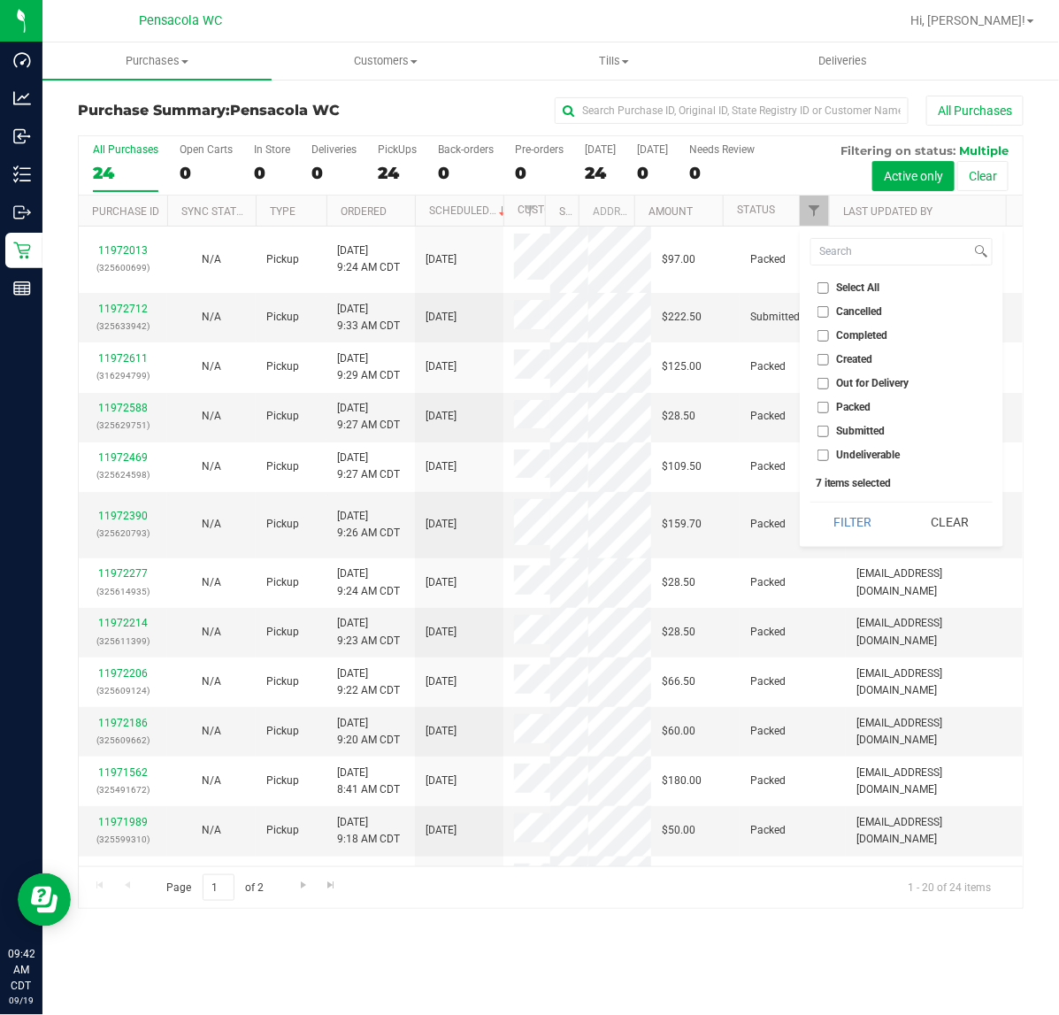
checkbox input "false"
click at [823, 407] on input "Packed" at bounding box center [824, 408] width 12 height 12
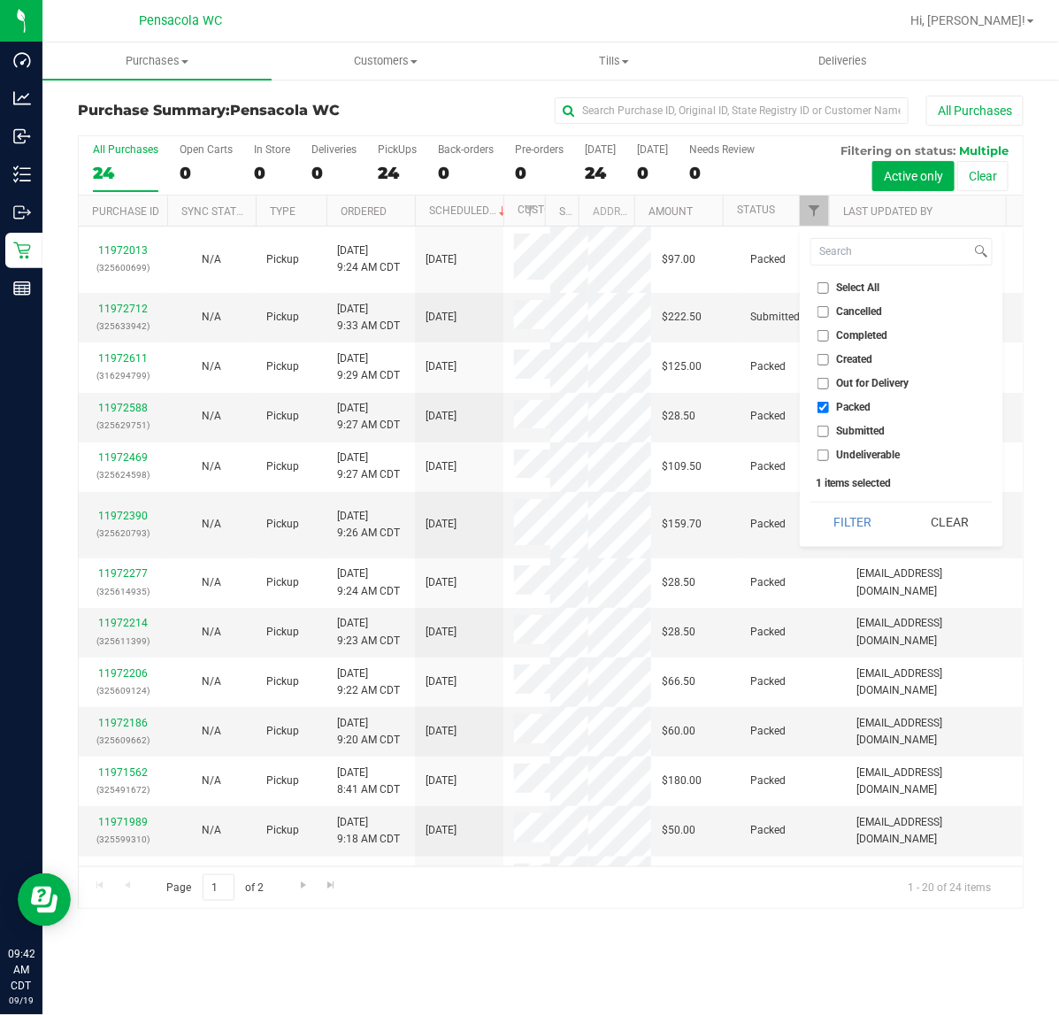
click at [824, 407] on input "Packed" at bounding box center [824, 408] width 12 height 12
checkbox input "false"
click at [827, 426] on input "Submitted" at bounding box center [824, 432] width 12 height 12
checkbox input "true"
click at [843, 515] on button "Filter" at bounding box center [853, 522] width 85 height 39
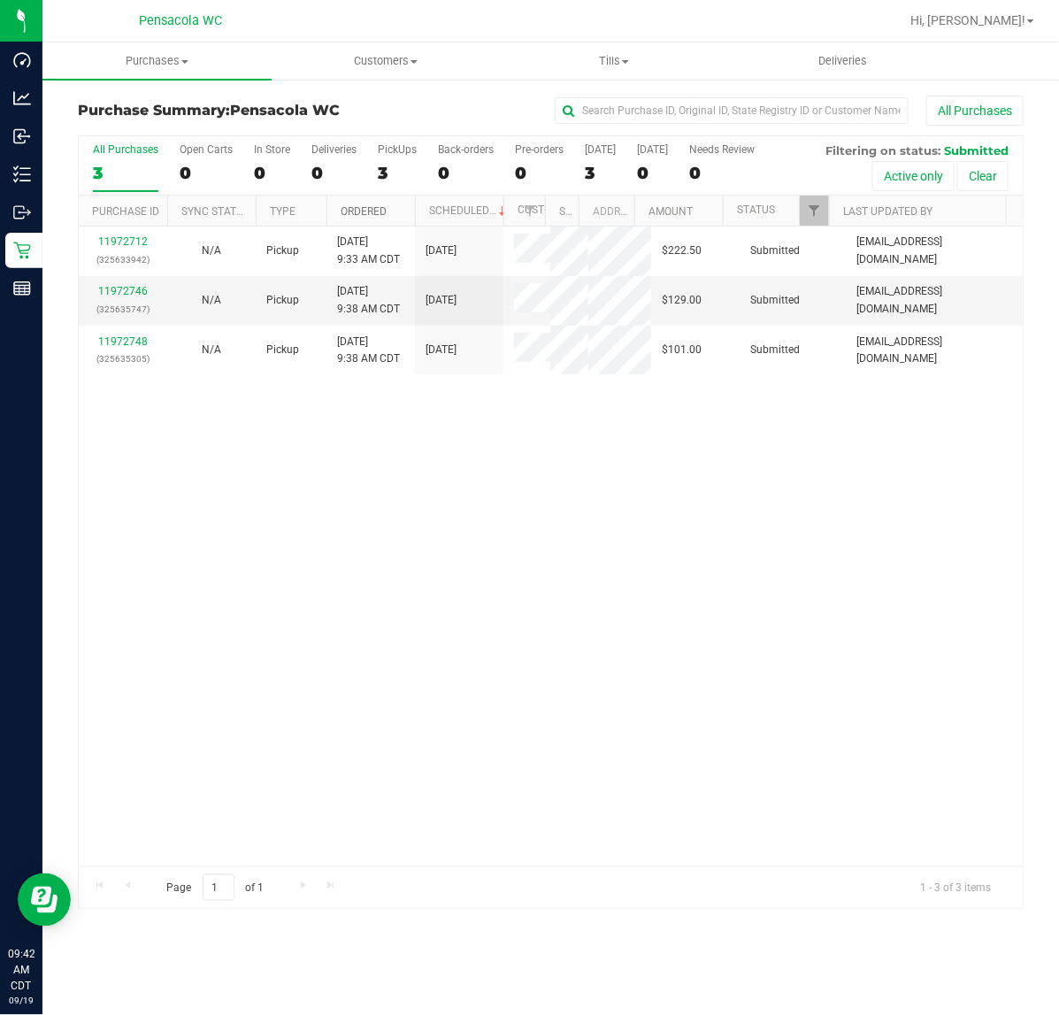
click at [379, 210] on link "Ordered" at bounding box center [364, 211] width 46 height 12
click at [98, 293] on div "11972746 (325635747)" at bounding box center [122, 300] width 67 height 34
click at [104, 292] on link "11972746" at bounding box center [123, 291] width 50 height 12
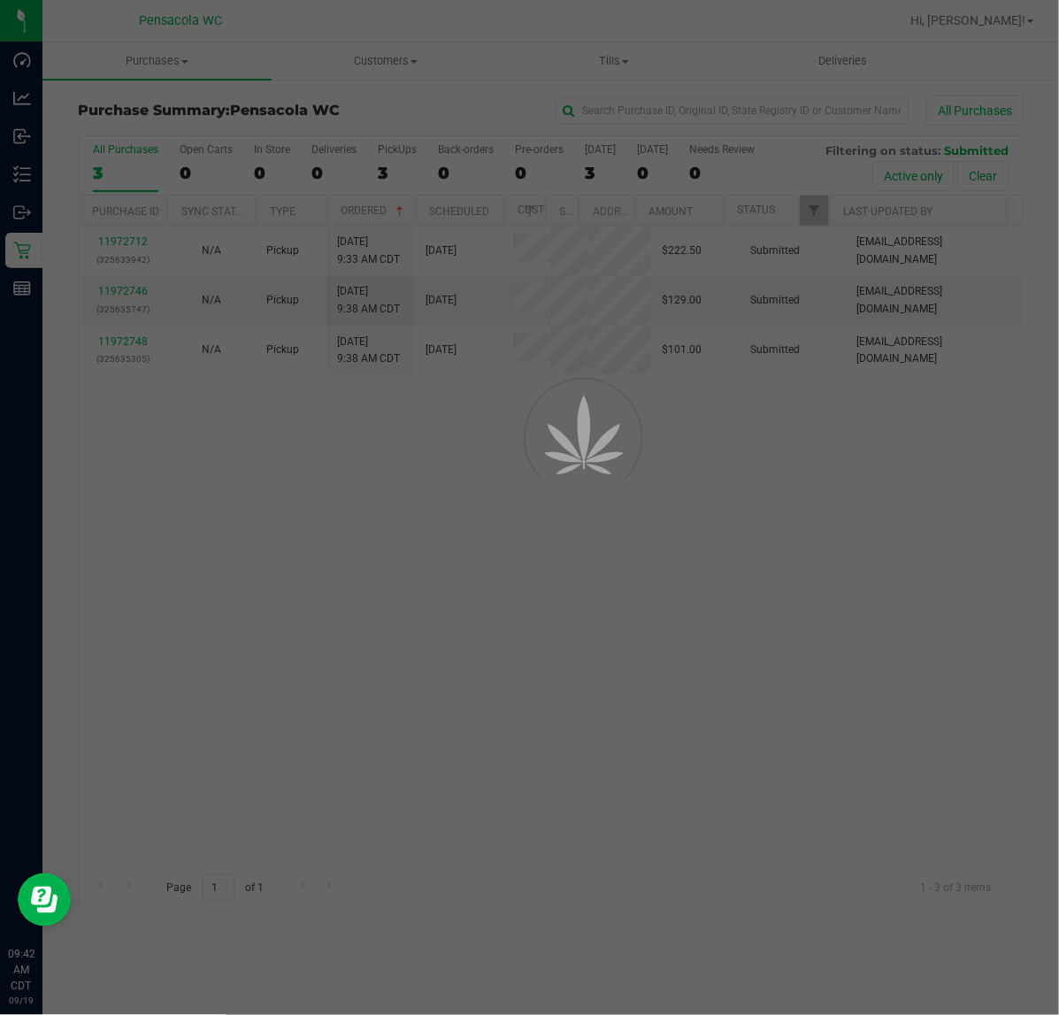
click at [135, 301] on div at bounding box center [529, 507] width 1059 height 1015
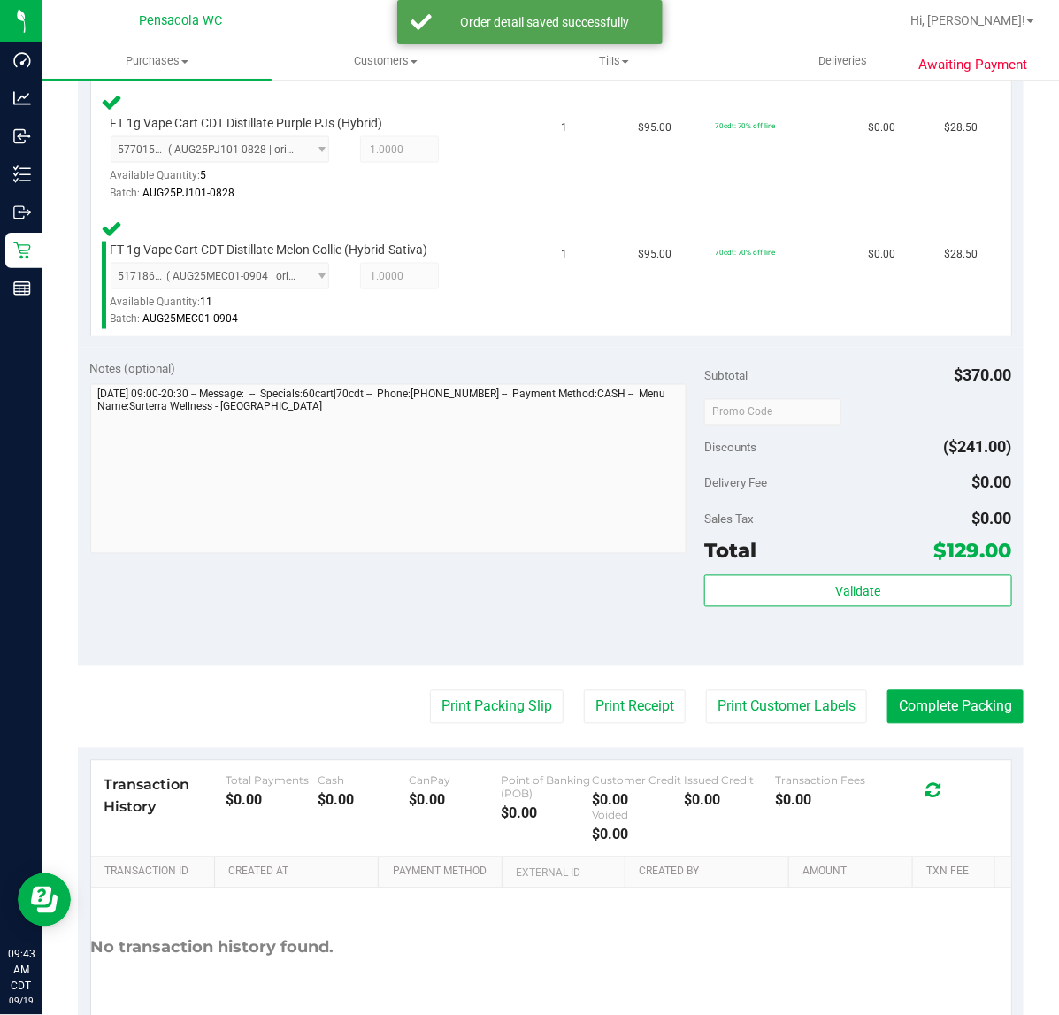
scroll to position [752, 0]
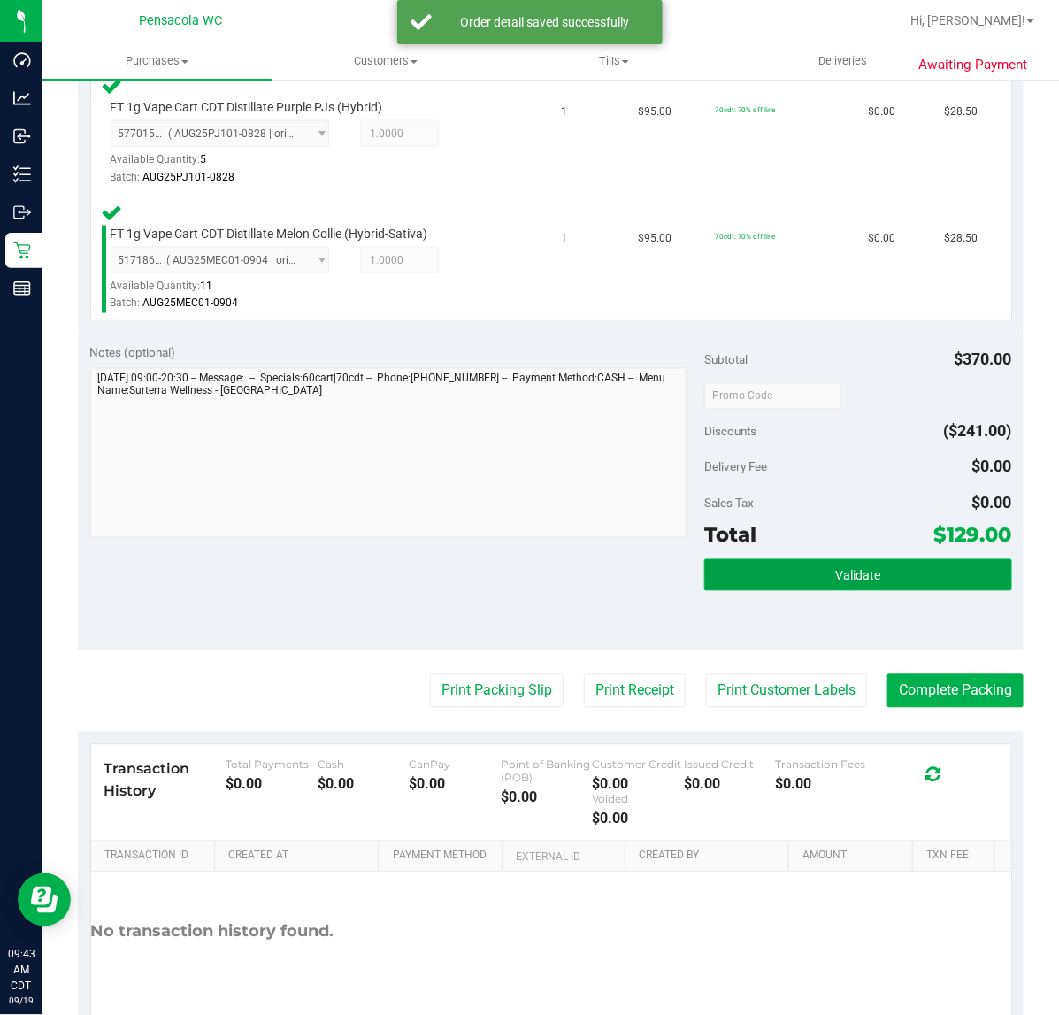
click at [798, 577] on button "Validate" at bounding box center [857, 575] width 307 height 32
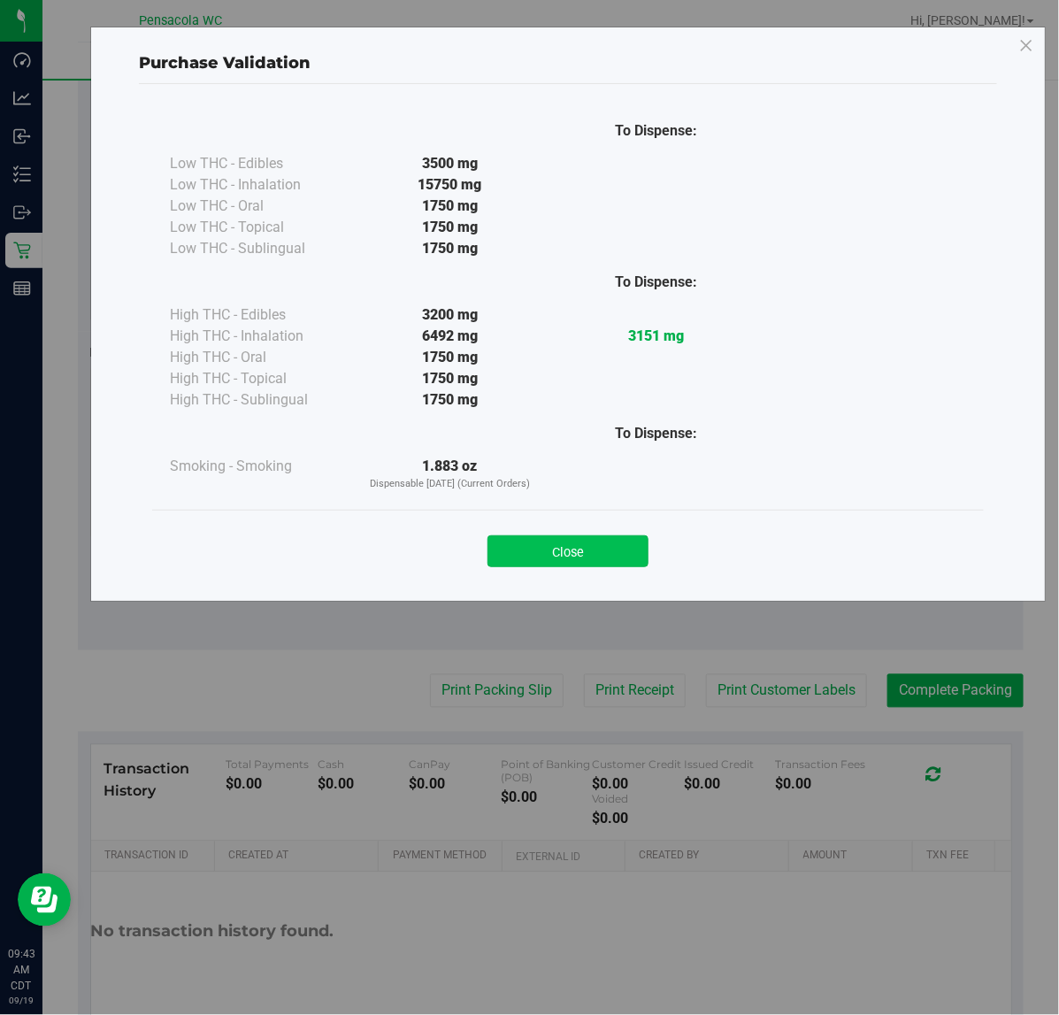
click at [600, 542] on button "Close" at bounding box center [568, 551] width 161 height 32
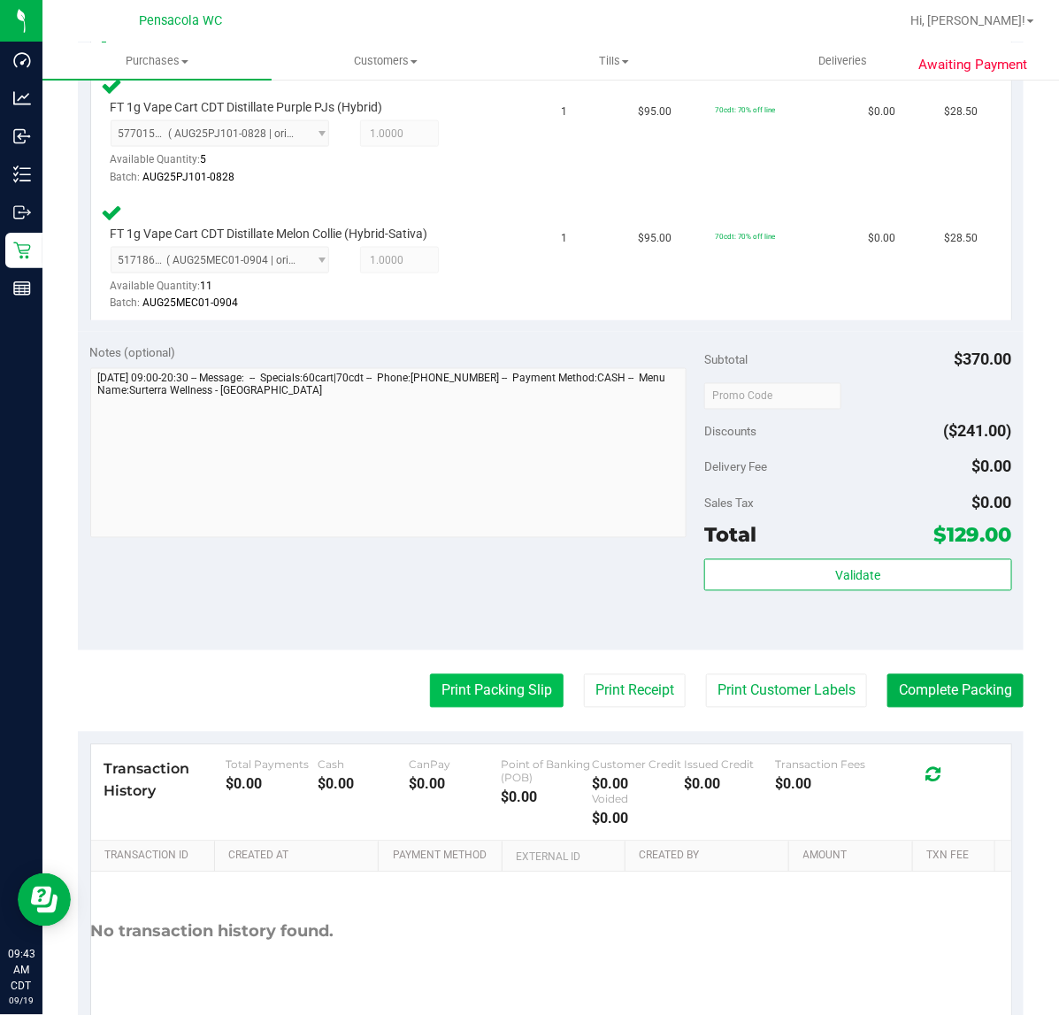
click at [466, 699] on button "Print Packing Slip" at bounding box center [497, 691] width 134 height 34
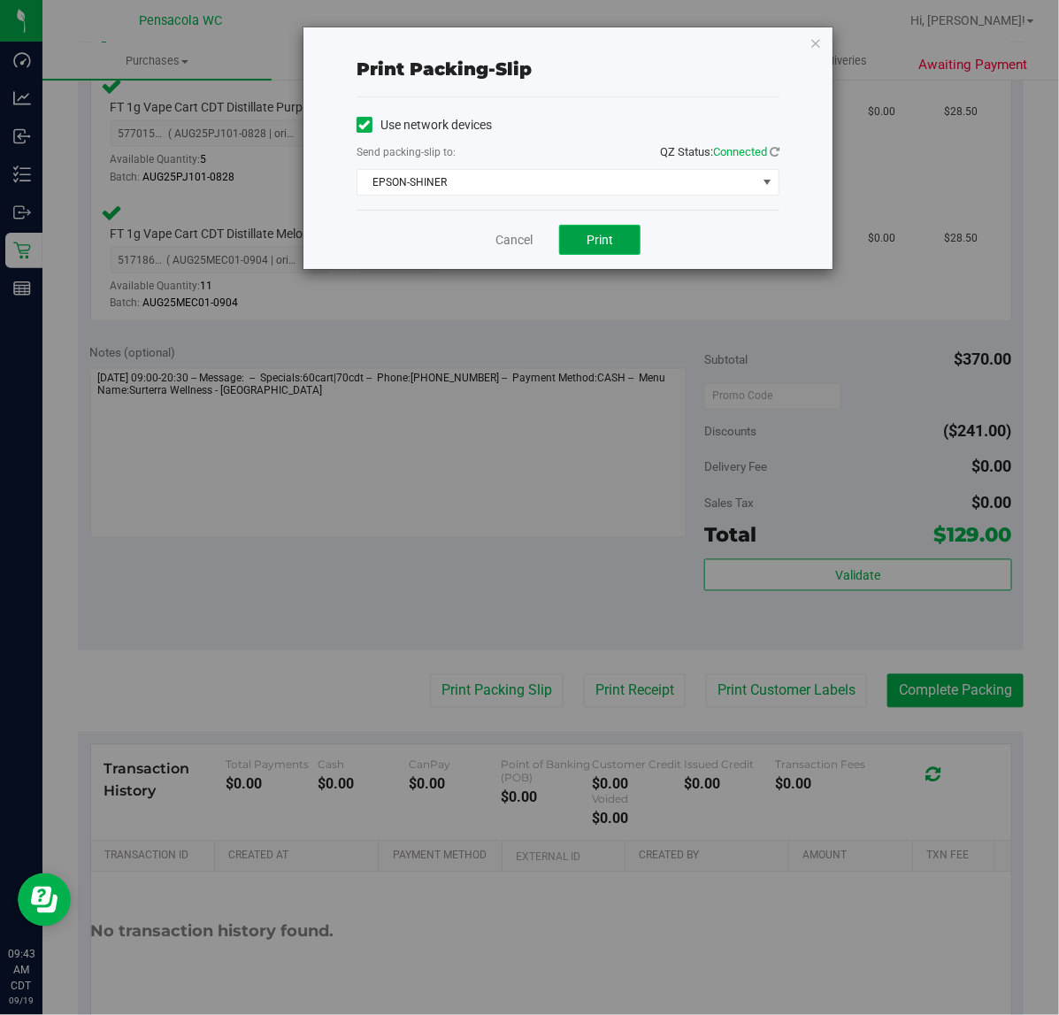
click at [582, 249] on button "Print" at bounding box center [599, 240] width 81 height 30
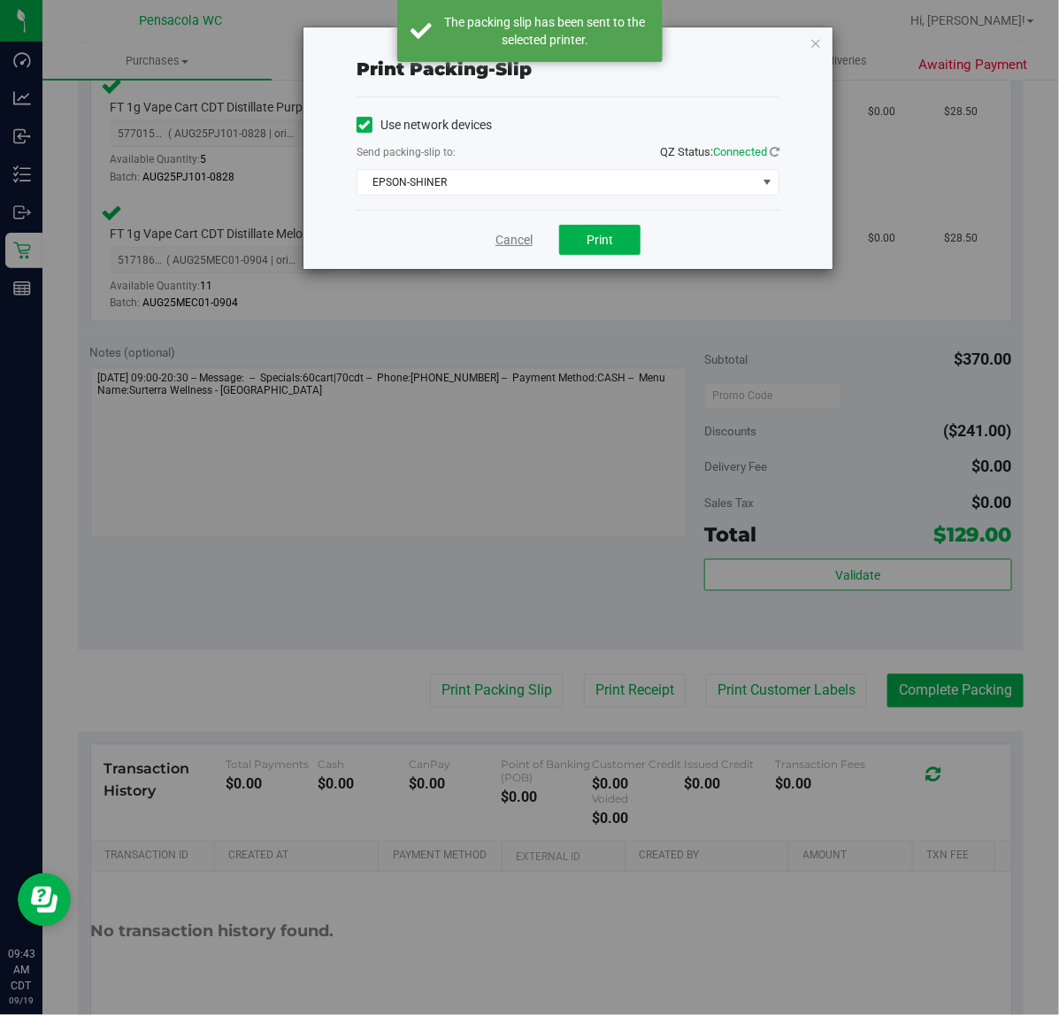
click at [510, 241] on link "Cancel" at bounding box center [514, 240] width 37 height 19
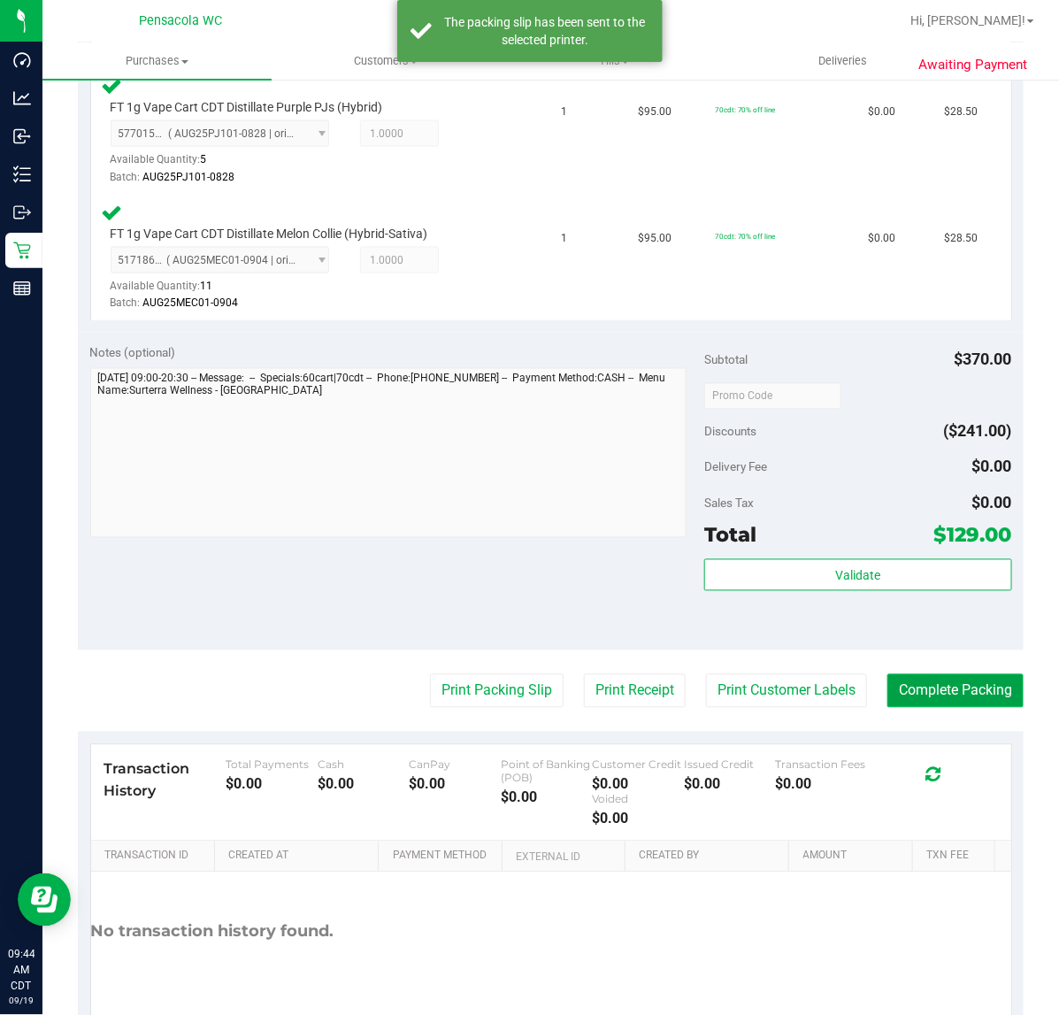
click at [934, 674] on button "Complete Packing" at bounding box center [956, 691] width 136 height 34
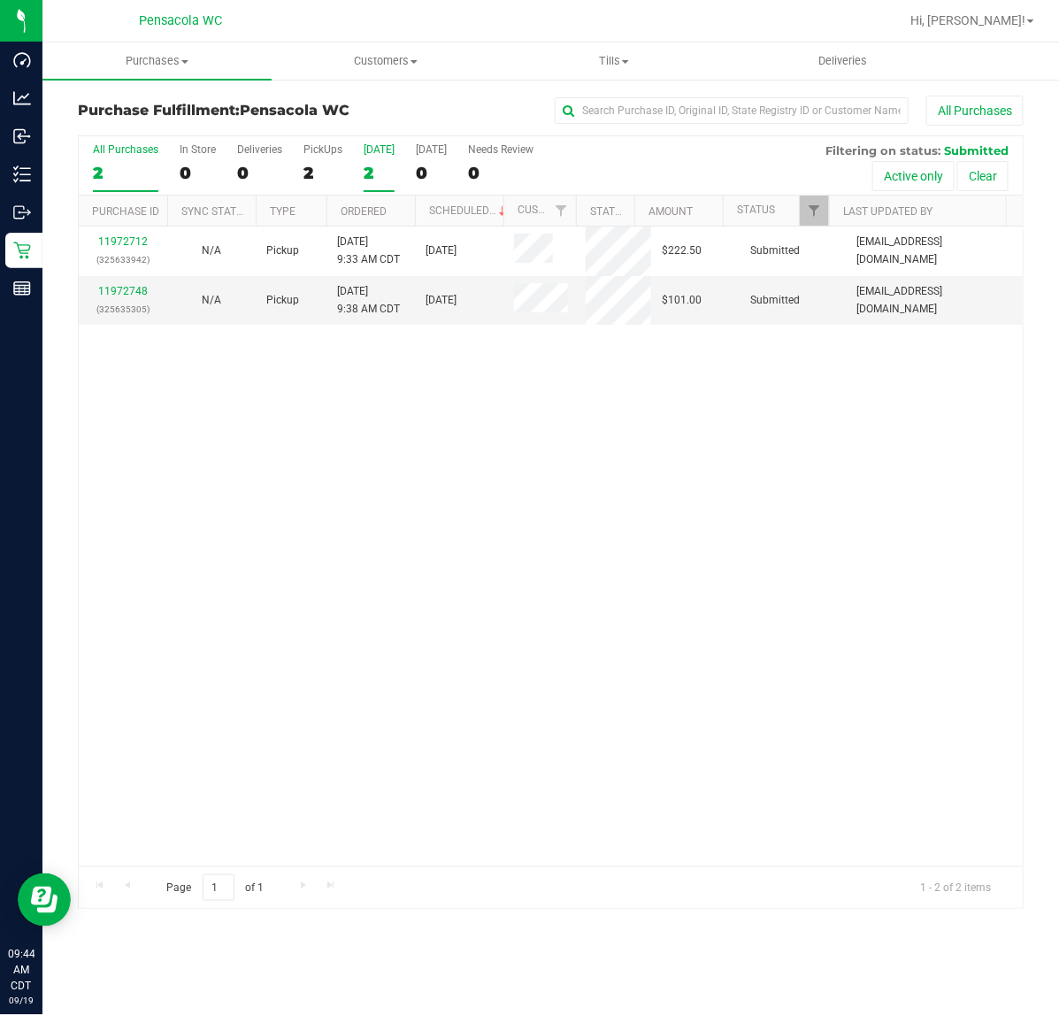
click at [381, 183] on label "[DATE] 2" at bounding box center [379, 167] width 31 height 49
click at [0, 0] on input "[DATE] 2" at bounding box center [0, 0] width 0 height 0
click at [383, 212] on link "Ordered" at bounding box center [364, 211] width 46 height 12
click at [137, 293] on link "11972748" at bounding box center [123, 291] width 50 height 12
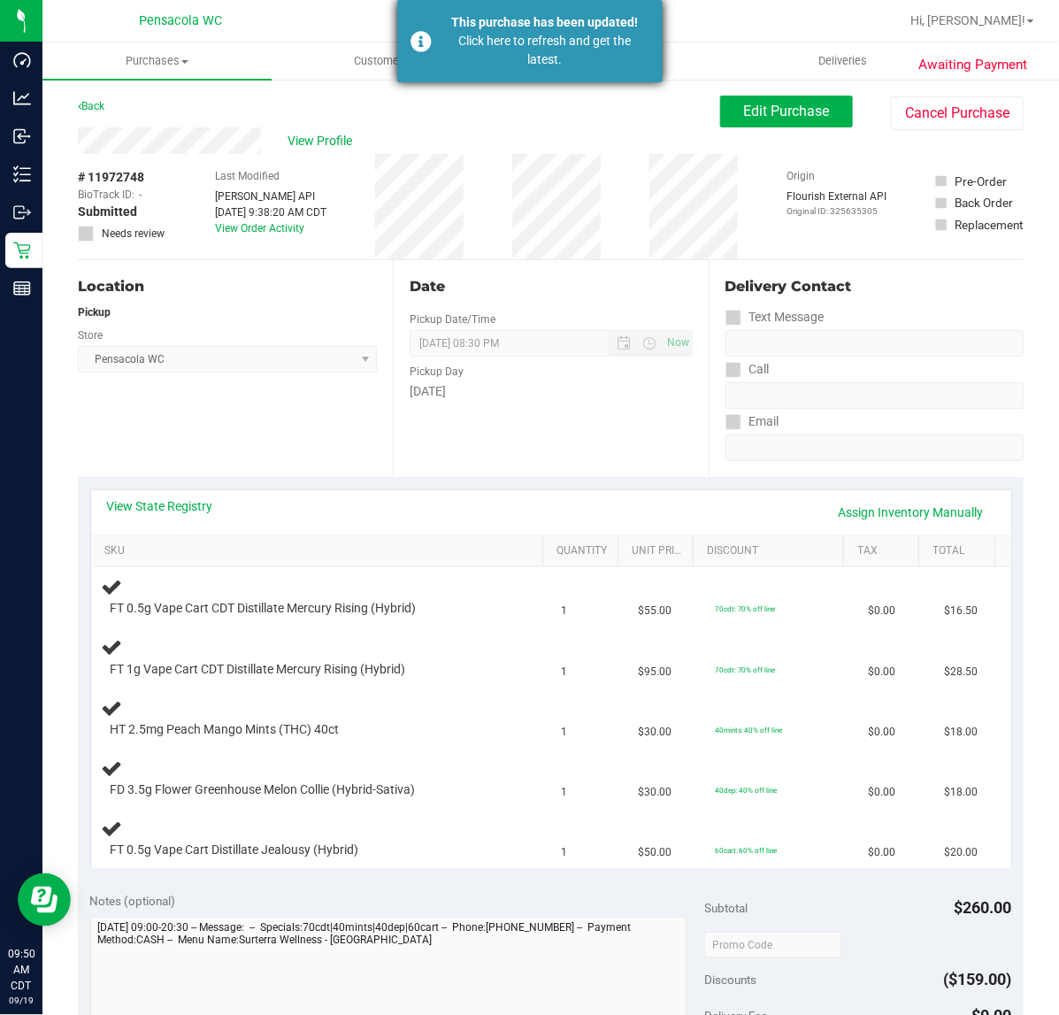
click at [525, 66] on div "Click here to refresh and get the latest." at bounding box center [546, 50] width 208 height 37
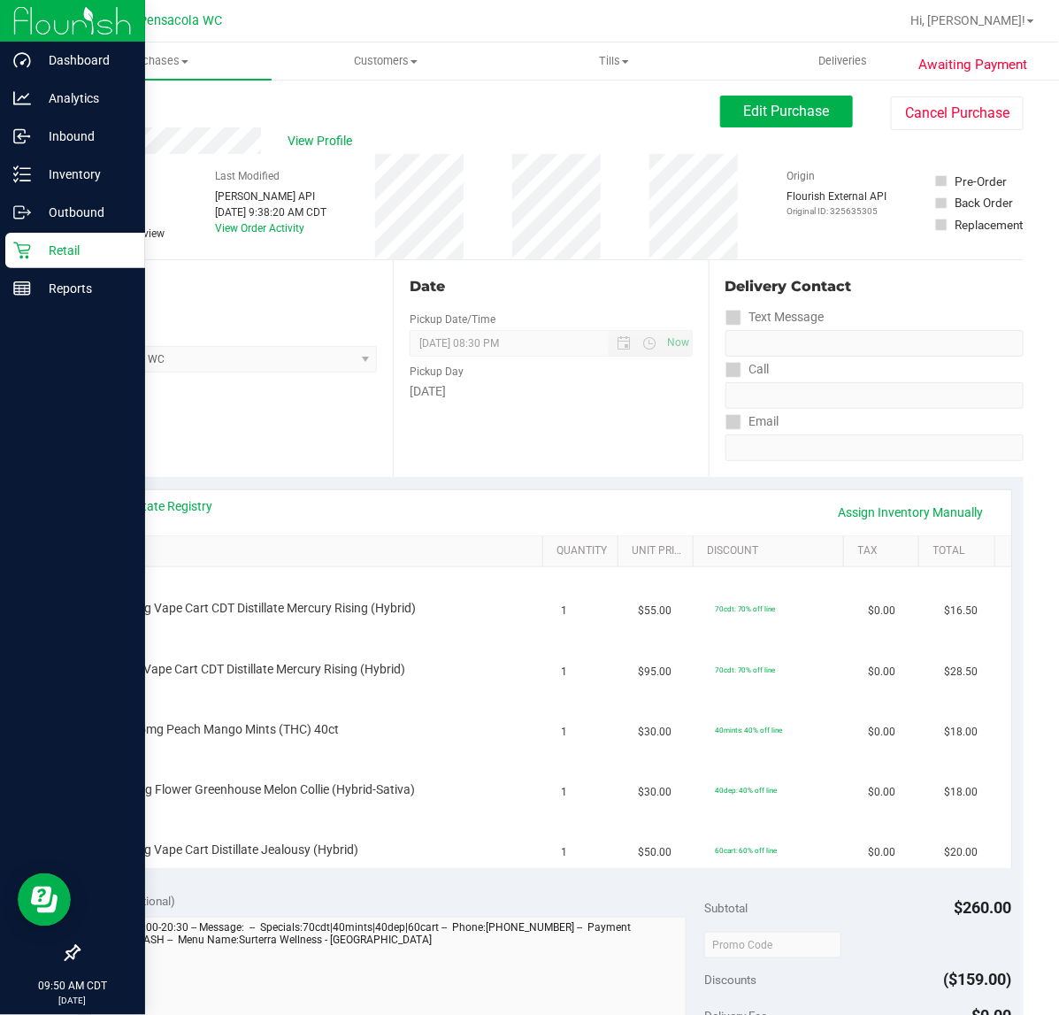
click at [20, 252] on icon at bounding box center [22, 251] width 18 height 18
